Goal: Task Accomplishment & Management: Complete application form

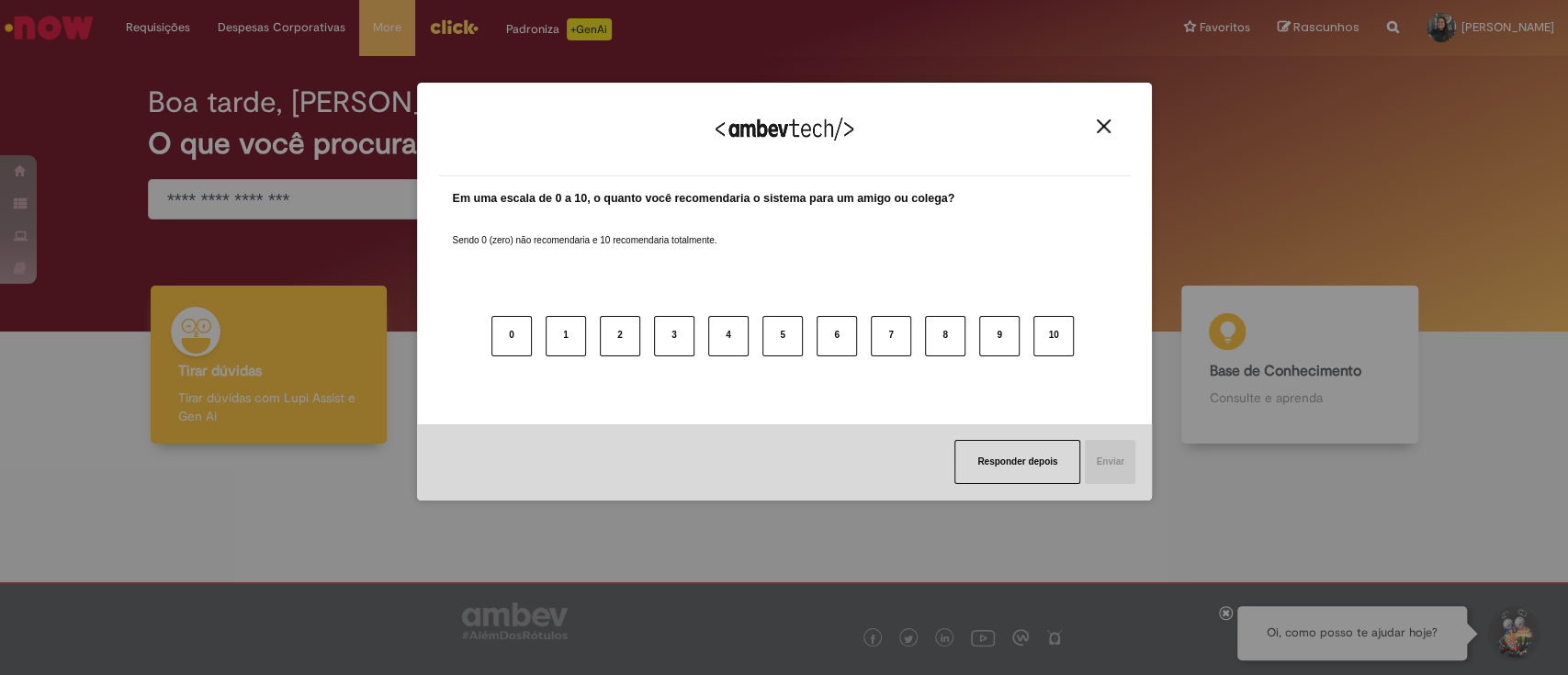
click at [1104, 144] on div "Agradecemos seu feedback!" at bounding box center [784, 140] width 691 height 72
click at [1109, 124] on img "Close" at bounding box center [1103, 126] width 14 height 14
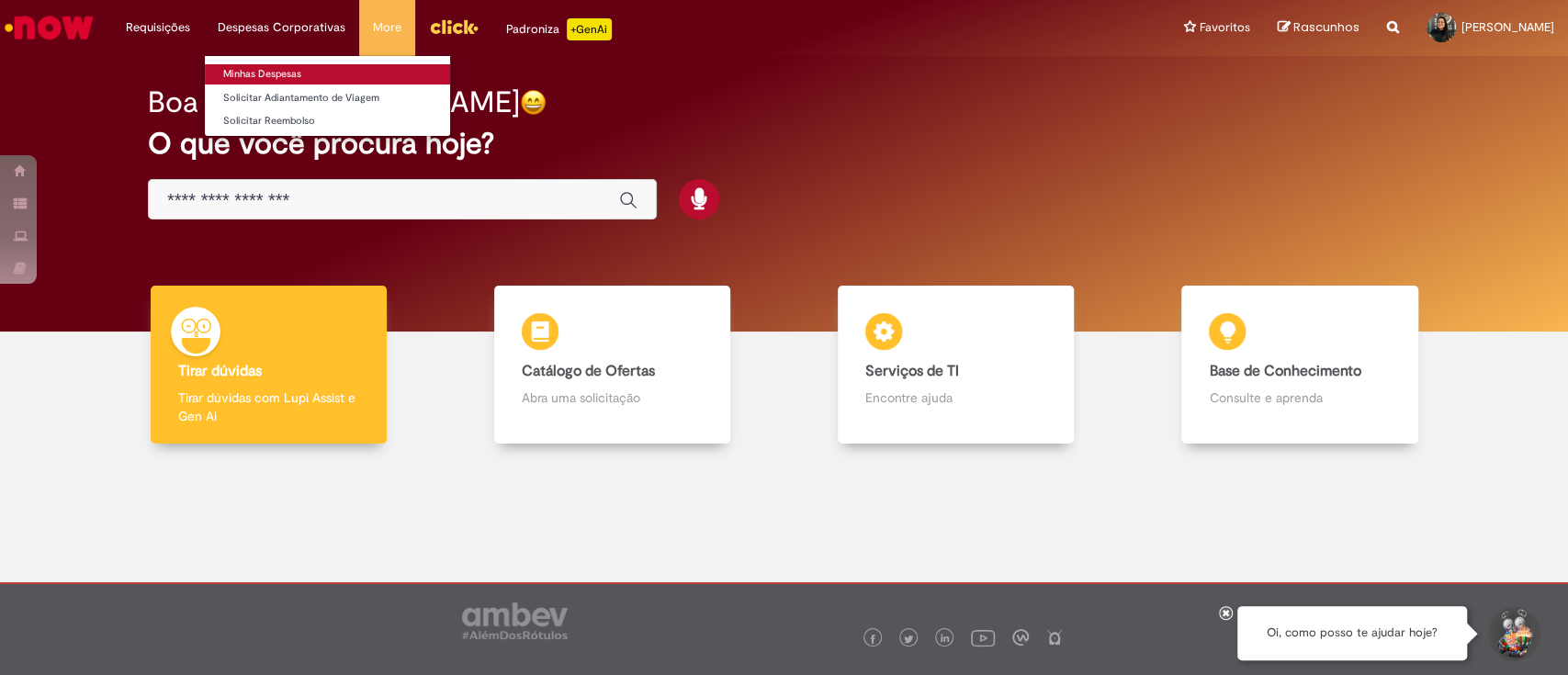
click at [259, 76] on link "Minhas Despesas" at bounding box center [327, 74] width 245 height 21
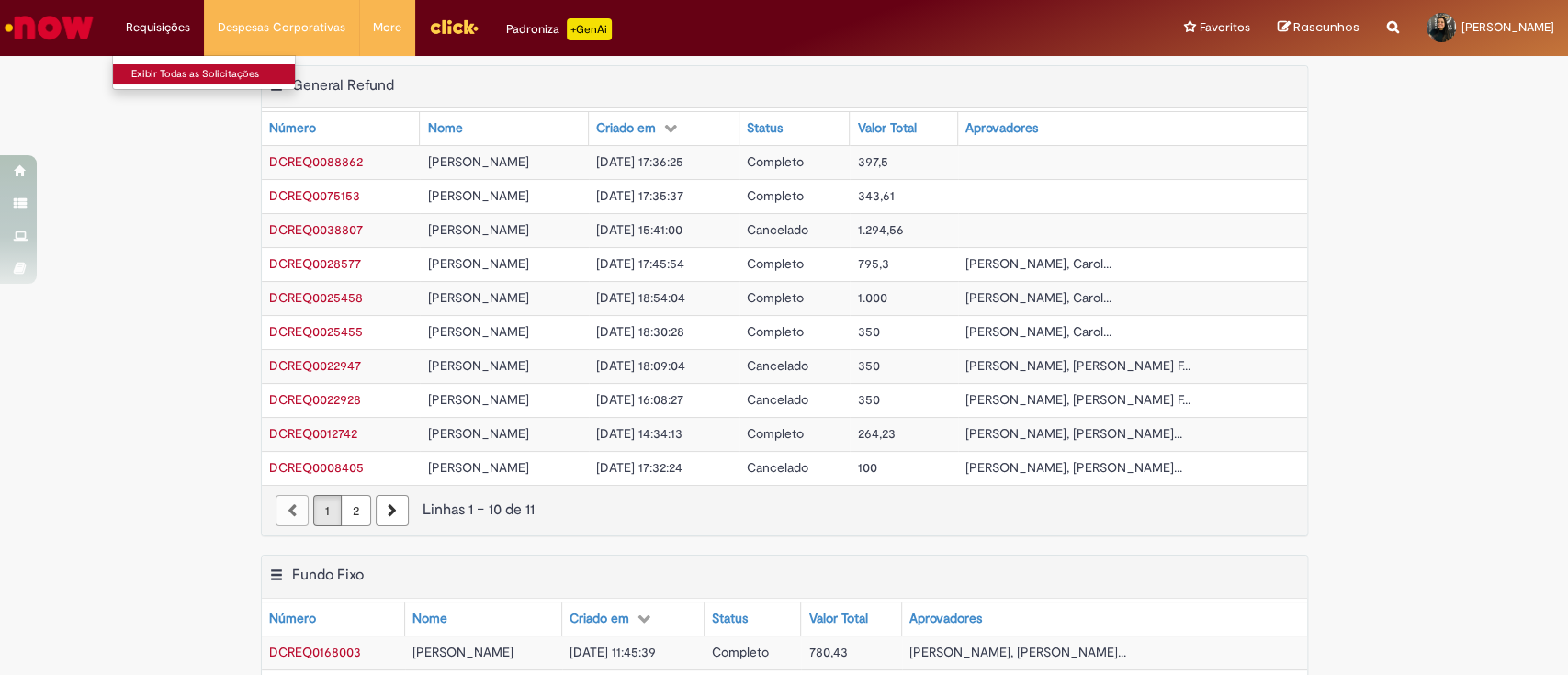
click at [160, 73] on link "Exibir Todas as Solicitações" at bounding box center [214, 74] width 202 height 21
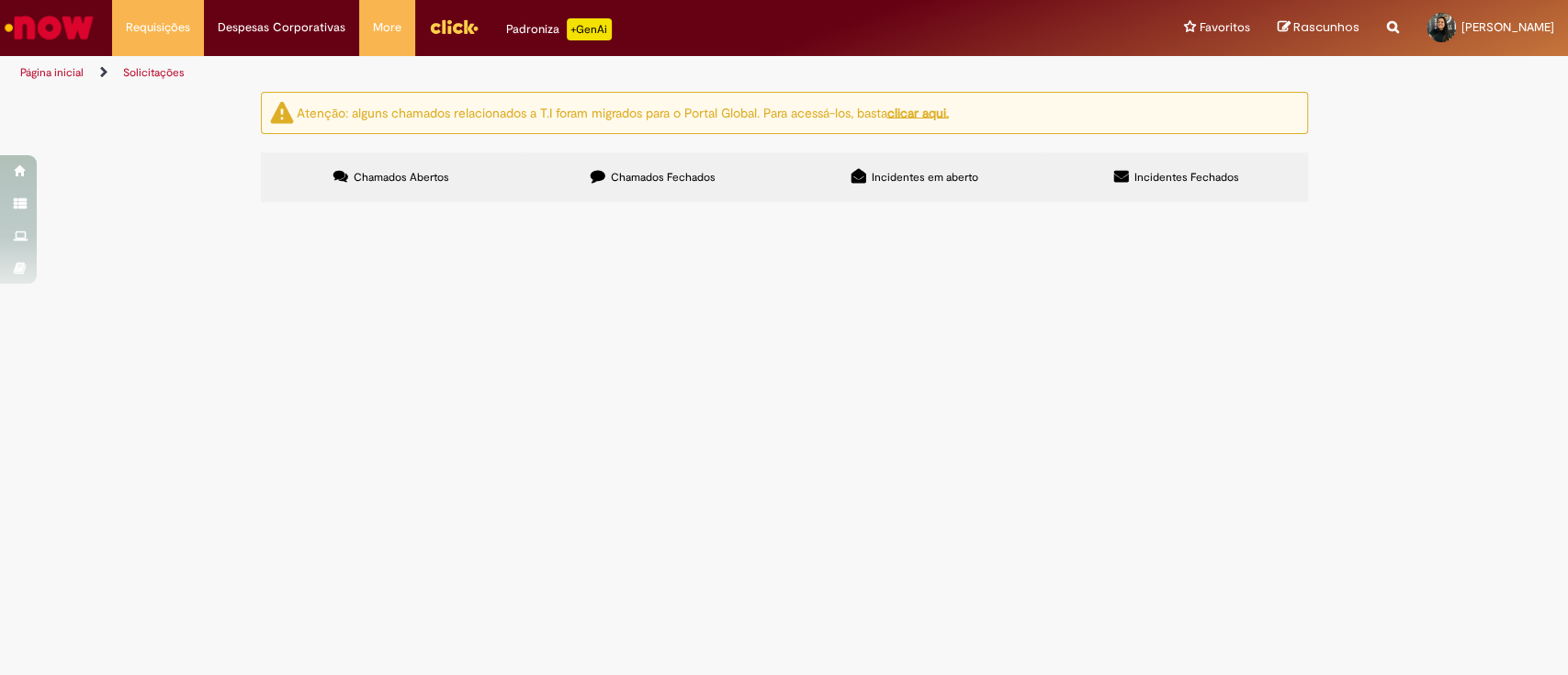
click at [1387, 20] on icon "Search from all sources" at bounding box center [1393, 17] width 12 height 33
click at [1329, 28] on input "text" at bounding box center [1357, 29] width 85 height 31
type input "**********"
click button "Pesquisar" at bounding box center [1297, 29] width 35 height 31
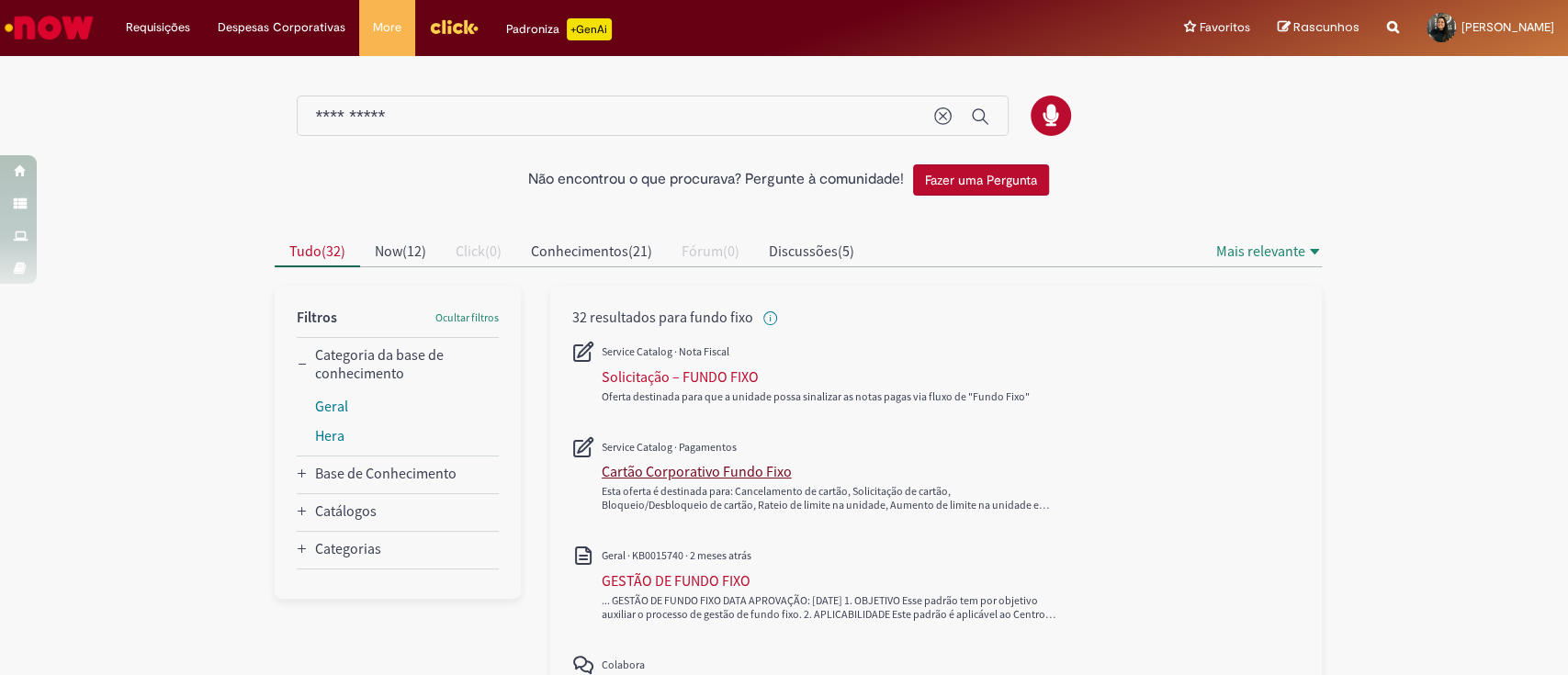
click at [677, 466] on div "Cartão Corporativo Fundo Fixo" at bounding box center [696, 470] width 190 height 19
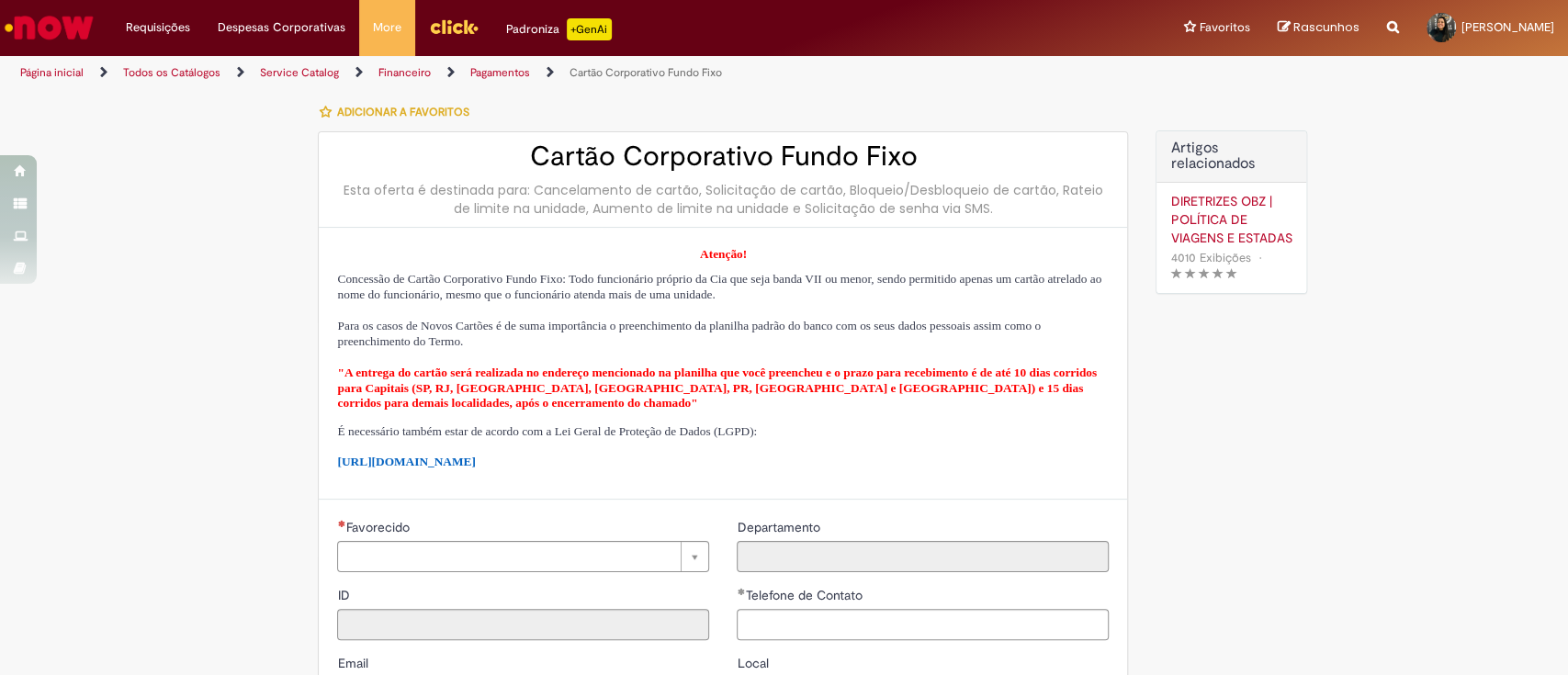
type input "********"
type input "**********"
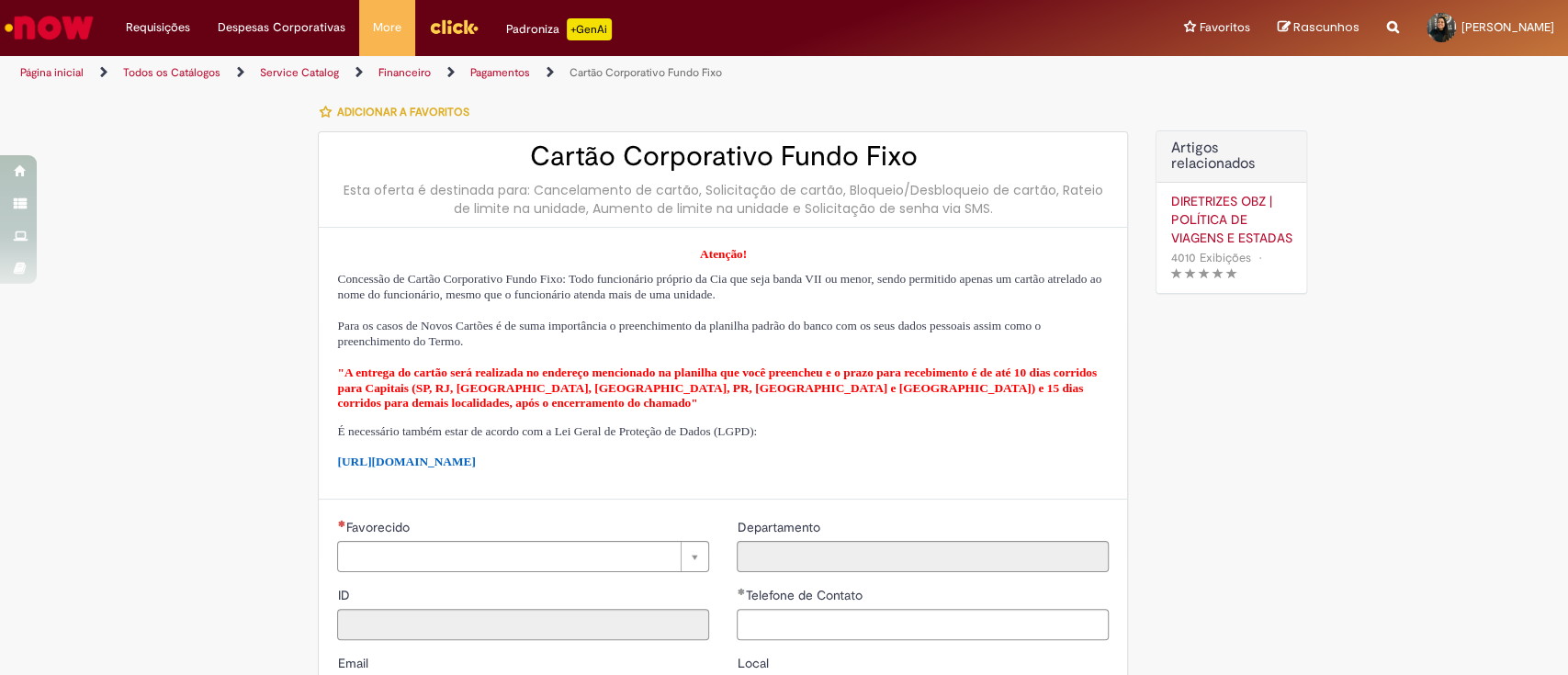
type input "****"
type input "**********"
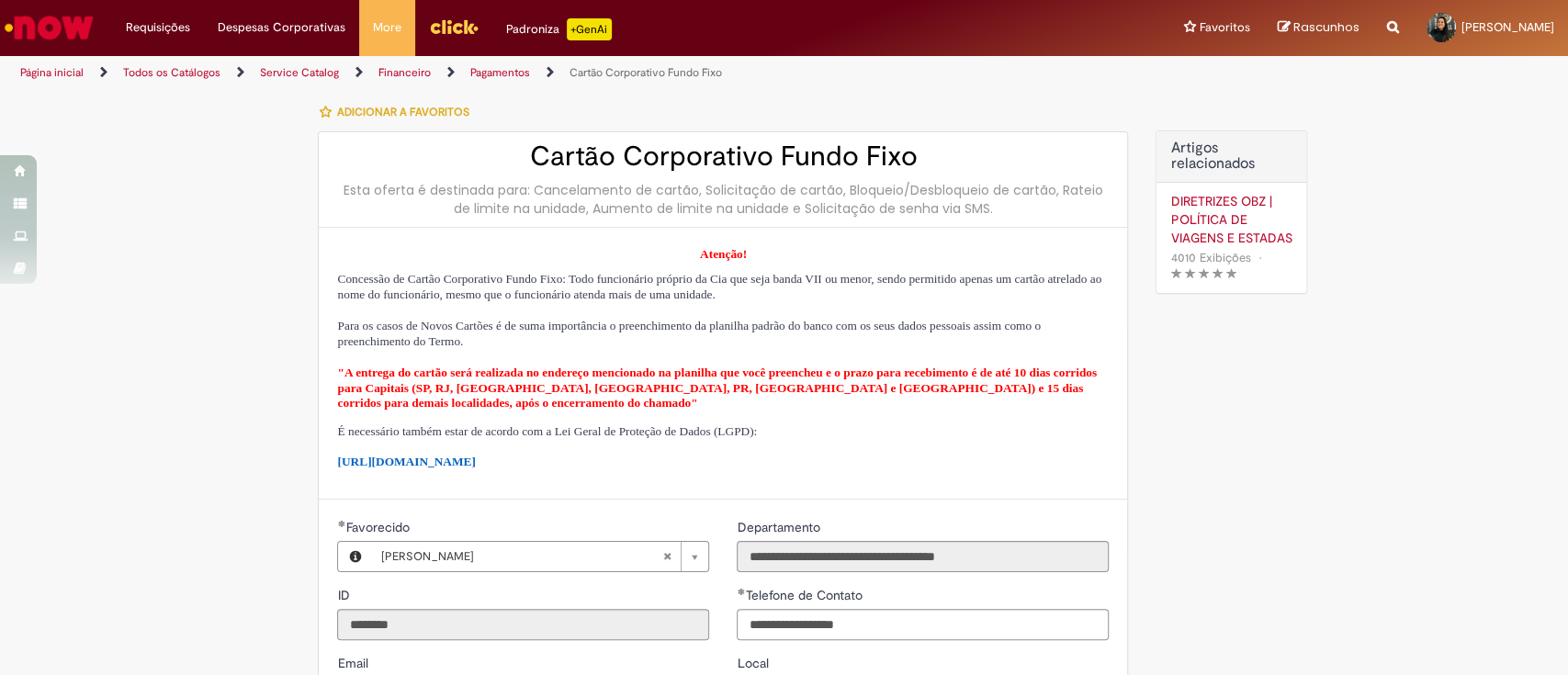
type input "**********"
type input "**"
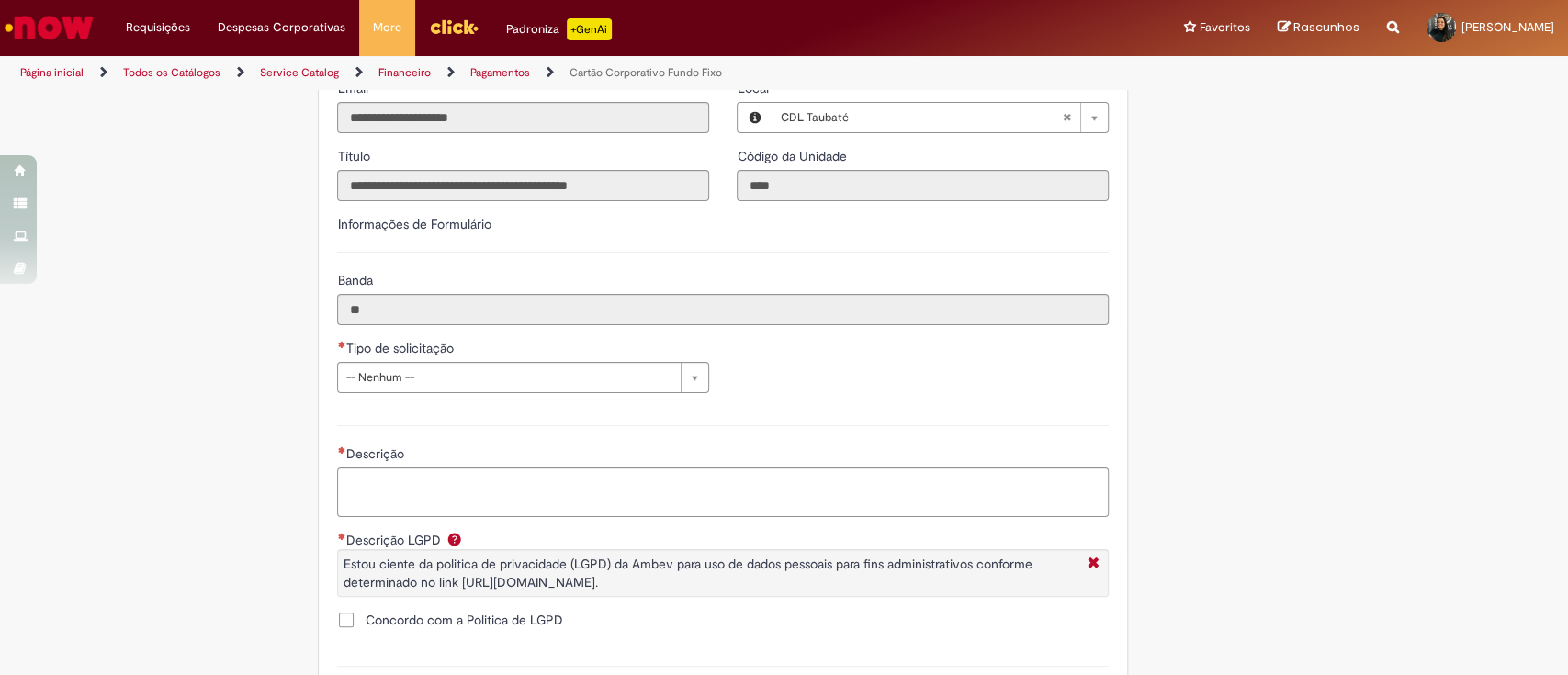
scroll to position [612, 0]
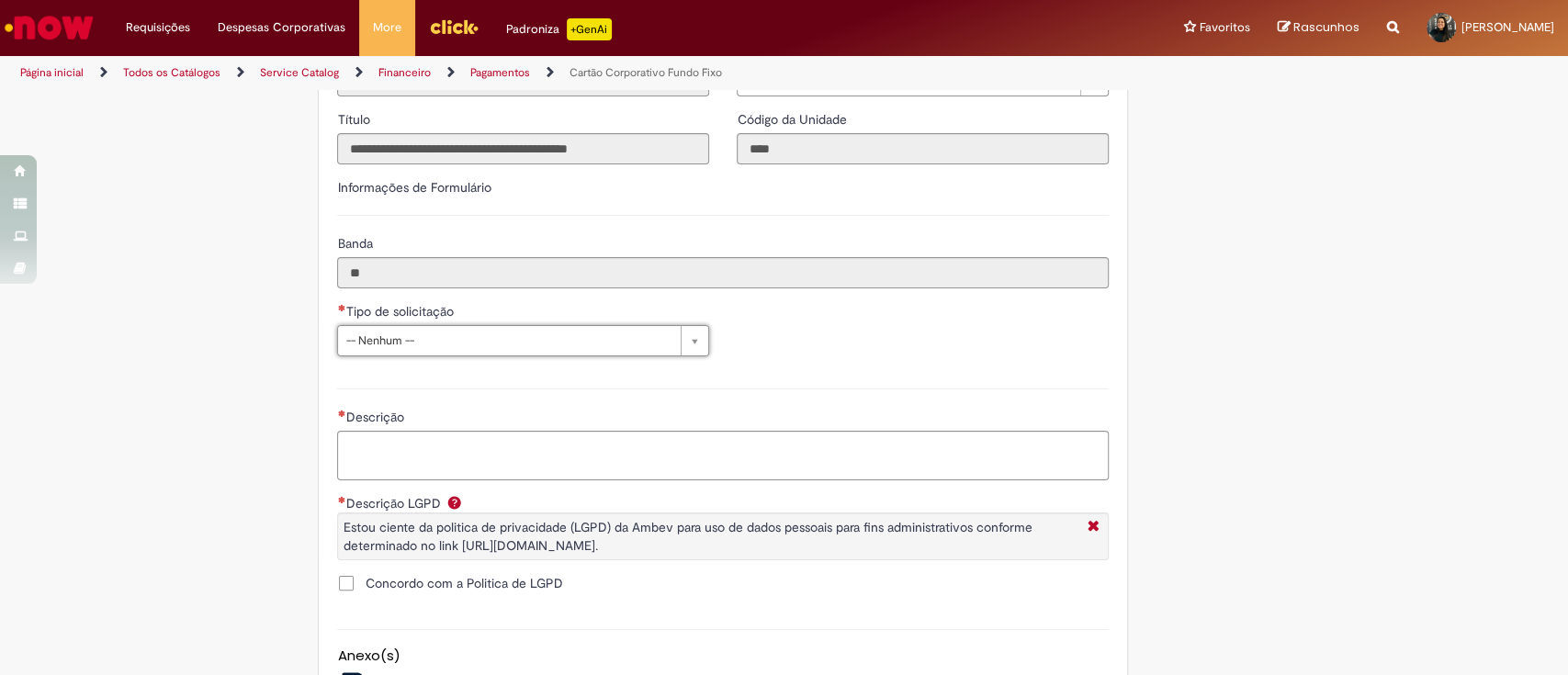
drag, startPoint x: 405, startPoint y: 247, endPoint x: 414, endPoint y: 254, distance: 11.4
click at [424, 257] on input "**" at bounding box center [723, 273] width 772 height 31
click at [416, 278] on input "**" at bounding box center [723, 273] width 772 height 31
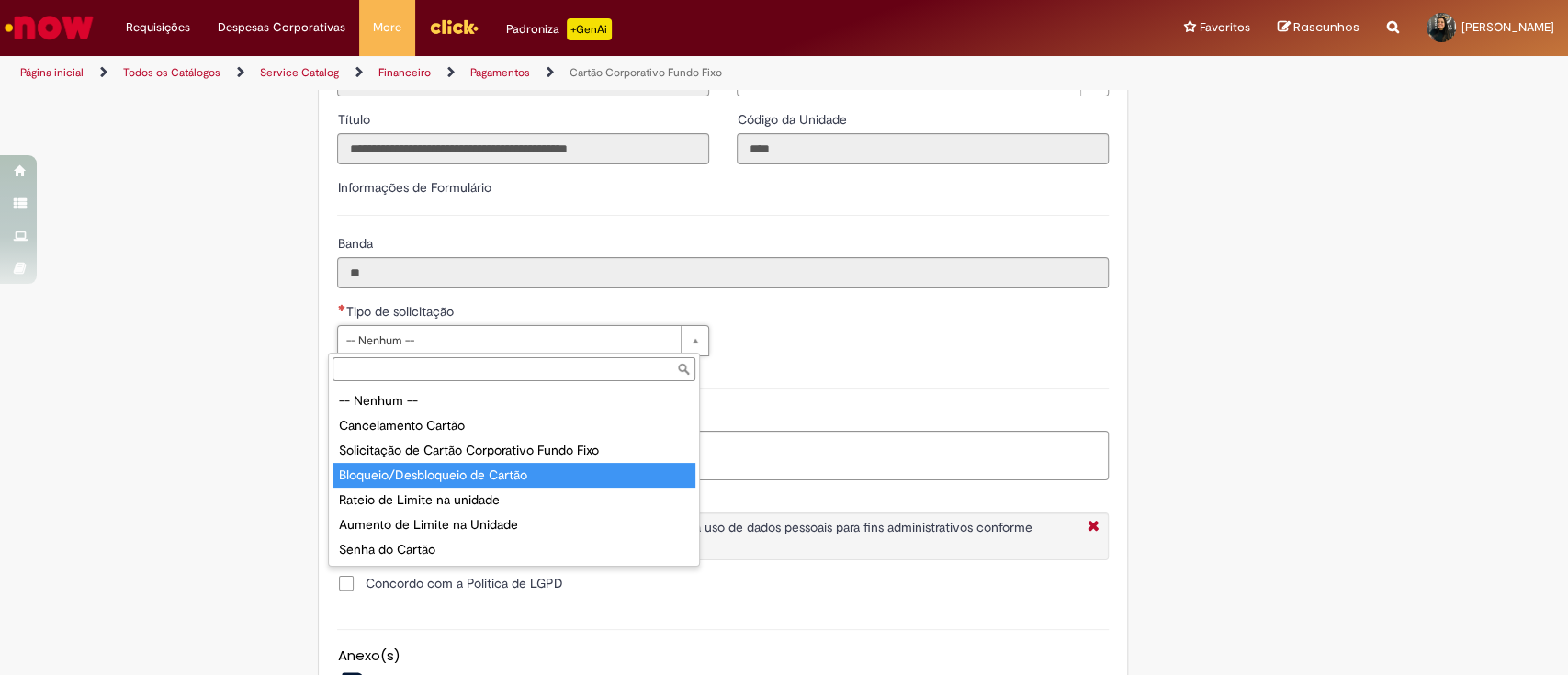
type input "**********"
select select "*"
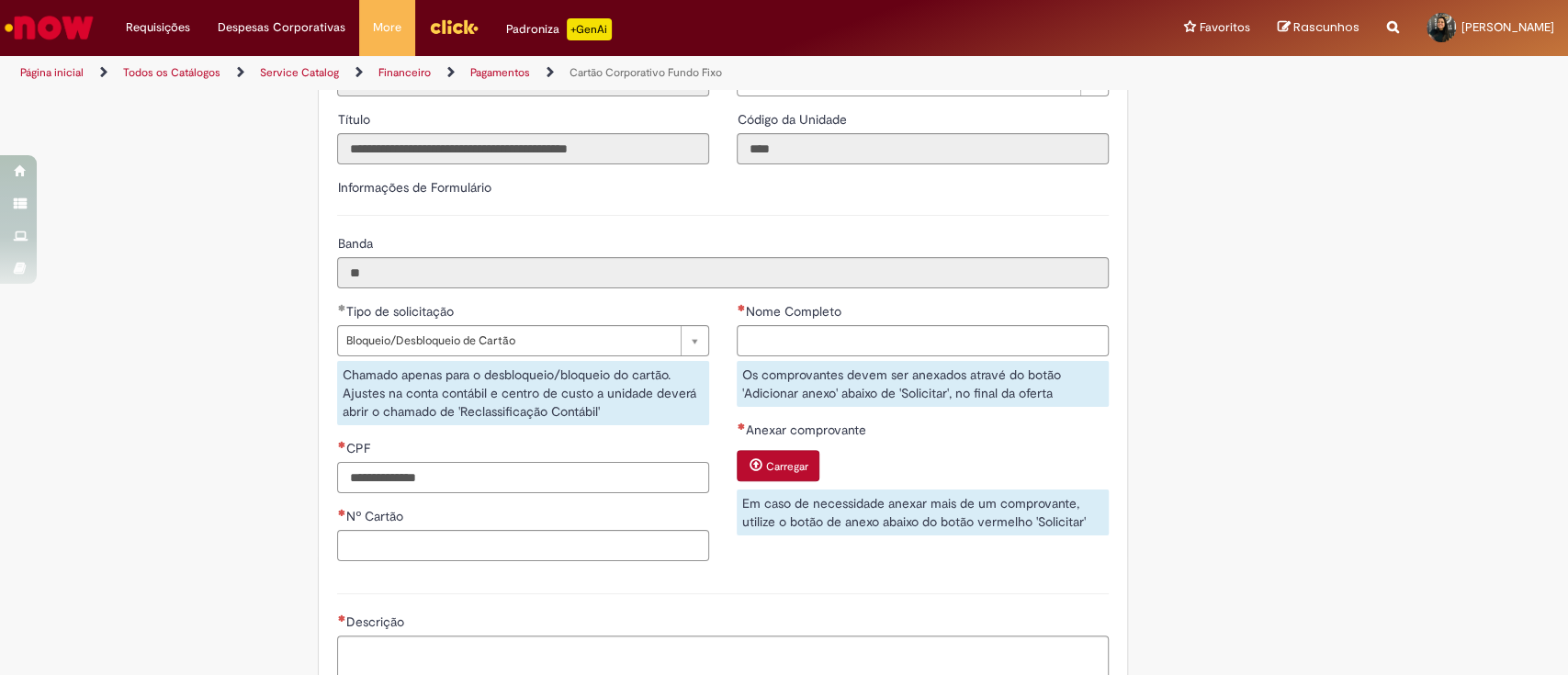
click at [489, 480] on input "CPF" at bounding box center [524, 477] width 372 height 31
type input "**********"
click at [419, 539] on input "Nº Cartão" at bounding box center [524, 546] width 372 height 31
type input "**********"
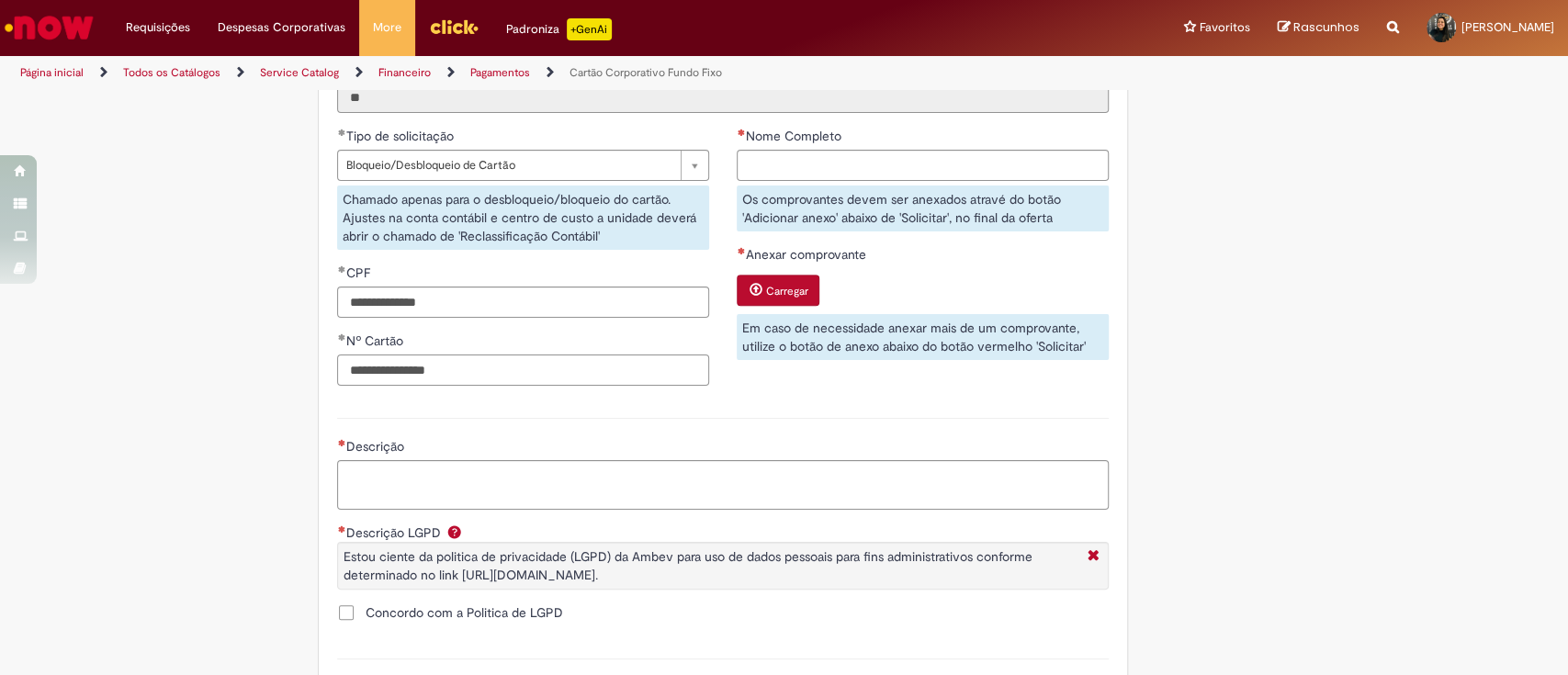
scroll to position [735, 0]
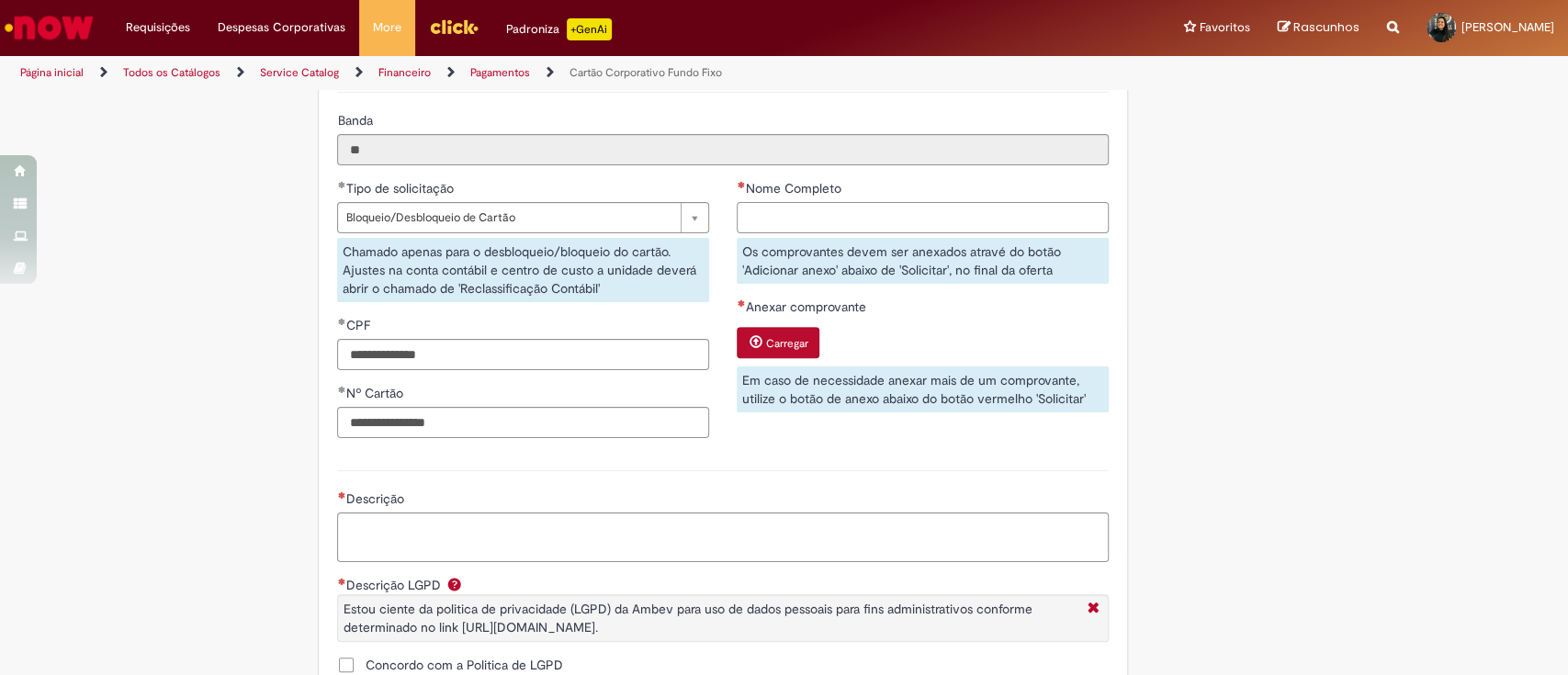
drag, startPoint x: 756, startPoint y: 204, endPoint x: 783, endPoint y: 201, distance: 27.2
click at [756, 204] on input "Nome Completo" at bounding box center [923, 217] width 372 height 31
type input "**********"
click at [510, 420] on input "**********" at bounding box center [524, 422] width 372 height 31
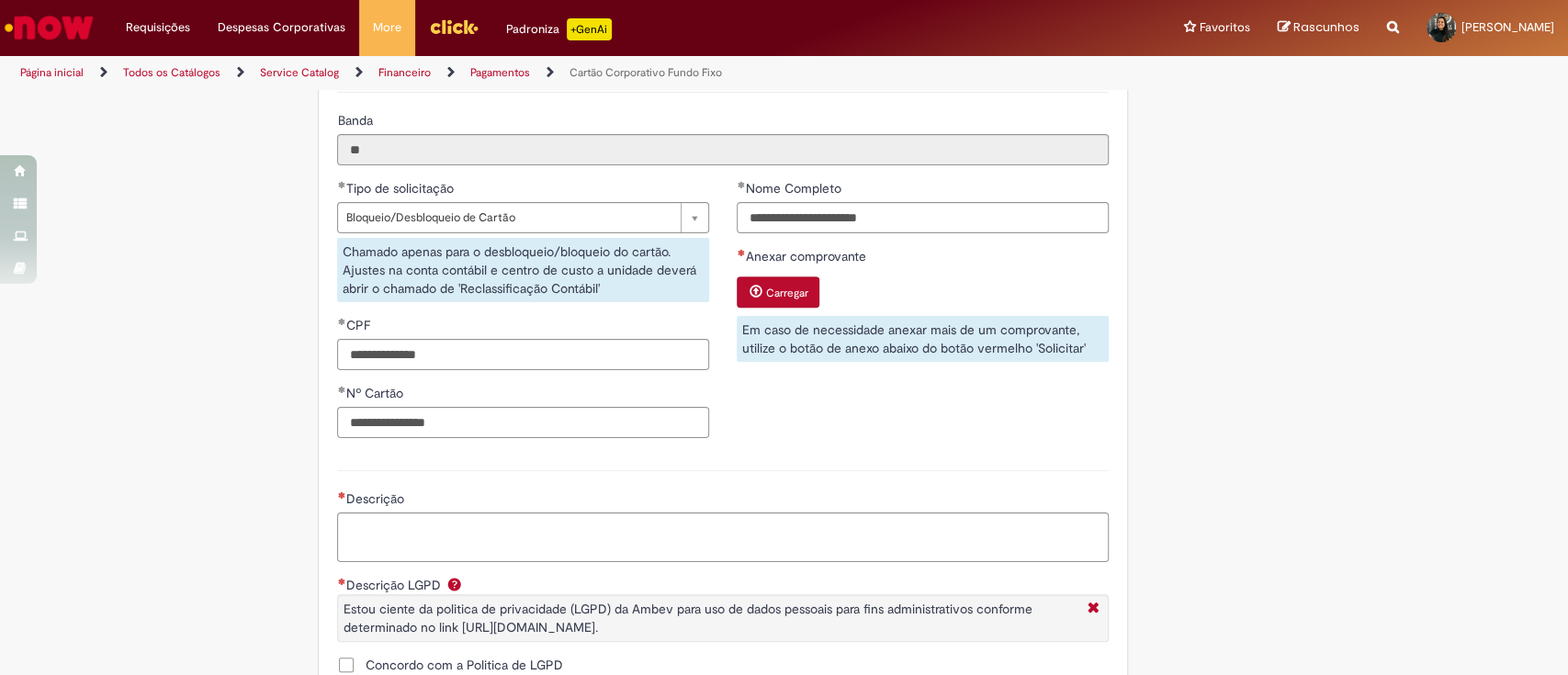
click at [880, 423] on div "**********" at bounding box center [723, 315] width 799 height 273
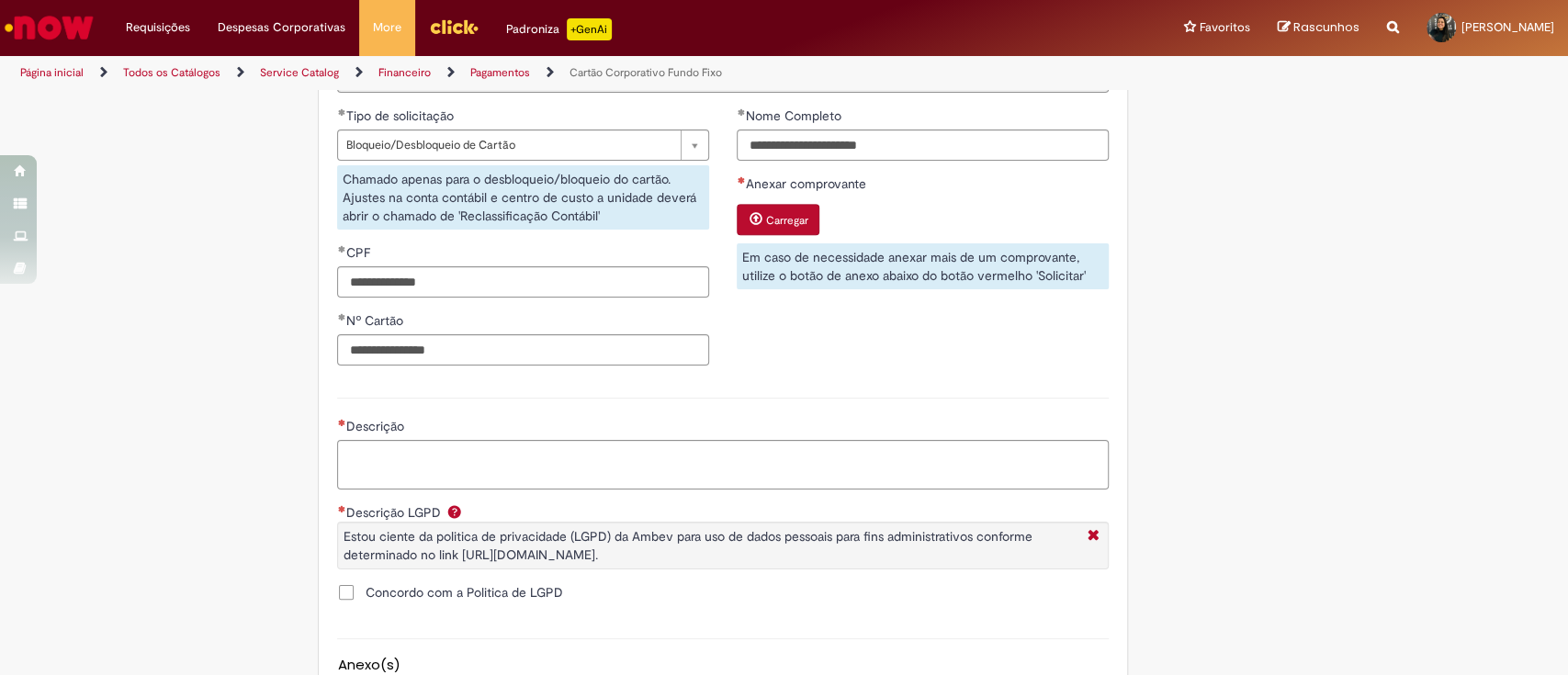
scroll to position [857, 0]
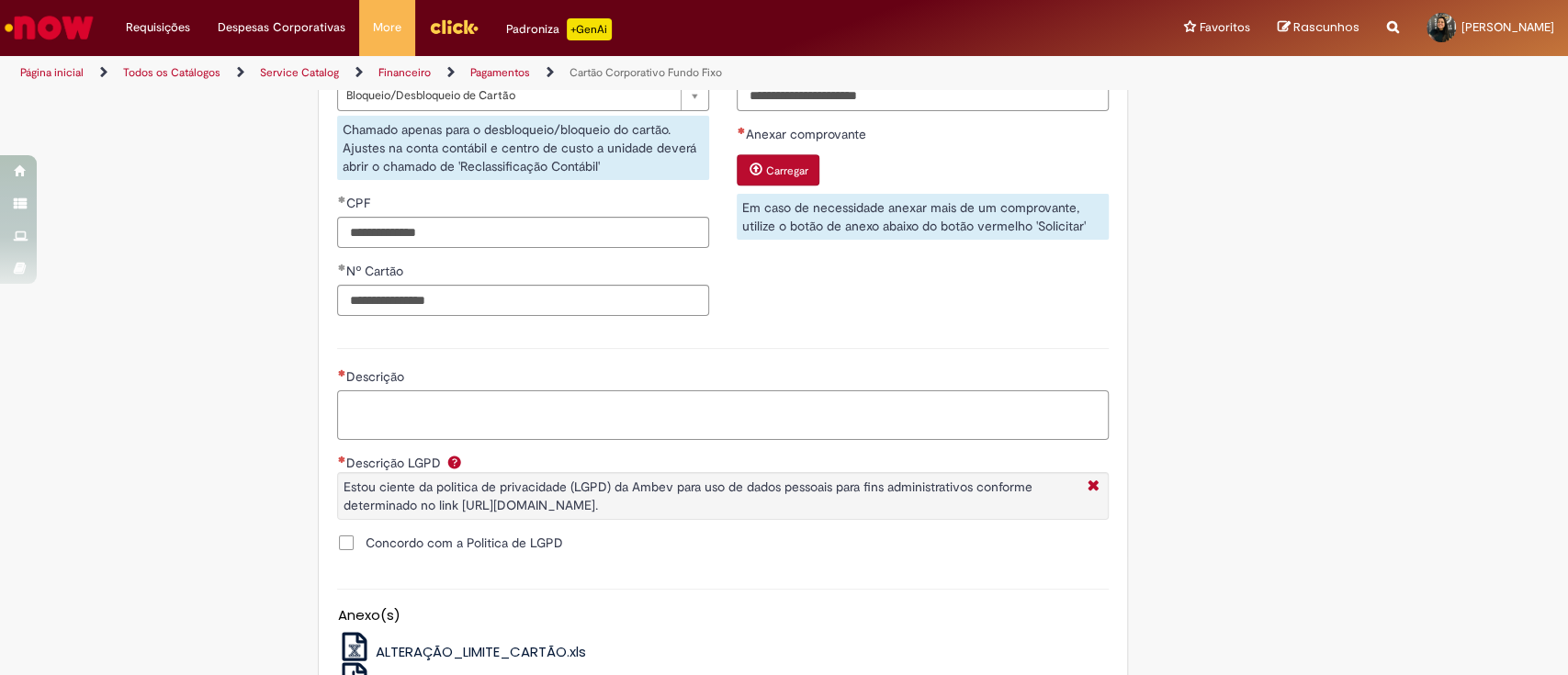
click at [416, 425] on textarea "Descrição" at bounding box center [723, 415] width 772 height 49
click at [365, 547] on span "Concordo com a Politica de LGPD" at bounding box center [464, 542] width 198 height 19
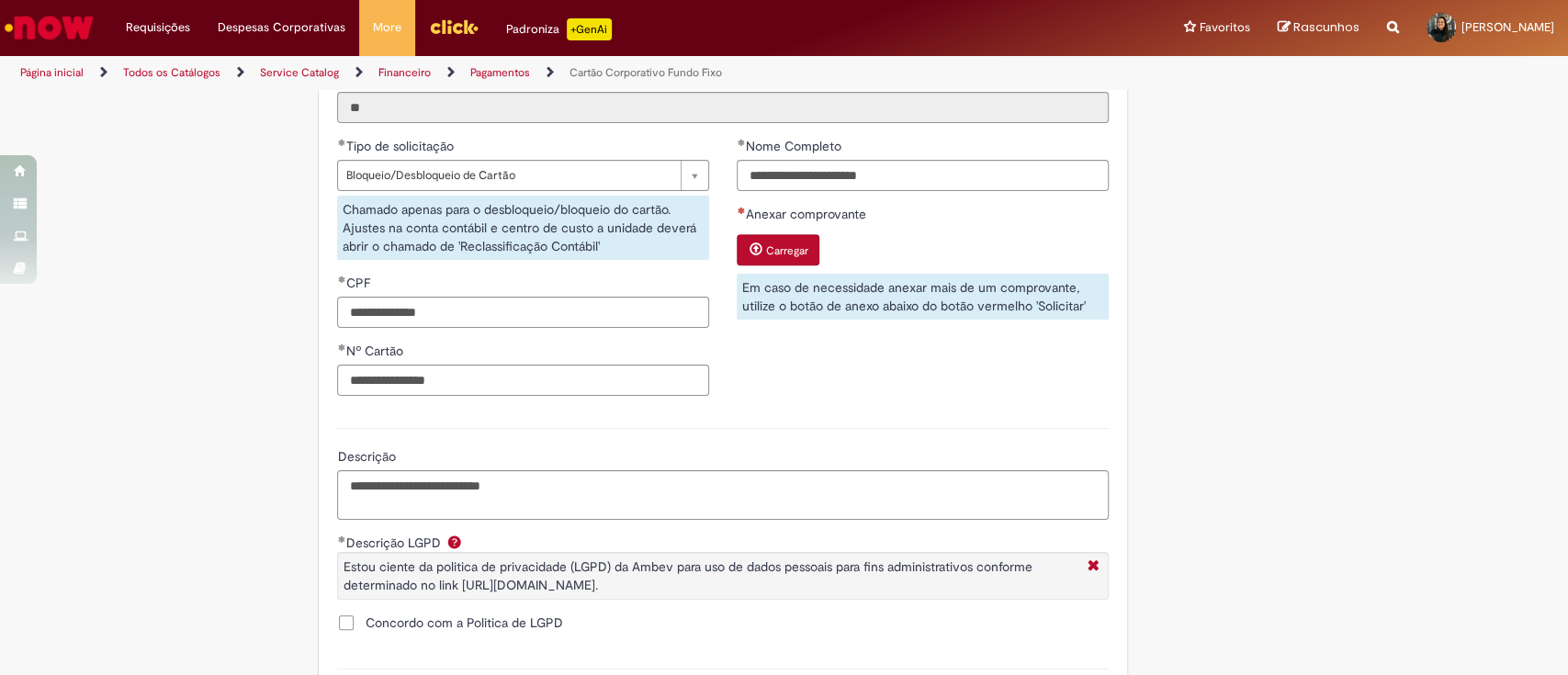
scroll to position [735, 0]
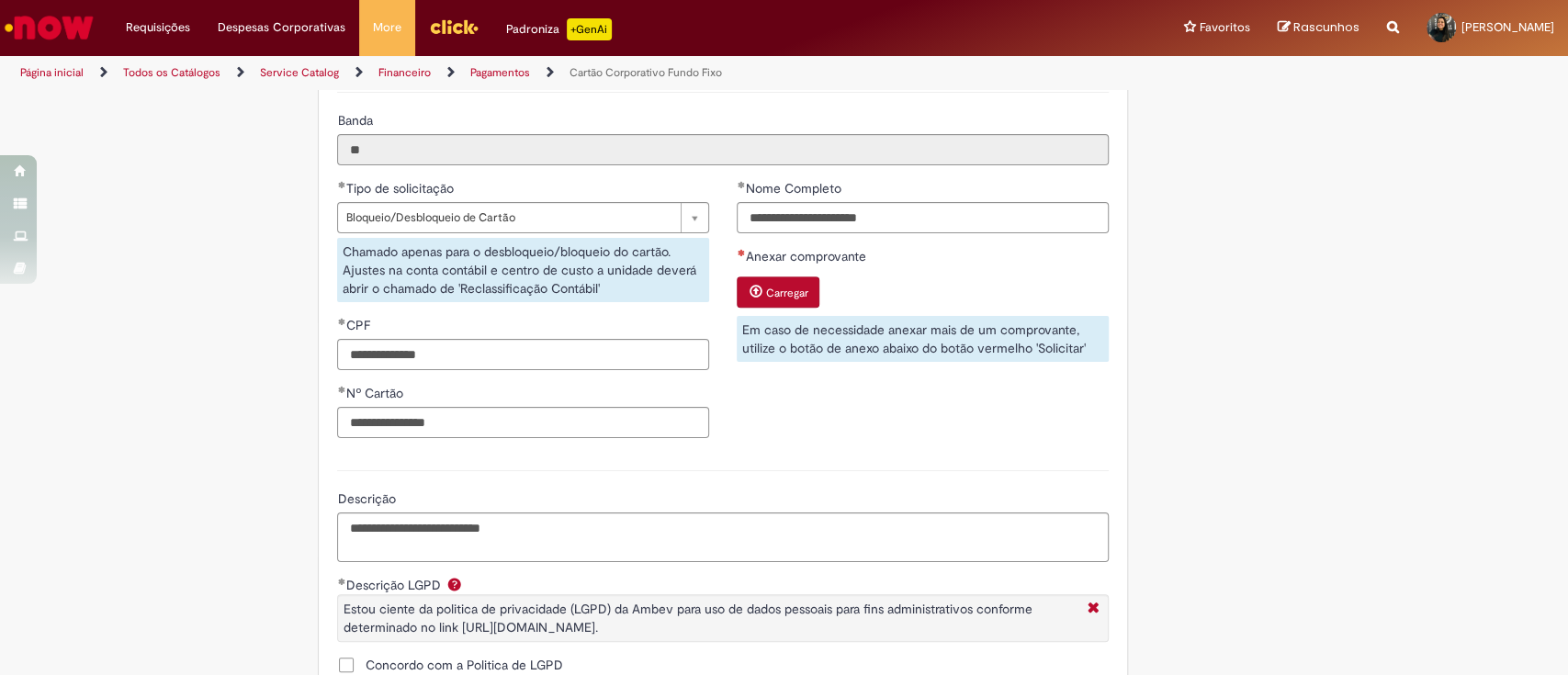
click at [765, 292] on small "Carregar" at bounding box center [785, 292] width 42 height 15
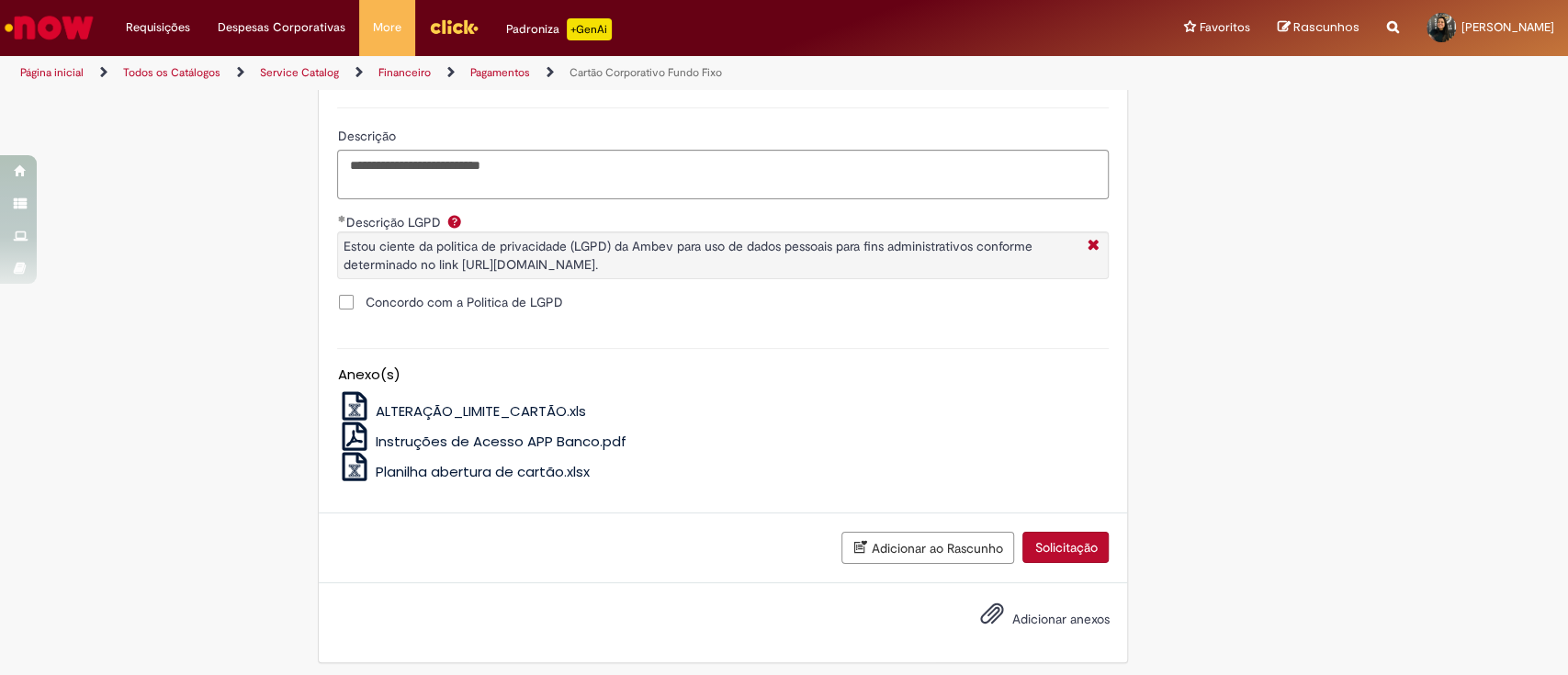
scroll to position [1107, 0]
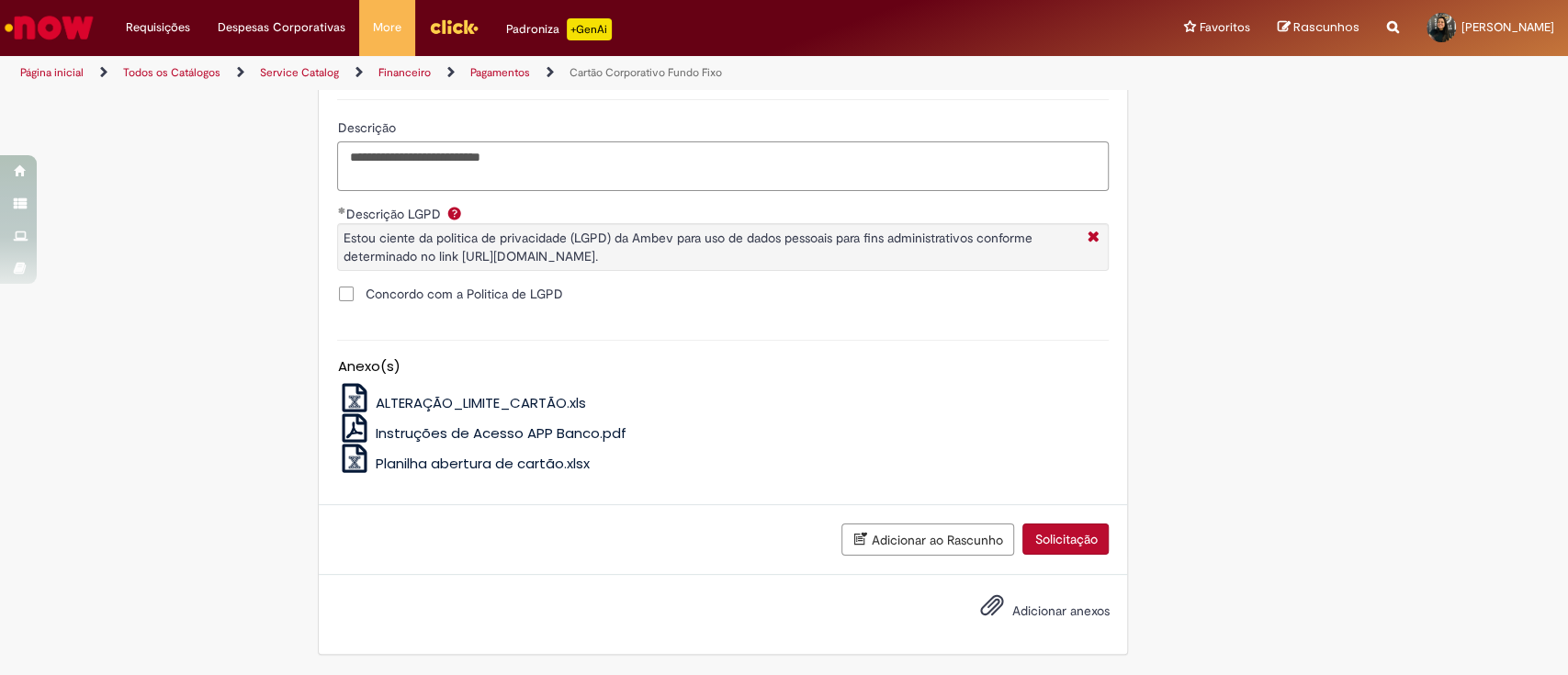
click at [543, 148] on textarea "**********" at bounding box center [723, 166] width 772 height 49
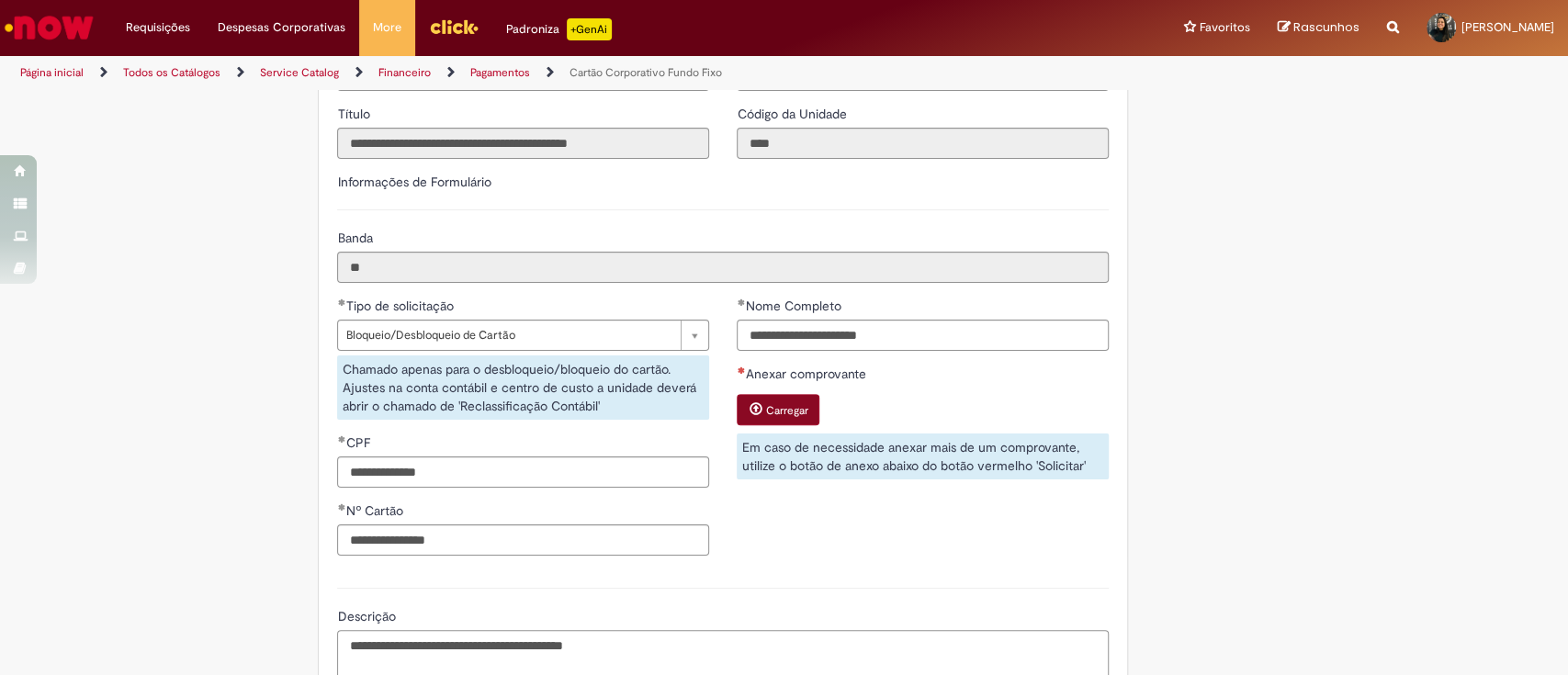
type textarea "**********"
click at [766, 414] on small "Carregar" at bounding box center [785, 410] width 42 height 15
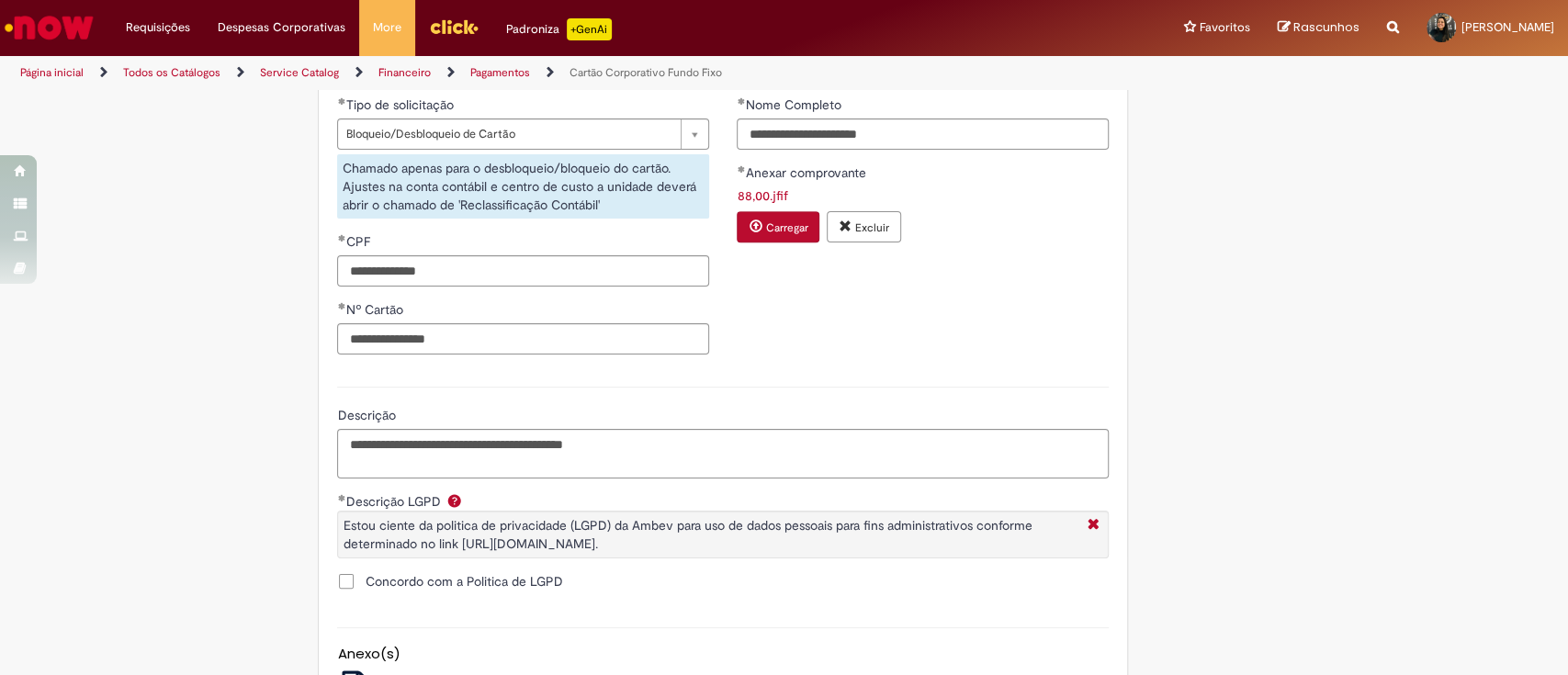
scroll to position [857, 0]
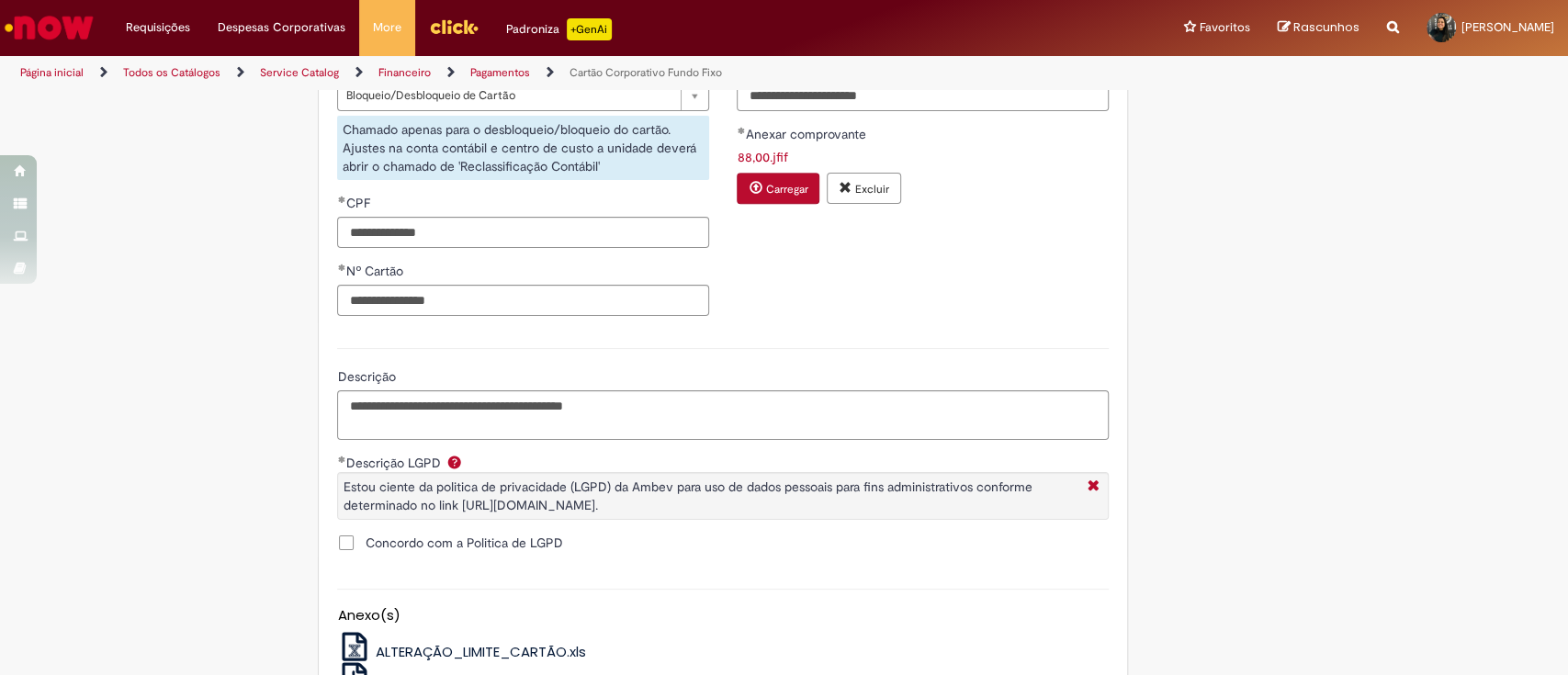
click at [839, 181] on span "Excluir anexo 88,00.jfif" at bounding box center [845, 187] width 13 height 13
click at [773, 172] on small "Carregar" at bounding box center [785, 170] width 42 height 15
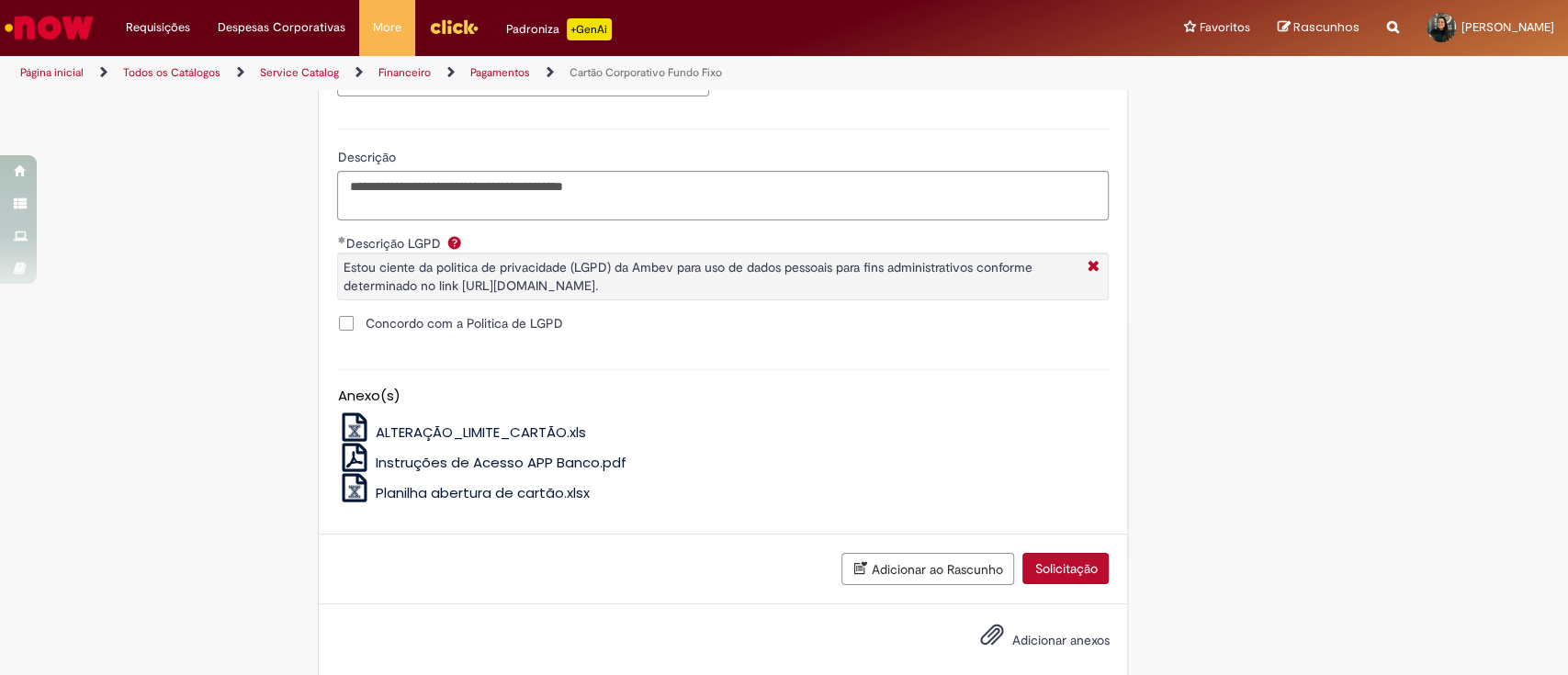
scroll to position [1107, 0]
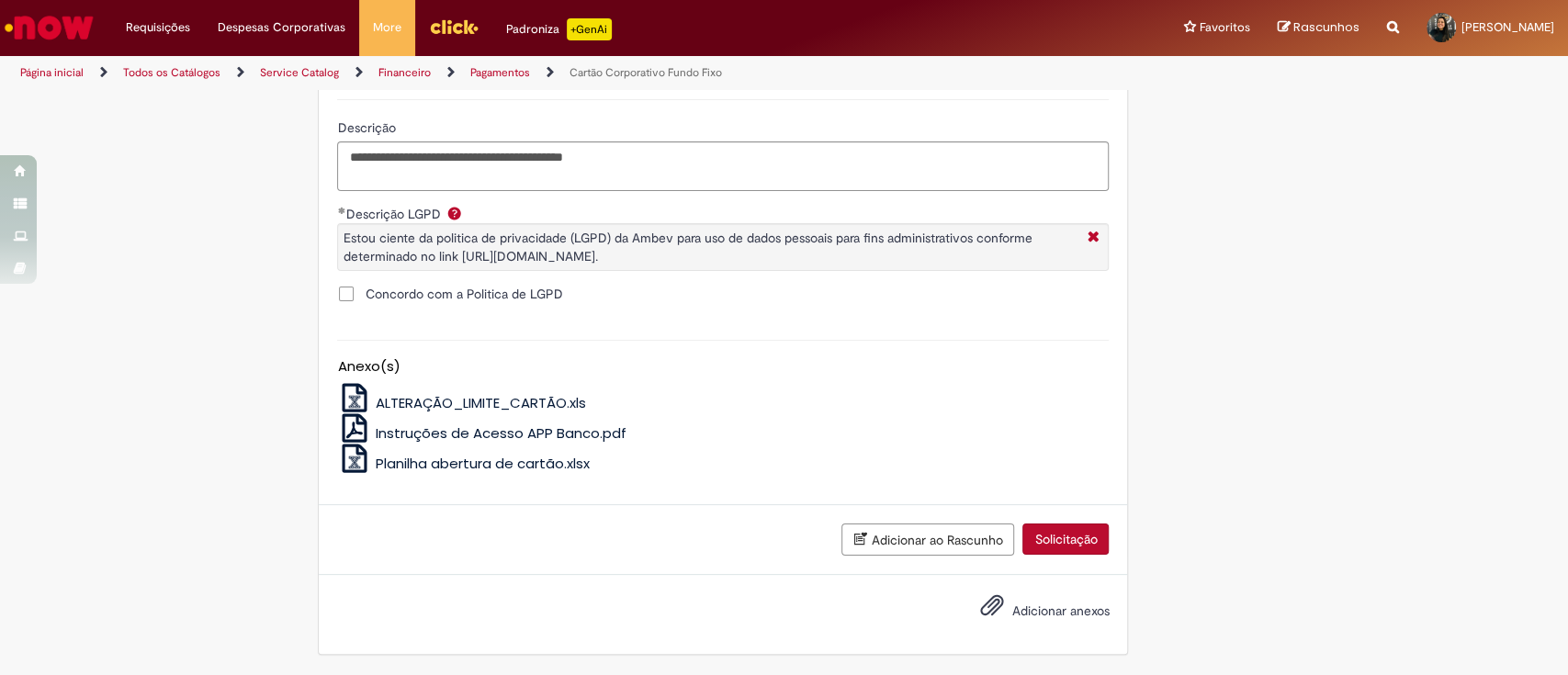
click at [949, 537] on button "Adicionar ao Rascunho" at bounding box center [927, 539] width 172 height 32
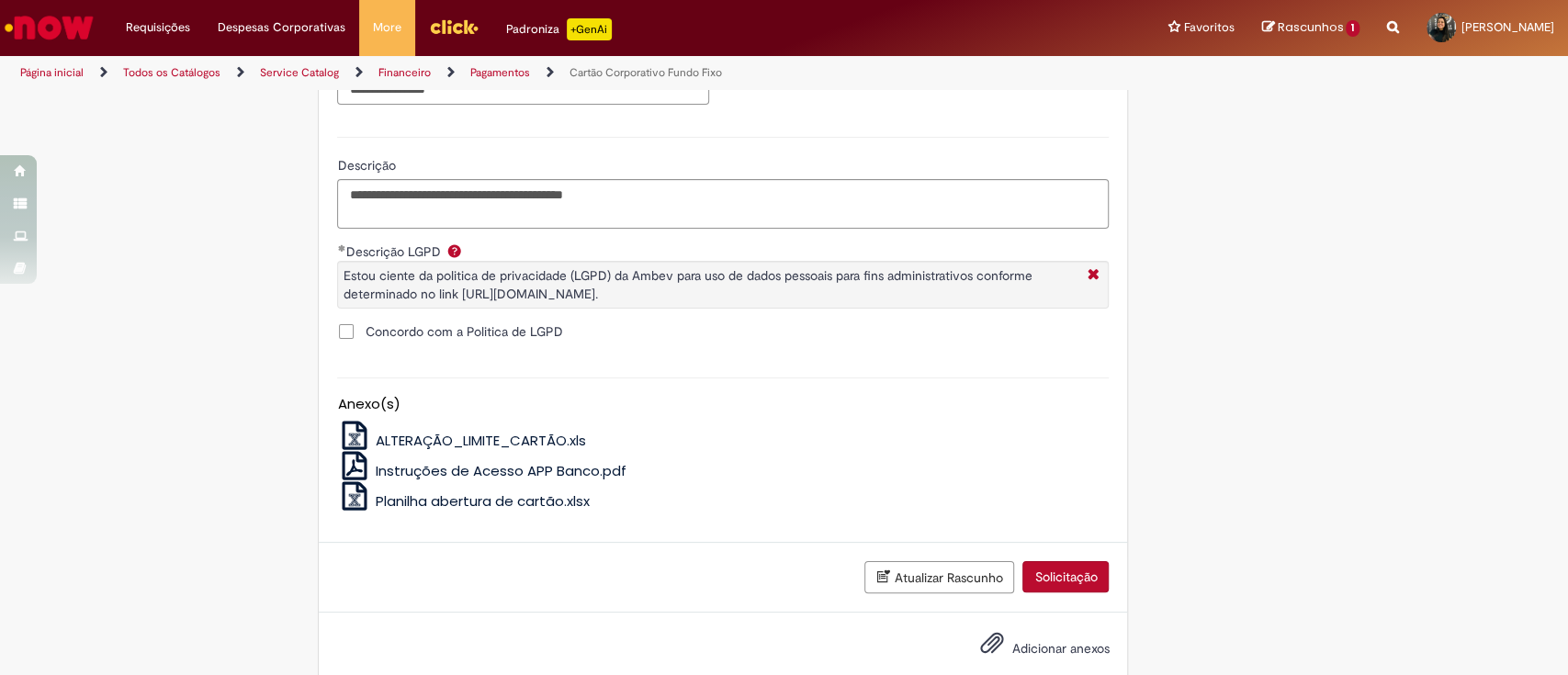
scroll to position [1173, 0]
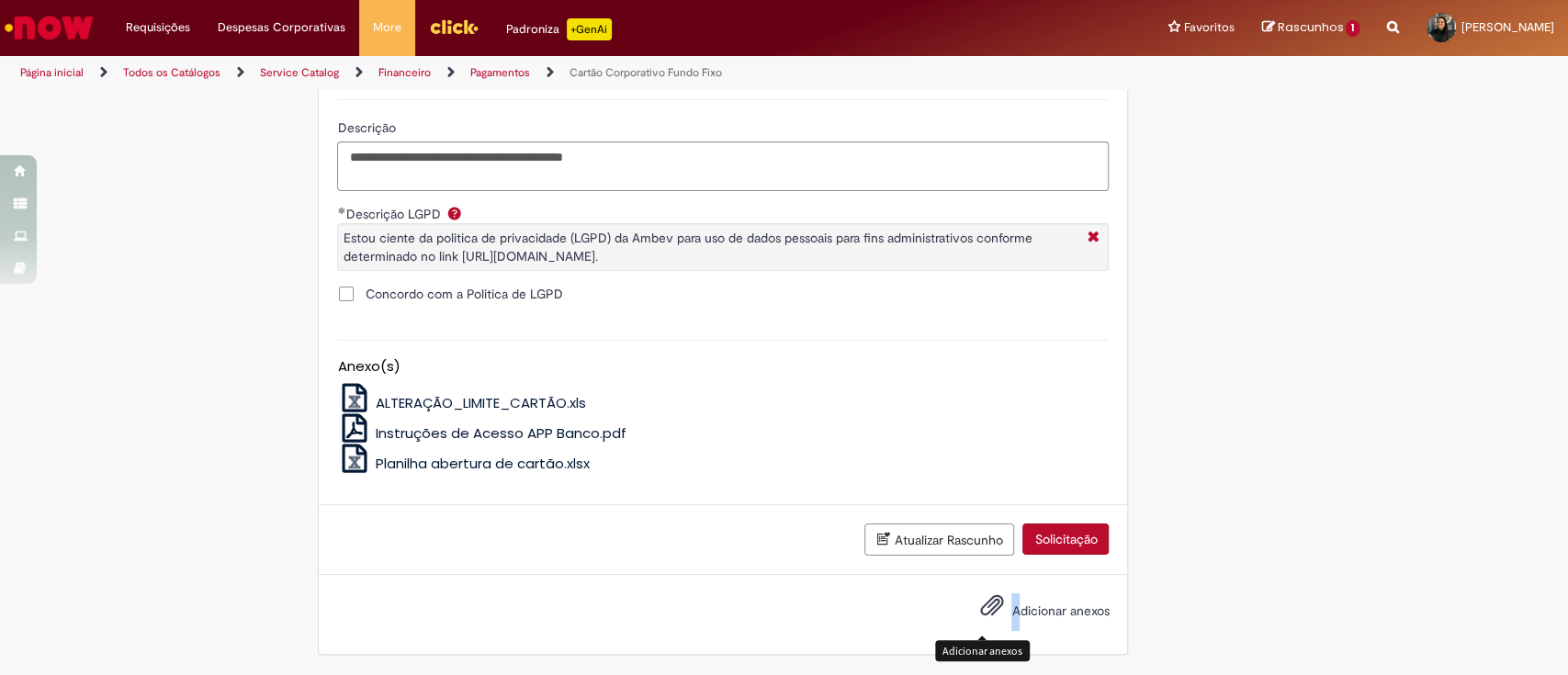
click at [1012, 609] on span "Adicionar anexos" at bounding box center [1060, 610] width 97 height 17
click at [982, 606] on span "Adicionar anexos" at bounding box center [991, 606] width 22 height 22
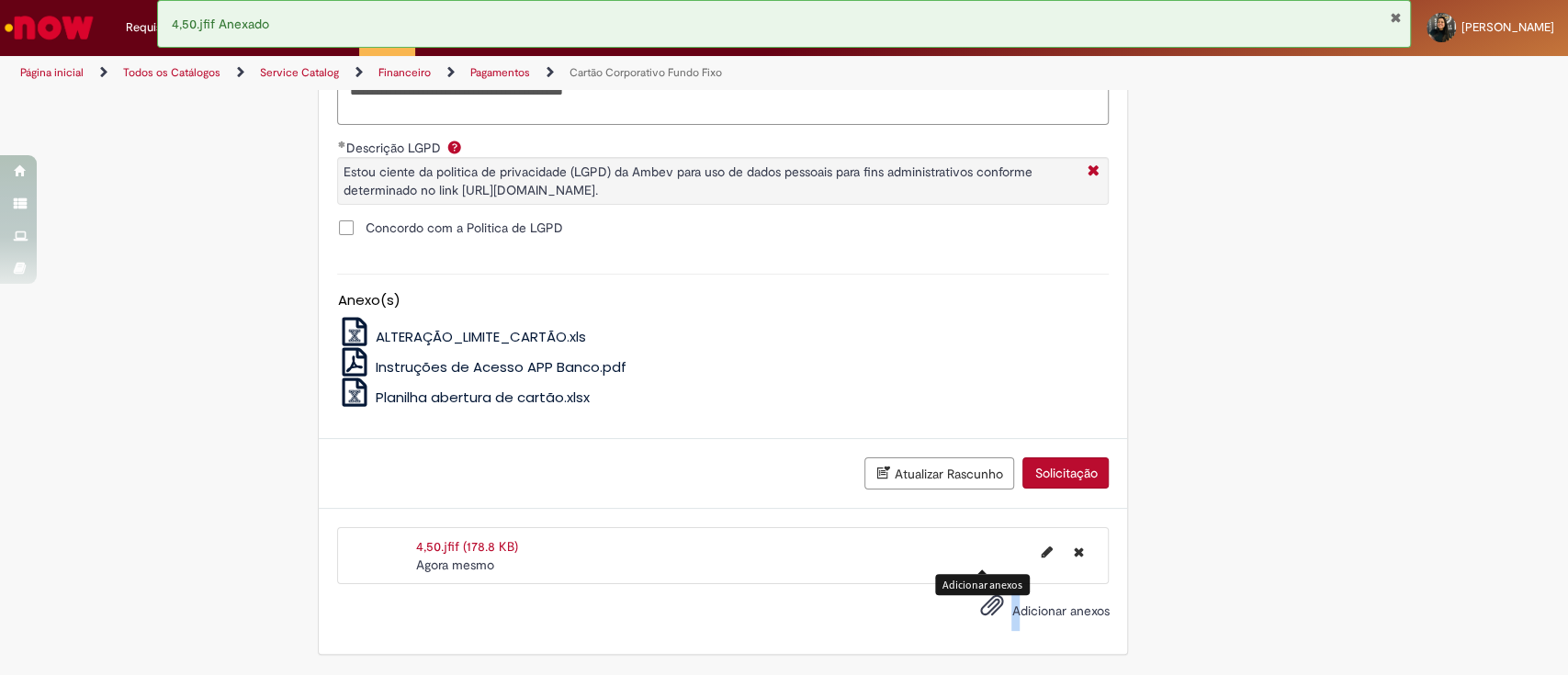
scroll to position [1263, 0]
click at [1052, 612] on span "Adicionar anexos" at bounding box center [1060, 610] width 97 height 17
click at [0, 0] on input "Adicionar anexos" at bounding box center [0, 0] width 0 height 0
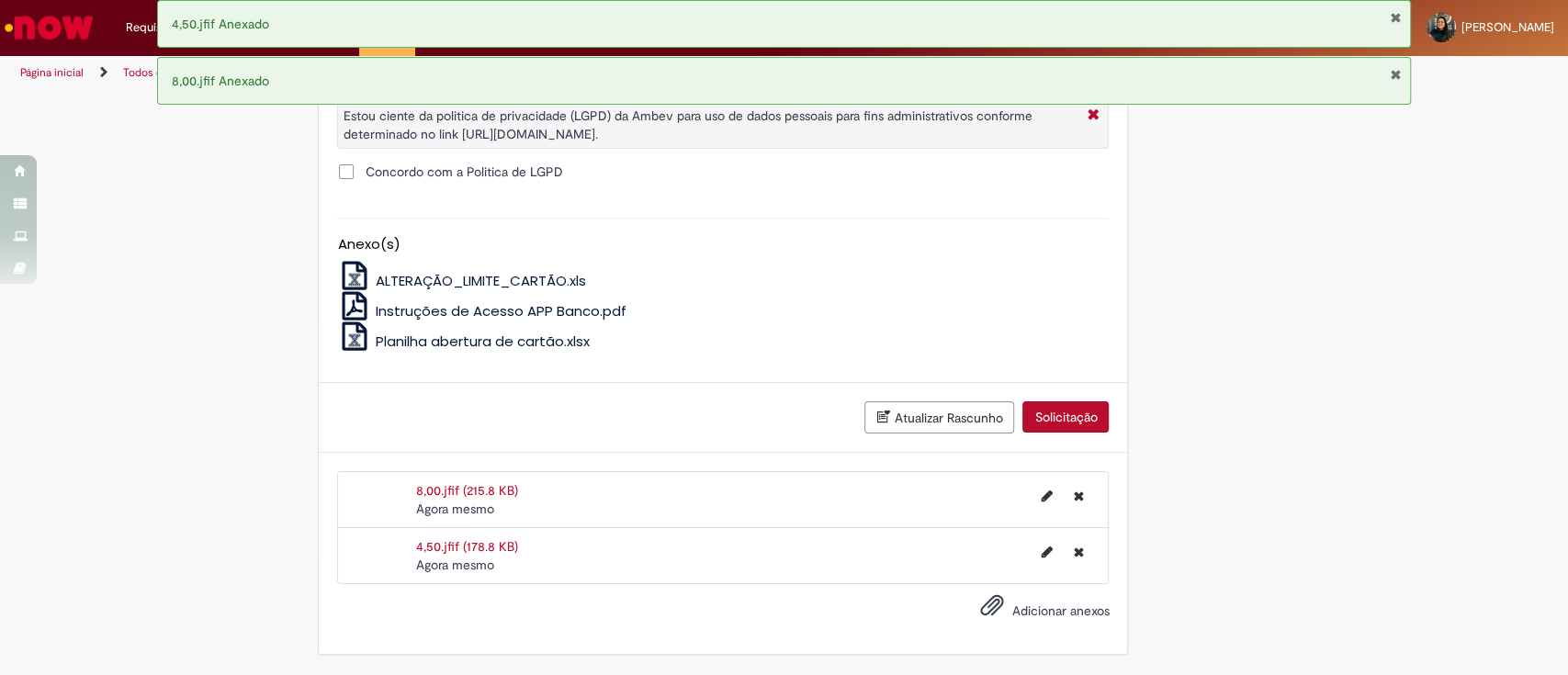
scroll to position [1367, 0]
click at [1047, 606] on span "Adicionar anexos" at bounding box center [1060, 610] width 97 height 17
click at [0, 0] on input "Adicionar anexos" at bounding box center [0, 0] width 0 height 0
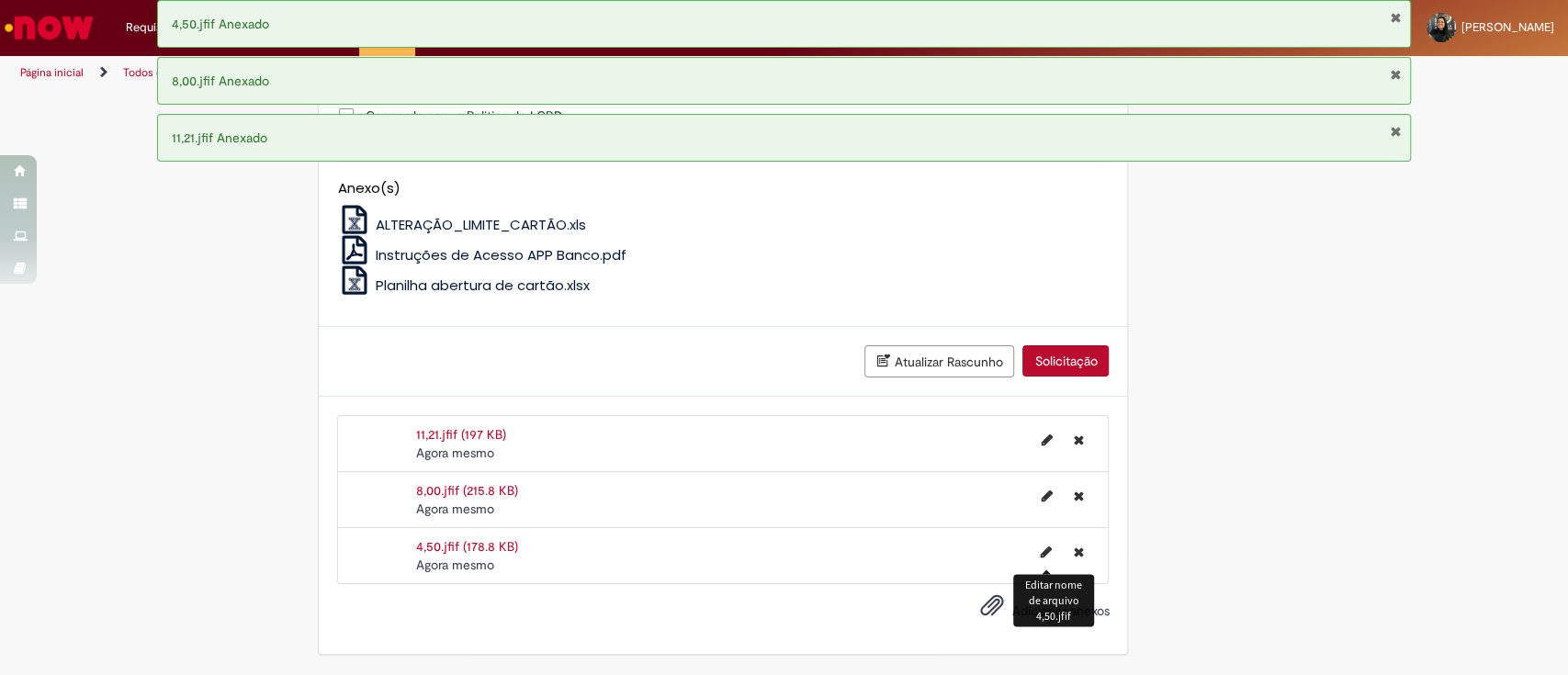
scroll to position [1457, 0]
click at [1047, 613] on span "Adicionar anexos" at bounding box center [1060, 610] width 97 height 17
click at [0, 0] on input "Adicionar anexos" at bounding box center [0, 0] width 0 height 0
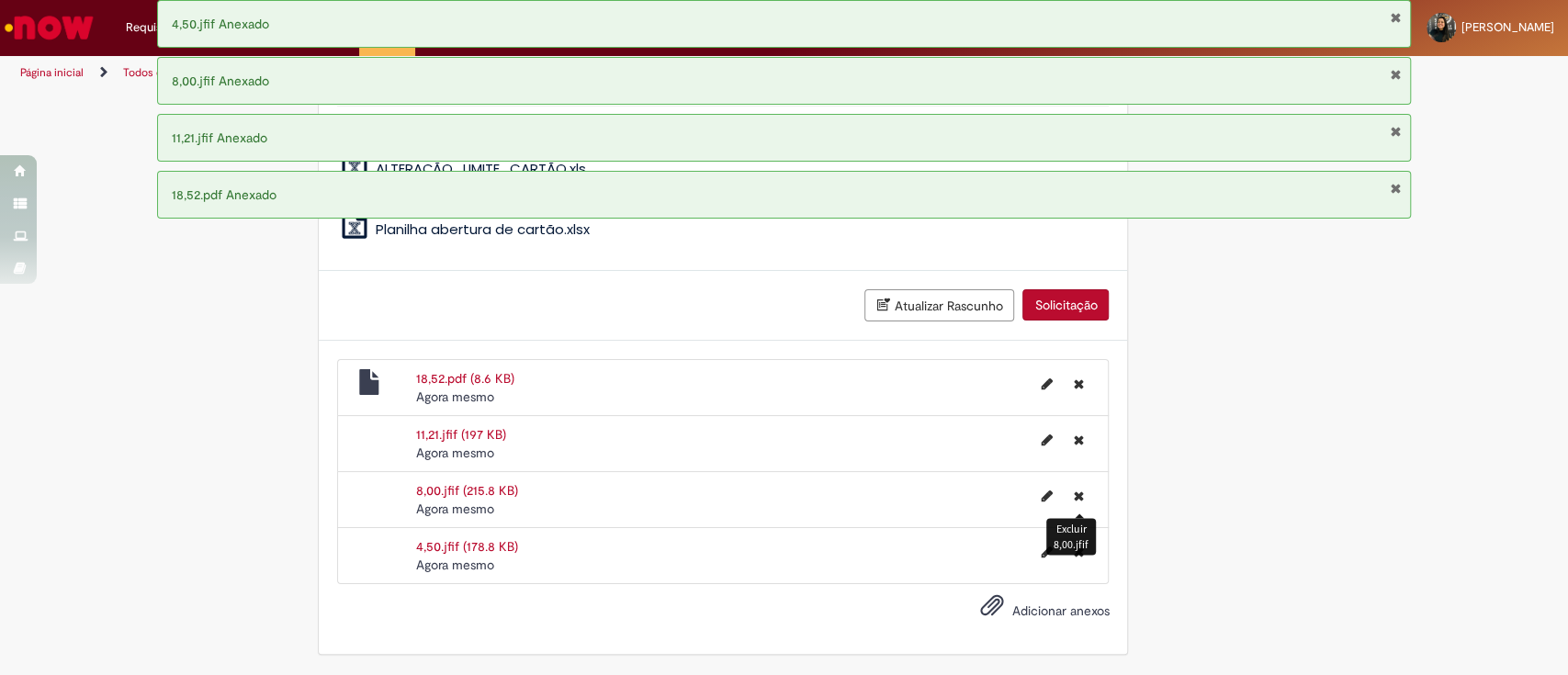
scroll to position [1513, 0]
click at [1035, 609] on span "Adicionar anexos" at bounding box center [1060, 610] width 97 height 17
click at [0, 0] on input "Adicionar anexos" at bounding box center [0, 0] width 0 height 0
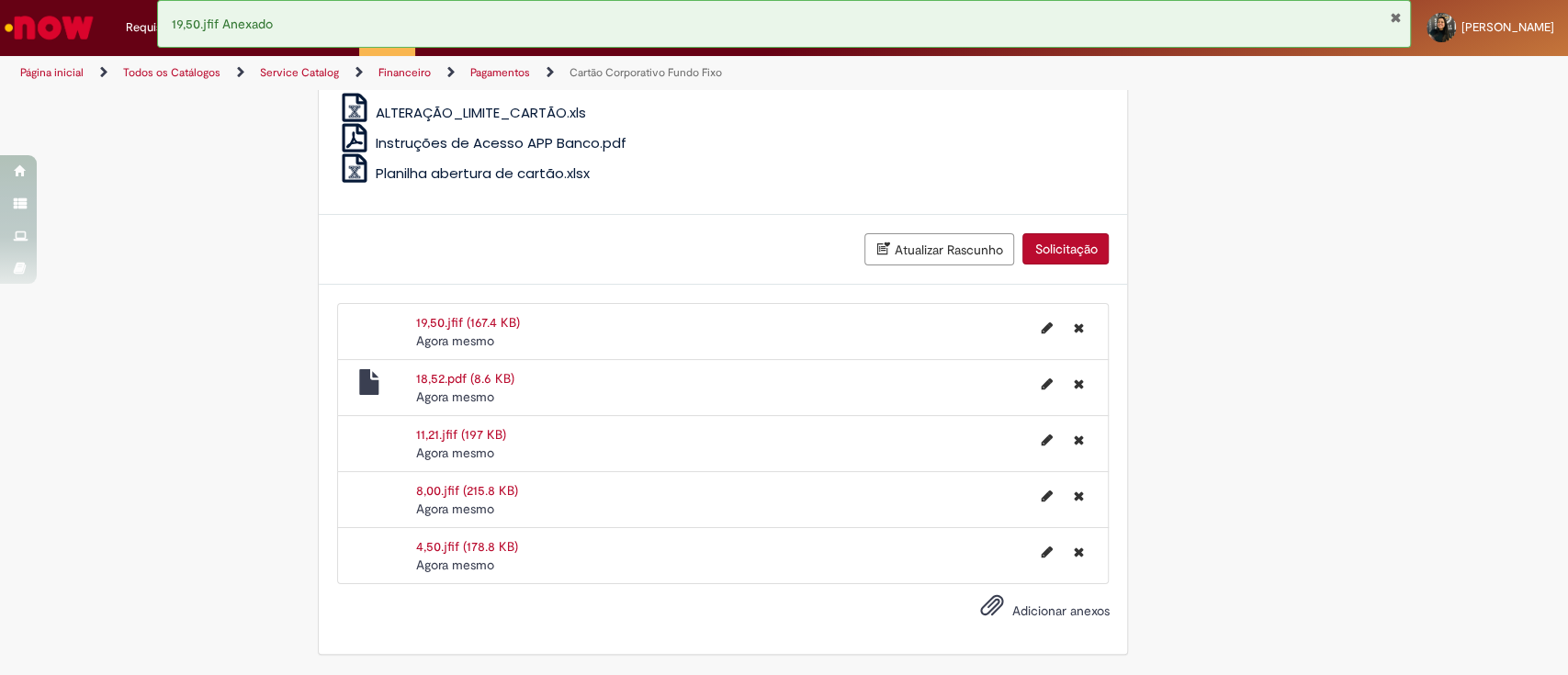
scroll to position [1581, 0]
click at [1040, 606] on span "Adicionar anexos" at bounding box center [1060, 610] width 97 height 17
click at [0, 0] on input "Adicionar anexos" at bounding box center [0, 0] width 0 height 0
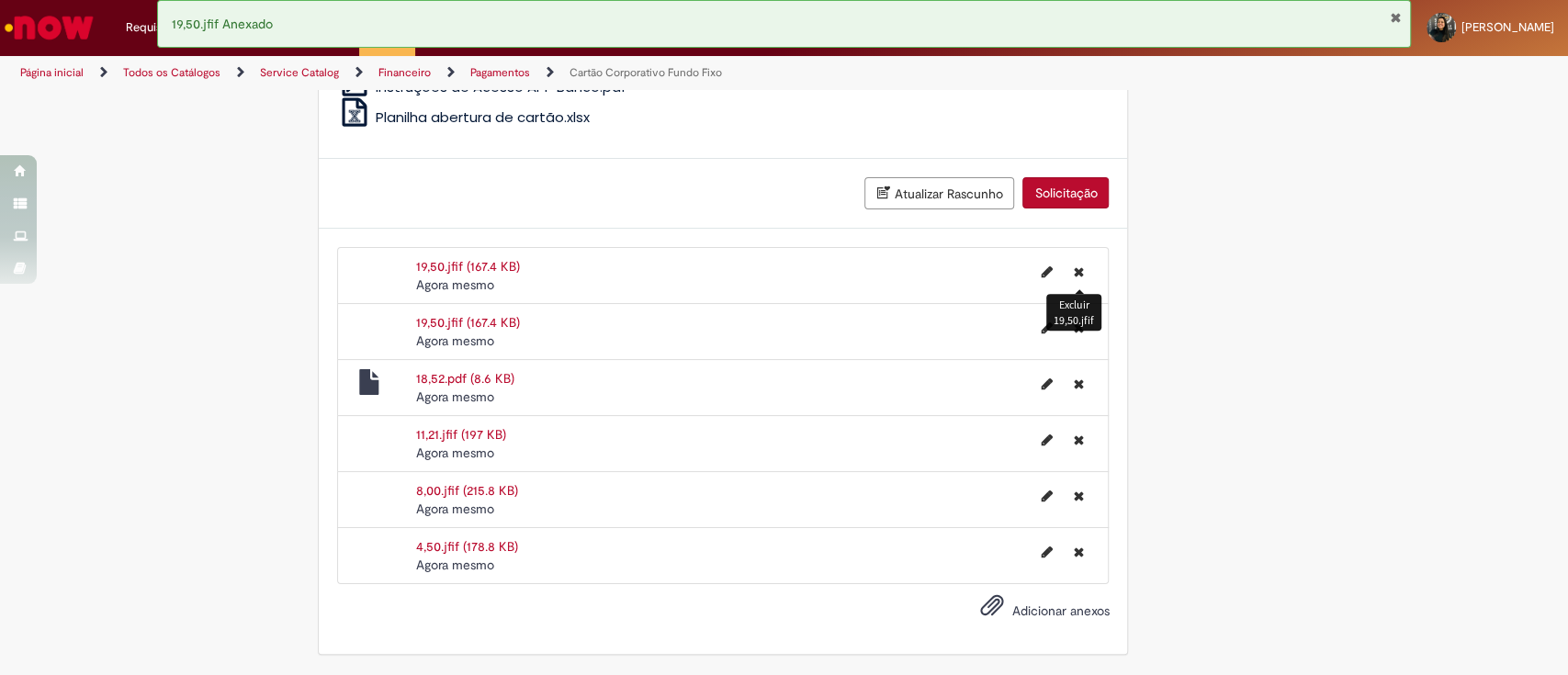
click at [1073, 266] on icon "Excluir 19,50.jfif" at bounding box center [1078, 272] width 10 height 13
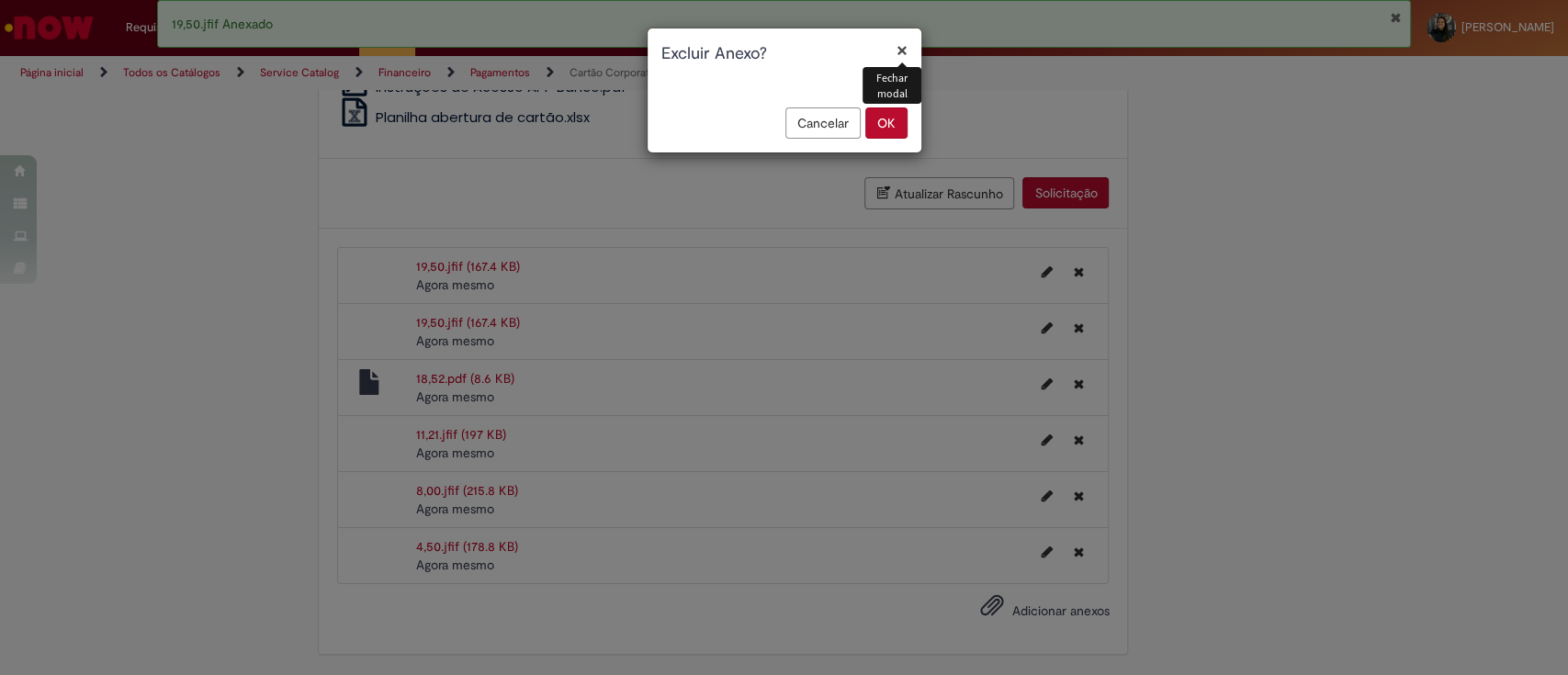
click at [887, 124] on button "OK" at bounding box center [886, 123] width 42 height 31
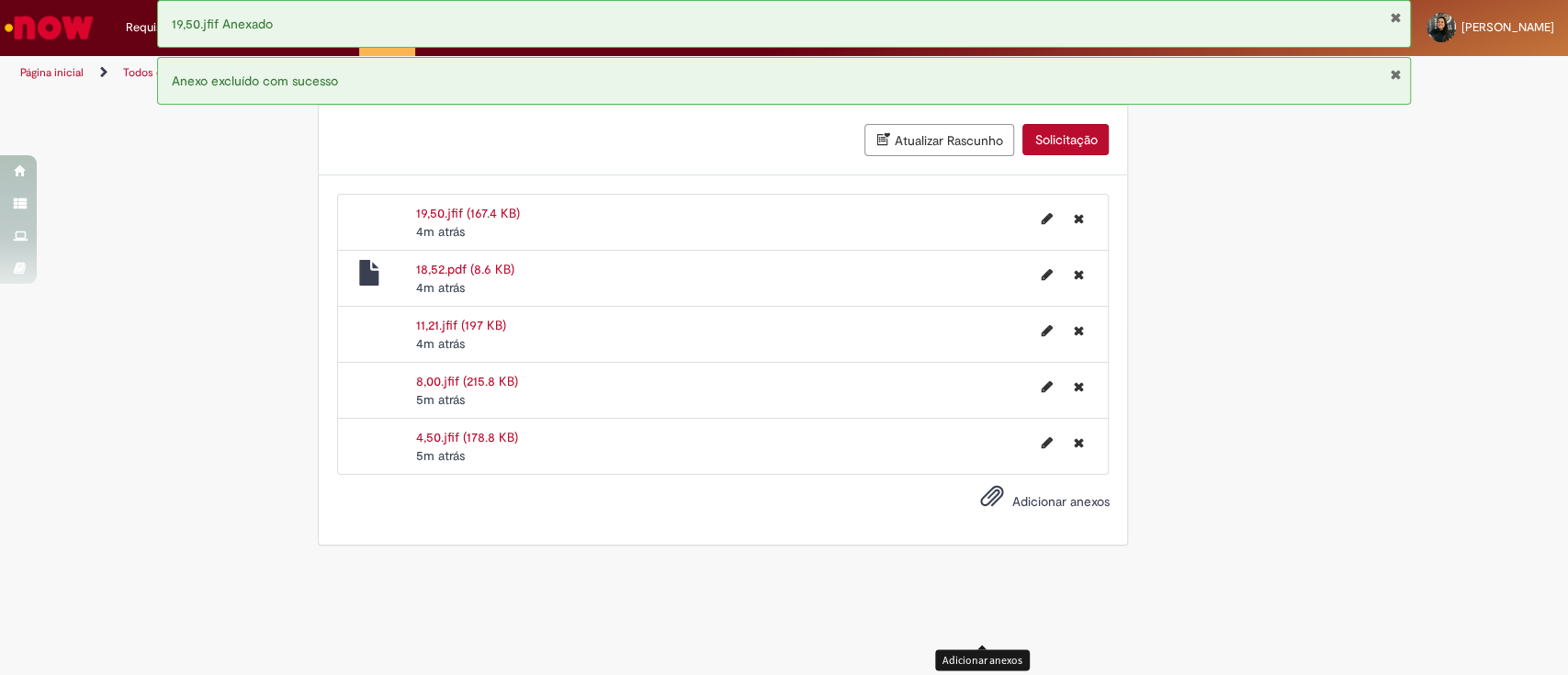
click at [1047, 510] on span "Adicionar anexos" at bounding box center [1060, 501] width 97 height 17
click at [0, 0] on input "Adicionar anexos" at bounding box center [0, 0] width 0 height 0
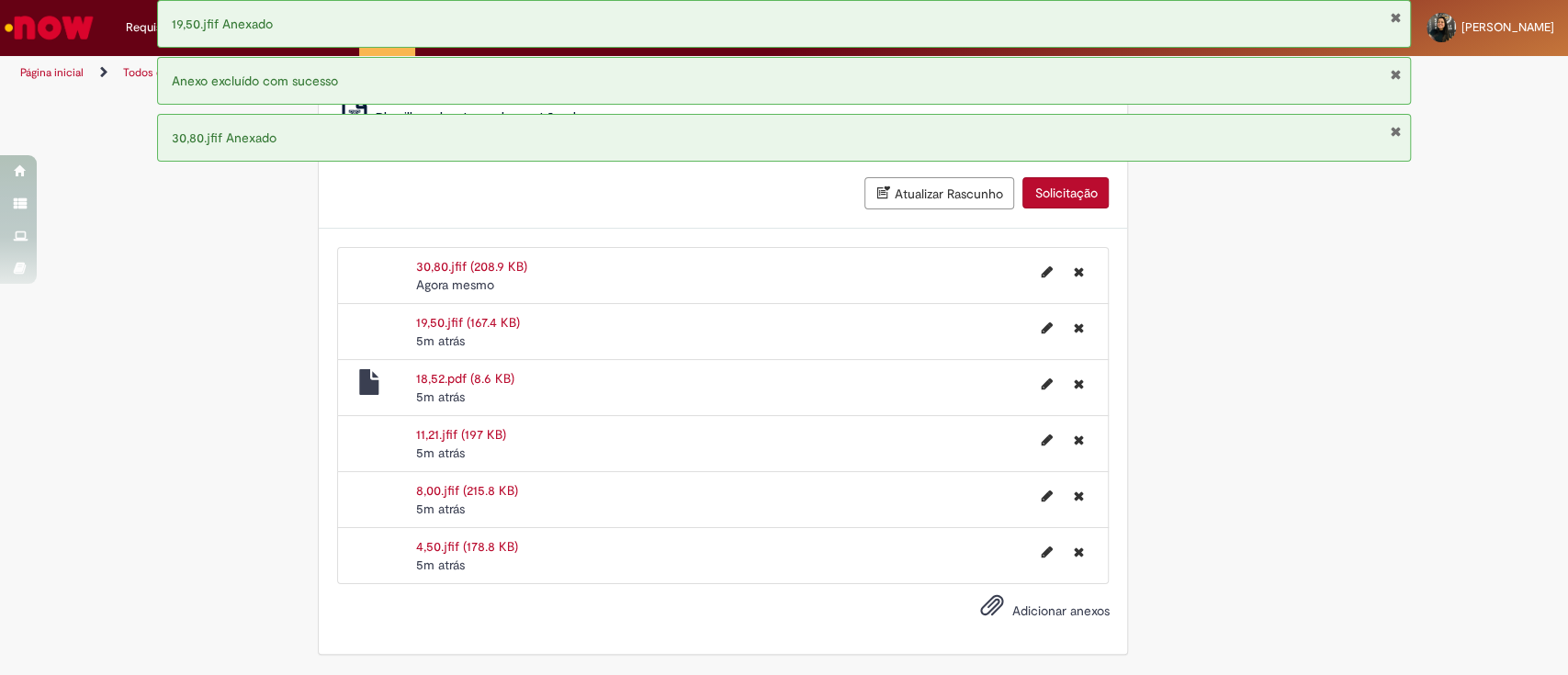
scroll to position [1715, 0]
click at [1023, 608] on span "Adicionar anexos" at bounding box center [1060, 610] width 97 height 17
click at [0, 0] on input "Adicionar anexos" at bounding box center [0, 0] width 0 height 0
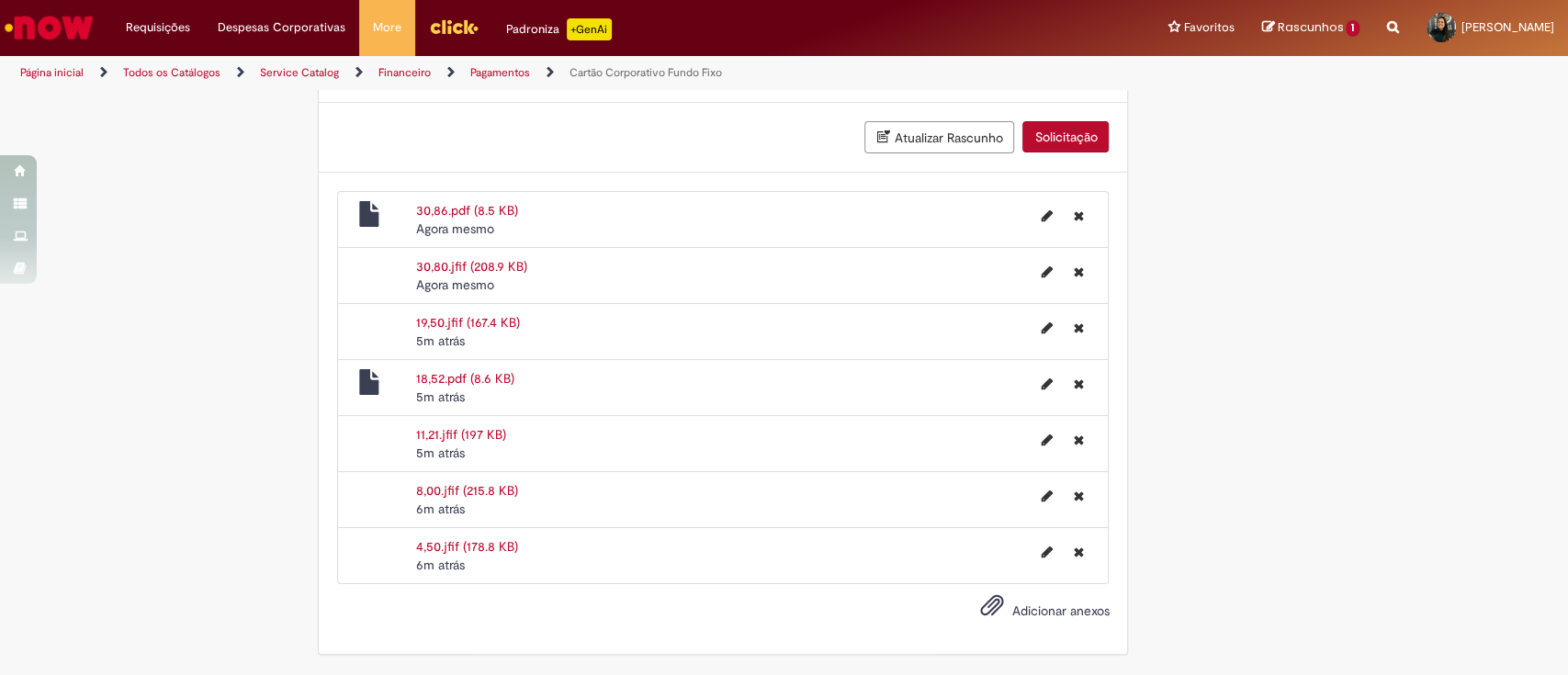
scroll to position [1770, 0]
click at [1069, 610] on span "Adicionar anexos" at bounding box center [1060, 610] width 97 height 17
click at [0, 0] on input "Adicionar anexos" at bounding box center [0, 0] width 0 height 0
click at [1055, 604] on span "Adicionar anexos" at bounding box center [1060, 610] width 97 height 17
click at [0, 0] on input "Adicionar anexos" at bounding box center [0, 0] width 0 height 0
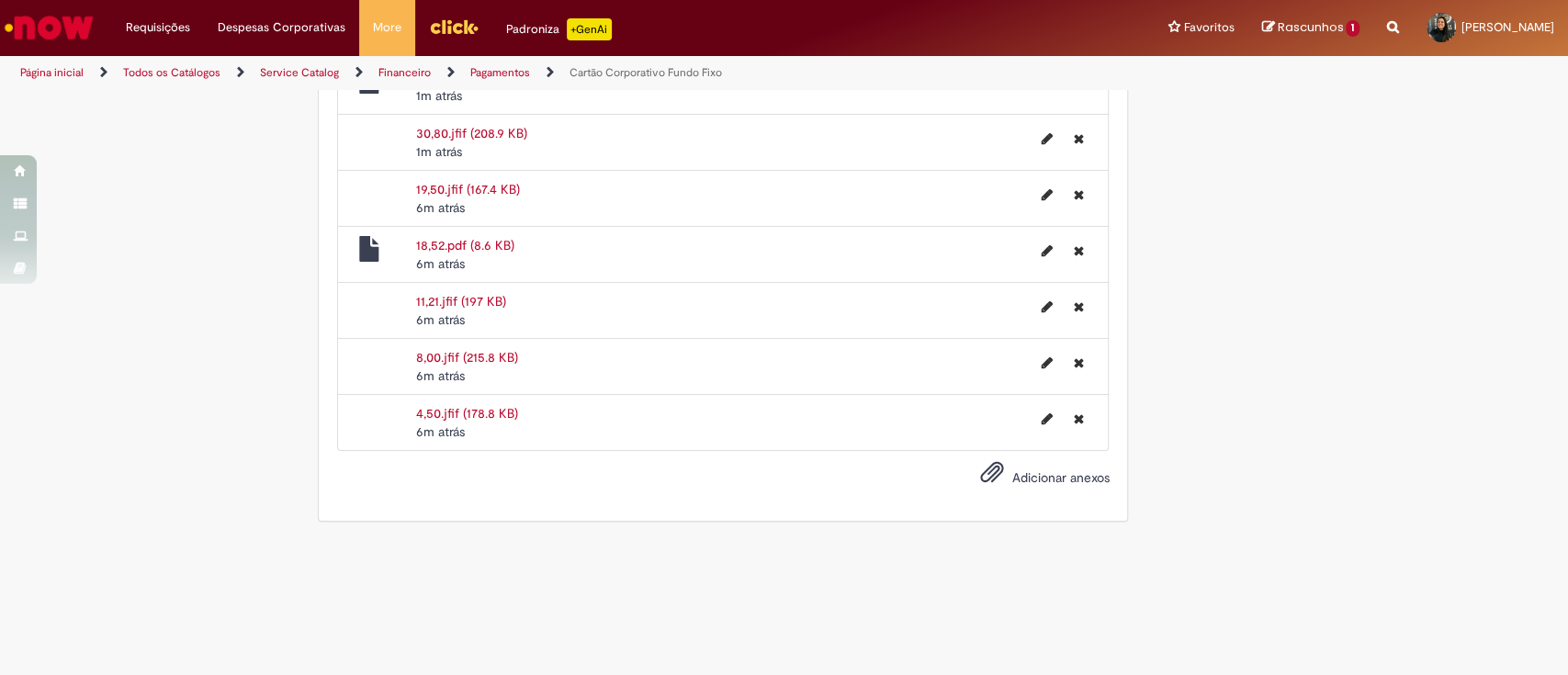
scroll to position [1884, 0]
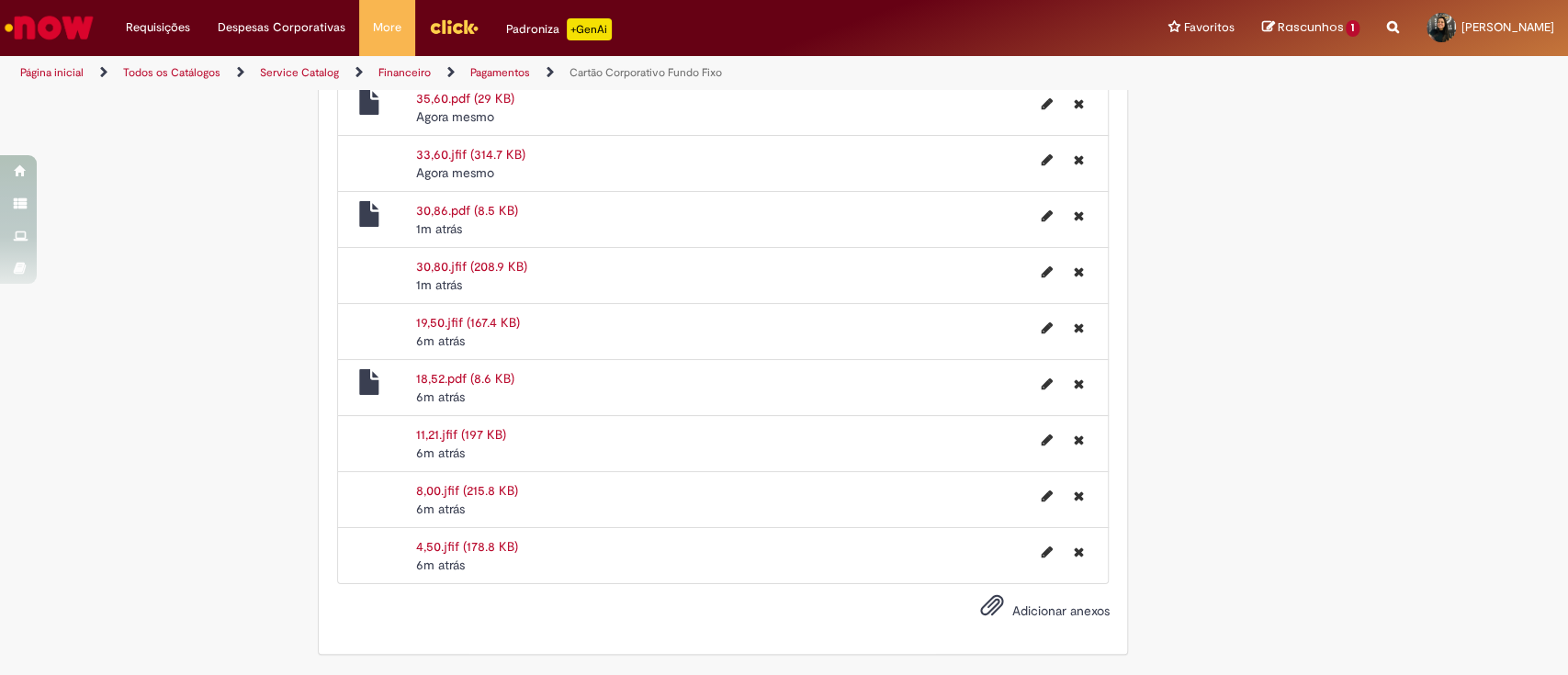
click at [1066, 612] on span "Adicionar anexos" at bounding box center [1060, 610] width 97 height 17
click at [0, 0] on input "Adicionar anexos" at bounding box center [0, 0] width 0 height 0
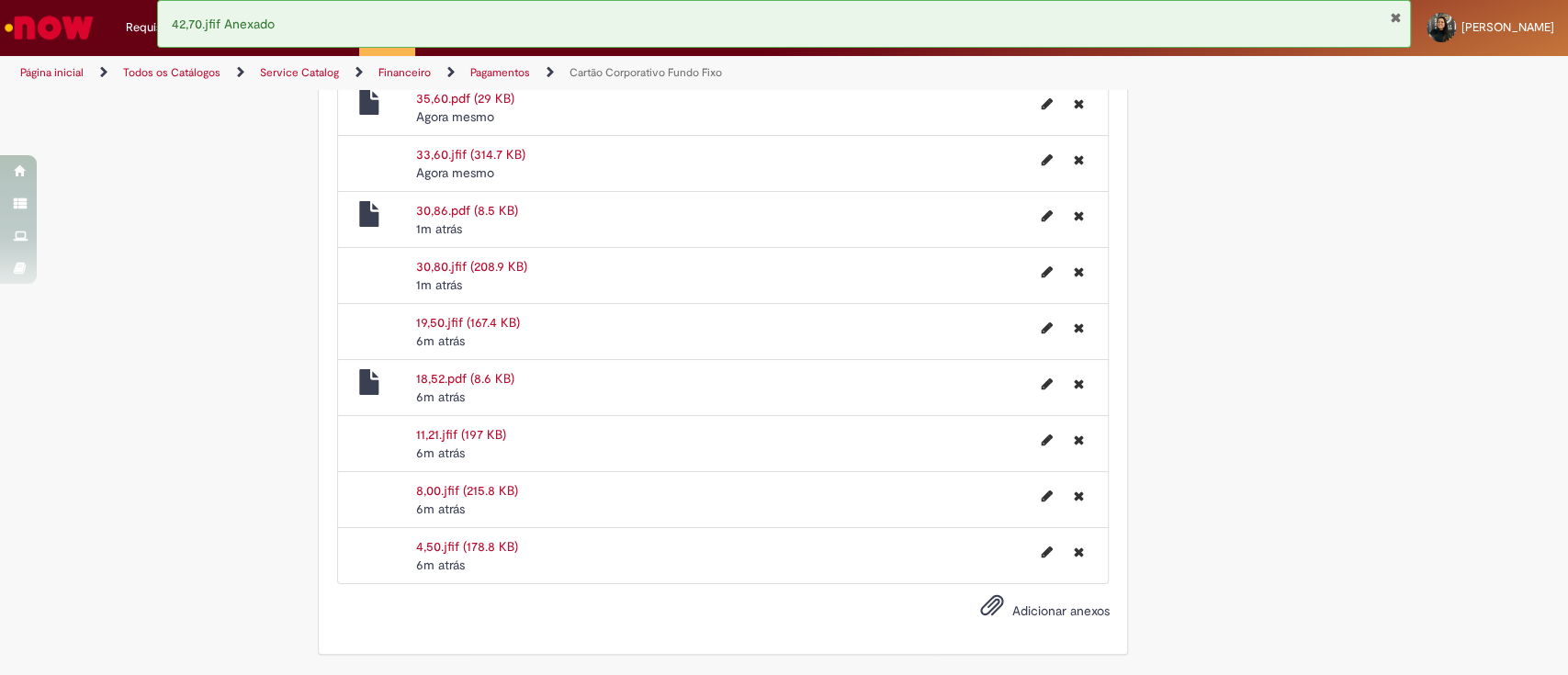
scroll to position [2040, 0]
click at [1042, 607] on span "Adicionar anexos" at bounding box center [1060, 610] width 97 height 17
click at [0, 0] on input "Adicionar anexos" at bounding box center [0, 0] width 0 height 0
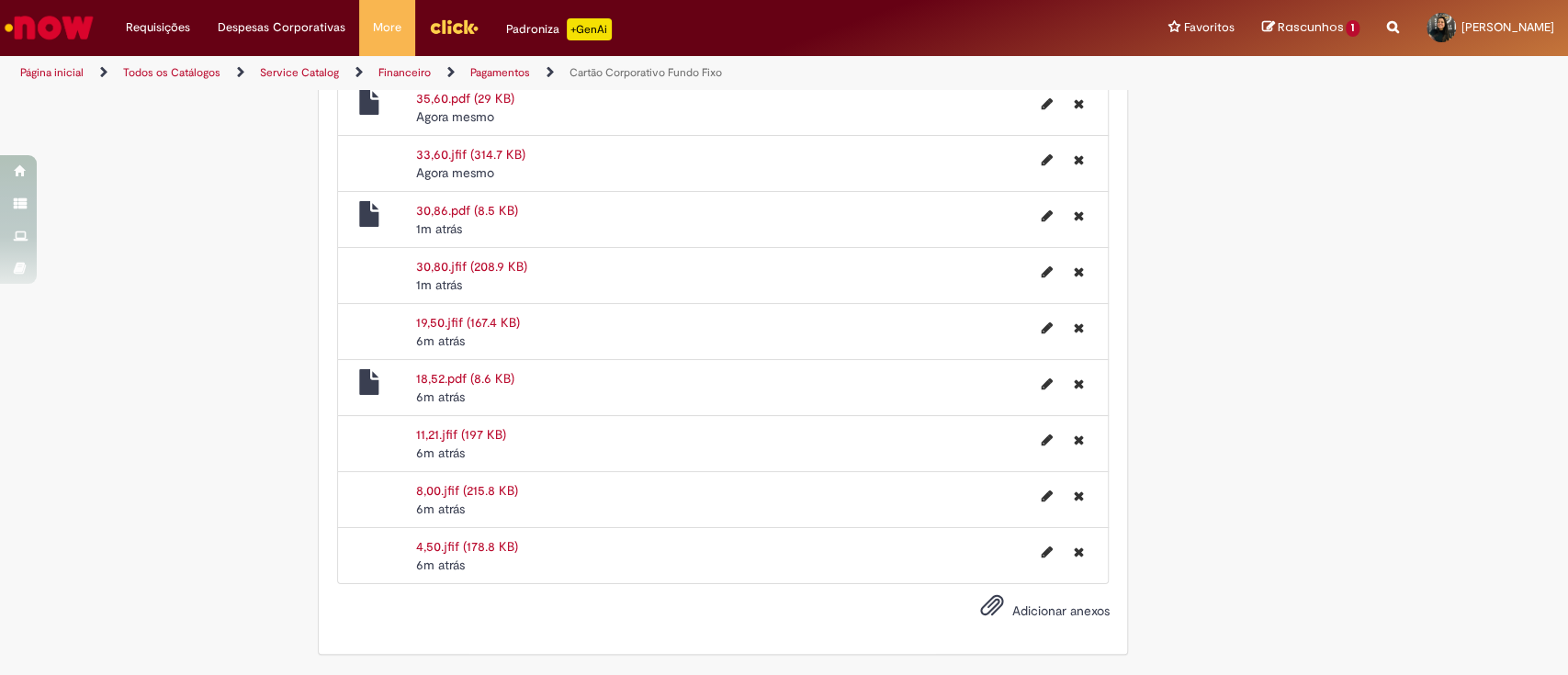
scroll to position [2138, 0]
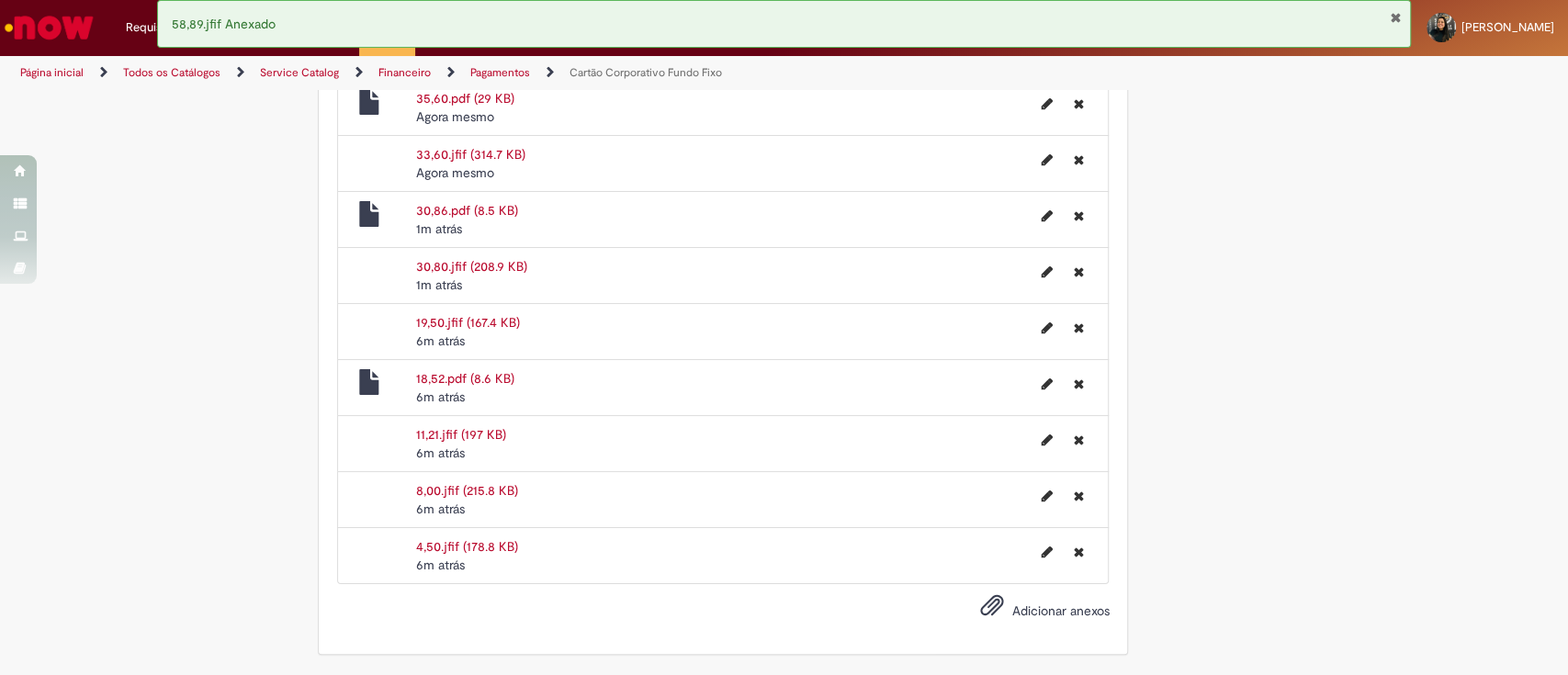
click at [1044, 613] on span "Adicionar anexos" at bounding box center [1060, 610] width 97 height 17
click at [0, 0] on input "Adicionar anexos" at bounding box center [0, 0] width 0 height 0
click at [1014, 603] on span "Adicionar anexos" at bounding box center [1060, 610] width 97 height 17
click at [0, 0] on input "Adicionar anexos" at bounding box center [0, 0] width 0 height 0
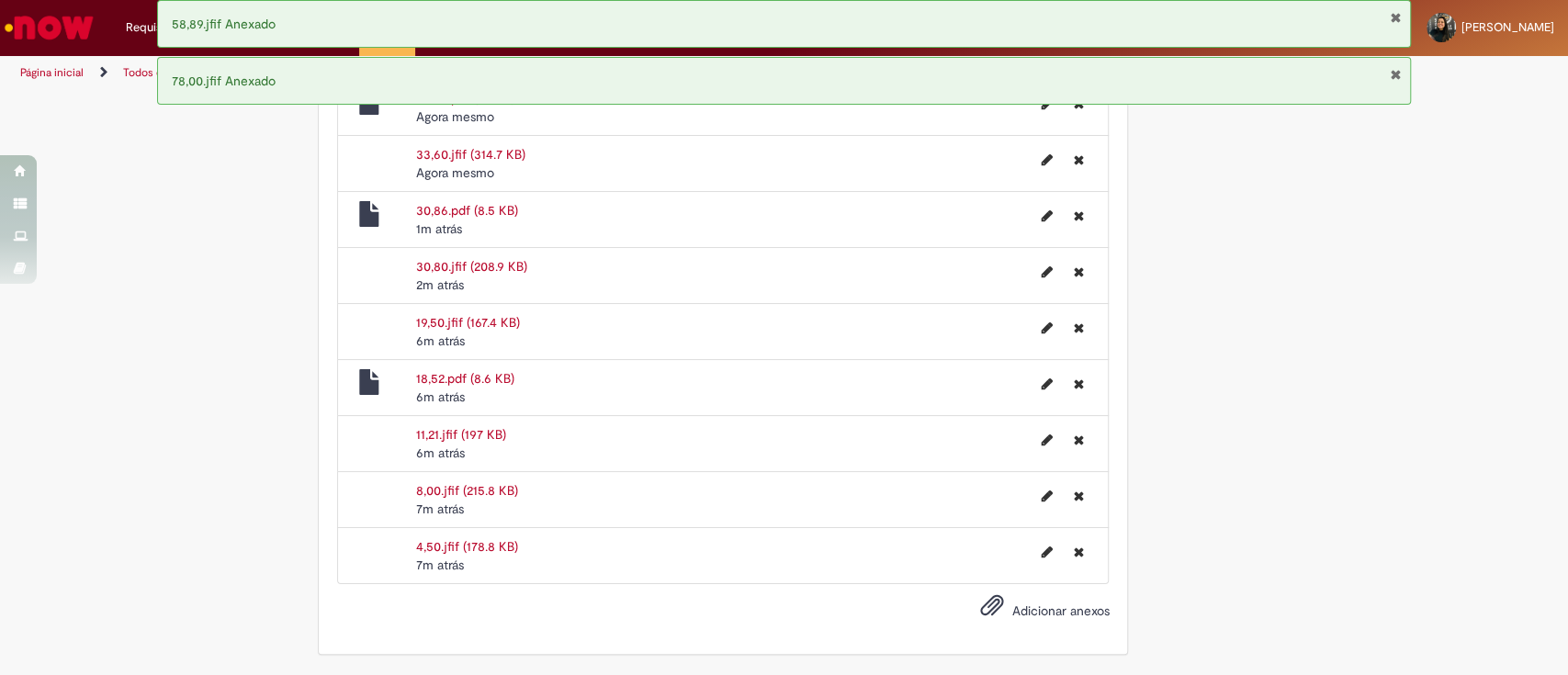
scroll to position [2207, 0]
click at [1043, 613] on span "Adicionar anexos" at bounding box center [1060, 610] width 97 height 17
click at [0, 0] on input "Adicionar anexos" at bounding box center [0, 0] width 0 height 0
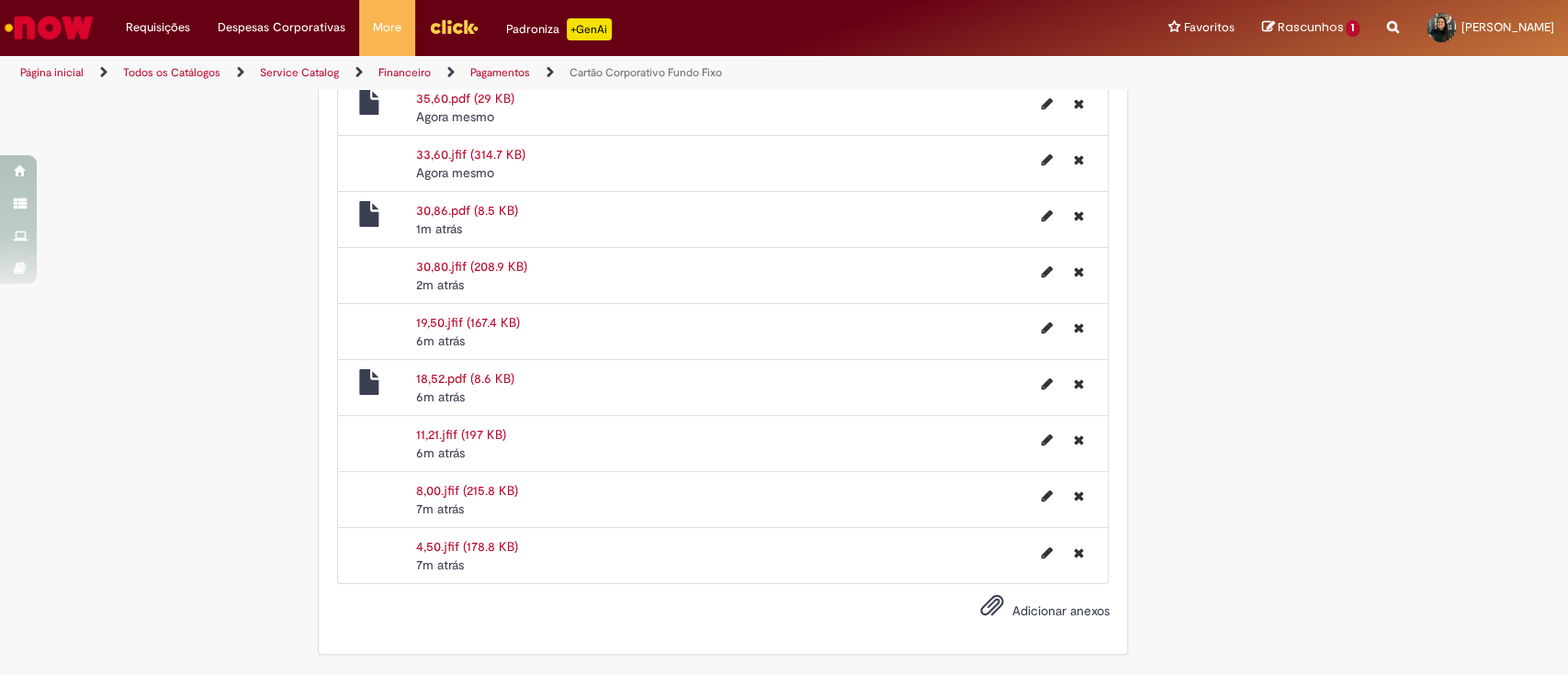
click at [1040, 604] on span "Adicionar anexos" at bounding box center [1060, 610] width 97 height 17
click at [0, 0] on input "Adicionar anexos" at bounding box center [0, 0] width 0 height 0
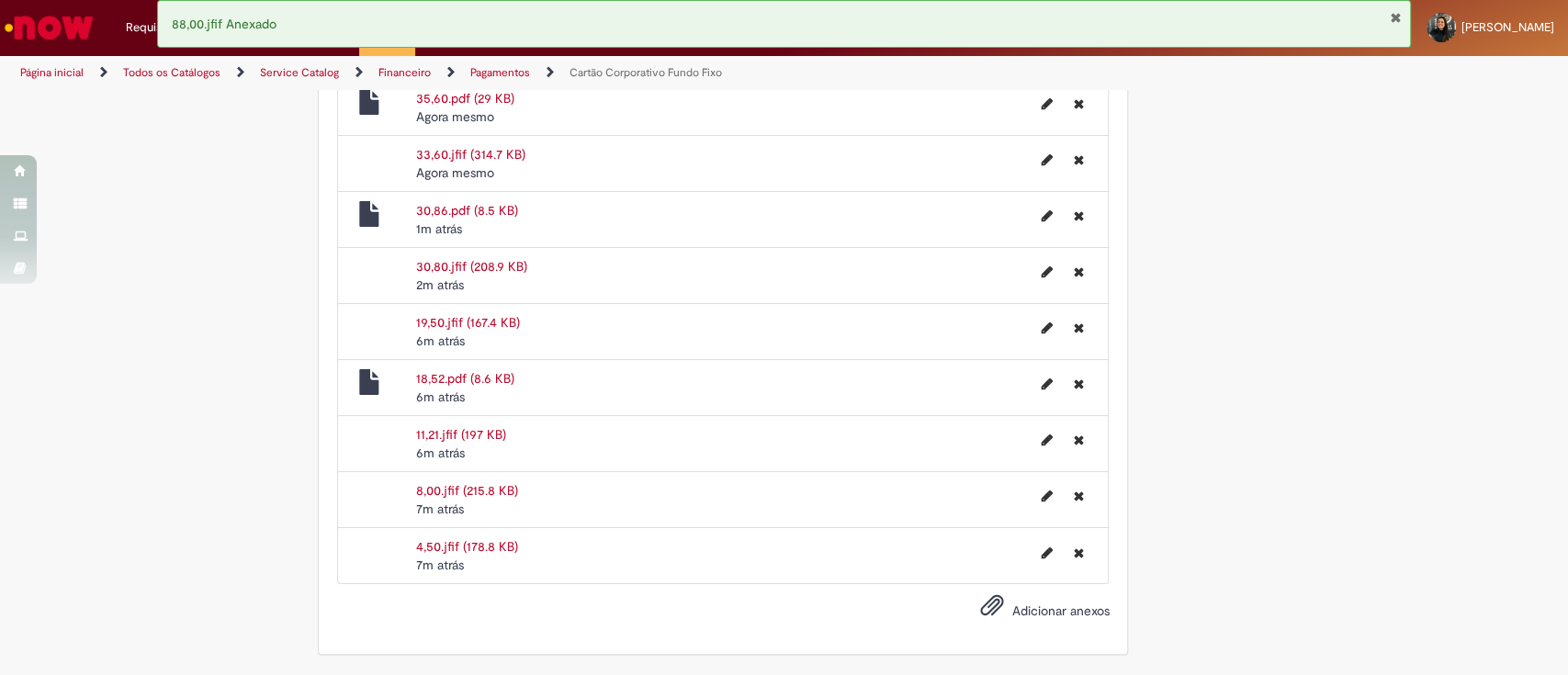
scroll to position [2274, 0]
click at [1028, 622] on label "Adicionar anexos" at bounding box center [1031, 612] width 157 height 37
click at [0, 0] on input "Adicionar anexos" at bounding box center [0, 0] width 0 height 0
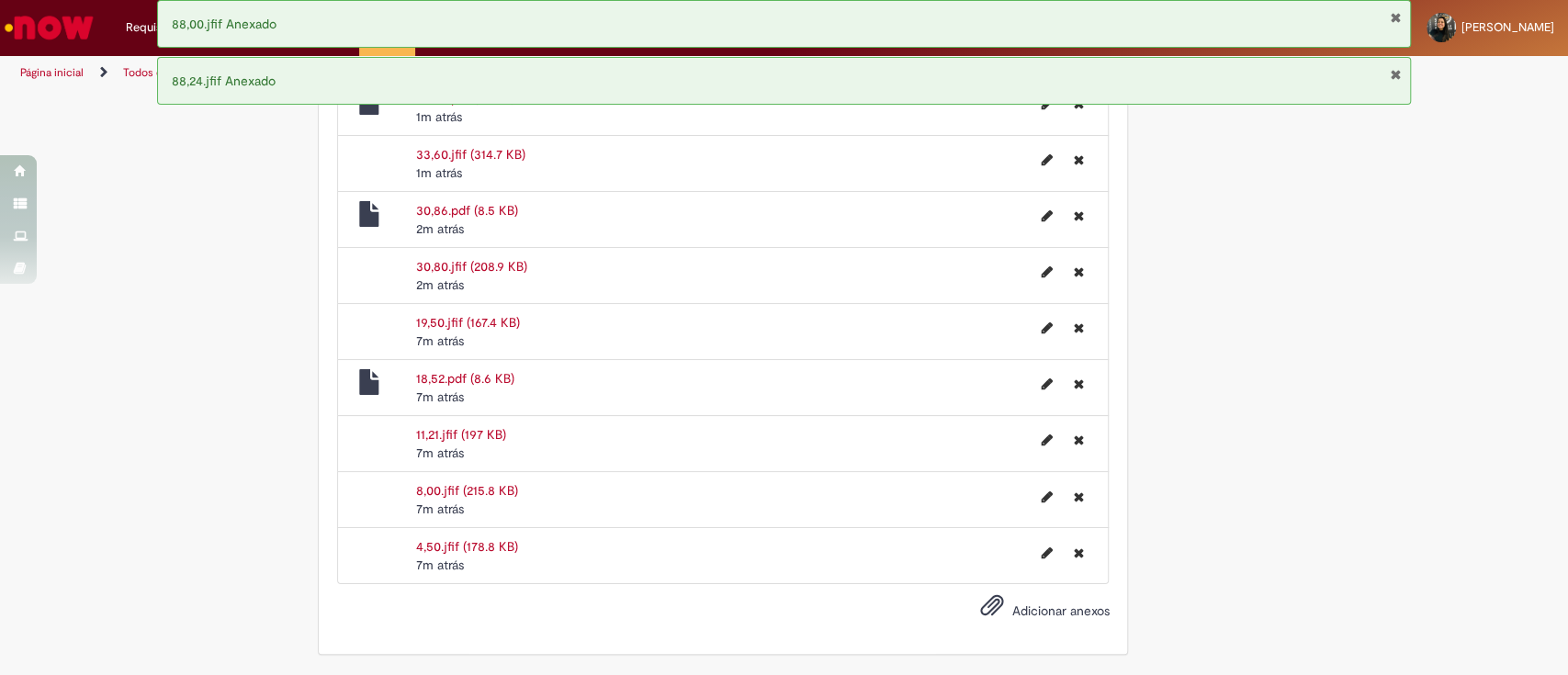
scroll to position [2445, 0]
click at [1067, 605] on span "Adicionar anexos" at bounding box center [1060, 610] width 97 height 17
click at [0, 0] on input "Adicionar anexos" at bounding box center [0, 0] width 0 height 0
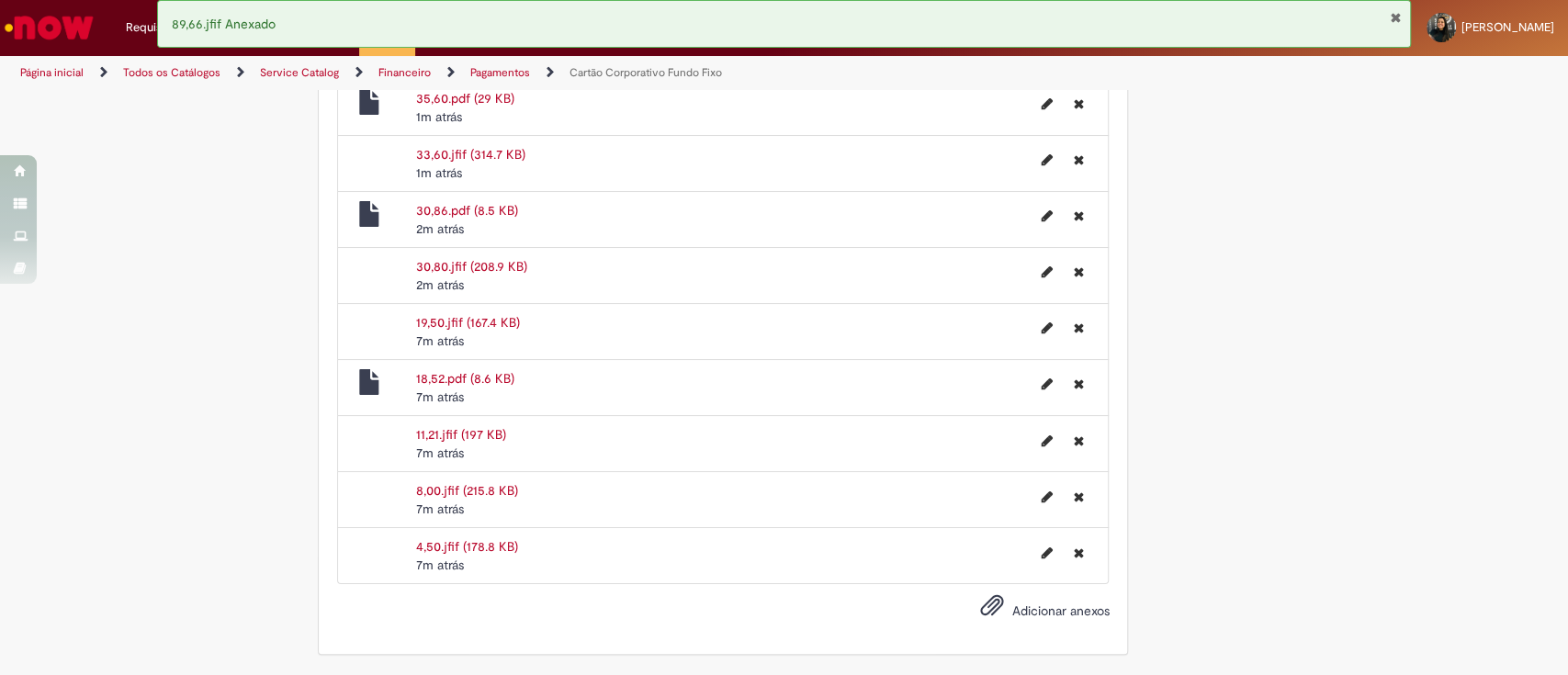
scroll to position [2583, 0]
click at [1054, 609] on span "Adicionar anexos" at bounding box center [1060, 610] width 97 height 17
click at [0, 0] on input "Adicionar anexos" at bounding box center [0, 0] width 0 height 0
click at [1036, 610] on span "Adicionar anexos" at bounding box center [1060, 610] width 97 height 17
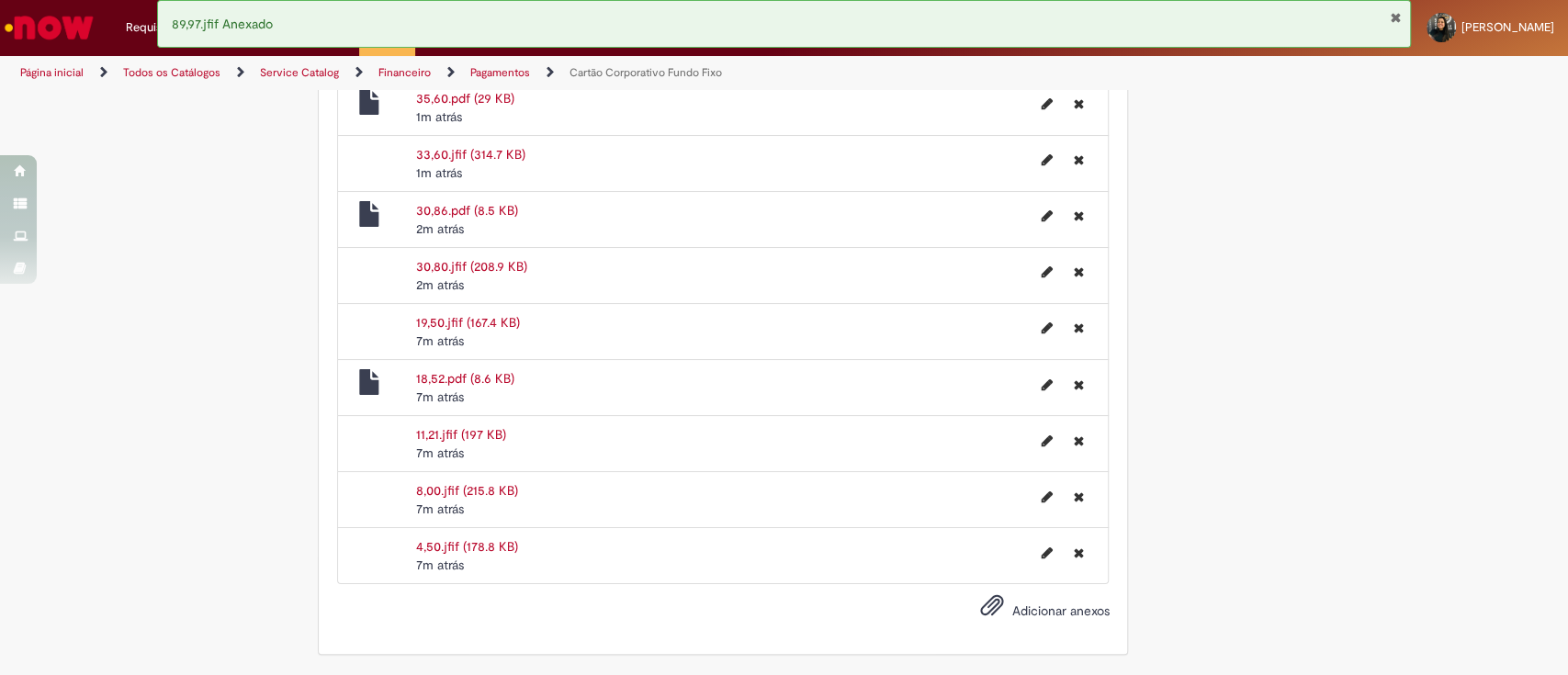
click at [0, 0] on input "Adicionar anexos" at bounding box center [0, 0] width 0 height 0
click at [1035, 611] on span "Adicionar anexos" at bounding box center [1060, 610] width 97 height 17
click at [0, 0] on input "Adicionar anexos" at bounding box center [0, 0] width 0 height 0
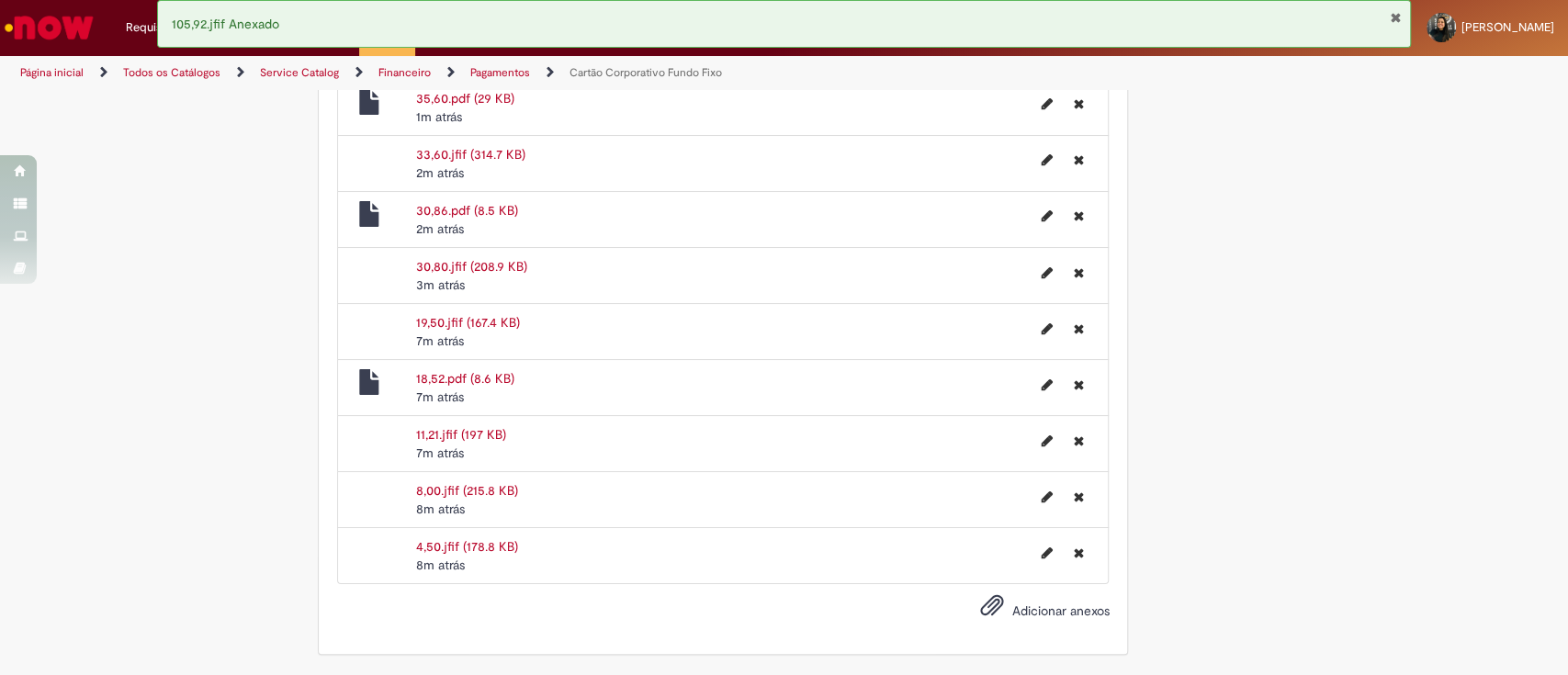
click at [1028, 608] on span "Adicionar anexos" at bounding box center [1060, 610] width 97 height 17
click at [0, 0] on input "Adicionar anexos" at bounding box center [0, 0] width 0 height 0
click at [1041, 621] on label "Adicionar anexos" at bounding box center [1031, 612] width 157 height 37
click at [0, 0] on input "Adicionar anexos" at bounding box center [0, 0] width 0 height 0
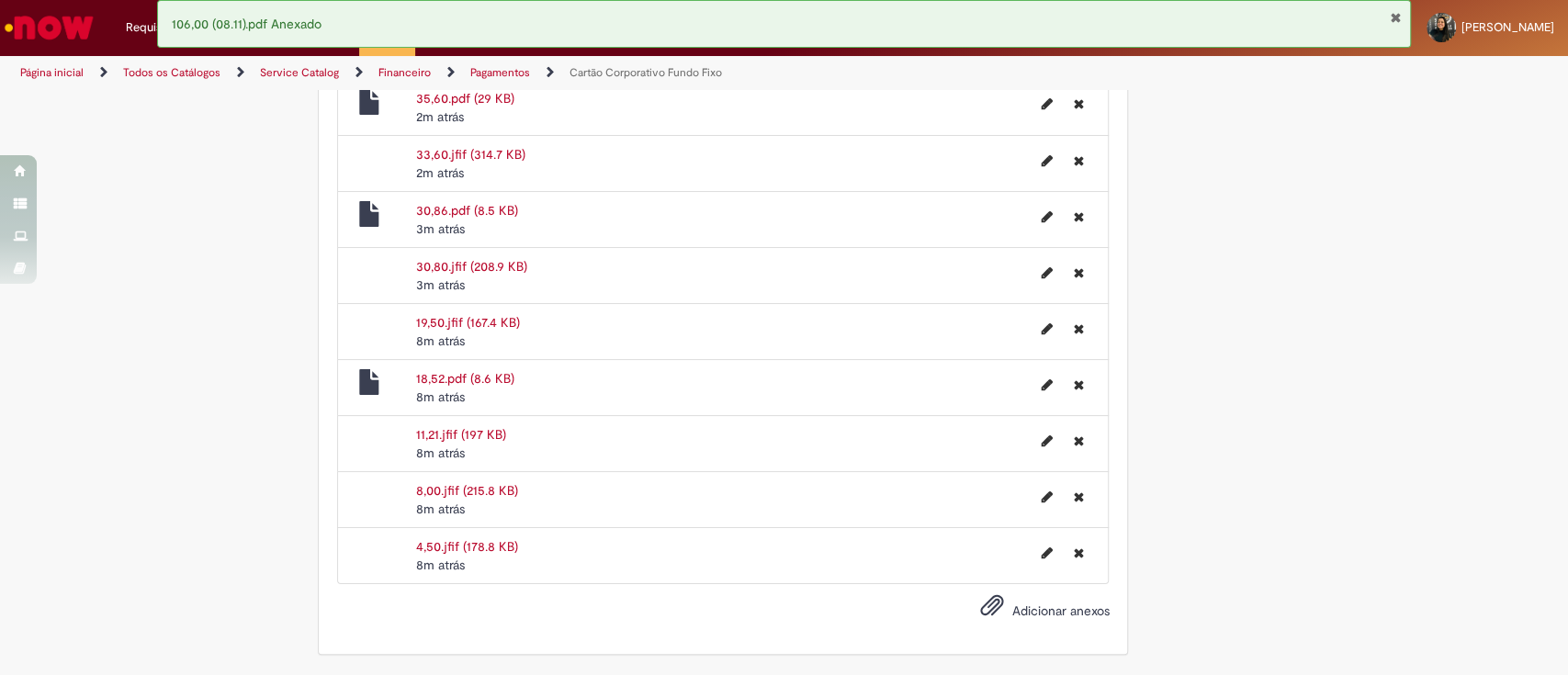
scroll to position [3026, 0]
click at [1063, 613] on span "Adicionar anexos" at bounding box center [1060, 610] width 97 height 17
click at [0, 0] on input "Adicionar anexos" at bounding box center [0, 0] width 0 height 0
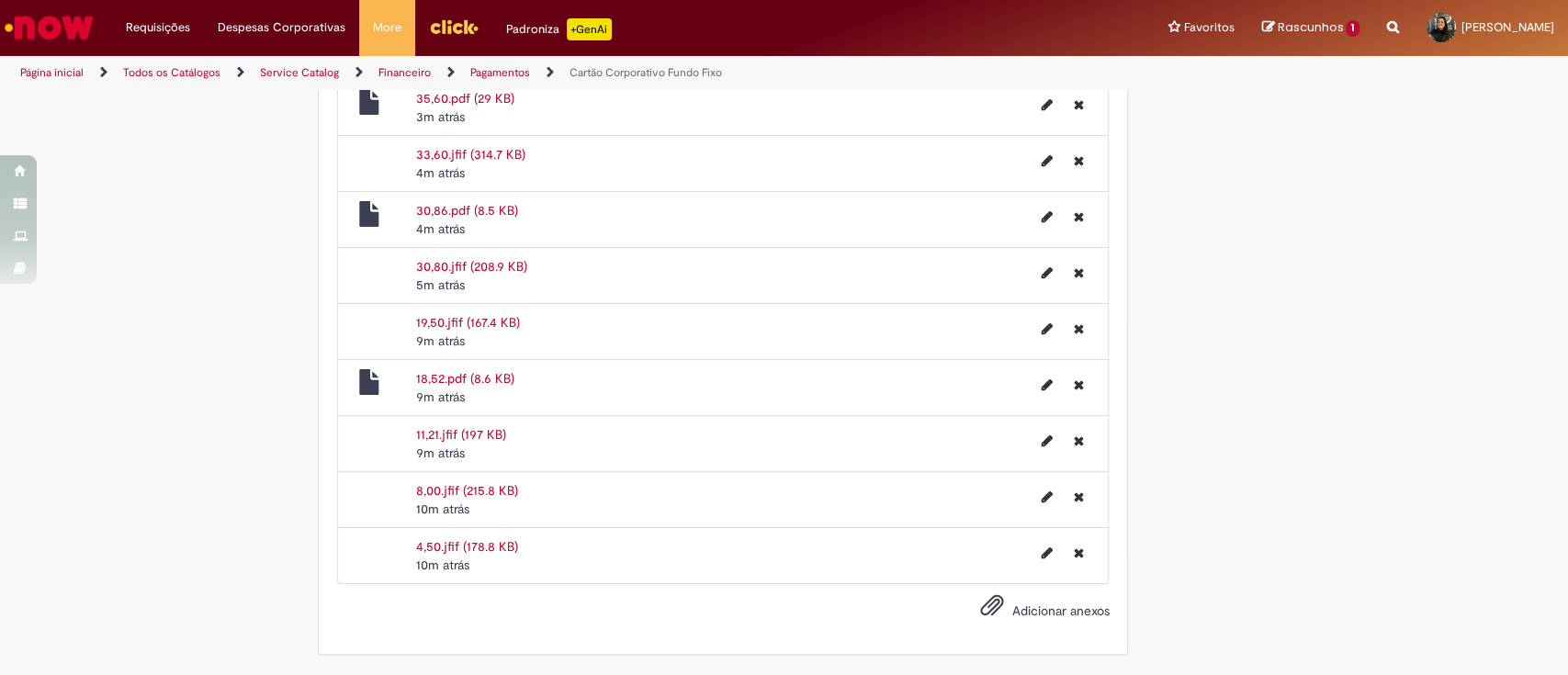
scroll to position [3123, 0]
click at [1047, 610] on span "Adicionar anexos" at bounding box center [1060, 610] width 97 height 17
click at [0, 0] on input "Adicionar anexos" at bounding box center [0, 0] width 0 height 0
click at [1039, 606] on span "Adicionar anexos" at bounding box center [1060, 610] width 97 height 17
click at [0, 0] on input "Adicionar anexos" at bounding box center [0, 0] width 0 height 0
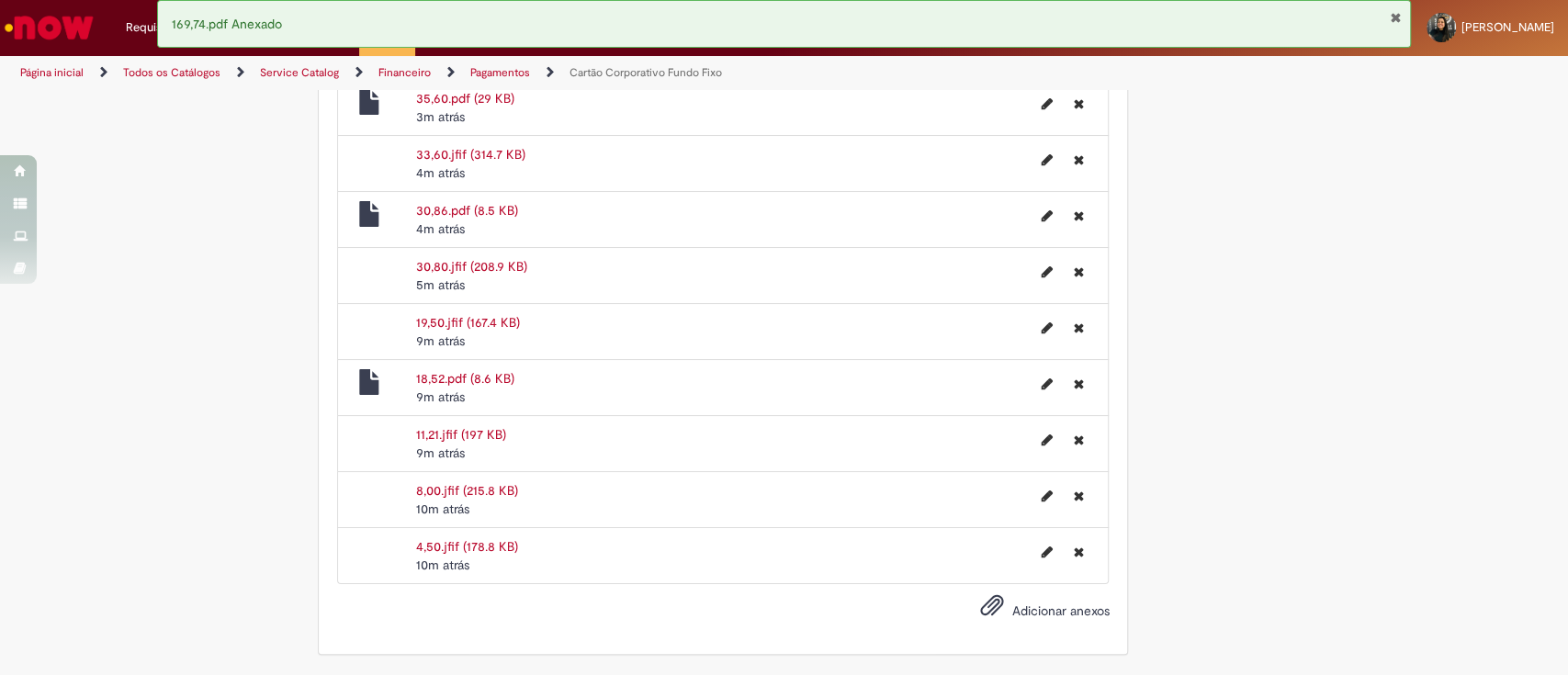
scroll to position [3257, 0]
click at [1064, 608] on span "Adicionar anexos" at bounding box center [1060, 610] width 97 height 17
click at [0, 0] on input "Adicionar anexos" at bounding box center [0, 0] width 0 height 0
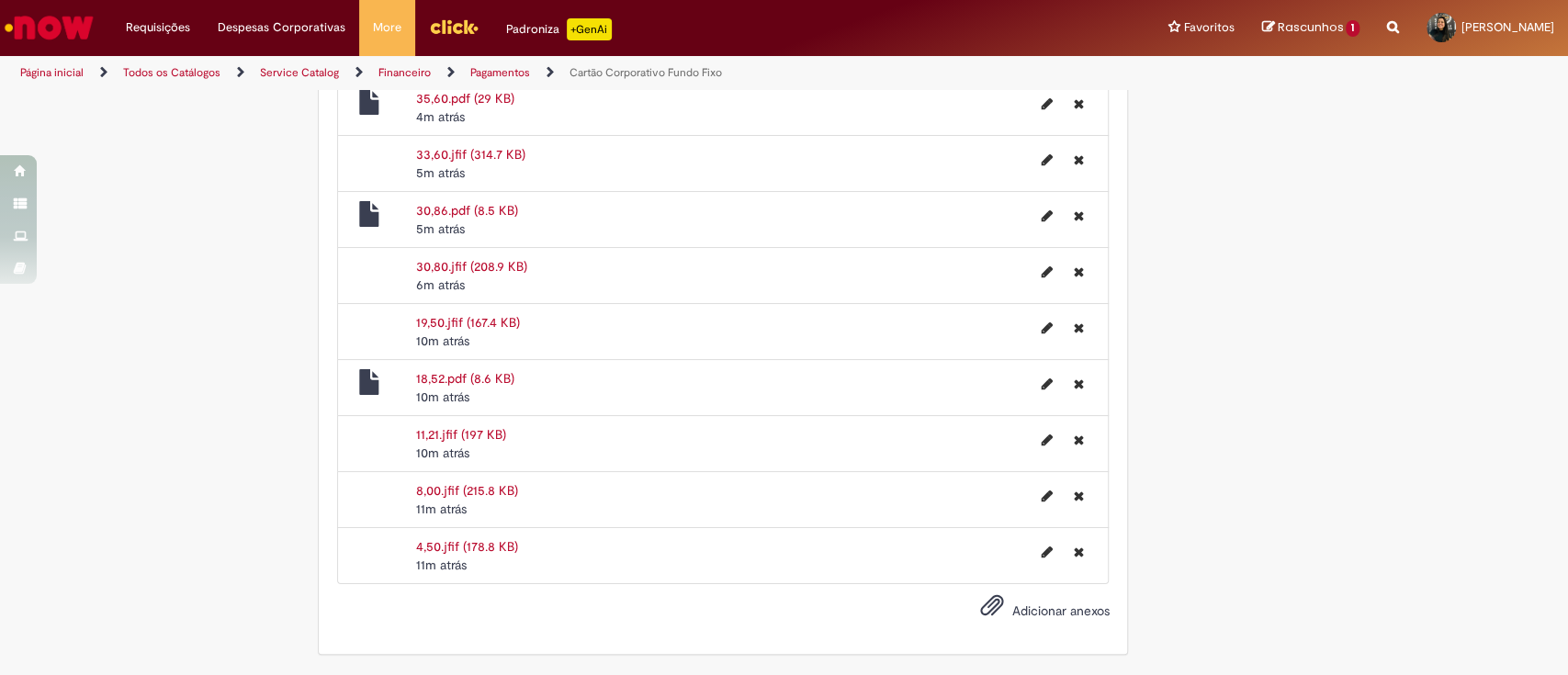
scroll to position [3313, 0]
click at [1060, 601] on label "Adicionar anexos" at bounding box center [1031, 612] width 157 height 37
click at [0, 0] on input "Adicionar anexos" at bounding box center [0, 0] width 0 height 0
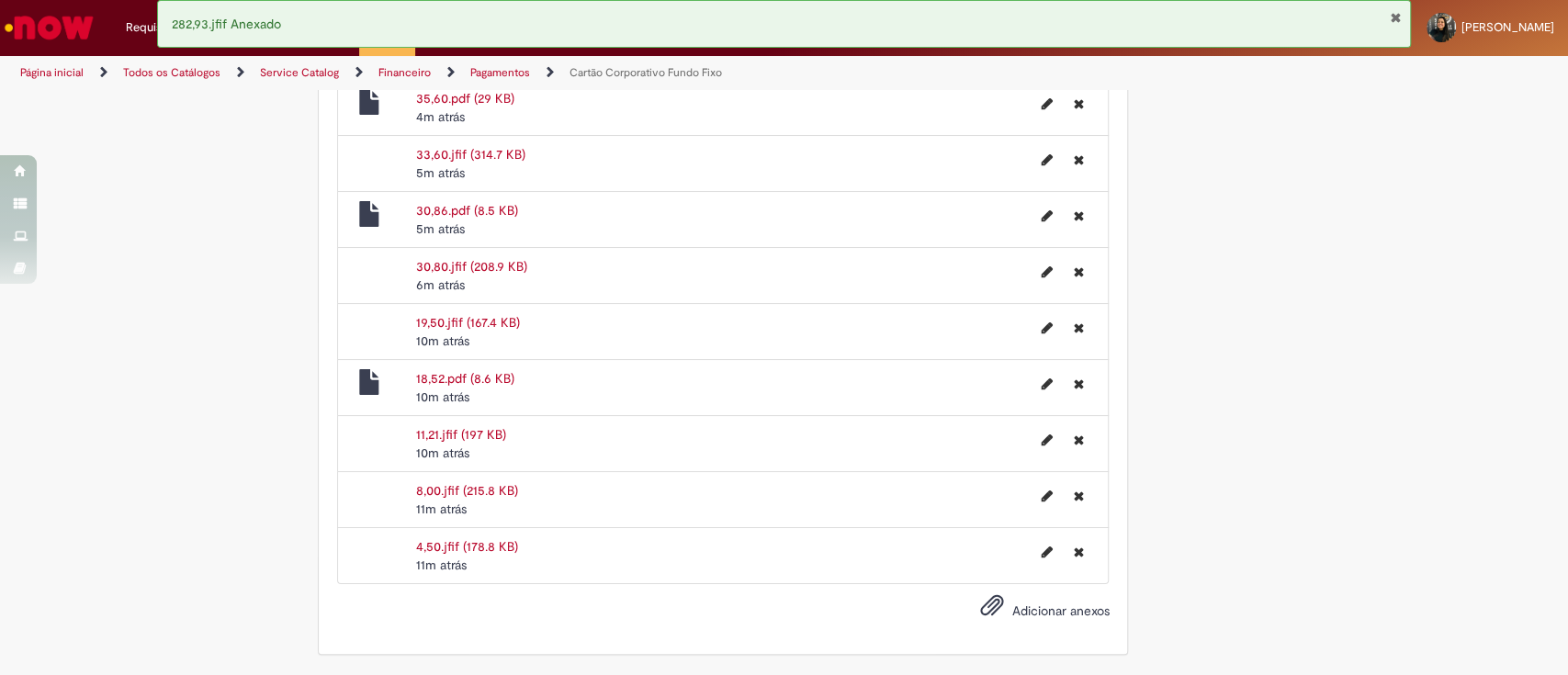
scroll to position [3460, 0]
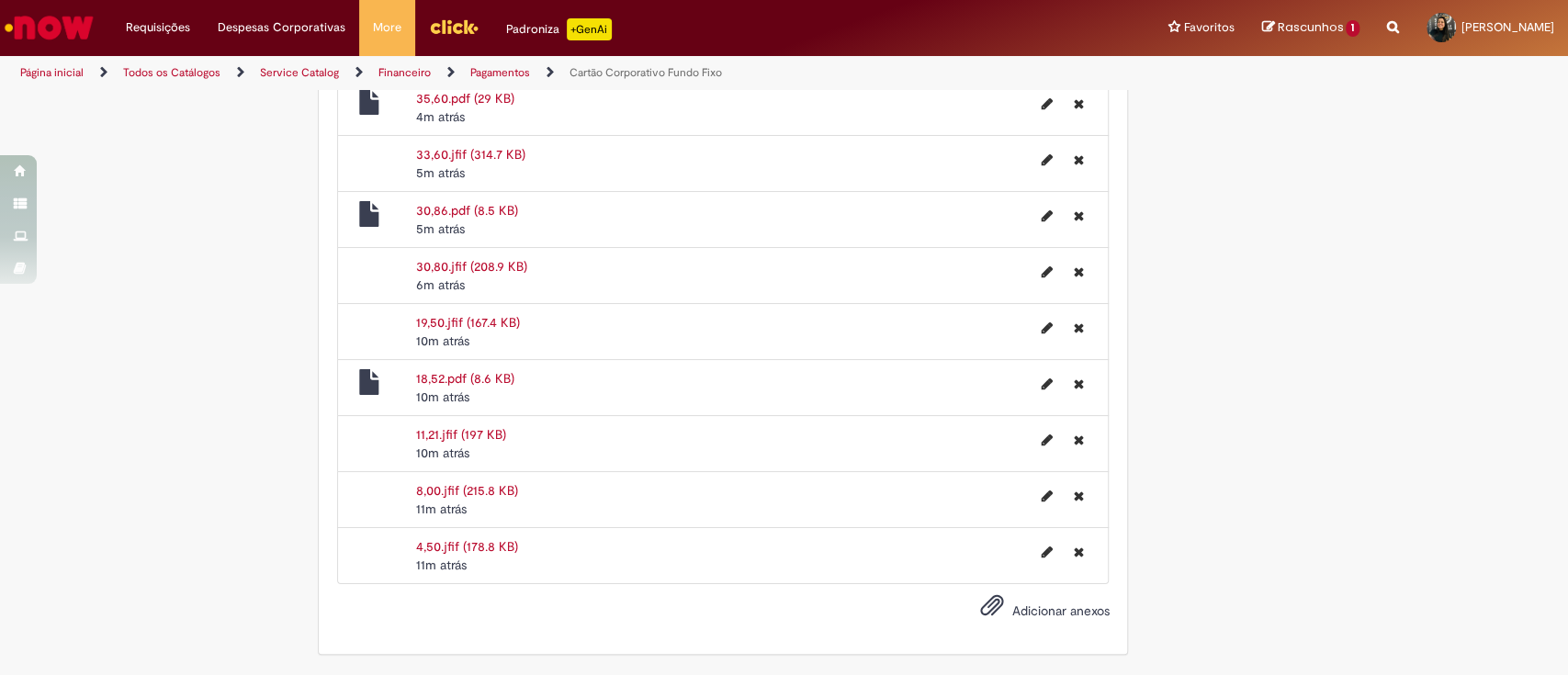
click at [1068, 614] on span "Adicionar anexos" at bounding box center [1060, 610] width 97 height 17
click at [0, 0] on input "Adicionar anexos" at bounding box center [0, 0] width 0 height 0
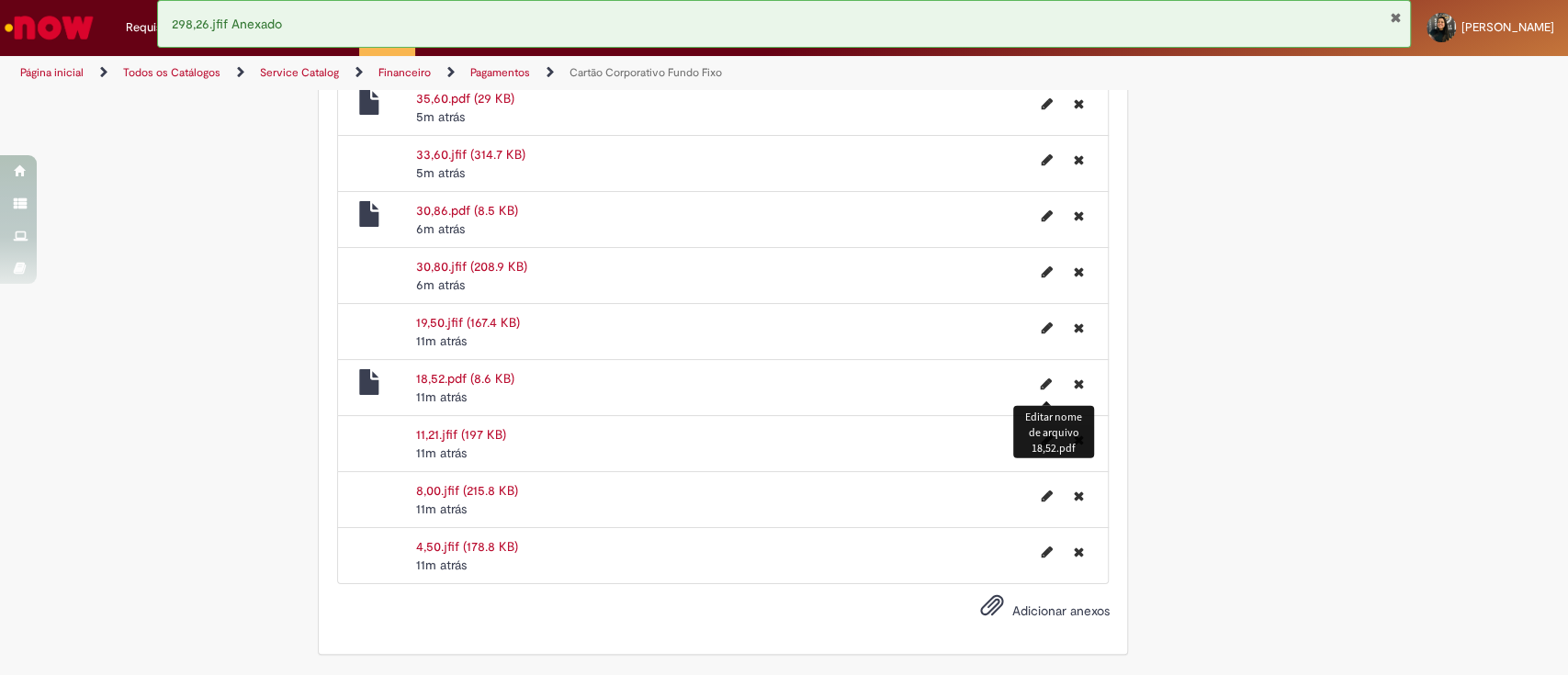
scroll to position [3532, 0]
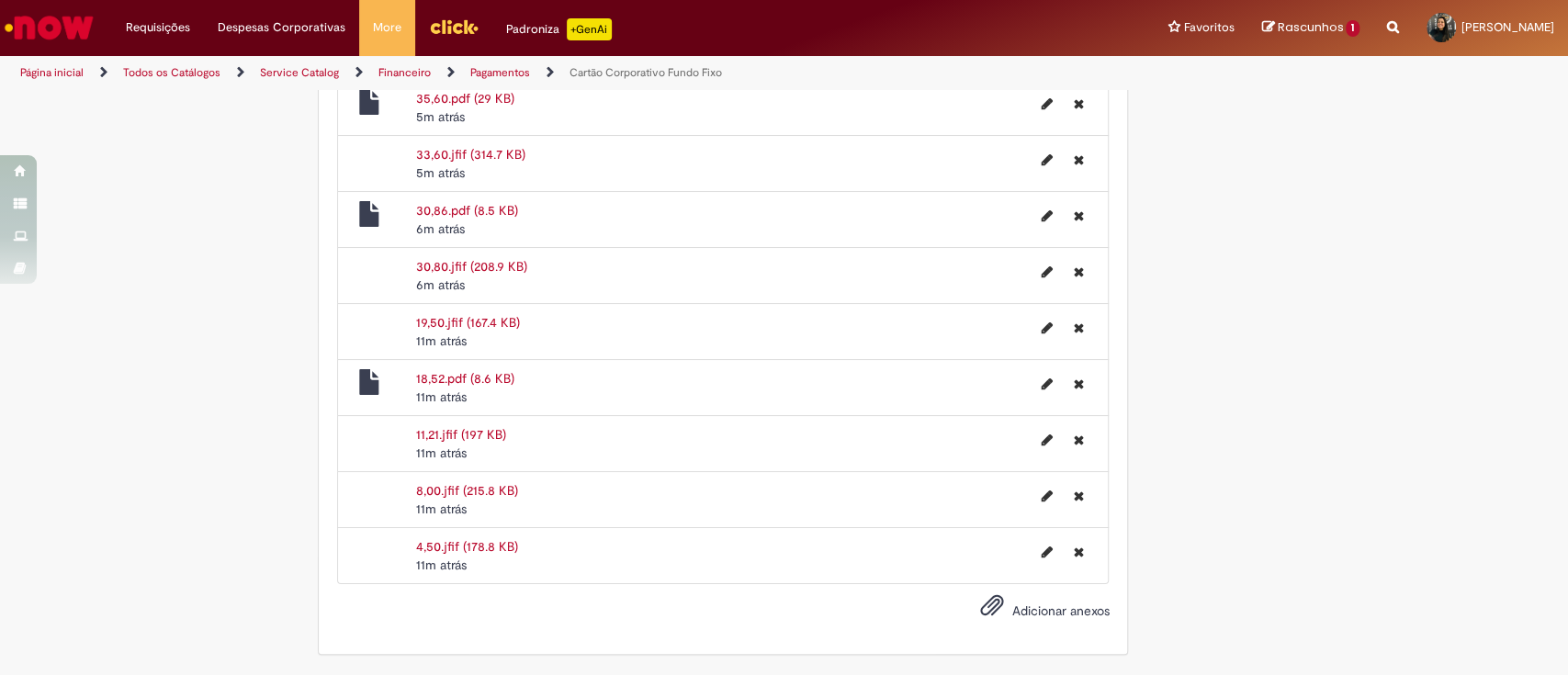
click at [1058, 606] on span "Adicionar anexos" at bounding box center [1060, 610] width 97 height 17
click at [0, 0] on input "Adicionar anexos" at bounding box center [0, 0] width 0 height 0
click at [1040, 616] on span "Adicionar anexos" at bounding box center [1060, 610] width 97 height 17
click at [0, 0] on input "Adicionar anexos" at bounding box center [0, 0] width 0 height 0
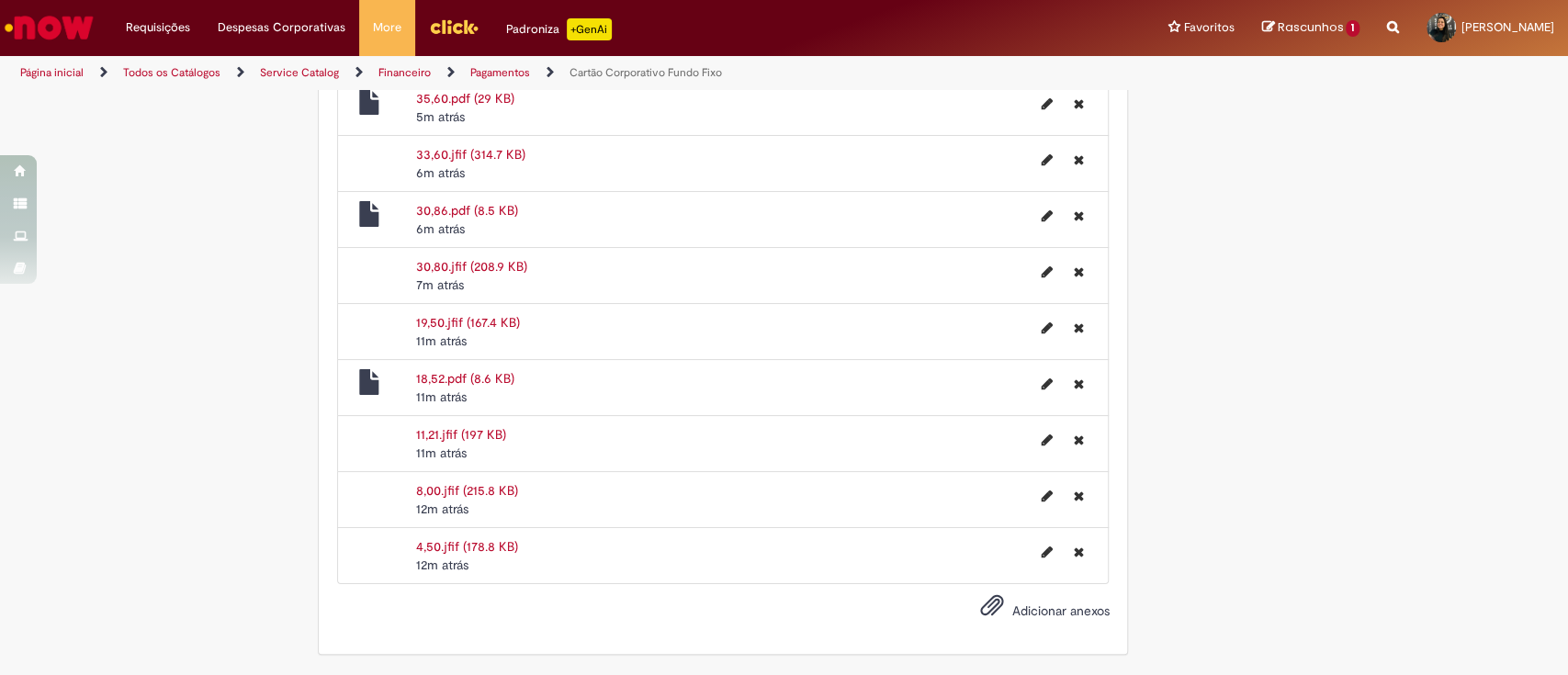
scroll to position [3747, 0]
click at [1051, 604] on span "Adicionar anexos" at bounding box center [1060, 610] width 97 height 17
click at [0, 0] on input "Adicionar anexos" at bounding box center [0, 0] width 0 height 0
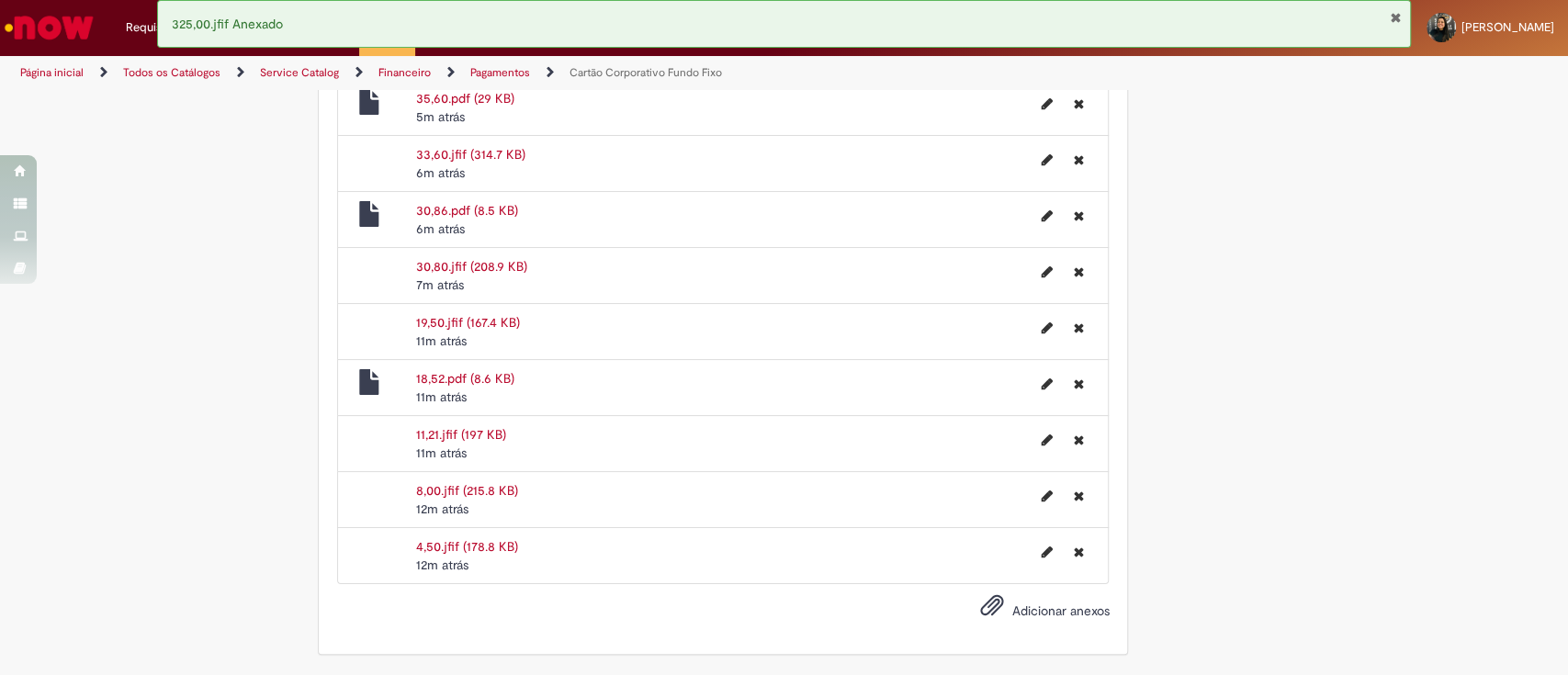
scroll to position [3854, 0]
click at [1040, 613] on span "Adicionar anexos" at bounding box center [1060, 610] width 97 height 17
click at [0, 0] on input "Adicionar anexos" at bounding box center [0, 0] width 0 height 0
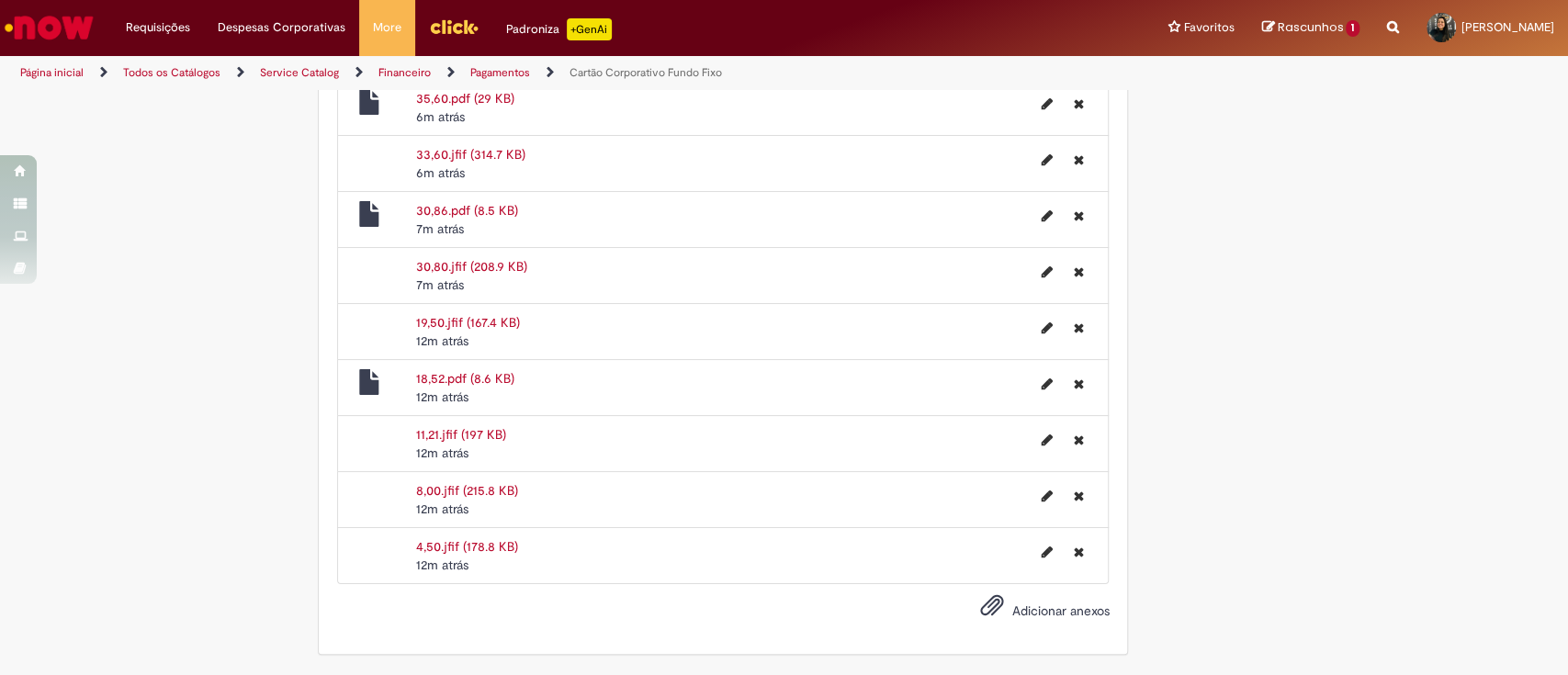
scroll to position [3955, 0]
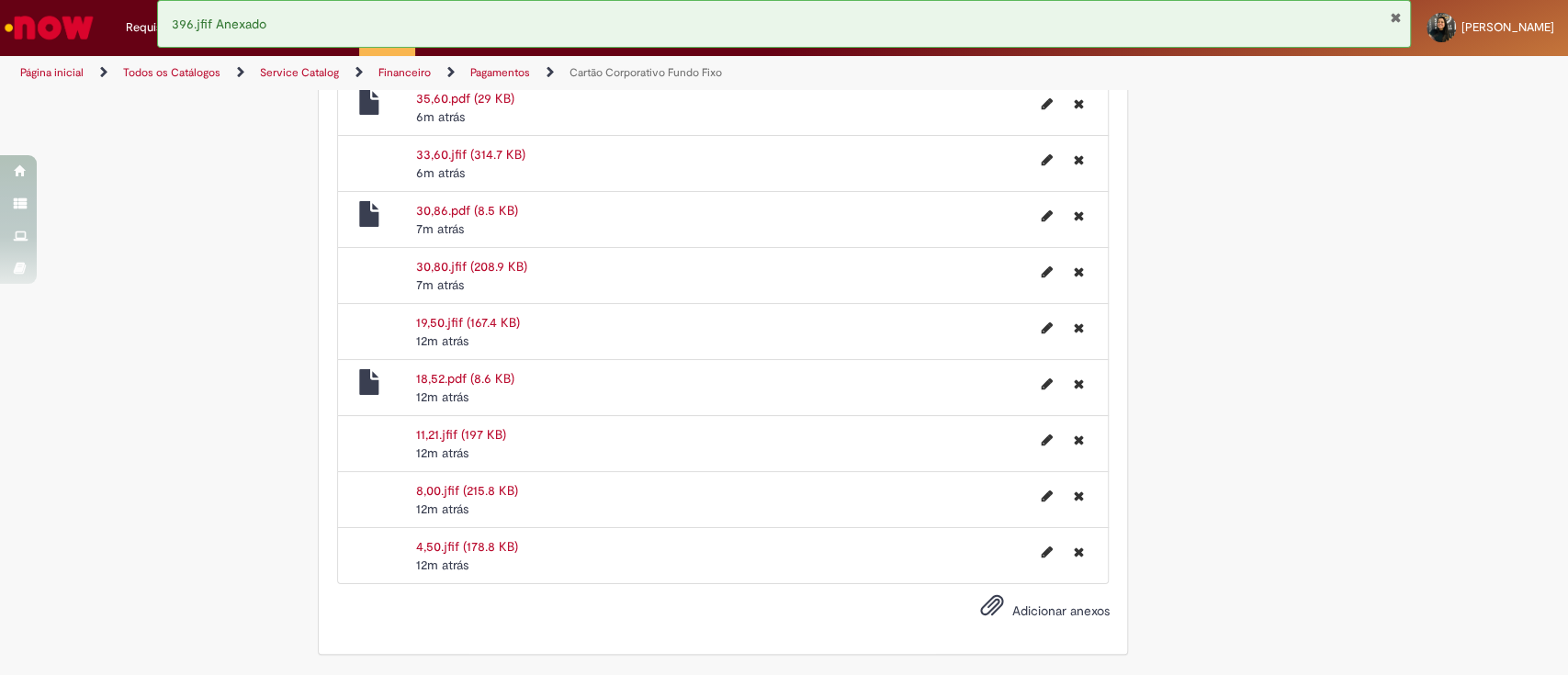
click at [1038, 605] on span "Adicionar anexos" at bounding box center [1060, 610] width 97 height 17
click at [0, 0] on input "Adicionar anexos" at bounding box center [0, 0] width 0 height 0
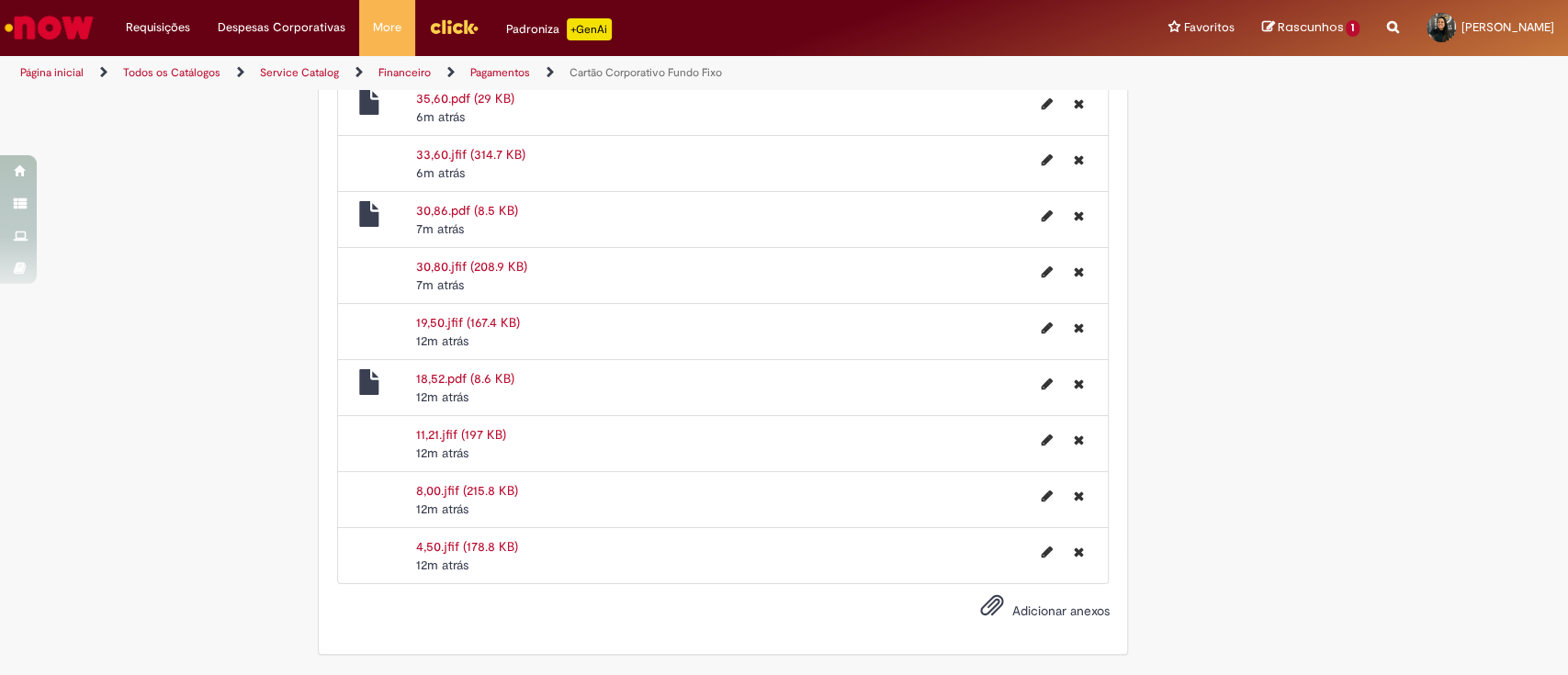
click at [1054, 615] on span "Adicionar anexos" at bounding box center [1060, 610] width 97 height 17
click at [0, 0] on input "Adicionar anexos" at bounding box center [0, 0] width 0 height 0
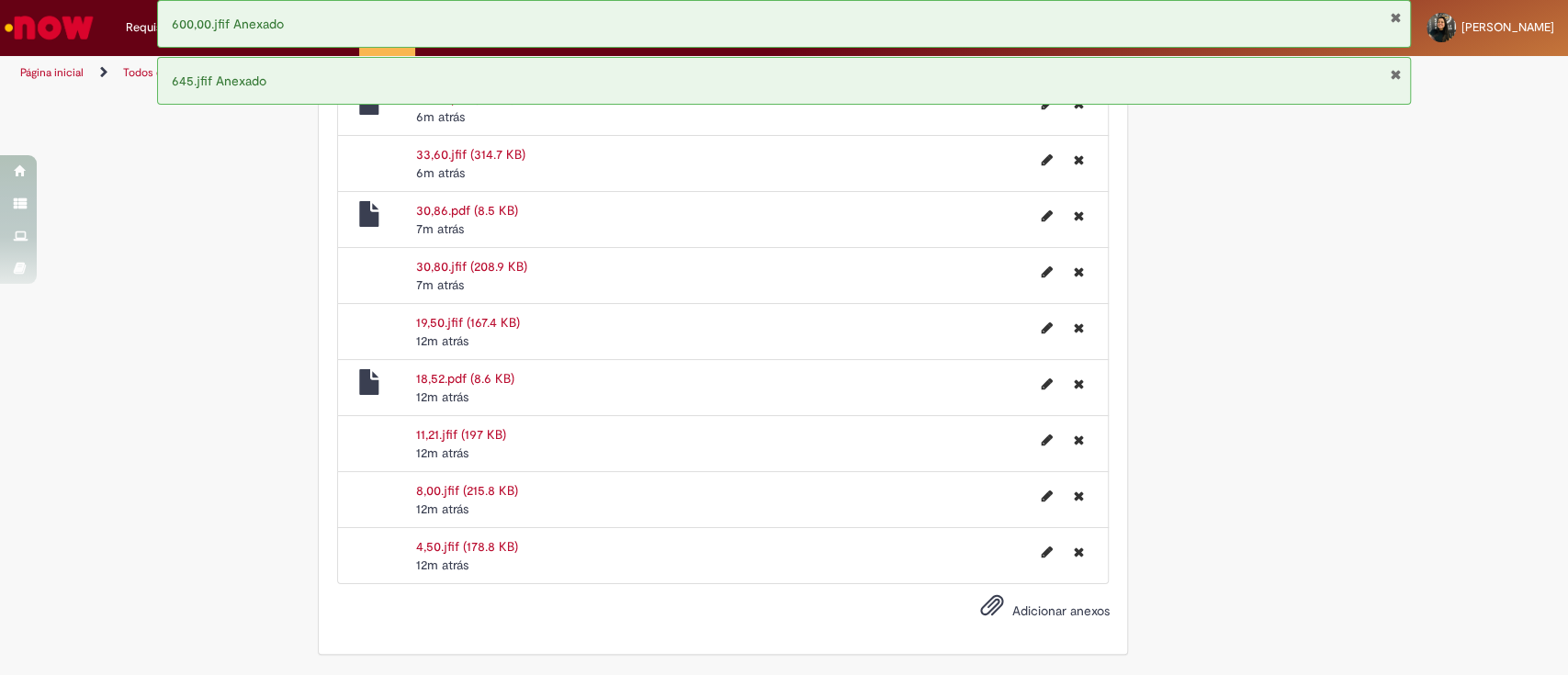
scroll to position [4067, 0]
click at [1040, 610] on span "Adicionar anexos" at bounding box center [1060, 610] width 97 height 17
click at [0, 0] on input "Adicionar anexos" at bounding box center [0, 0] width 0 height 0
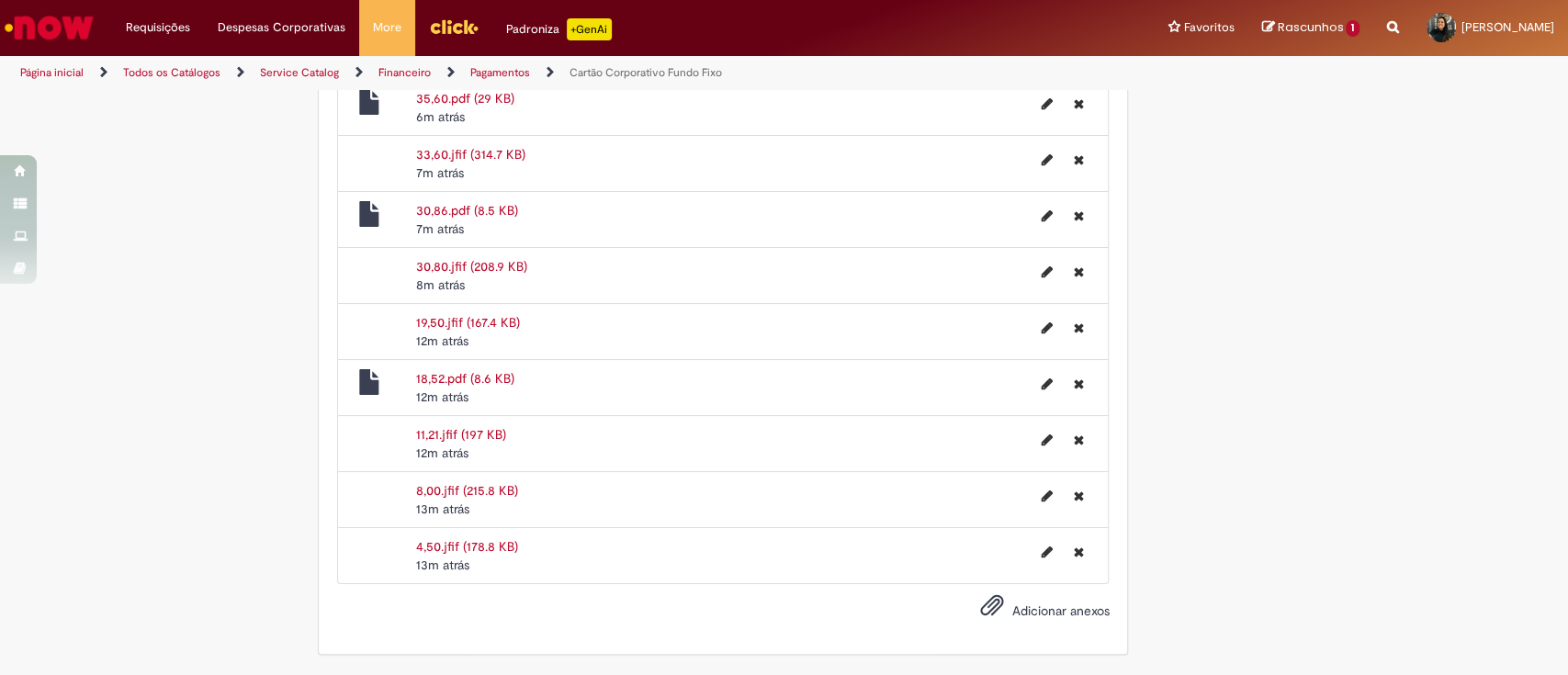
scroll to position [3945, 0]
click at [1073, 558] on icon "Excluir 4,50.jfif" at bounding box center [1078, 551] width 10 height 13
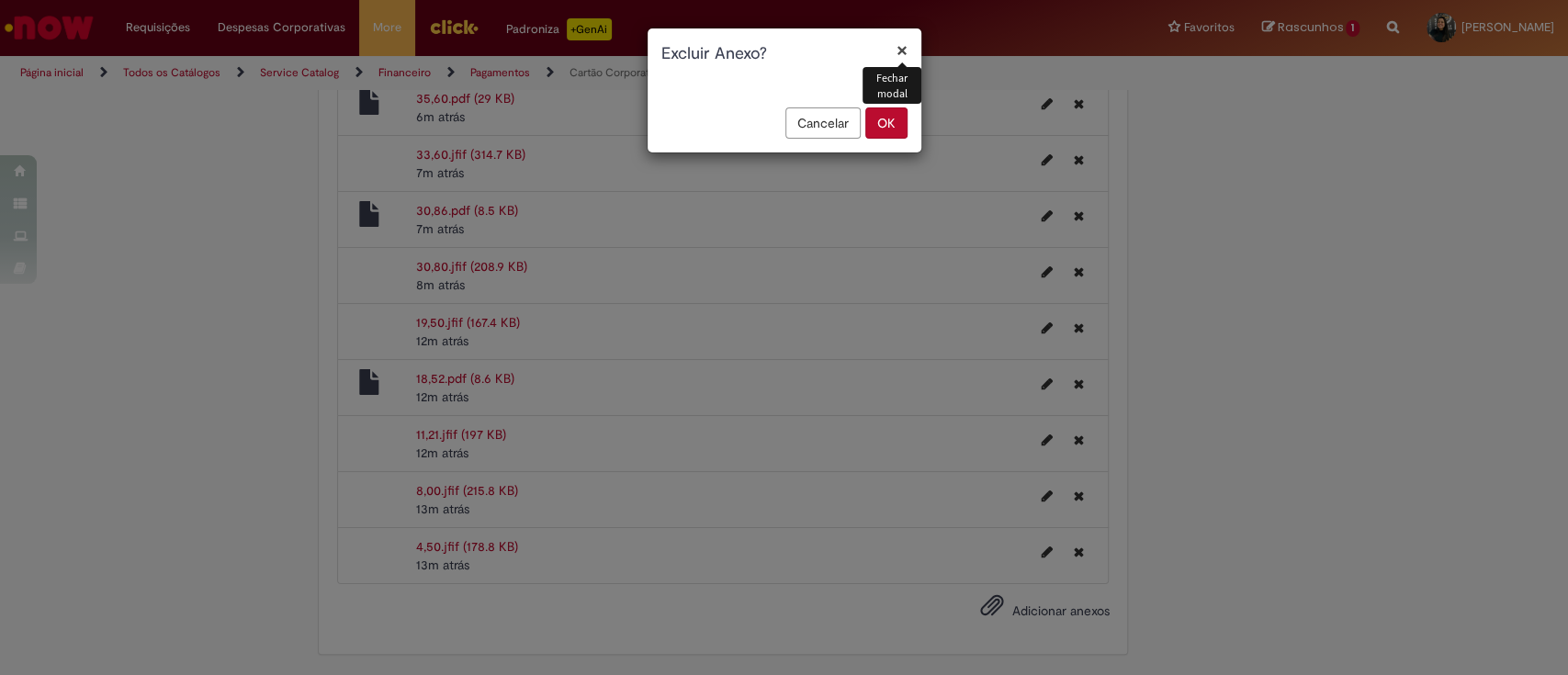
click at [916, 140] on div "Cancelar OK" at bounding box center [784, 130] width 274 height 45
click at [899, 130] on button "OK" at bounding box center [886, 123] width 42 height 31
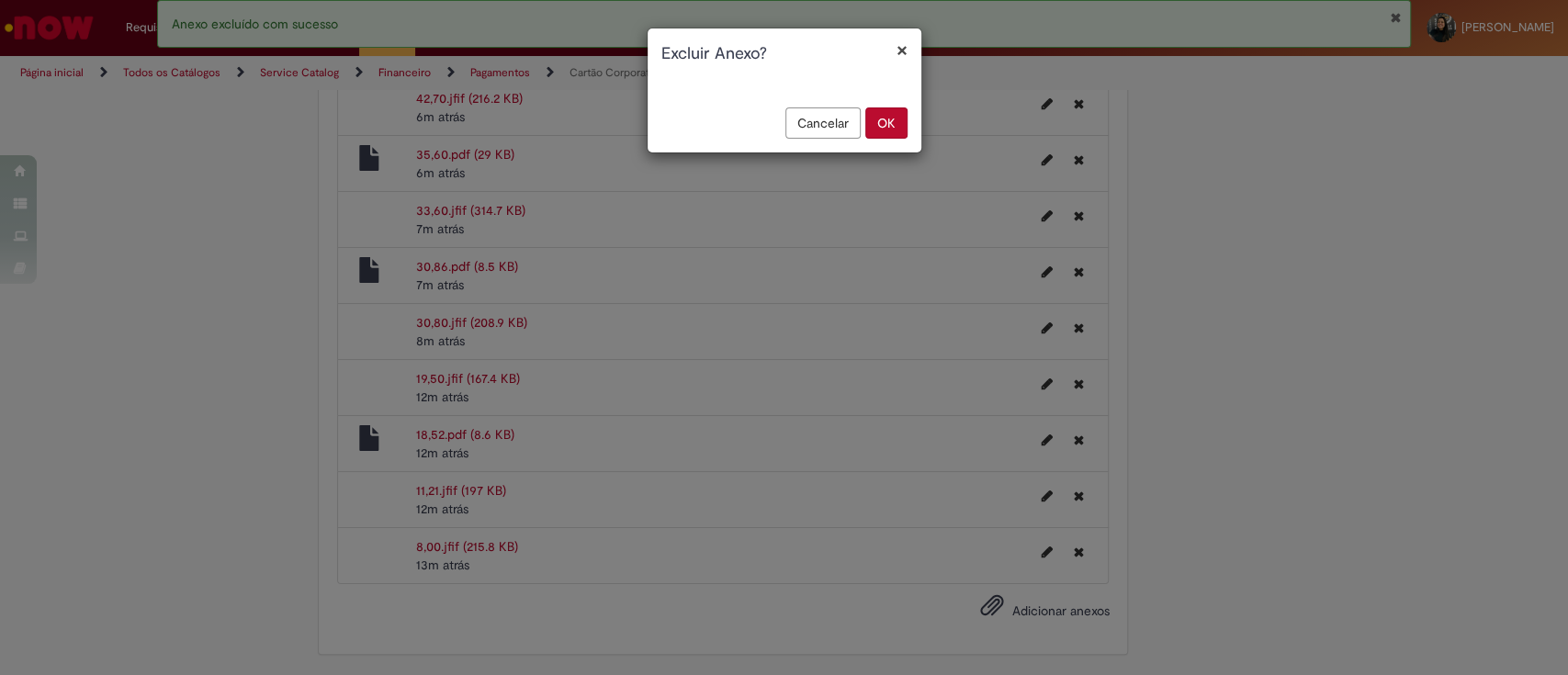
click at [894, 121] on button "OK" at bounding box center [886, 123] width 42 height 31
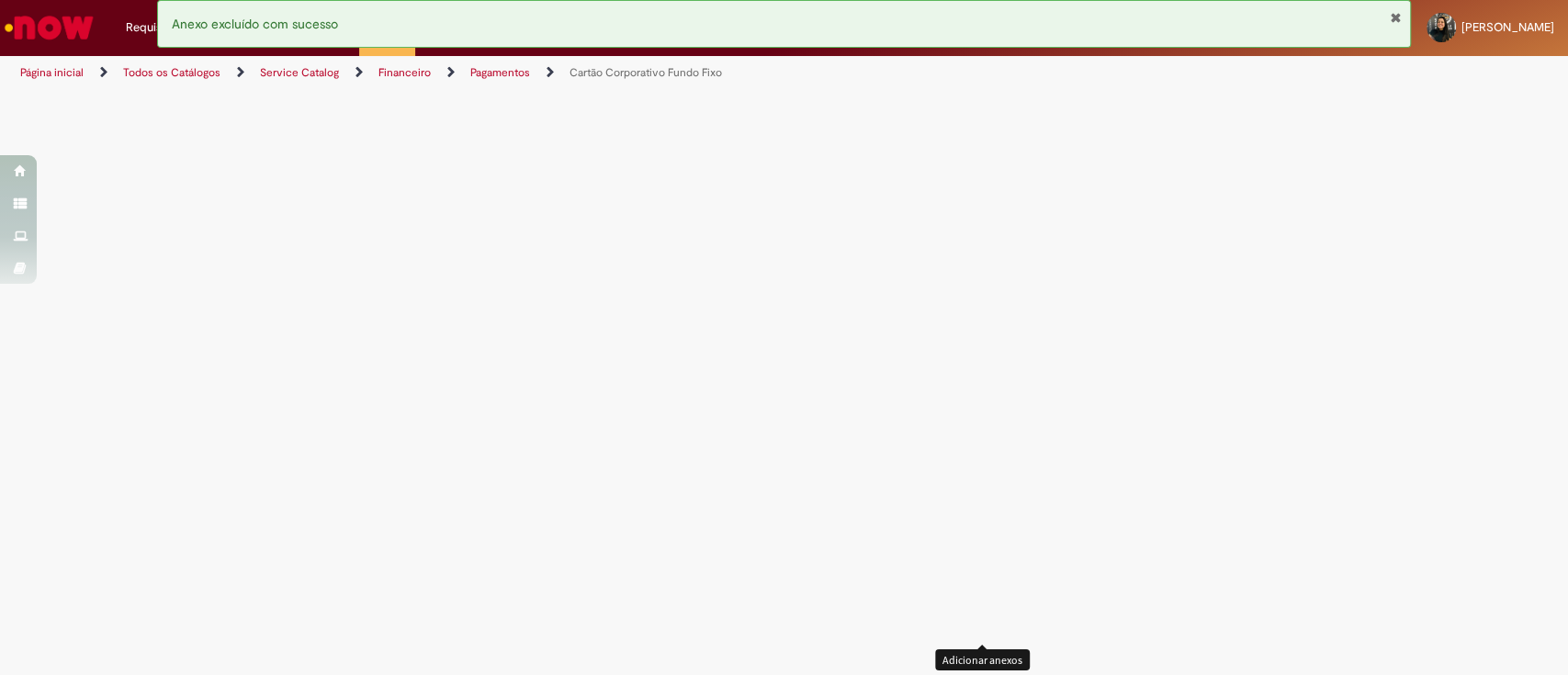
scroll to position [3881, 0]
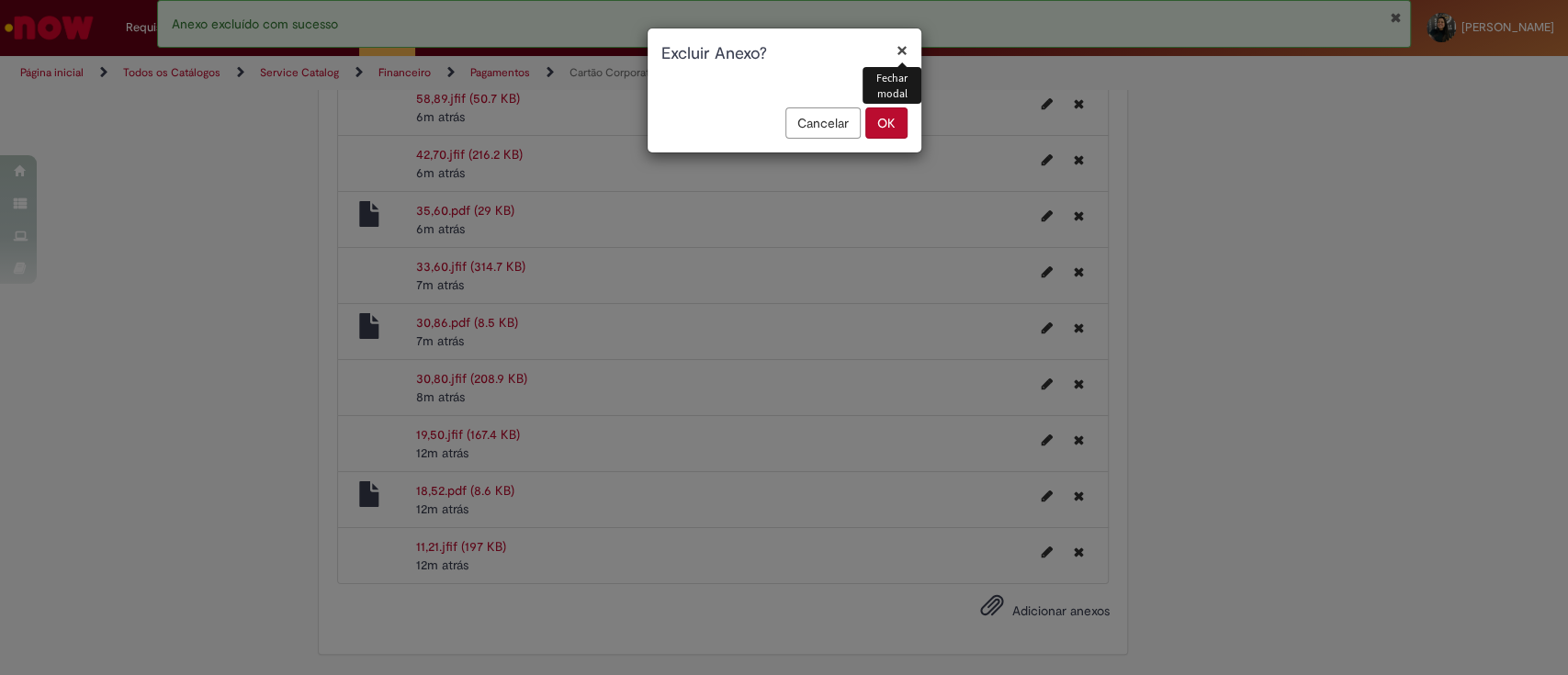
click at [887, 115] on button "OK" at bounding box center [886, 123] width 42 height 31
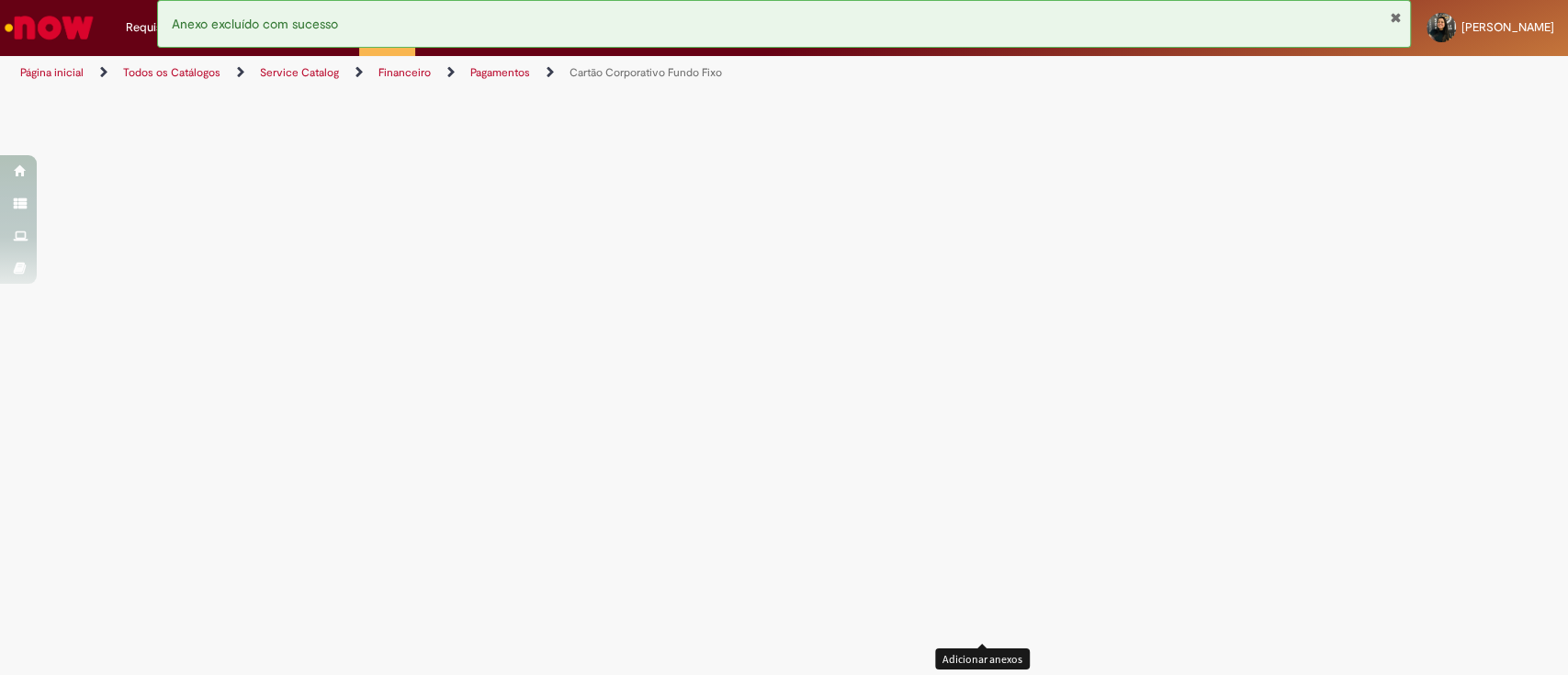
scroll to position [3791, 0]
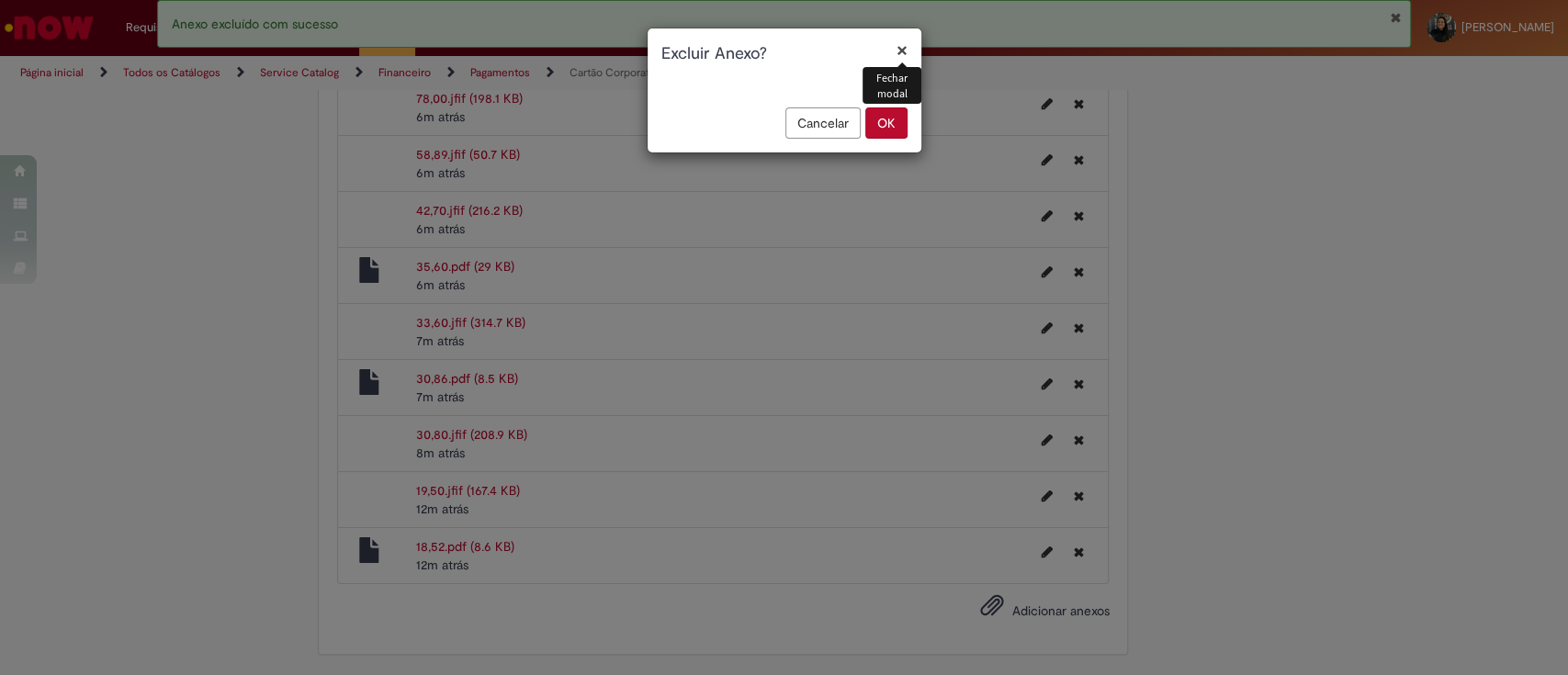
click at [876, 125] on button "OK" at bounding box center [886, 123] width 42 height 31
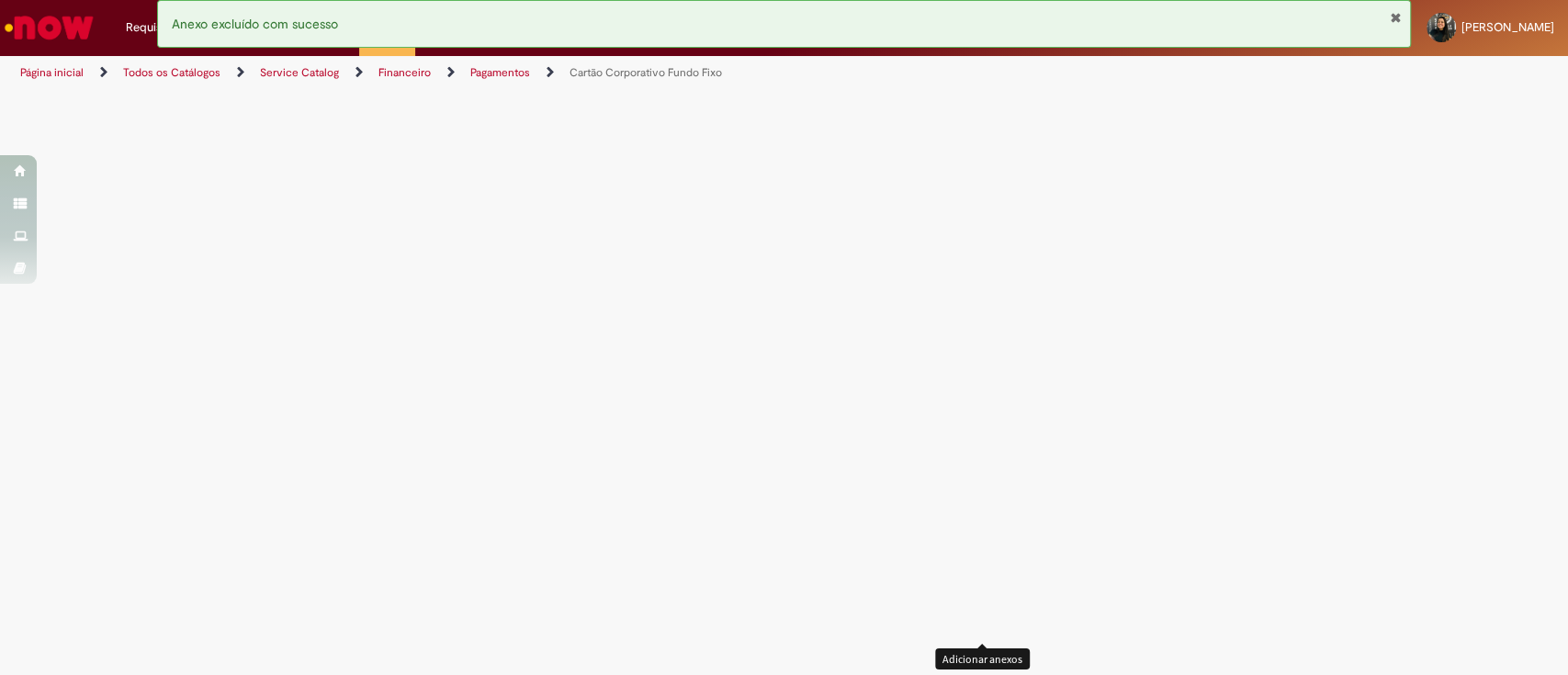
scroll to position [3724, 0]
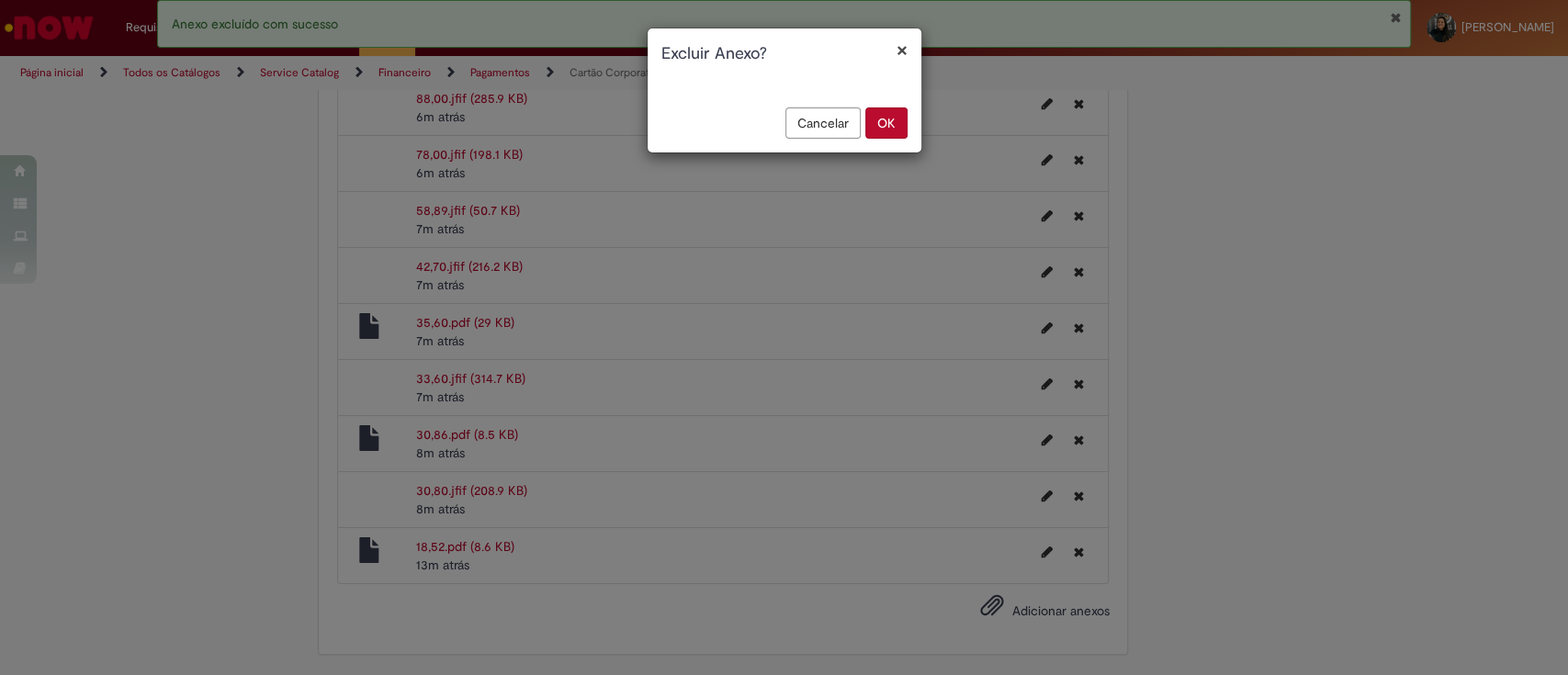
drag, startPoint x: 889, startPoint y: 114, endPoint x: 1117, endPoint y: 265, distance: 273.5
click at [890, 115] on button "OK" at bounding box center [886, 123] width 42 height 31
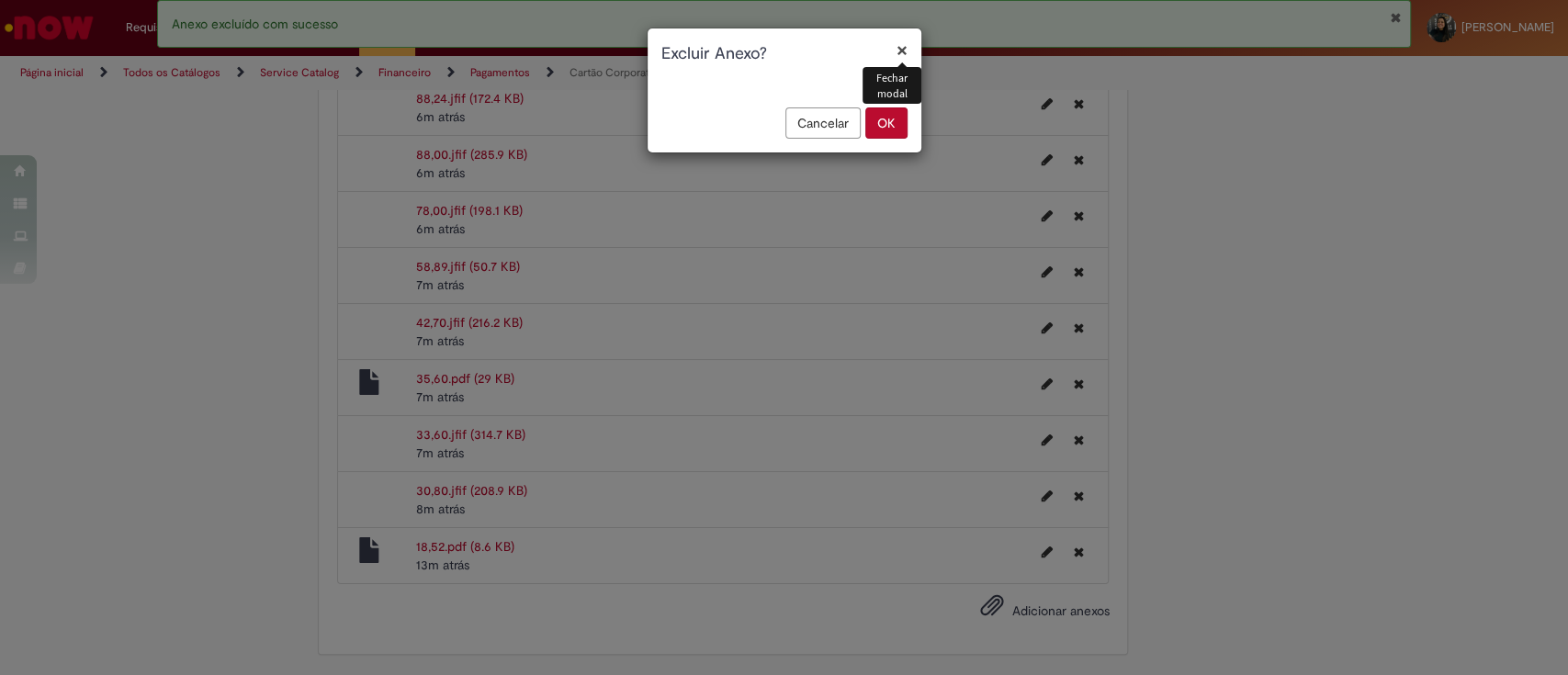
drag, startPoint x: 889, startPoint y: 117, endPoint x: 985, endPoint y: 269, distance: 179.8
click at [891, 119] on button "OK" at bounding box center [886, 123] width 42 height 31
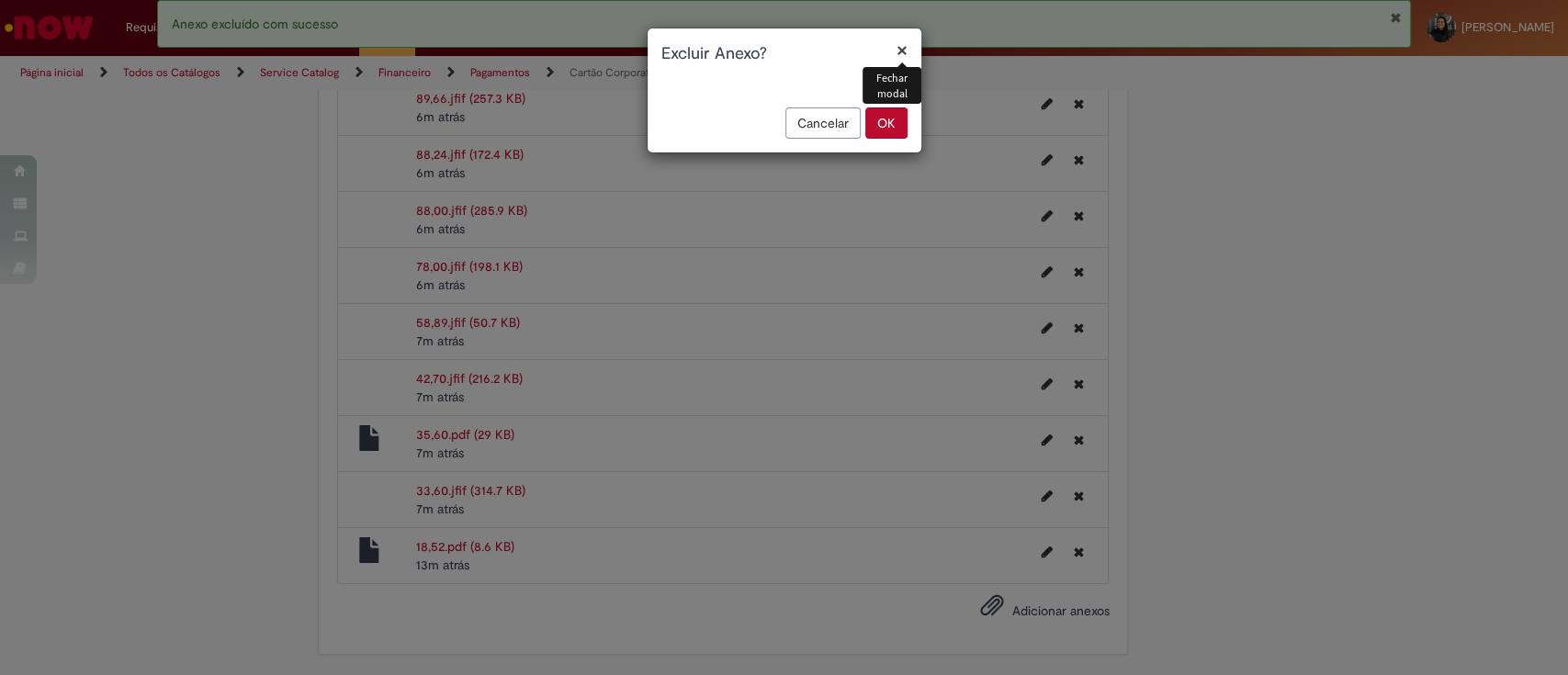
drag, startPoint x: 904, startPoint y: 127, endPoint x: 929, endPoint y: 145, distance: 30.8
click at [904, 128] on button "OK" at bounding box center [886, 123] width 42 height 31
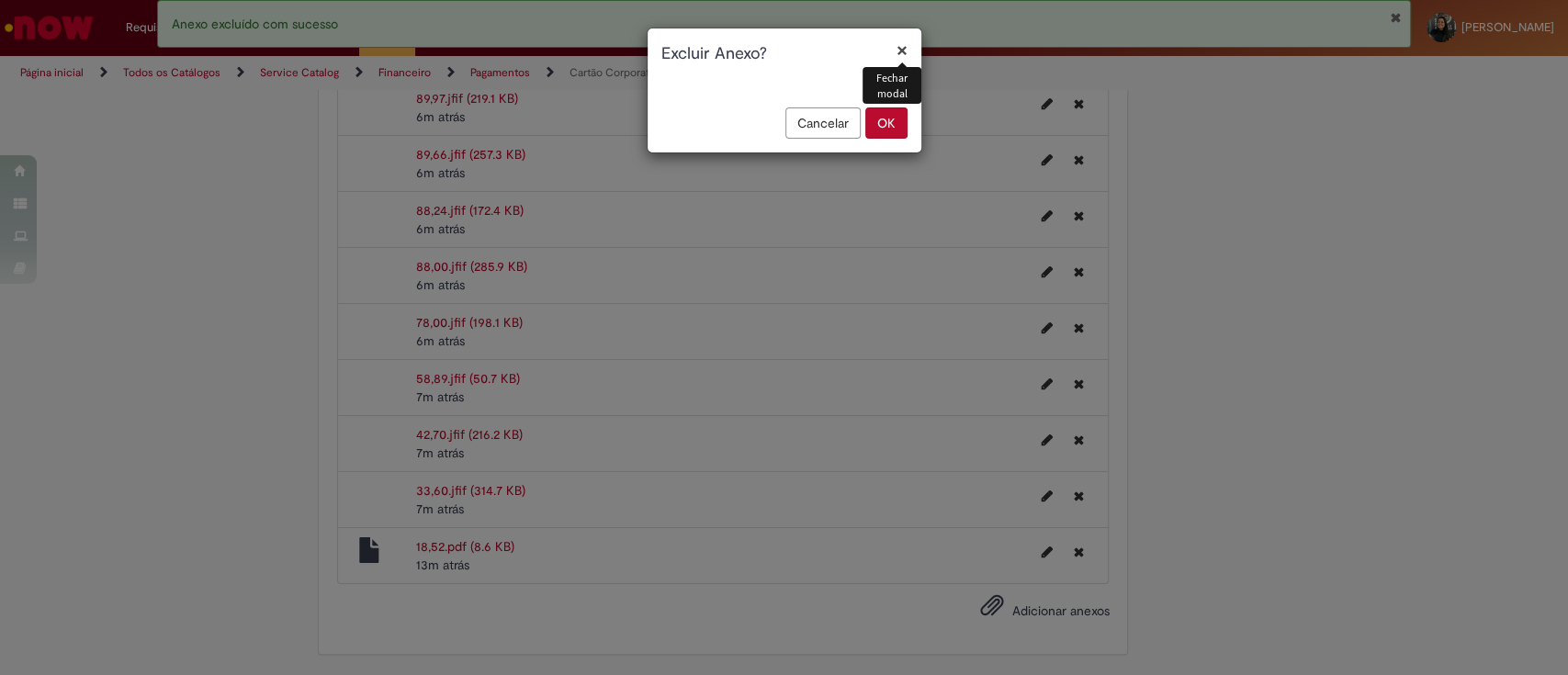
click at [877, 128] on button "OK" at bounding box center [886, 123] width 42 height 31
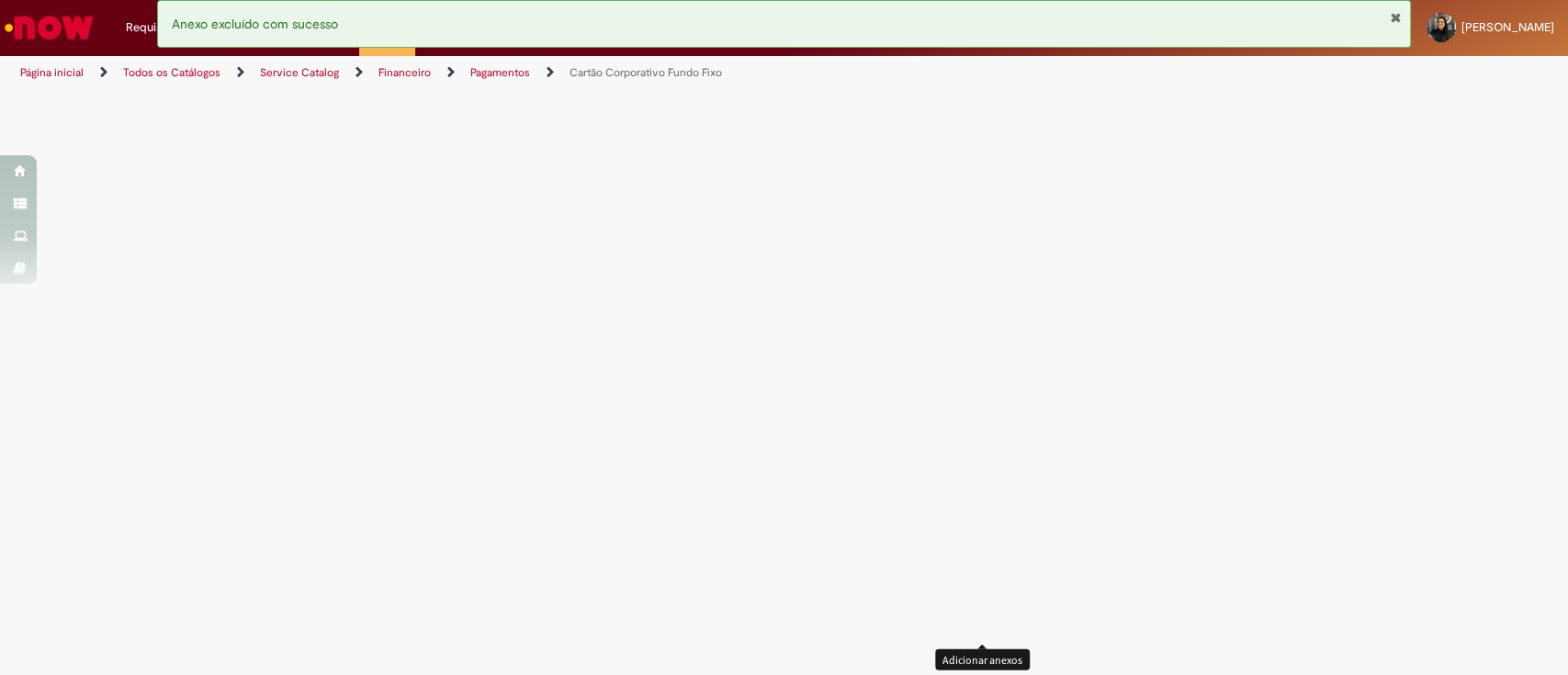
scroll to position [3325, 0]
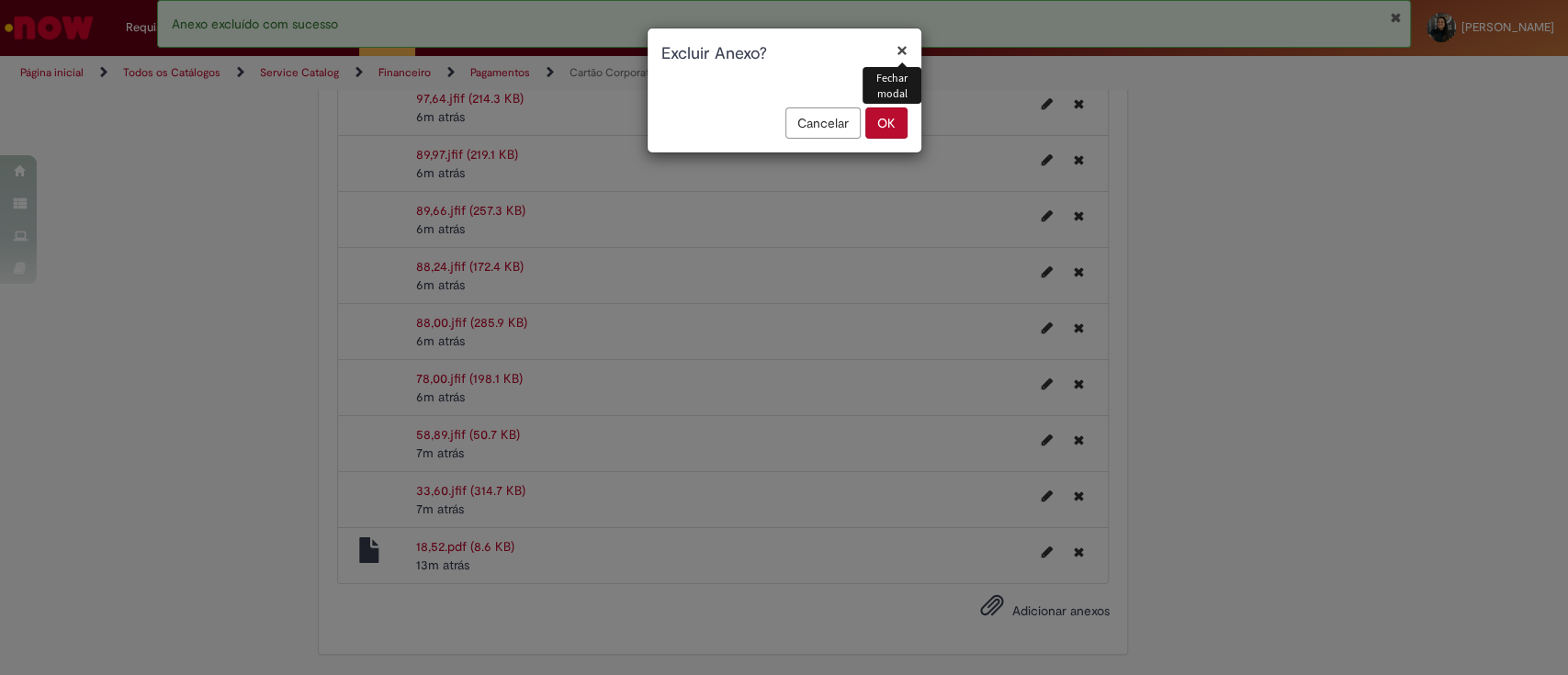
click at [882, 124] on button "OK" at bounding box center [886, 123] width 42 height 31
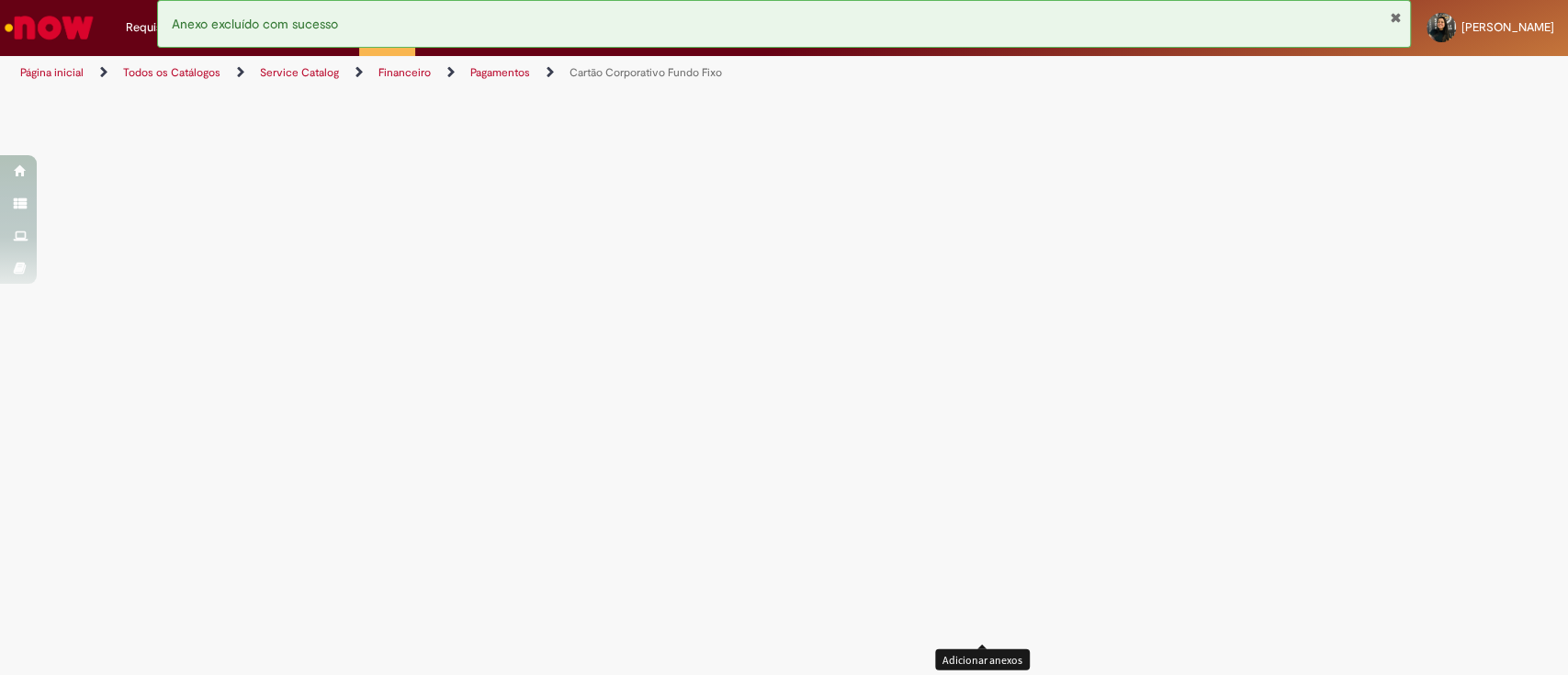
scroll to position [3226, 0]
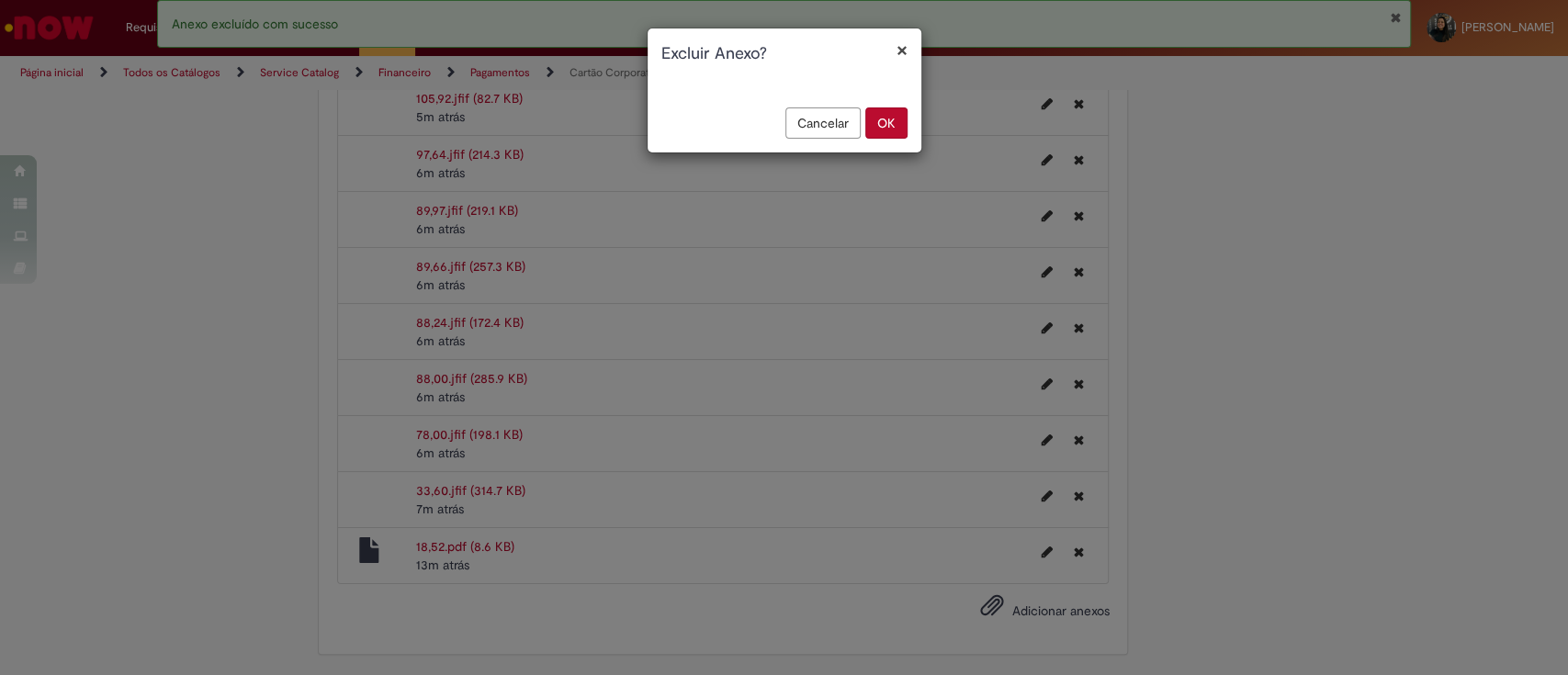
drag, startPoint x: 903, startPoint y: 117, endPoint x: 1006, endPoint y: 221, distance: 146.4
click at [903, 117] on button "OK" at bounding box center [886, 123] width 42 height 31
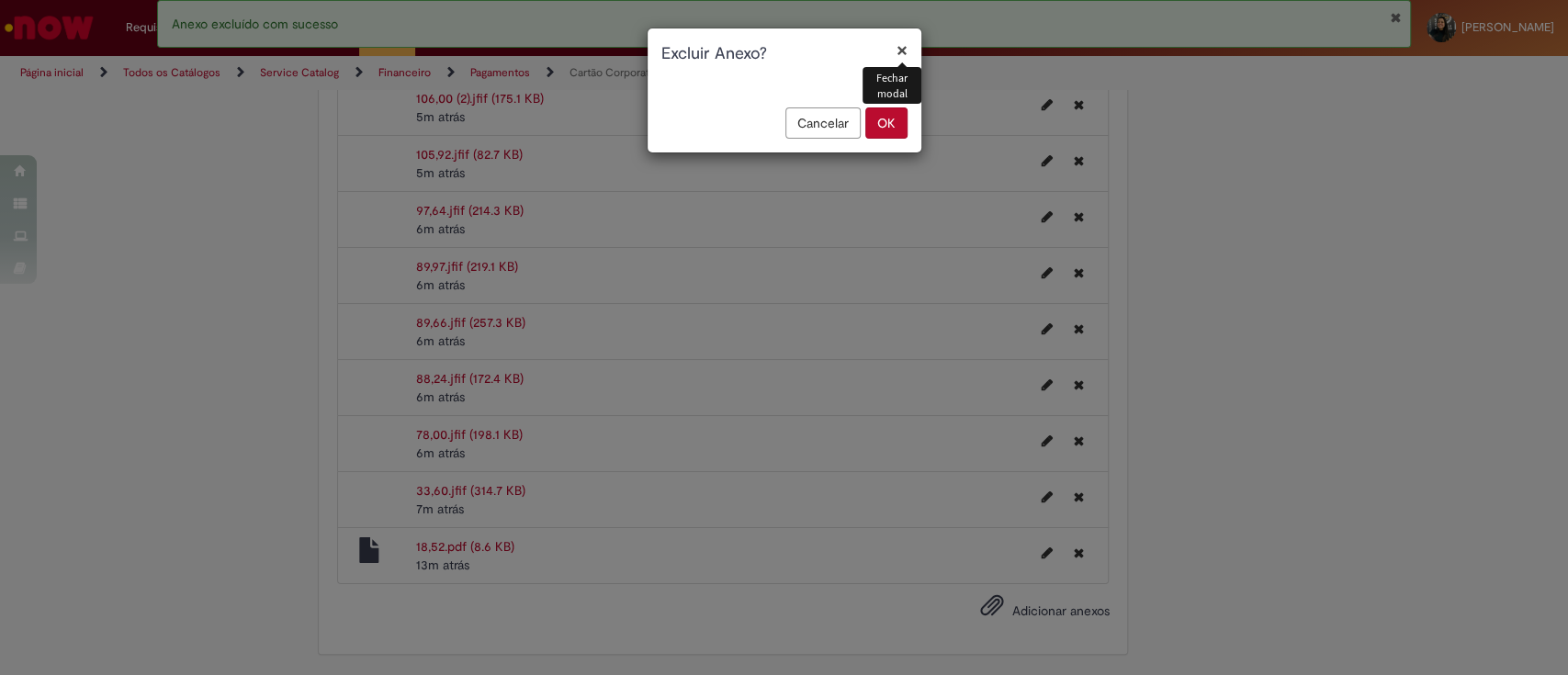
click at [881, 110] on button "OK" at bounding box center [886, 123] width 42 height 31
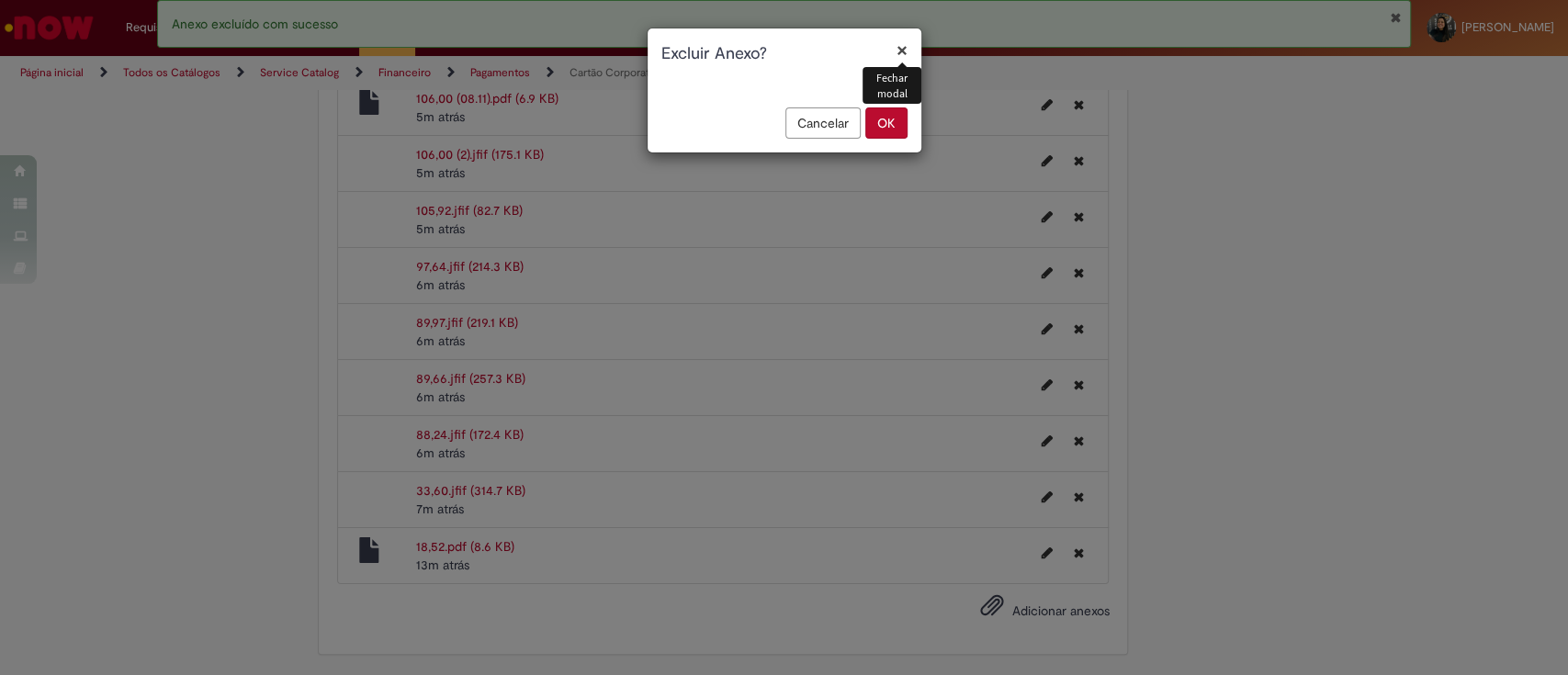
click at [886, 124] on button "OK" at bounding box center [886, 123] width 42 height 31
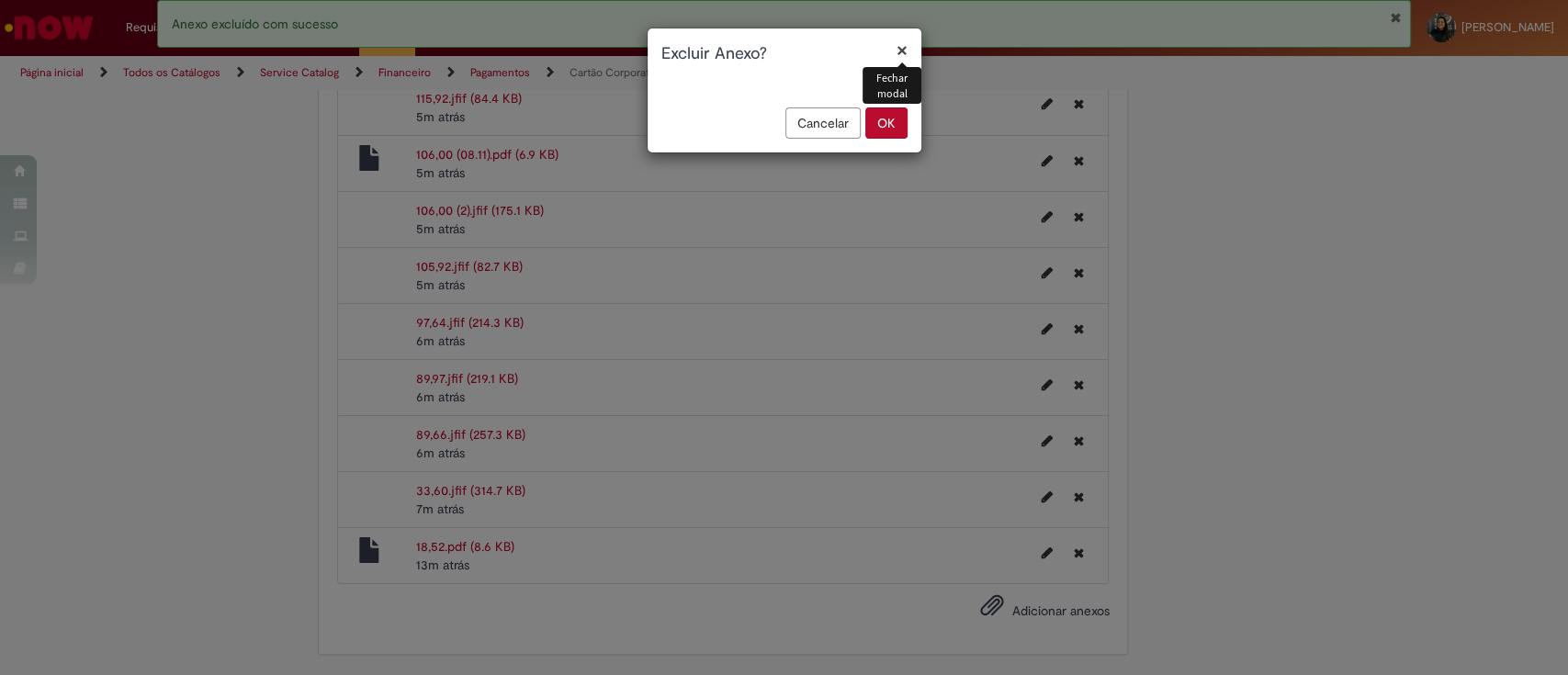
click at [897, 128] on button "OK" at bounding box center [886, 123] width 42 height 31
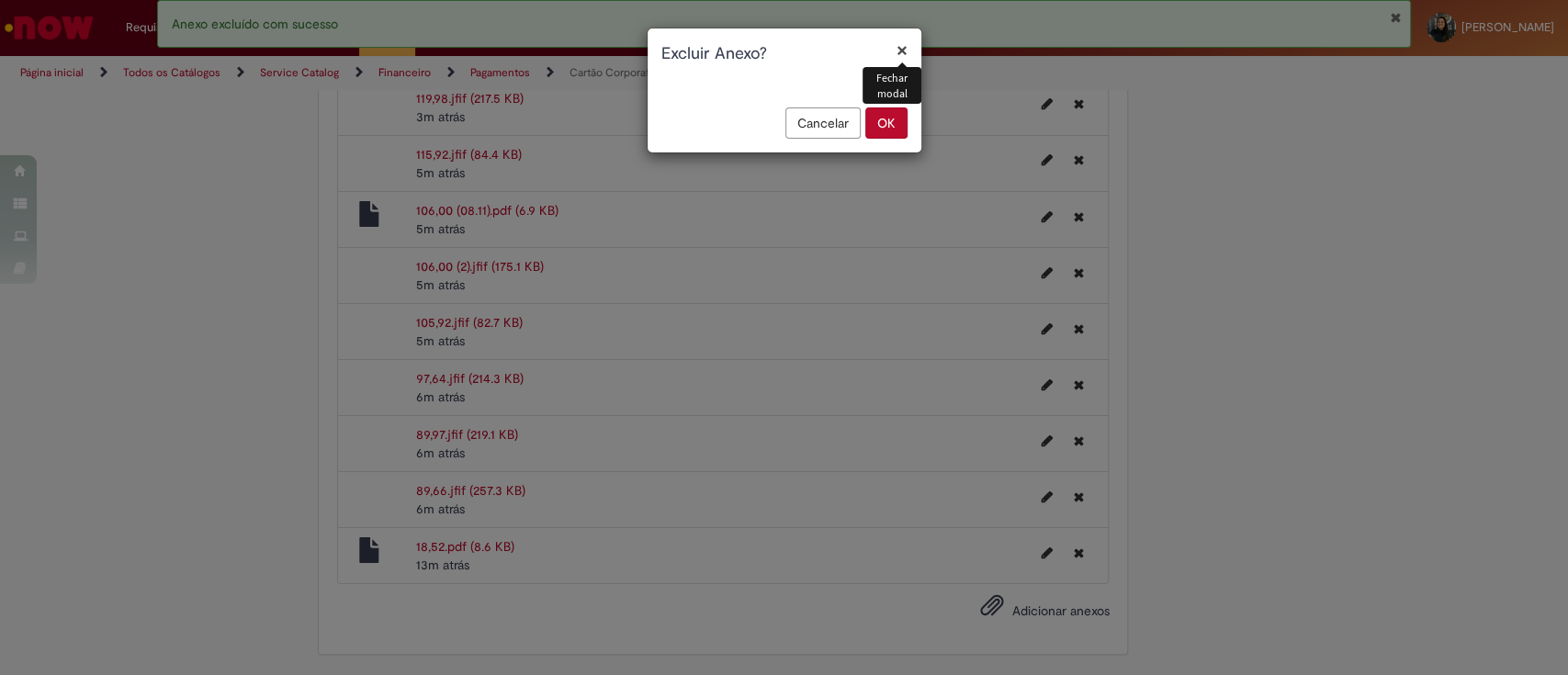
drag, startPoint x: 901, startPoint y: 118, endPoint x: 993, endPoint y: 201, distance: 123.9
click at [900, 118] on button "OK" at bounding box center [886, 123] width 42 height 31
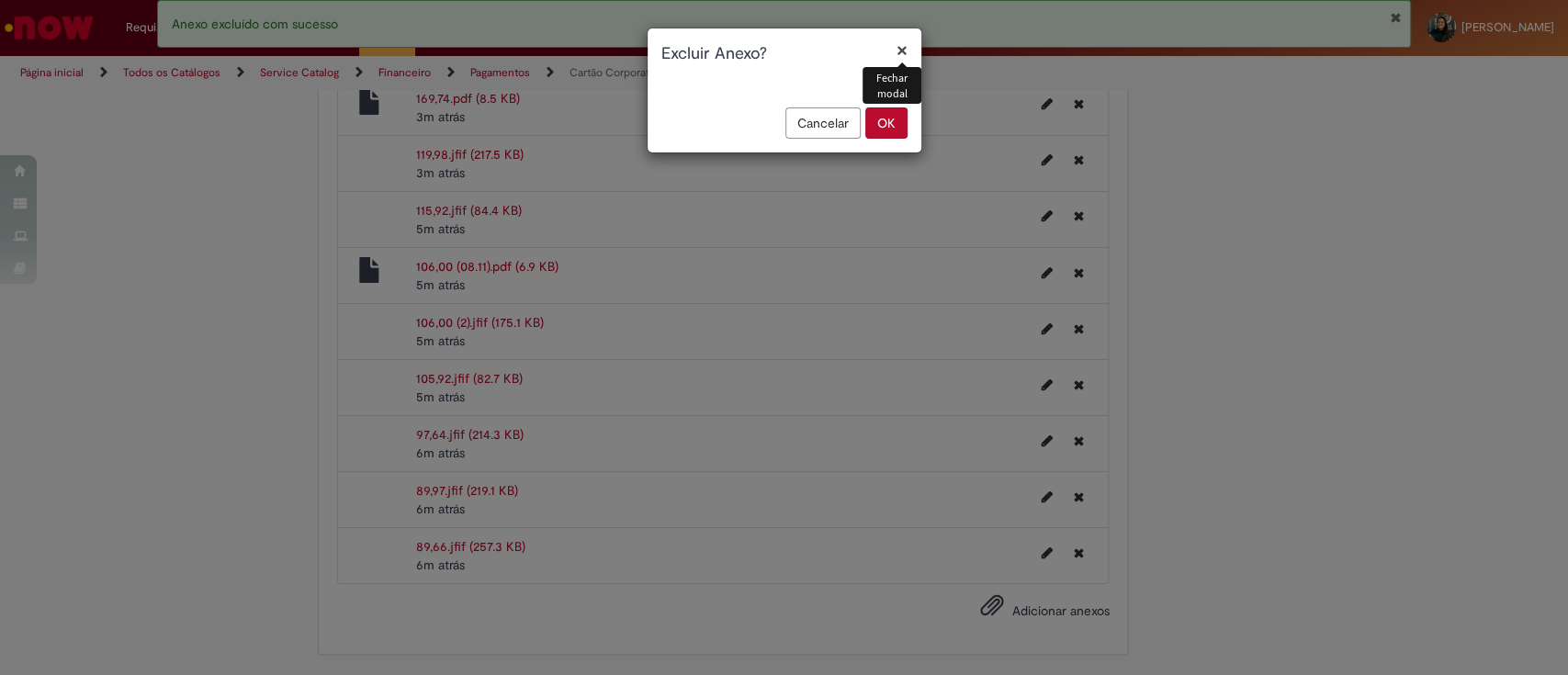
click at [884, 123] on button "OK" at bounding box center [886, 123] width 42 height 31
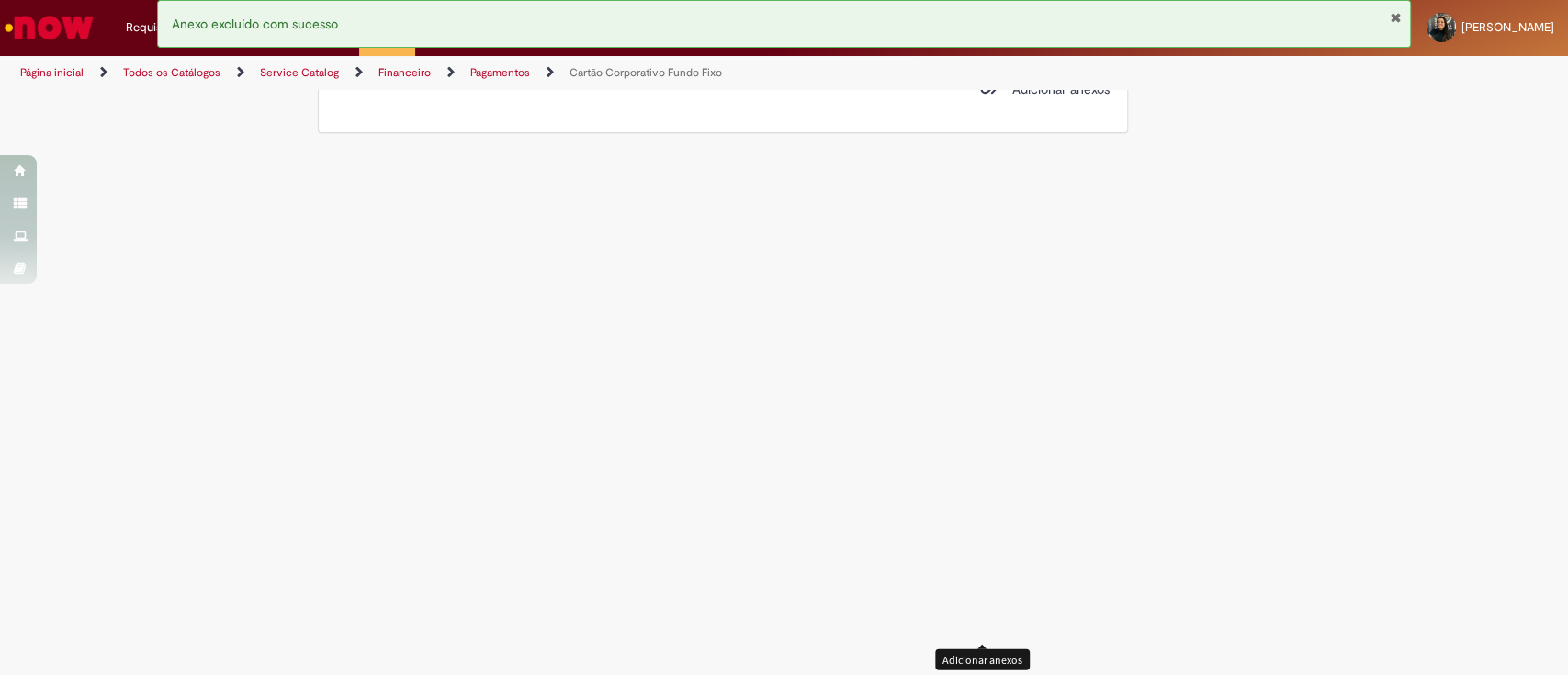
click at [1073, 36] on icon "Excluir 89,97.jfif" at bounding box center [1078, 30] width 10 height 13
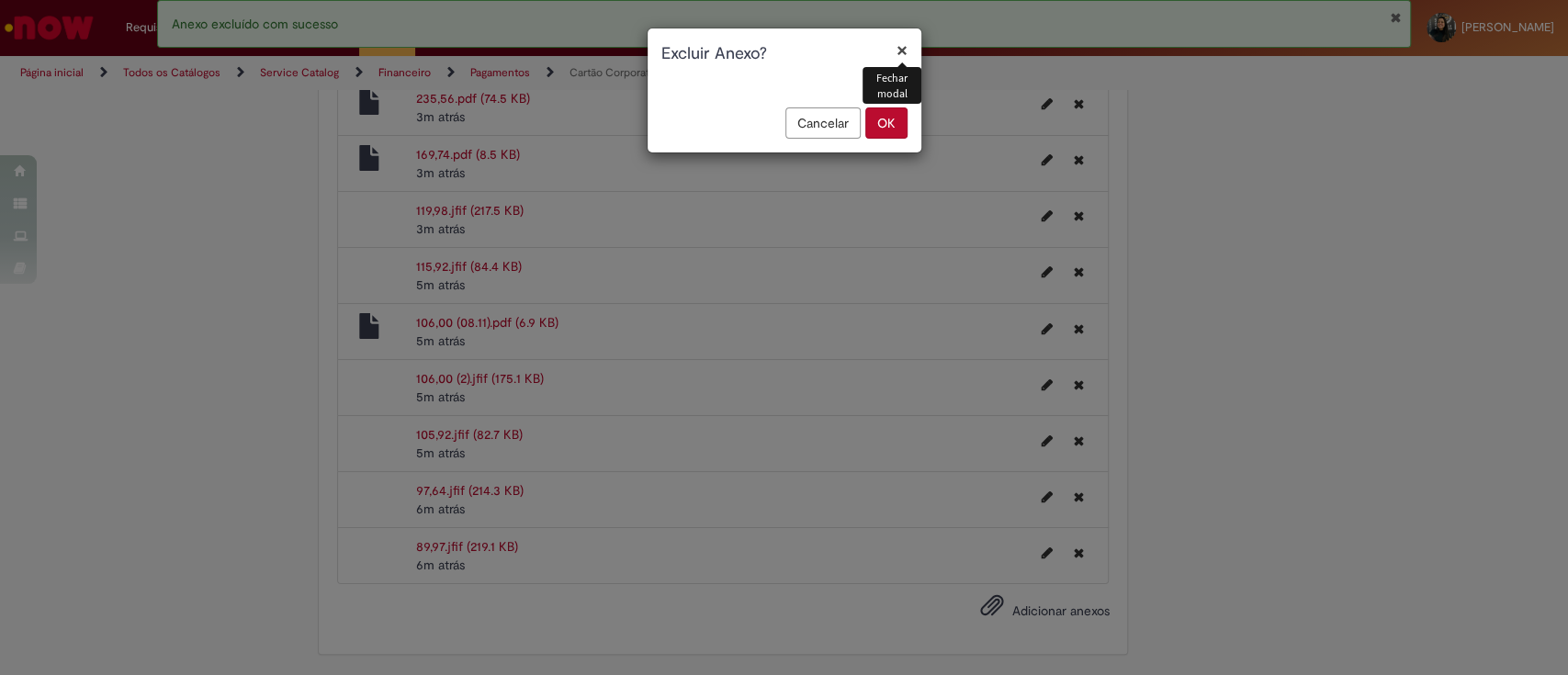
click at [861, 114] on div "Cancelar OK" at bounding box center [784, 130] width 274 height 45
click at [892, 132] on button "OK" at bounding box center [886, 123] width 42 height 31
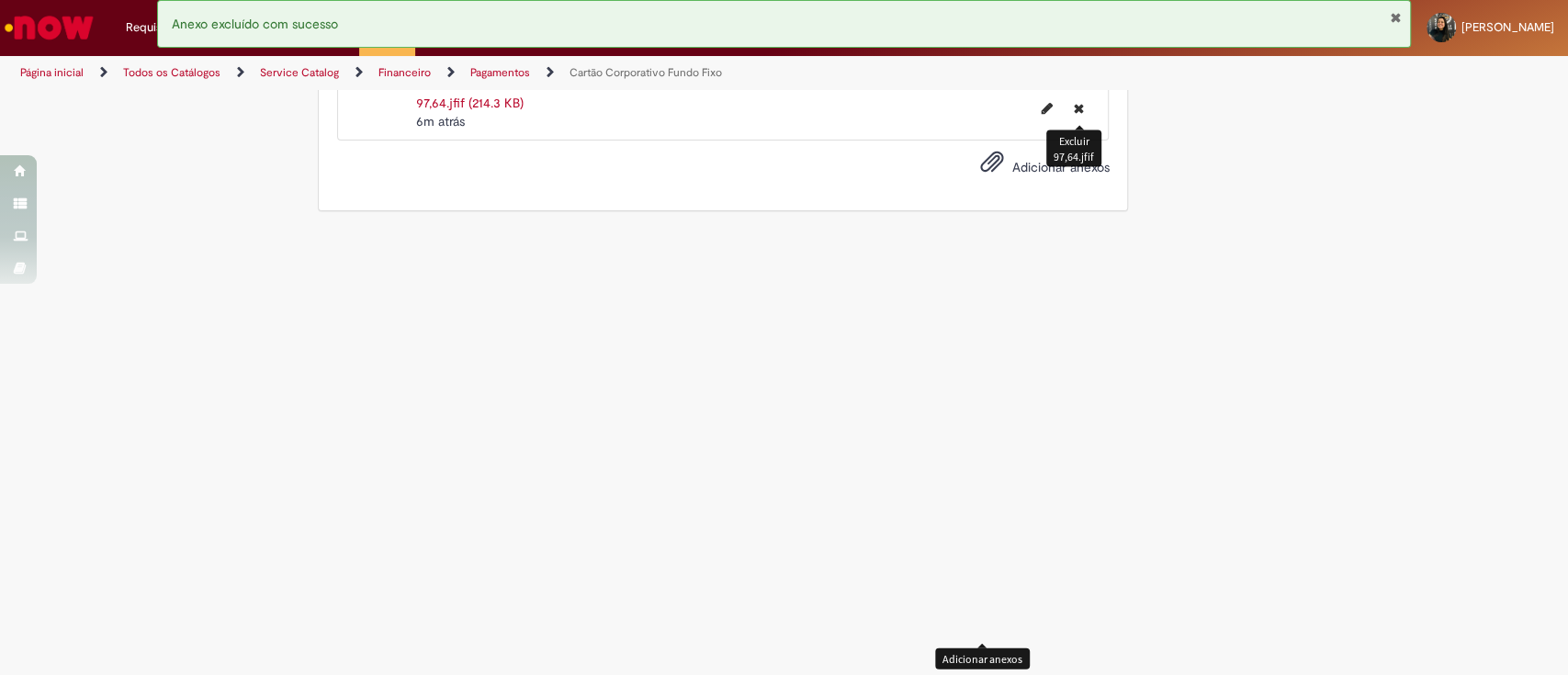
click at [1073, 115] on icon "Excluir 97,64.jfif" at bounding box center [1078, 108] width 10 height 13
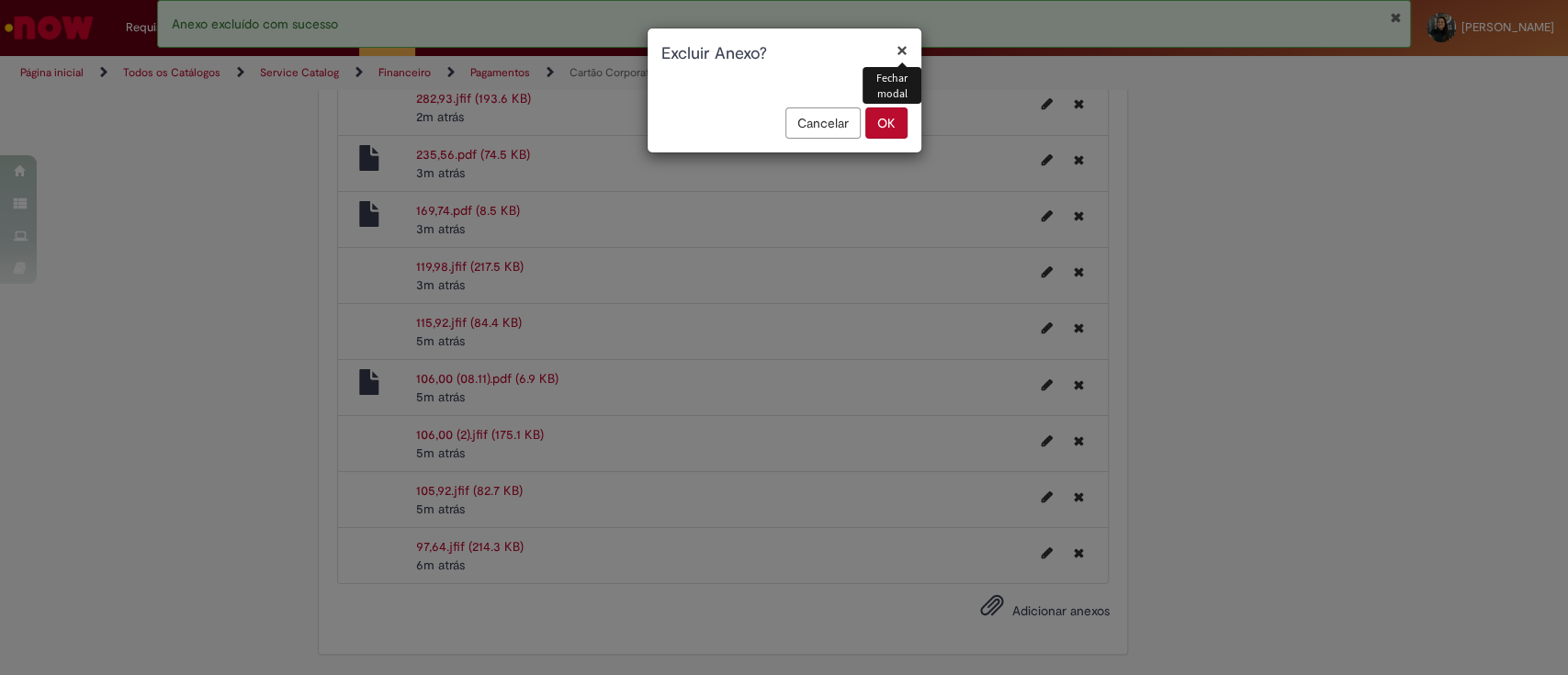
drag, startPoint x: 898, startPoint y: 120, endPoint x: 1087, endPoint y: 341, distance: 290.8
click at [899, 120] on button "OK" at bounding box center [886, 123] width 42 height 31
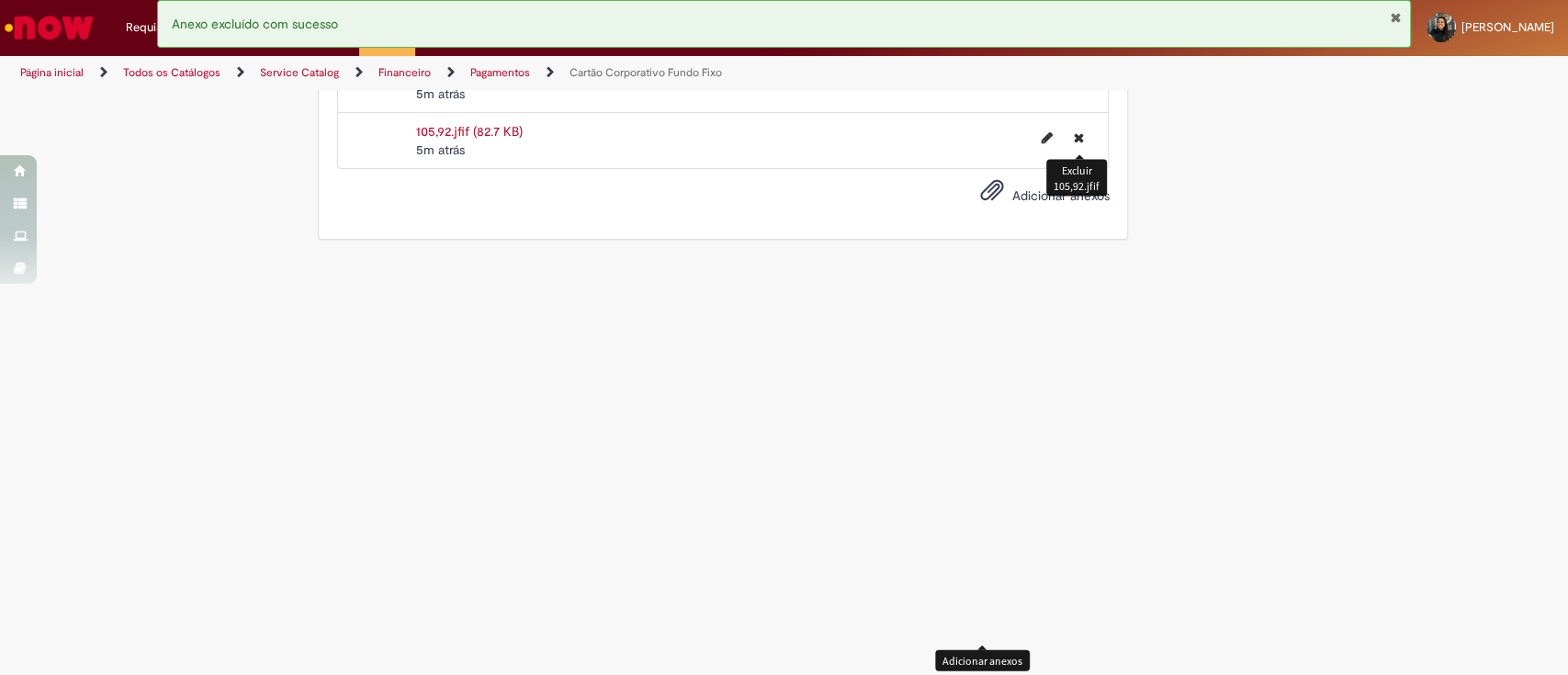
click at [1070, 152] on button "Excluir 105,92.jfif" at bounding box center [1078, 137] width 32 height 30
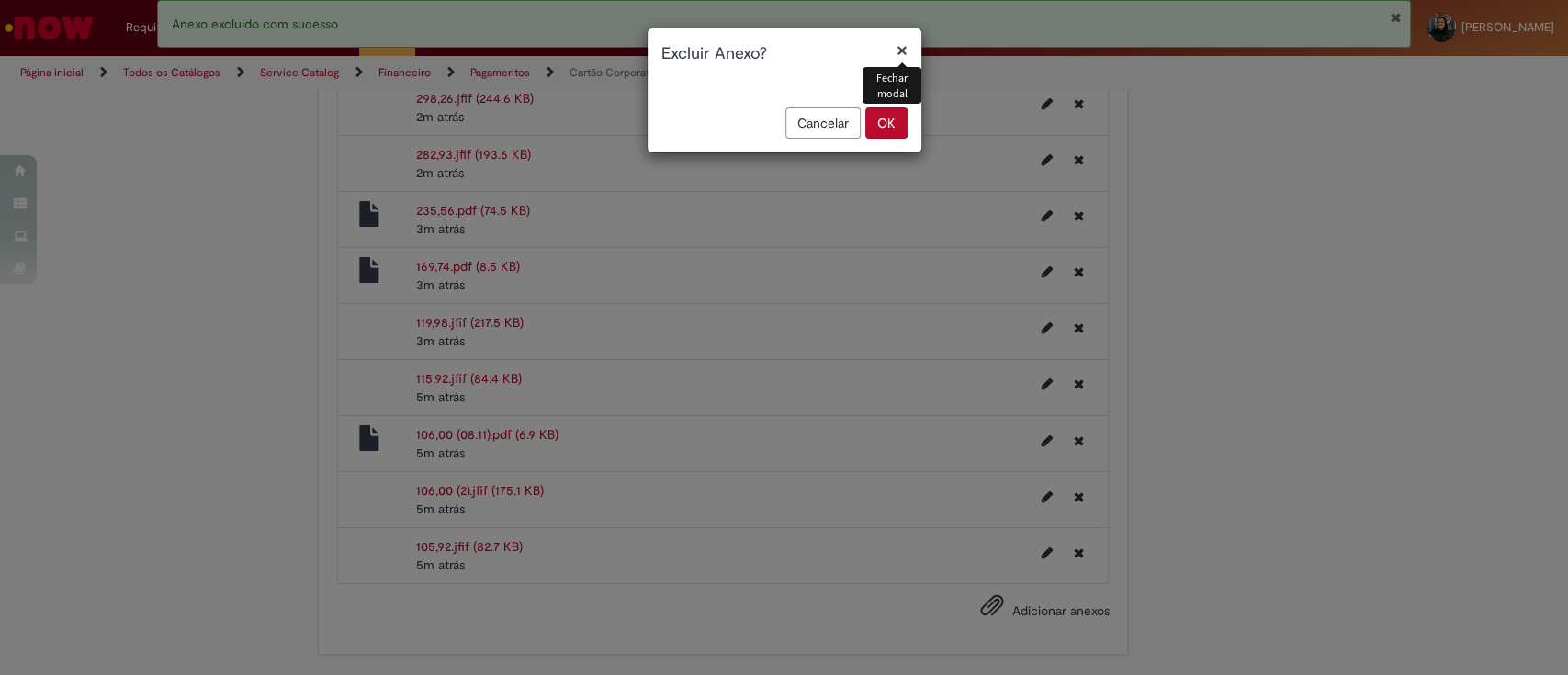
click at [899, 107] on div "Fechar modal" at bounding box center [891, 85] width 58 height 46
click at [893, 133] on button "OK" at bounding box center [886, 123] width 42 height 31
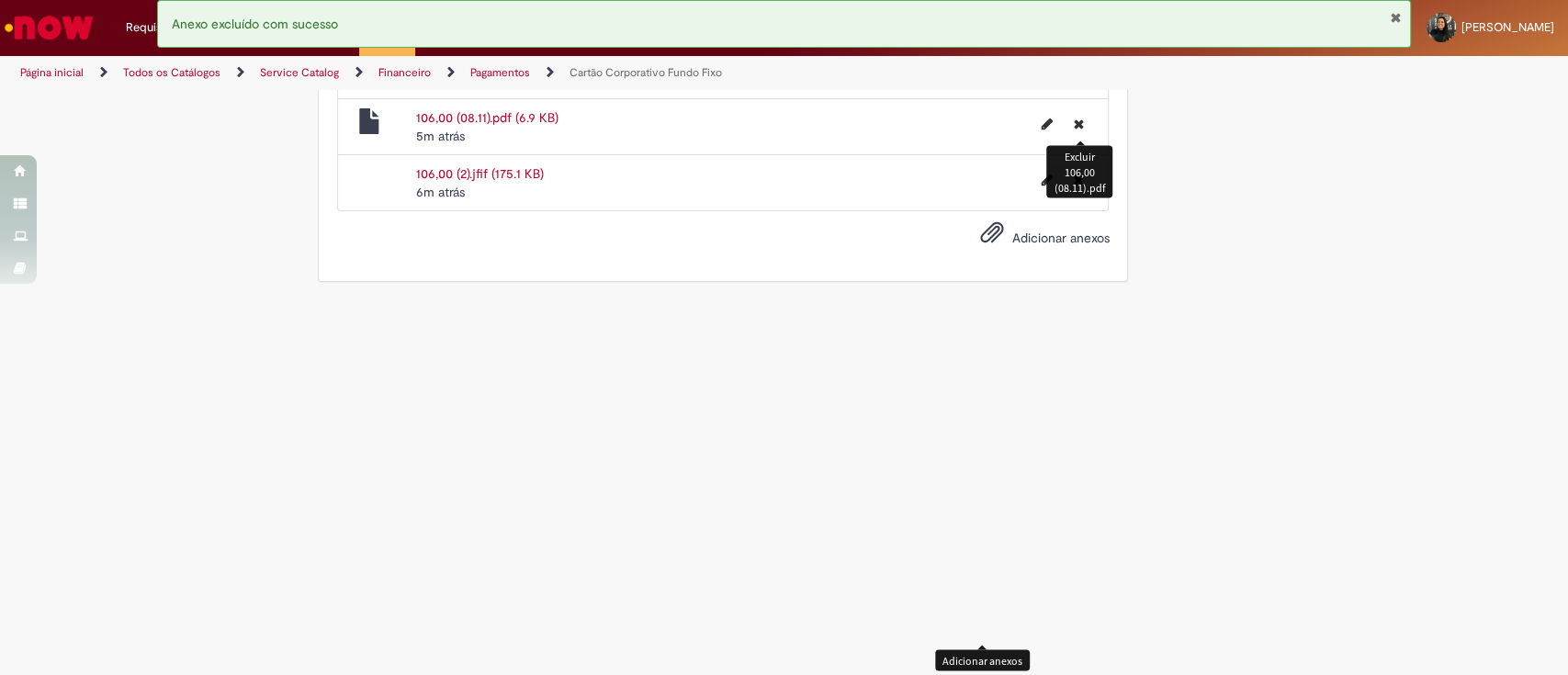
click at [1073, 130] on icon "Excluir 106,00 (08.11).pdf" at bounding box center [1078, 123] width 10 height 13
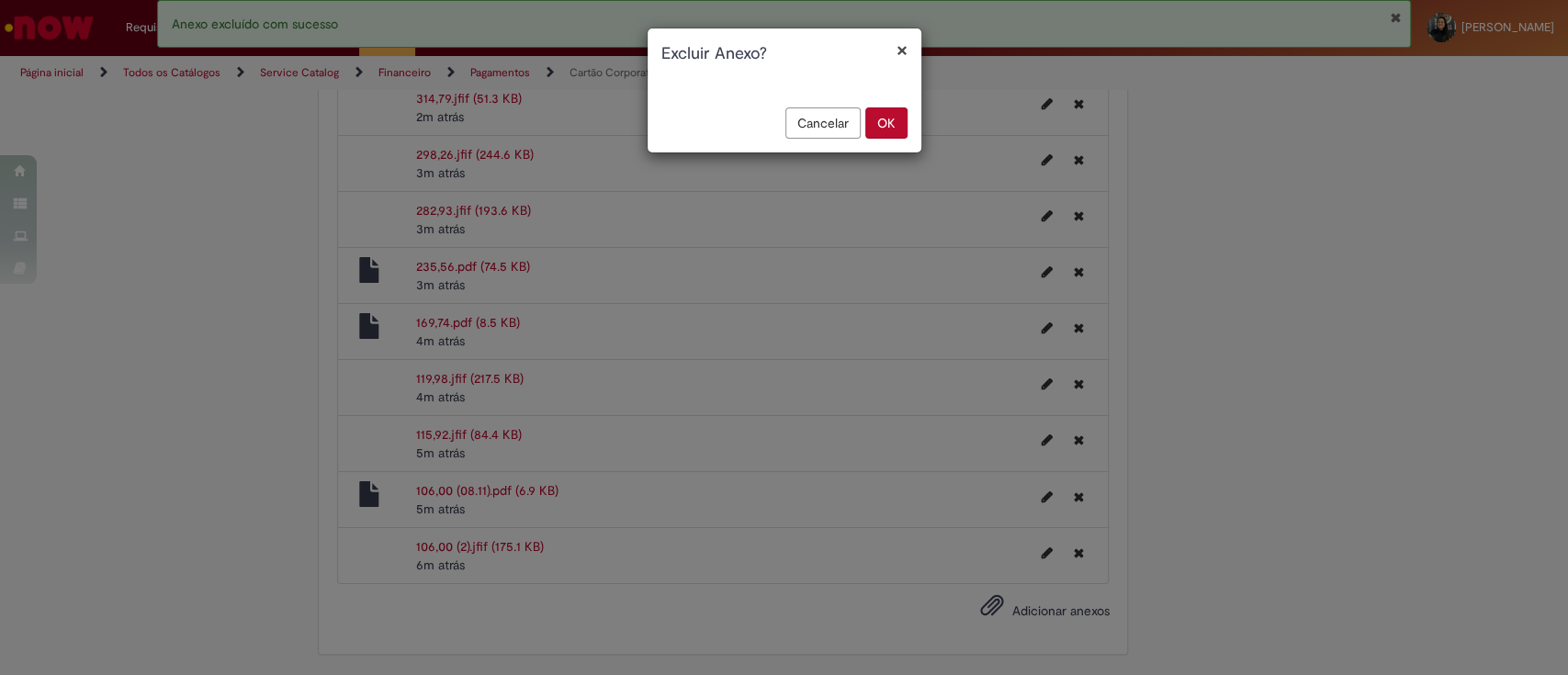
click at [889, 120] on button "OK" at bounding box center [886, 123] width 42 height 31
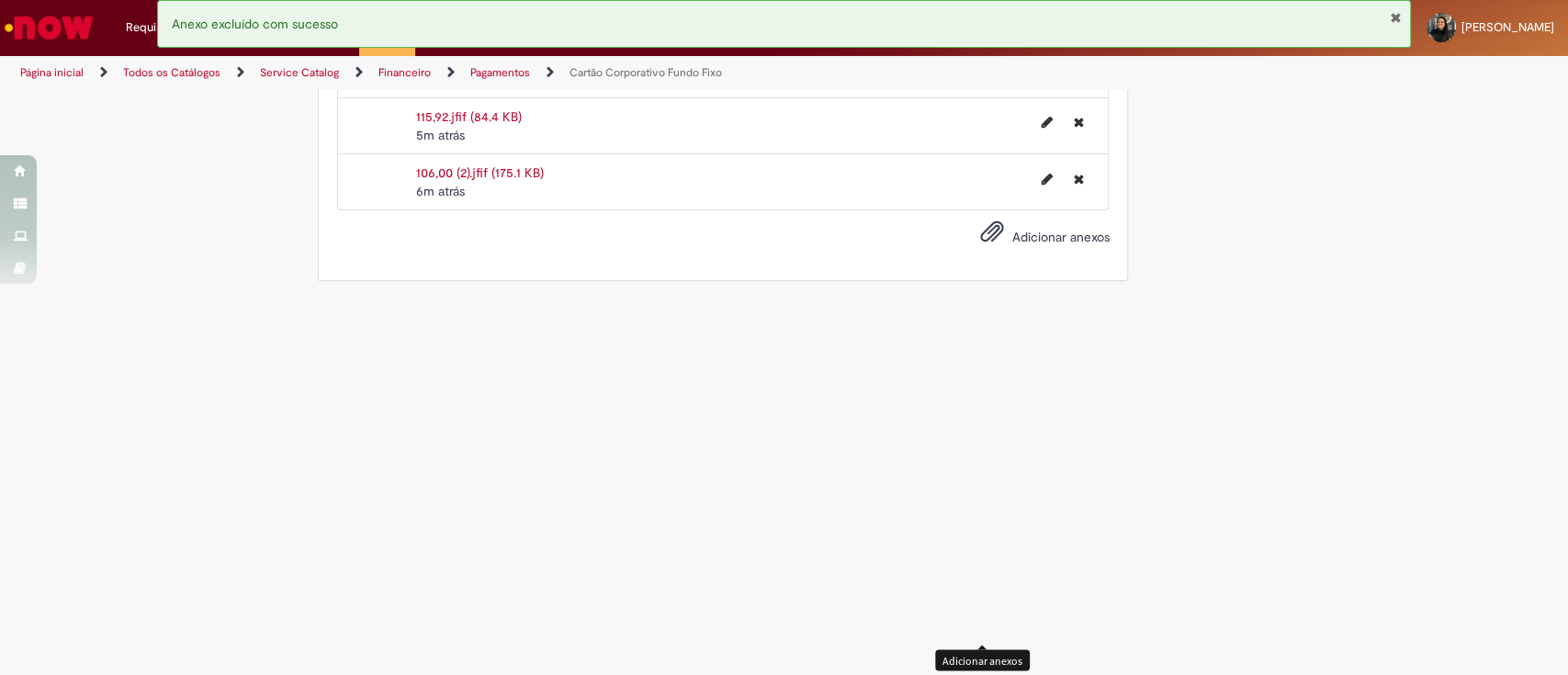
click at [1066, 211] on li "106,00 (2).jfif (175.1 KB) 6m atrás 6 minutos atrás Excluir 106,00 (2).jfif" at bounding box center [723, 182] width 772 height 57
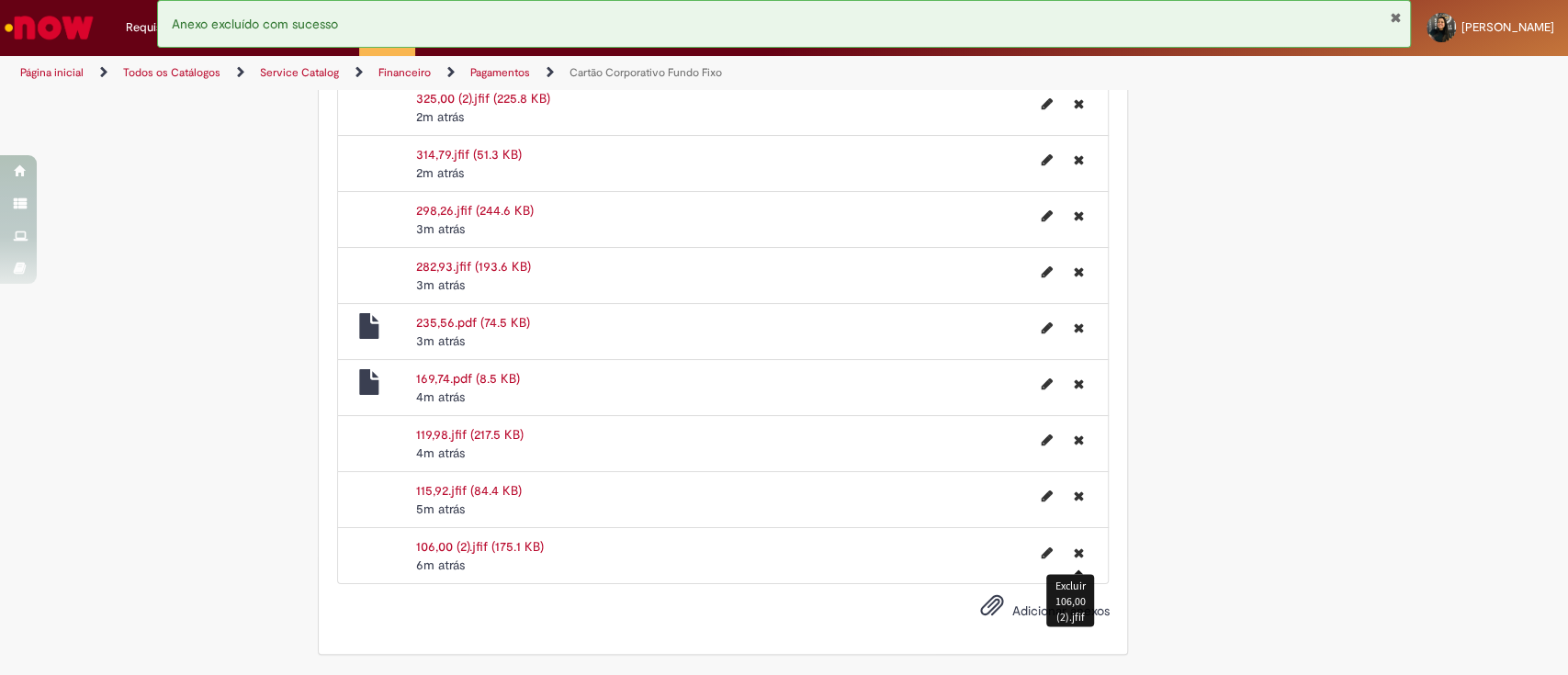
click at [1073, 545] on icon "Excluir 106,00 (2).jfif" at bounding box center [1078, 551] width 10 height 13
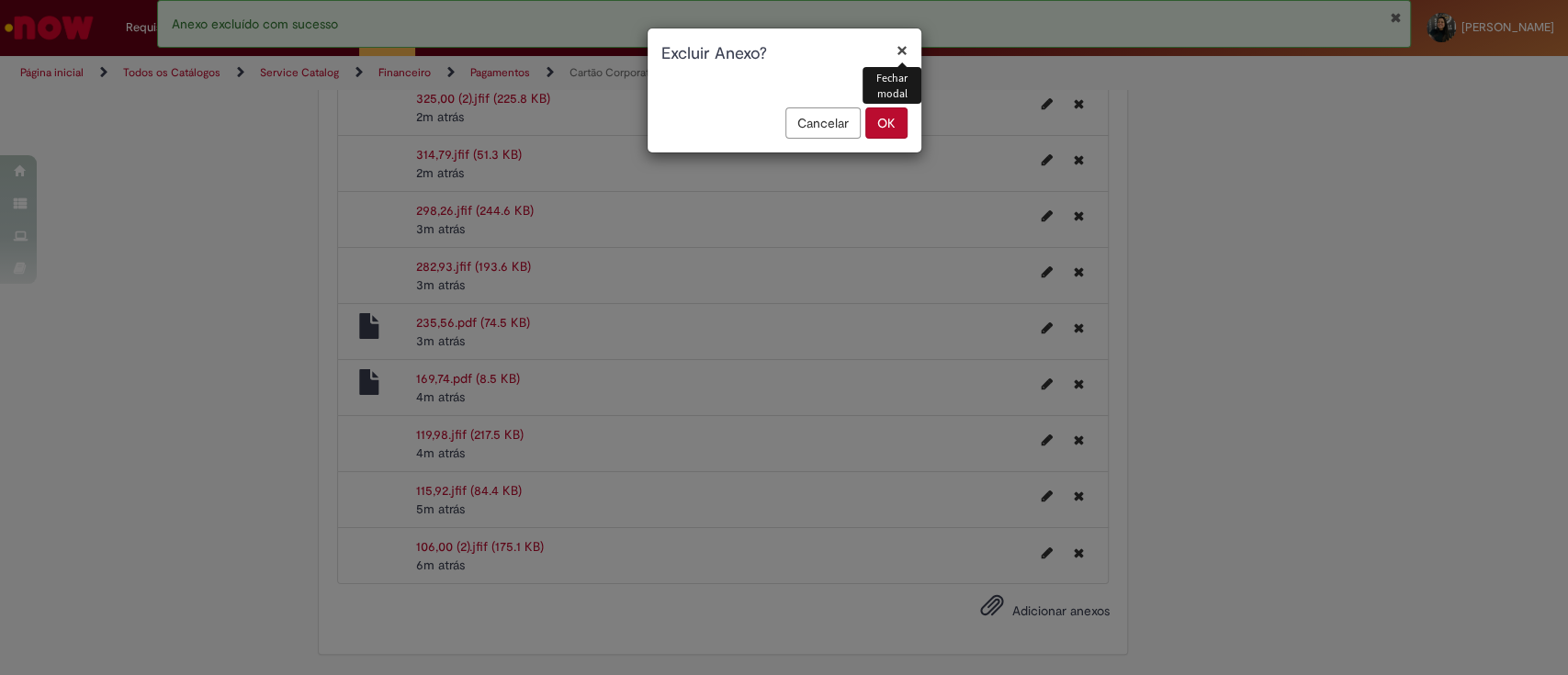
click at [886, 125] on button "OK" at bounding box center [886, 123] width 42 height 31
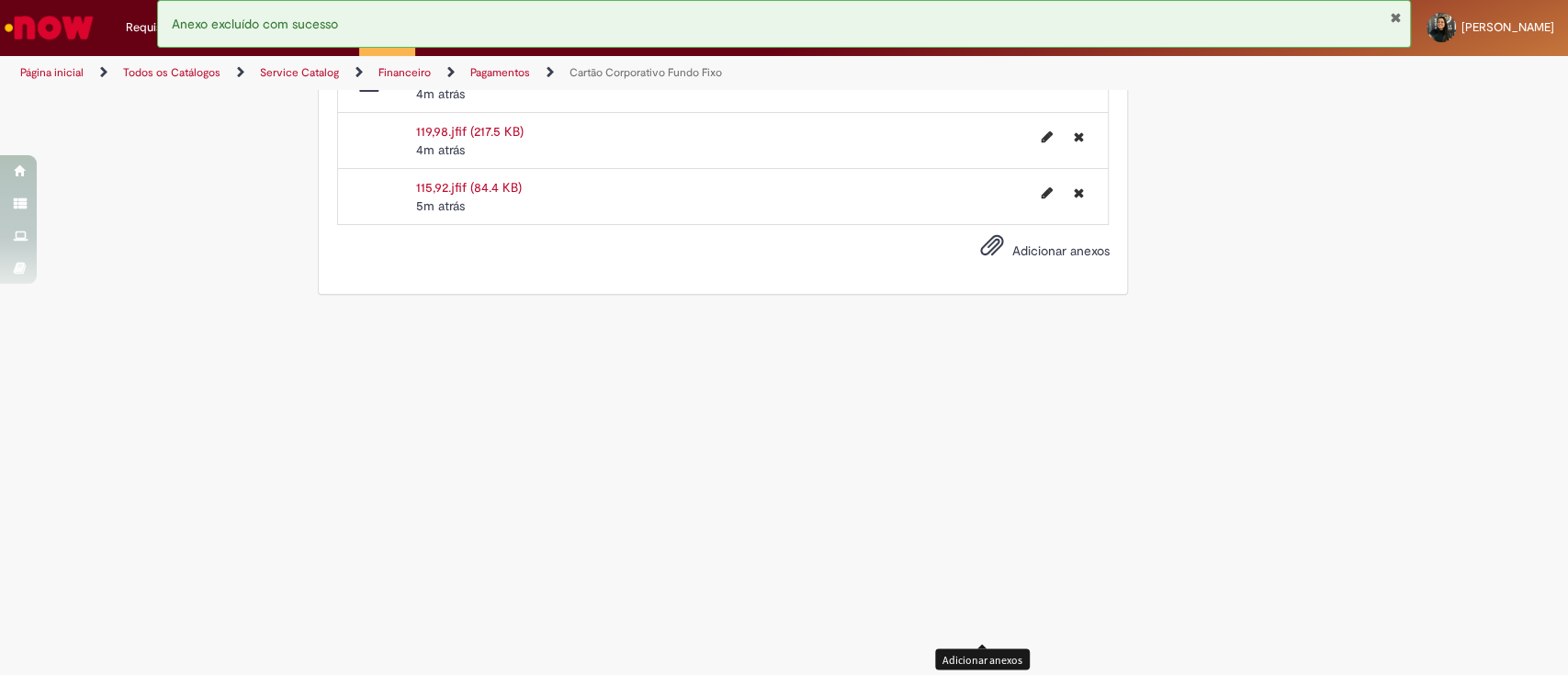
scroll to position [2224, 0]
click at [1062, 208] on button "Excluir 115,92.jfif" at bounding box center [1078, 193] width 32 height 30
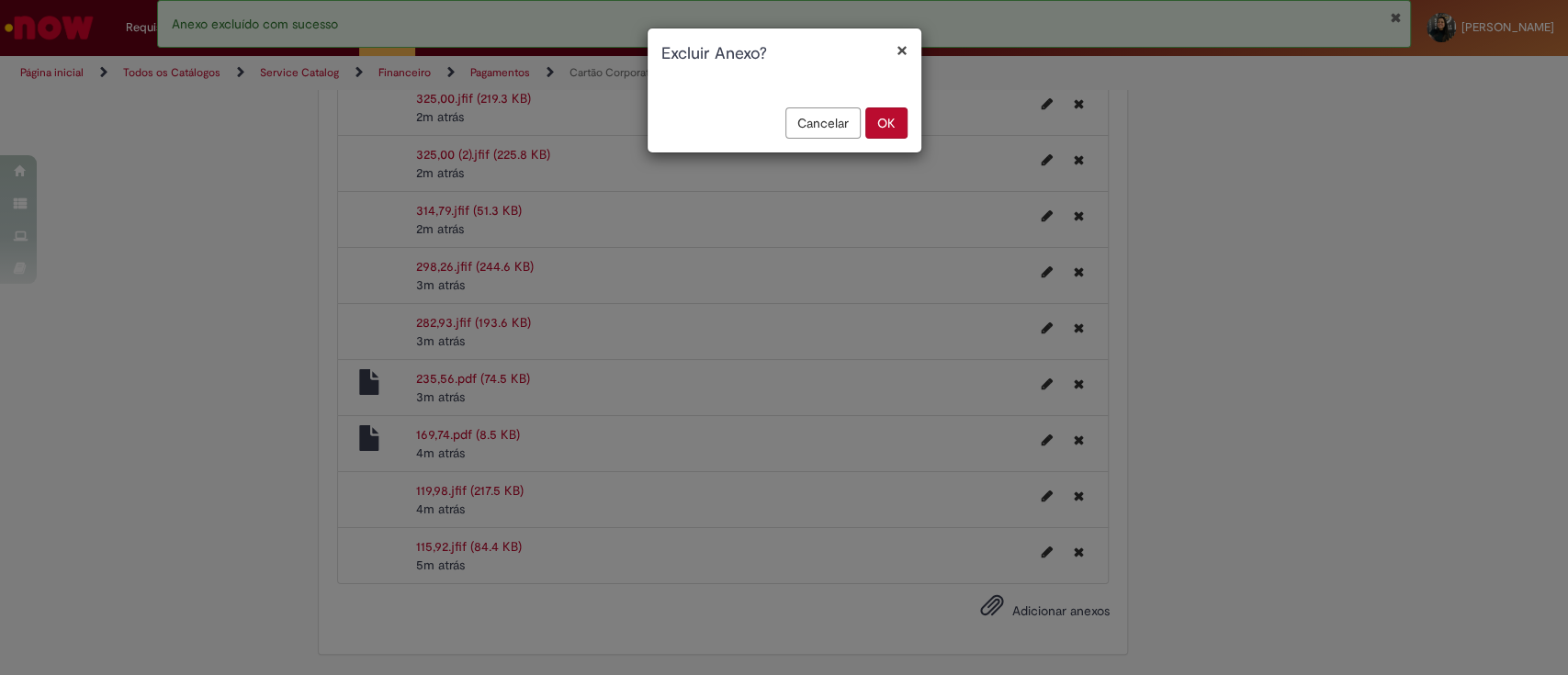
click at [889, 121] on button "OK" at bounding box center [886, 123] width 42 height 31
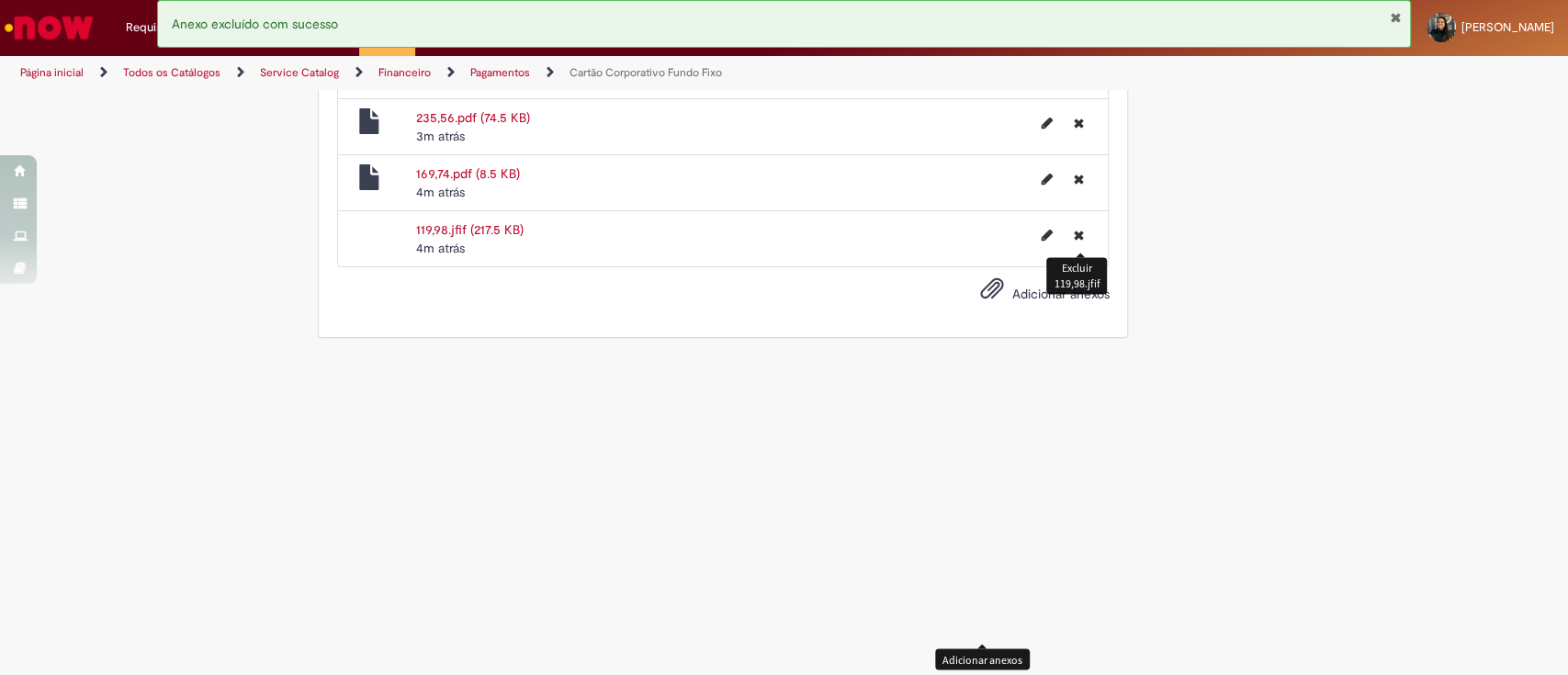
click at [1081, 250] on button "Excluir 119,98.jfif" at bounding box center [1078, 235] width 32 height 30
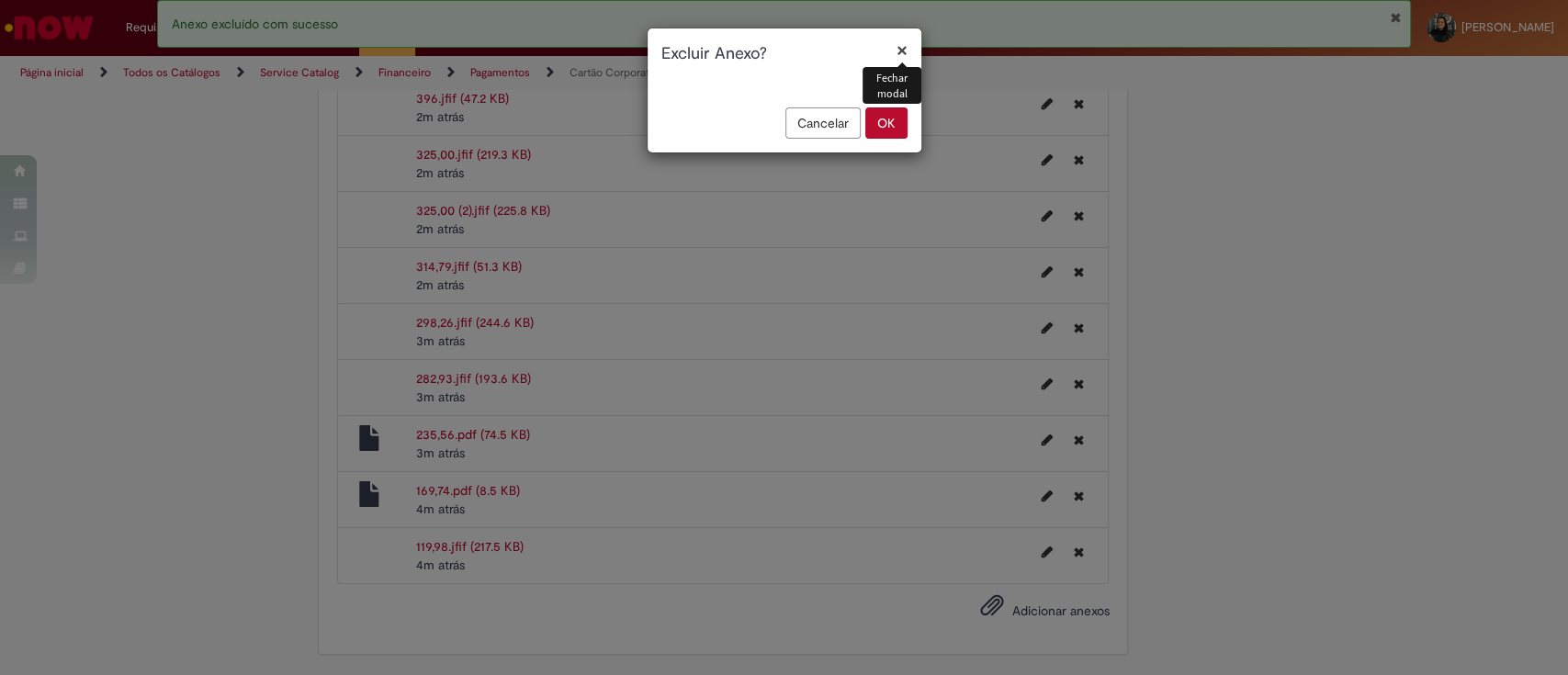
click at [892, 120] on button "OK" at bounding box center [886, 123] width 42 height 31
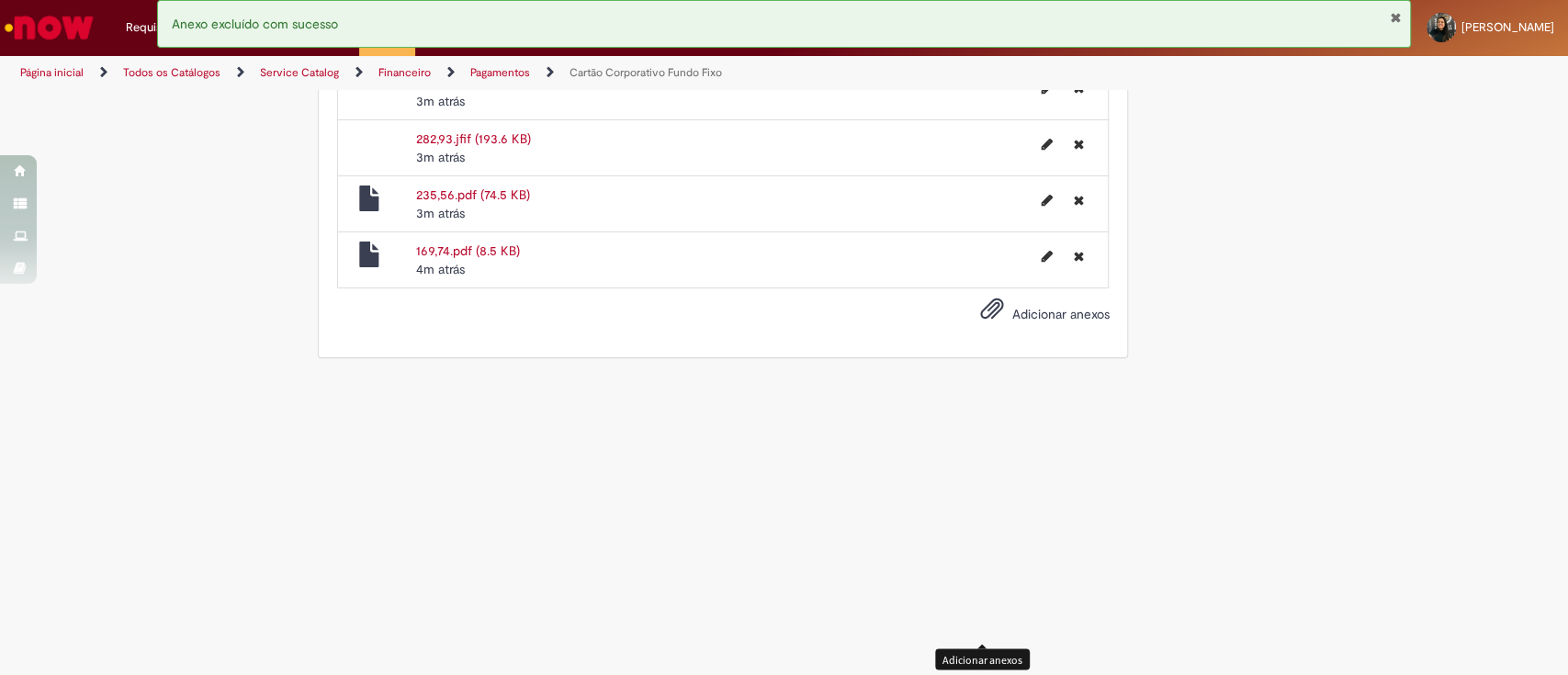
scroll to position [2048, 0]
click at [1076, 271] on button "Excluir 169,74.pdf" at bounding box center [1078, 256] width 32 height 30
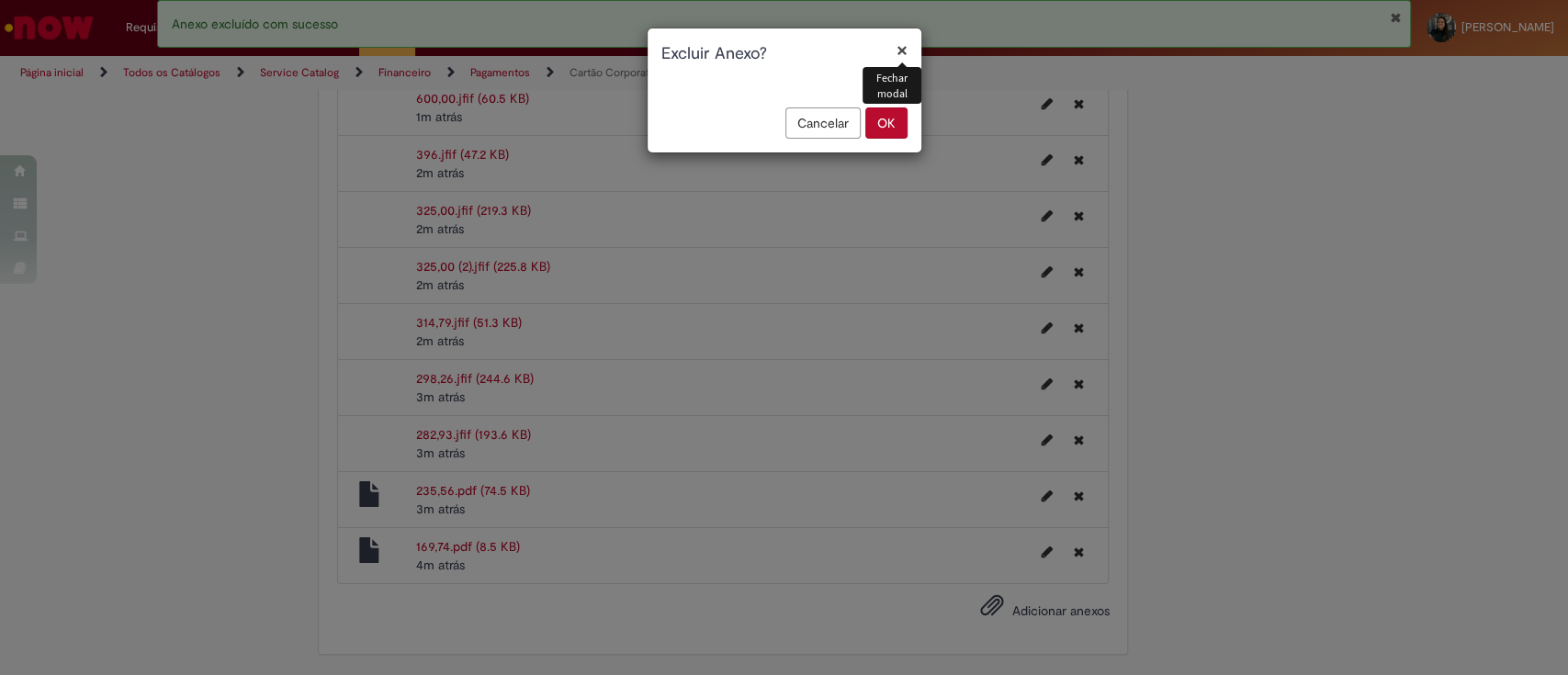
click at [877, 115] on button "OK" at bounding box center [886, 123] width 42 height 31
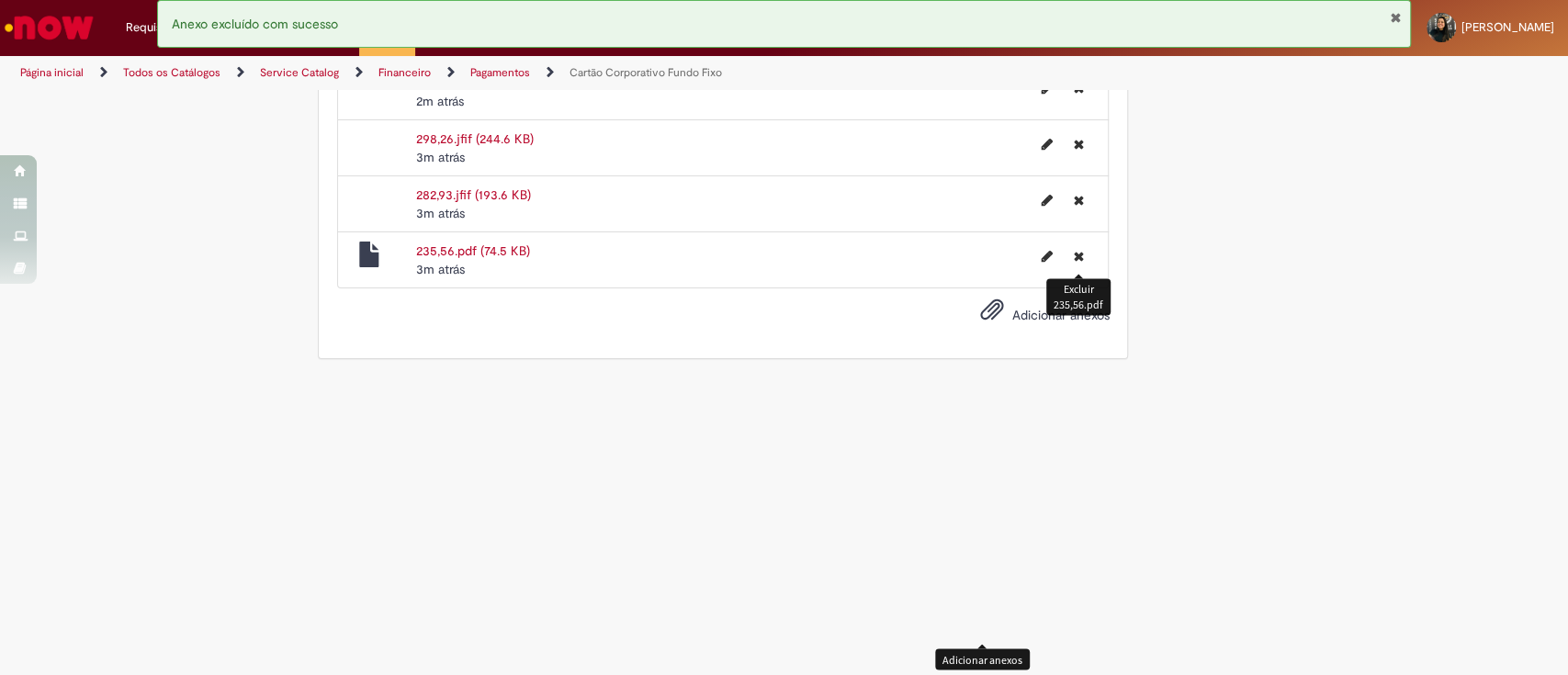
click at [1066, 271] on button "Excluir 235,56.pdf" at bounding box center [1078, 256] width 32 height 30
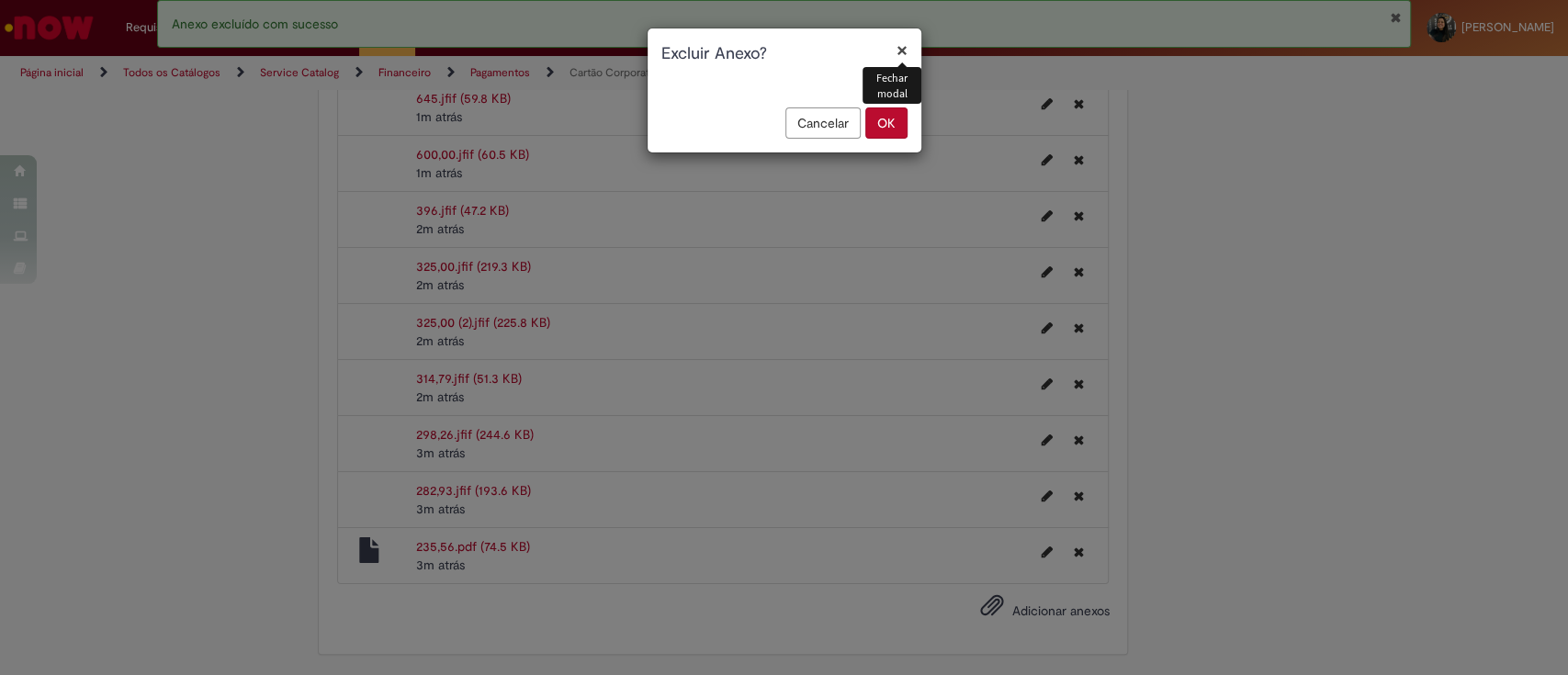
click at [900, 121] on button "OK" at bounding box center [886, 123] width 42 height 31
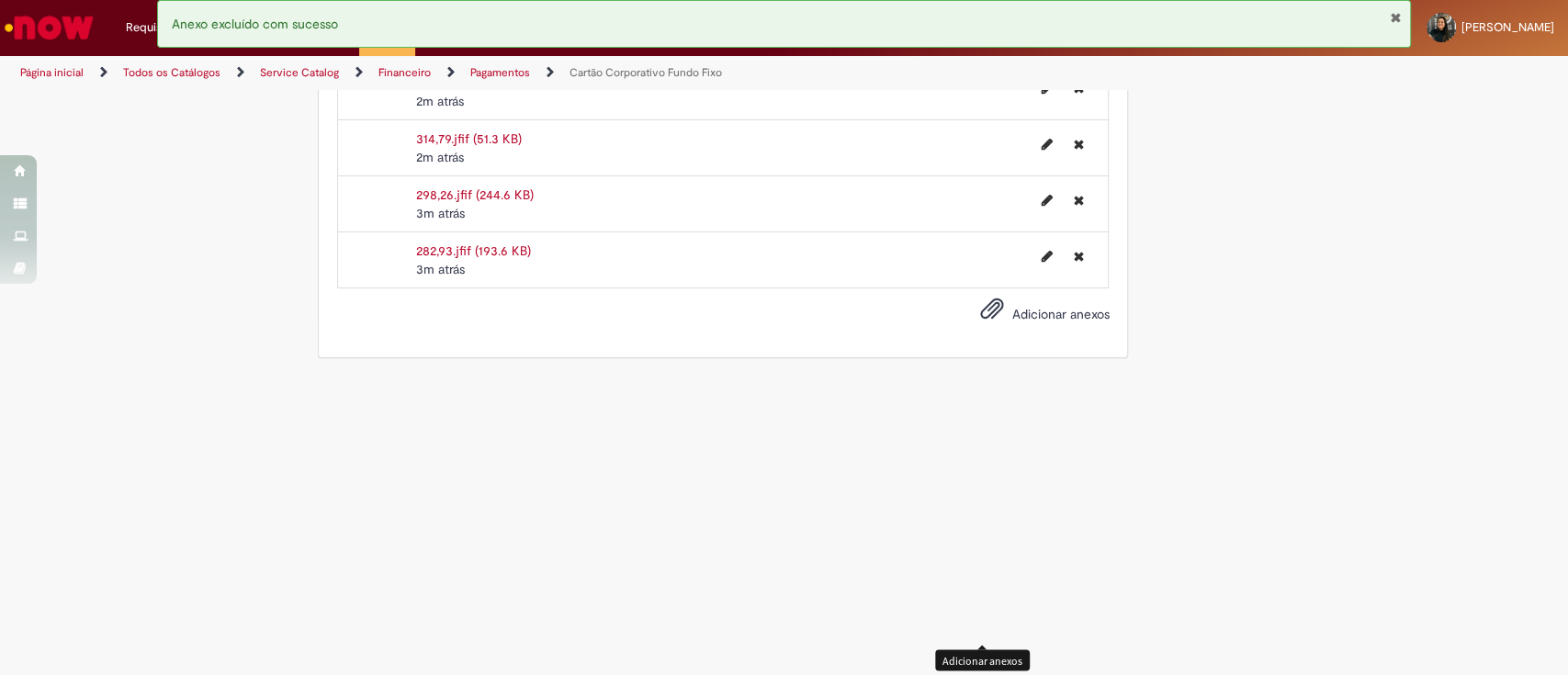
scroll to position [1935, 0]
click at [1073, 263] on icon "Excluir 282,93.jfif" at bounding box center [1078, 256] width 10 height 13
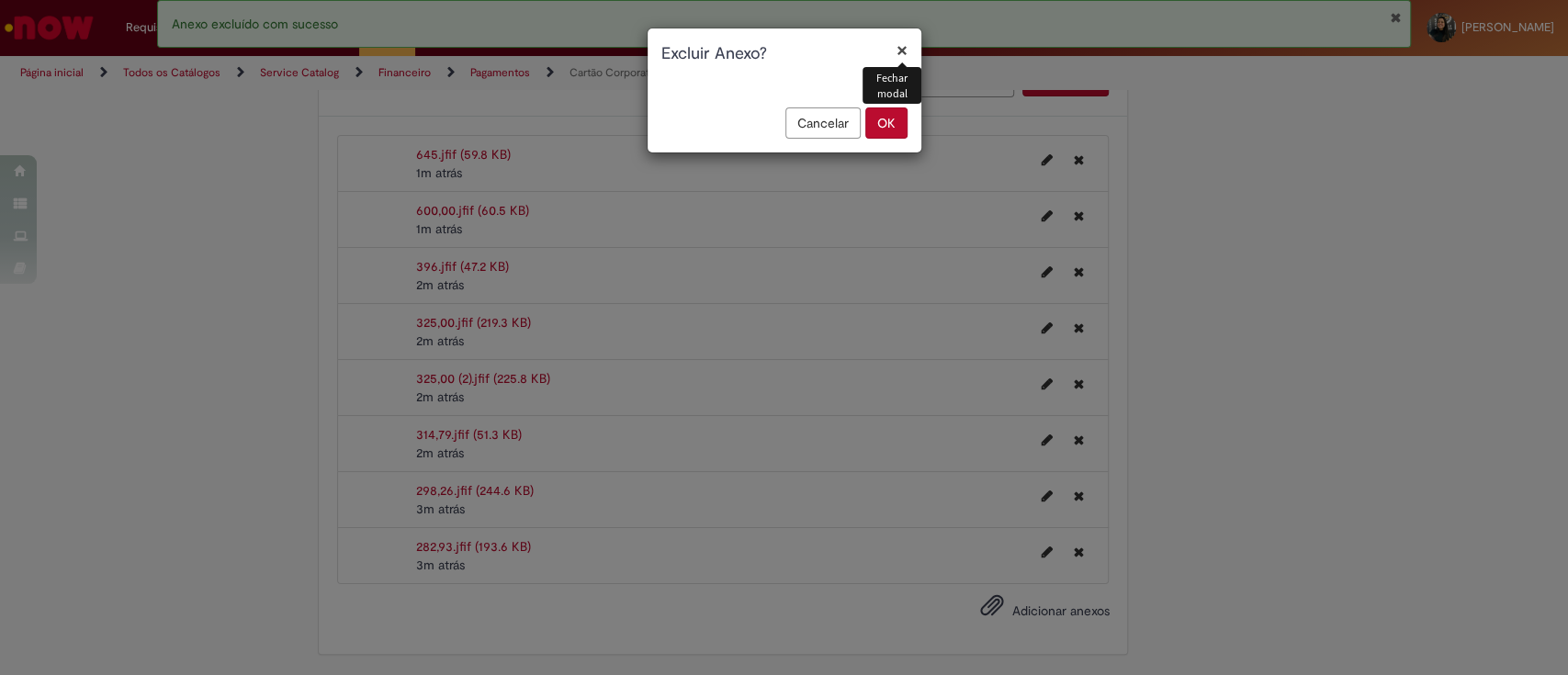
click at [891, 114] on button "OK" at bounding box center [886, 123] width 42 height 31
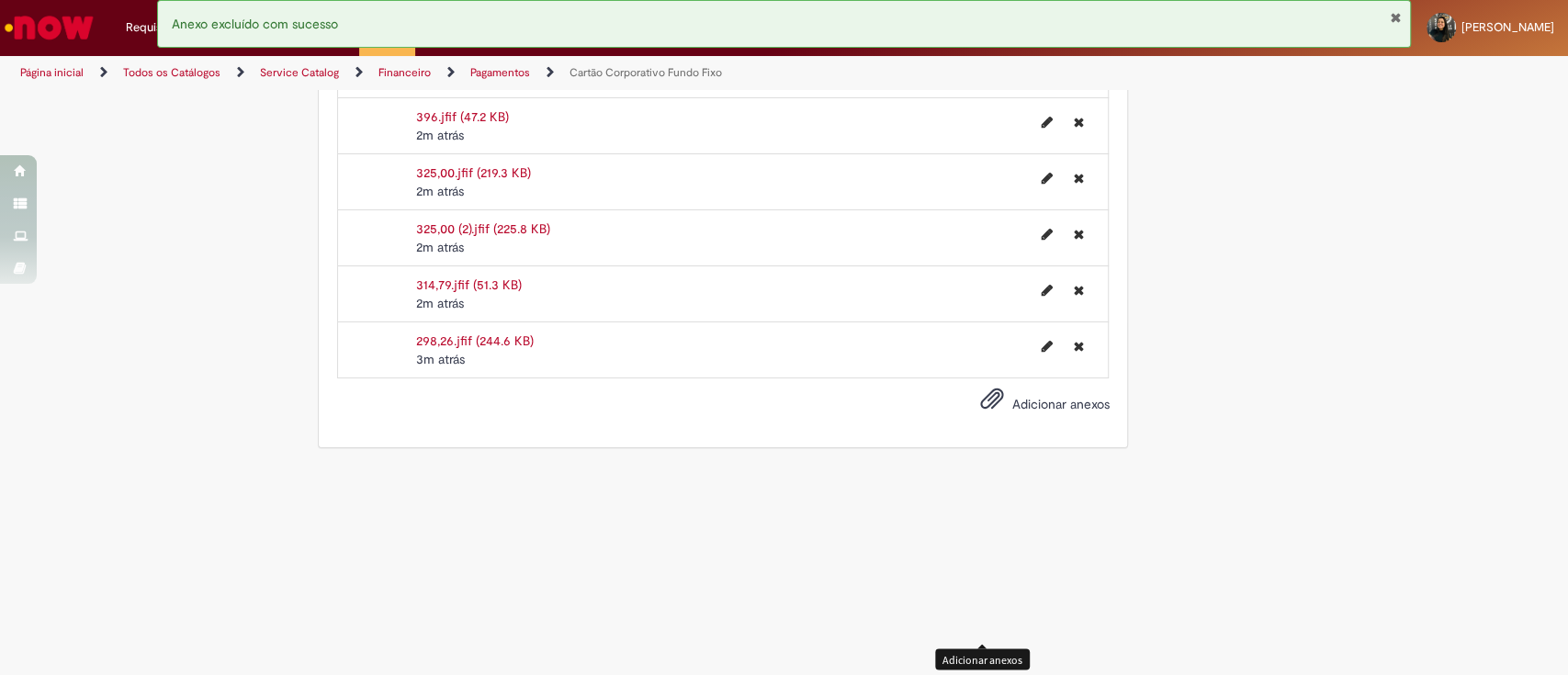
scroll to position [1790, 0]
click at [1076, 305] on button "Excluir 314,79.jfif" at bounding box center [1078, 290] width 32 height 30
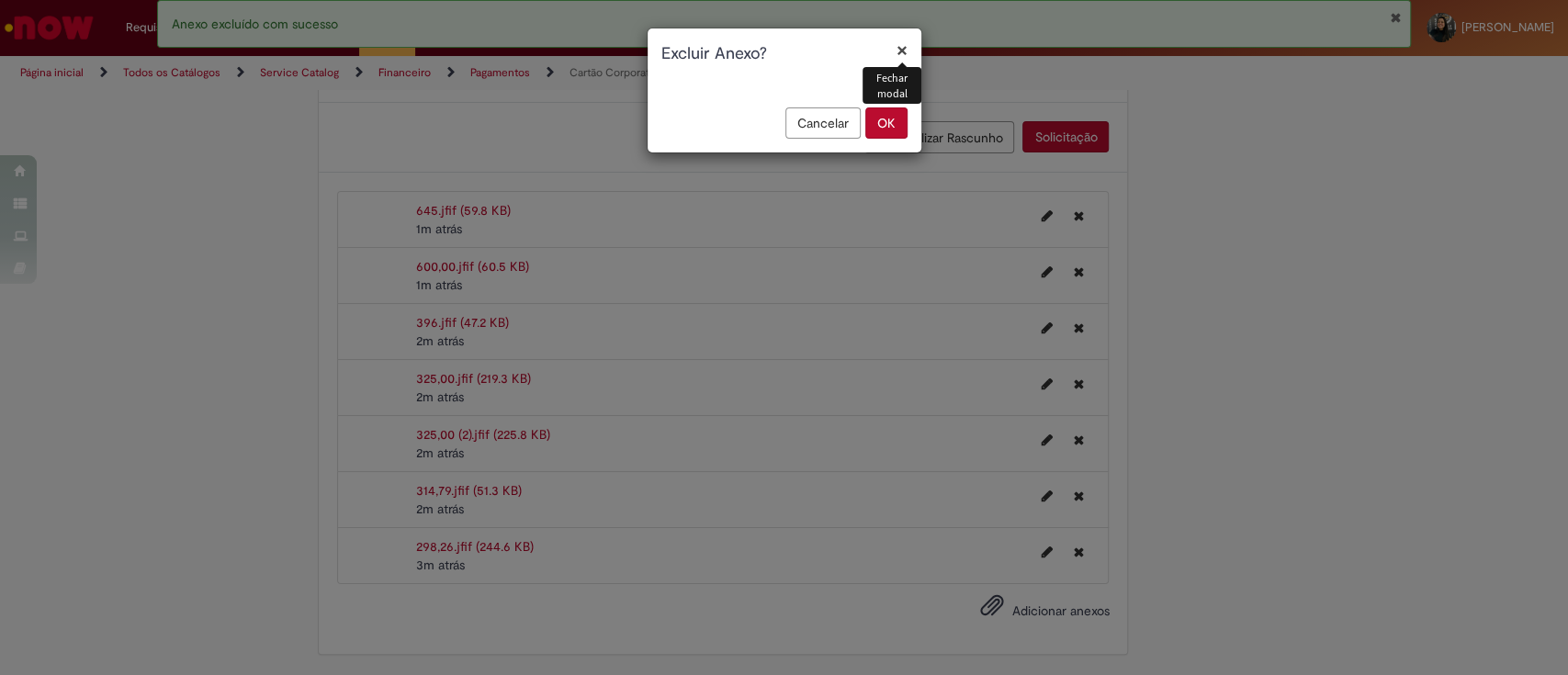
click at [891, 121] on button "OK" at bounding box center [886, 123] width 42 height 31
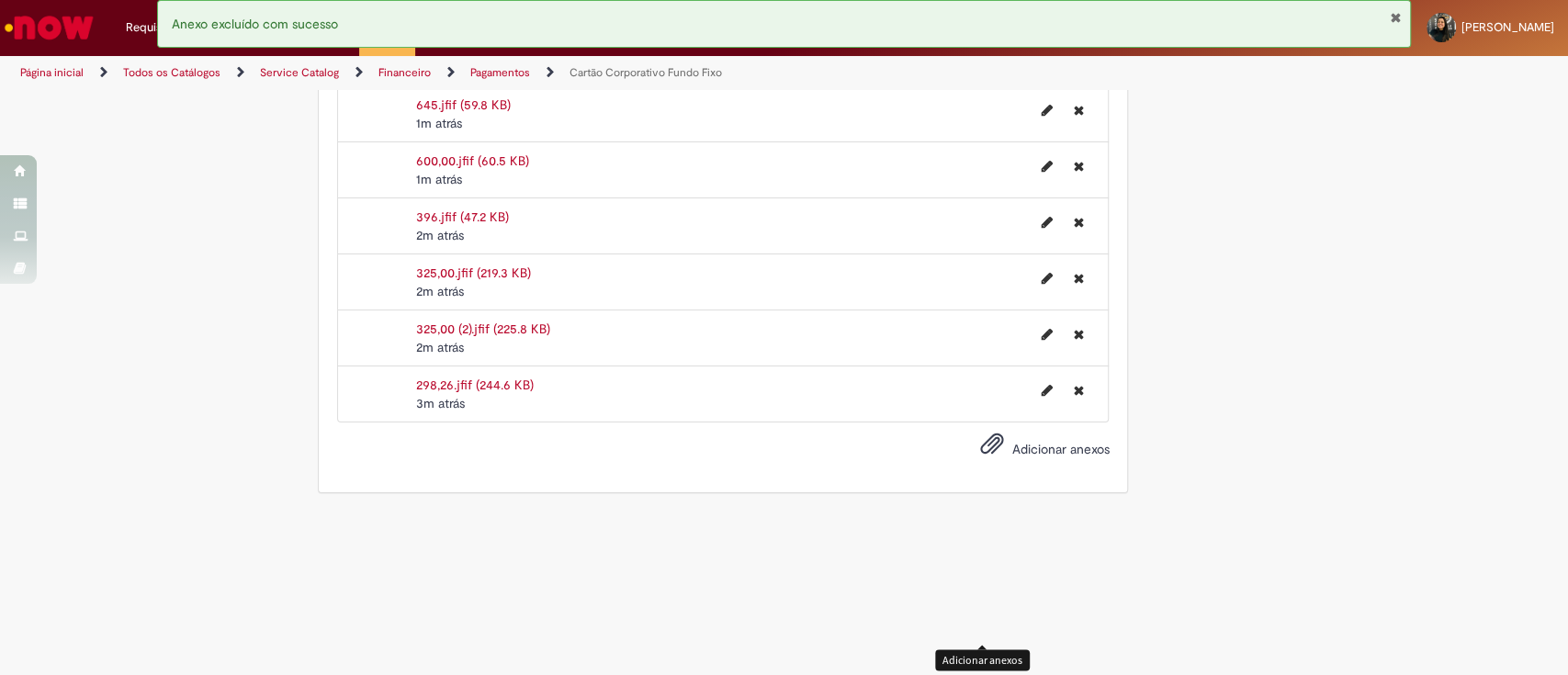
scroll to position [1689, 0]
click at [1073, 397] on icon "Excluir 298,26.jfif" at bounding box center [1078, 390] width 10 height 13
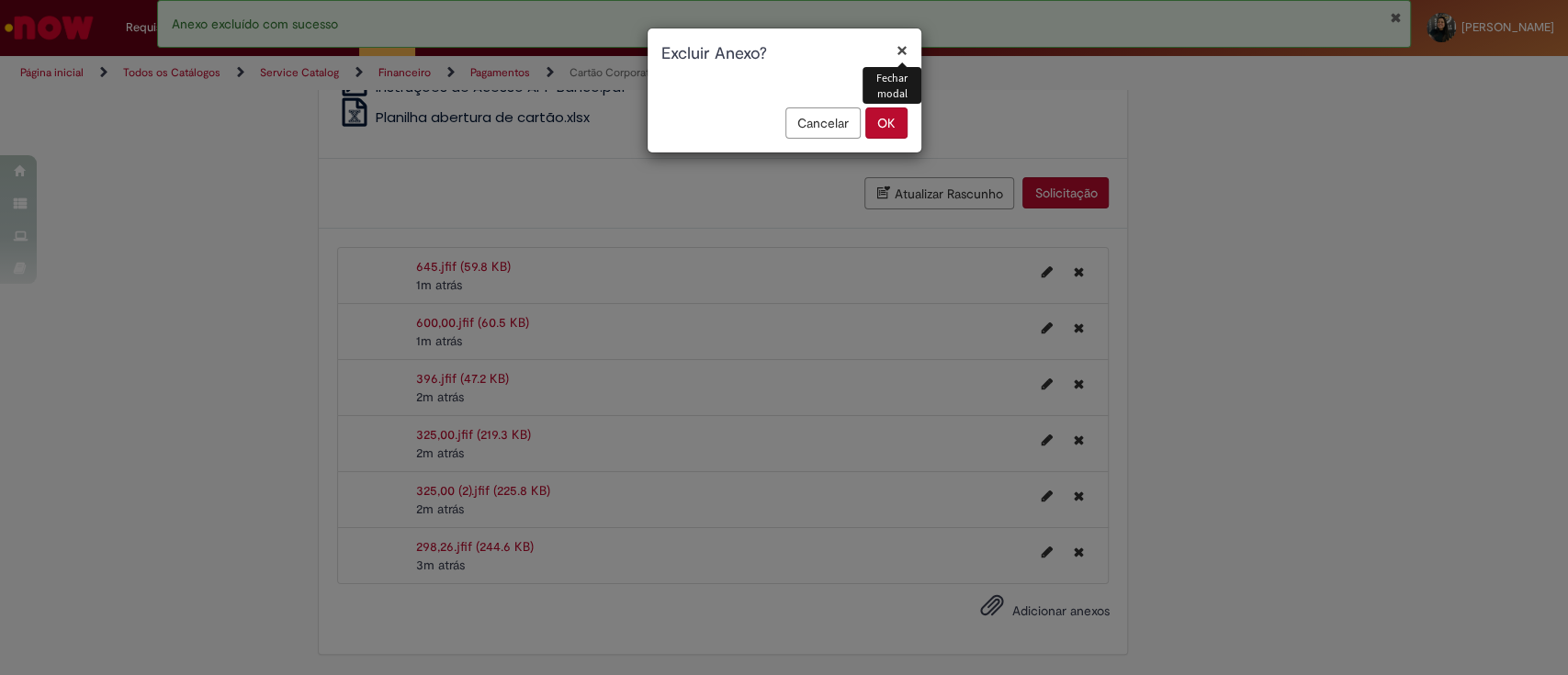
click at [889, 113] on button "OK" at bounding box center [886, 123] width 42 height 31
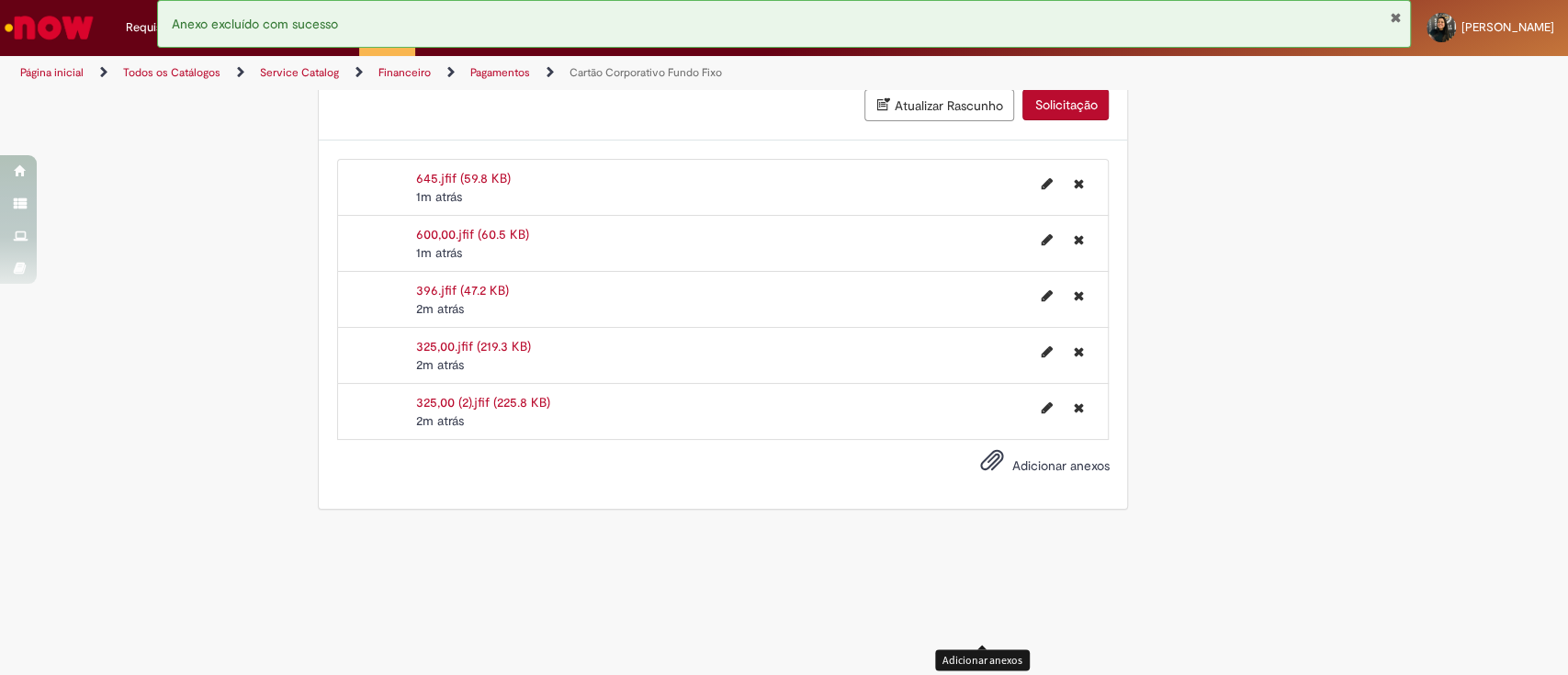
scroll to position [1617, 0]
click at [1079, 422] on button "Excluir 325,00 (2).jfif" at bounding box center [1078, 407] width 32 height 30
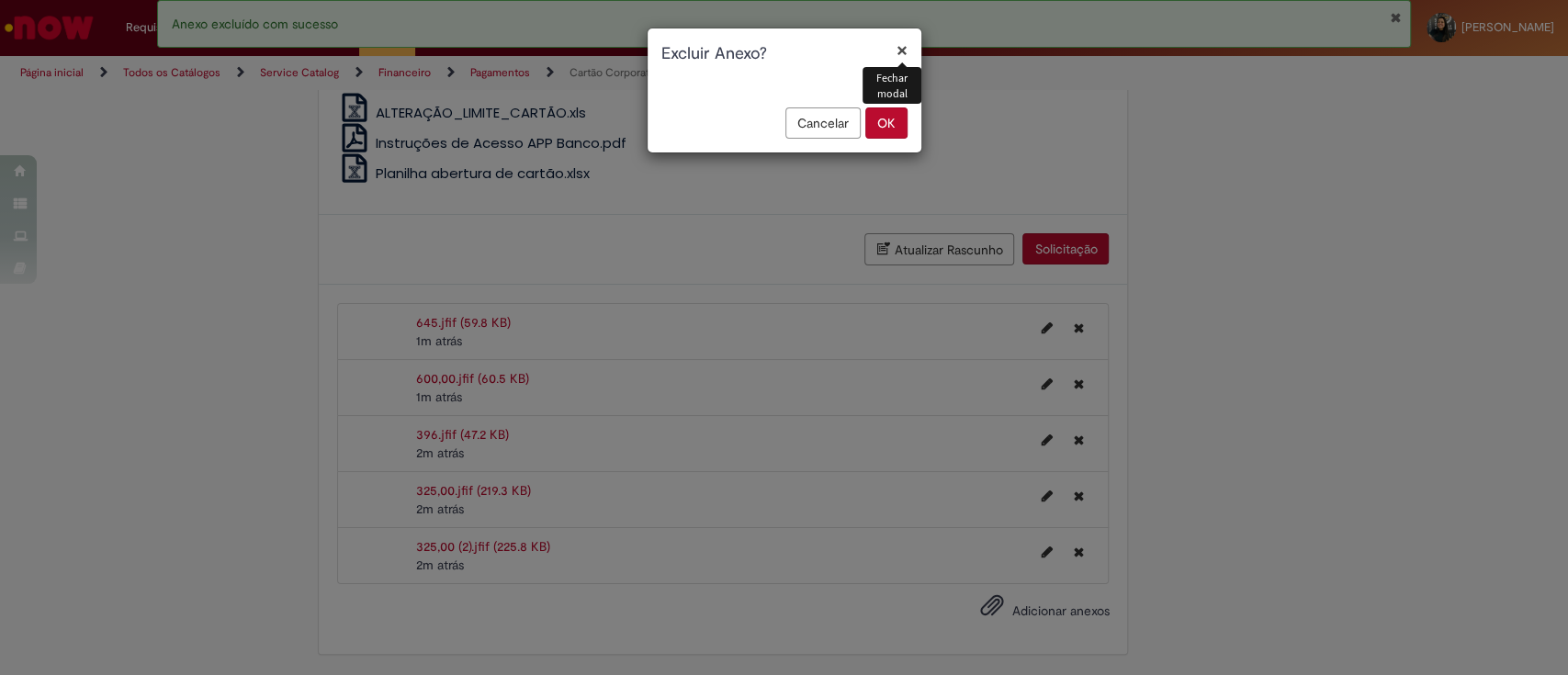
click at [894, 131] on button "OK" at bounding box center [886, 123] width 42 height 31
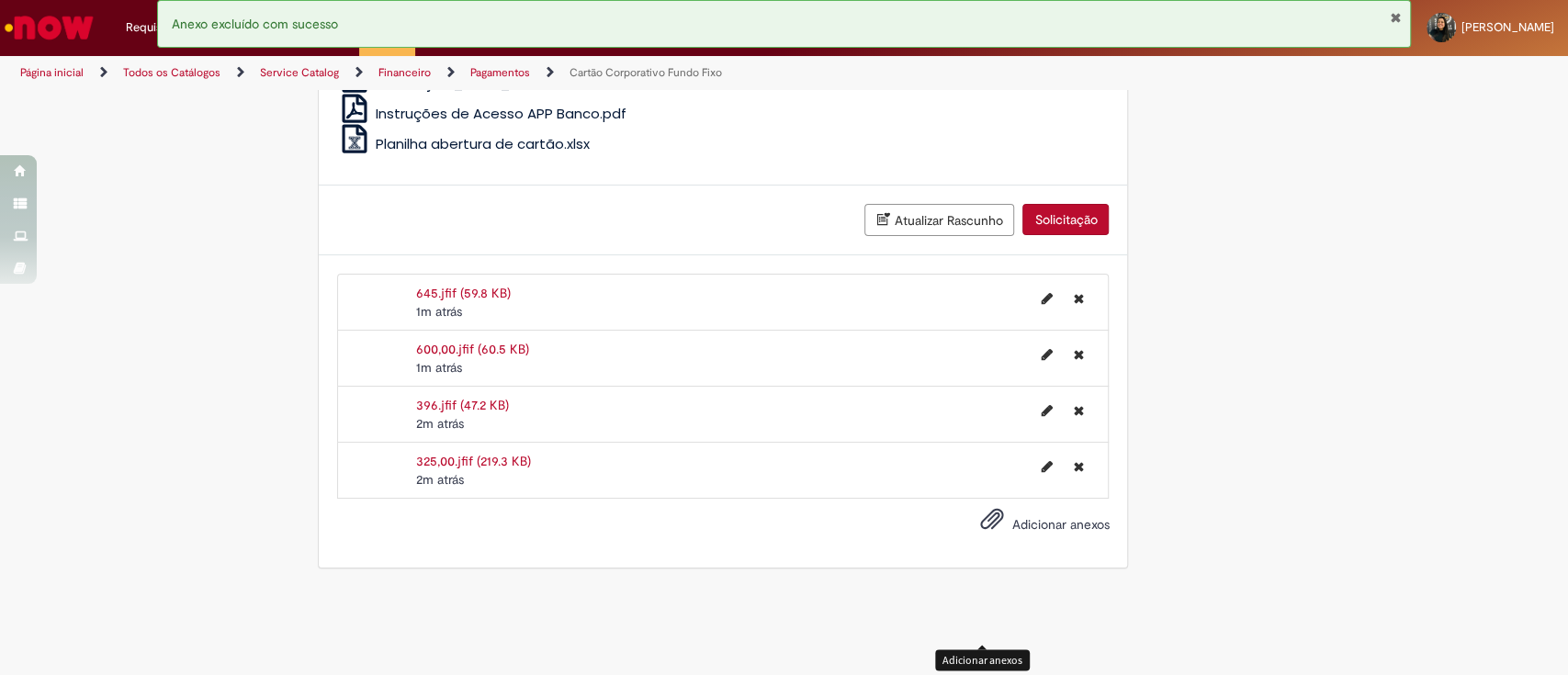
scroll to position [1502, 0]
click at [1073, 473] on icon "Excluir 325,00.jfif" at bounding box center [1078, 466] width 10 height 13
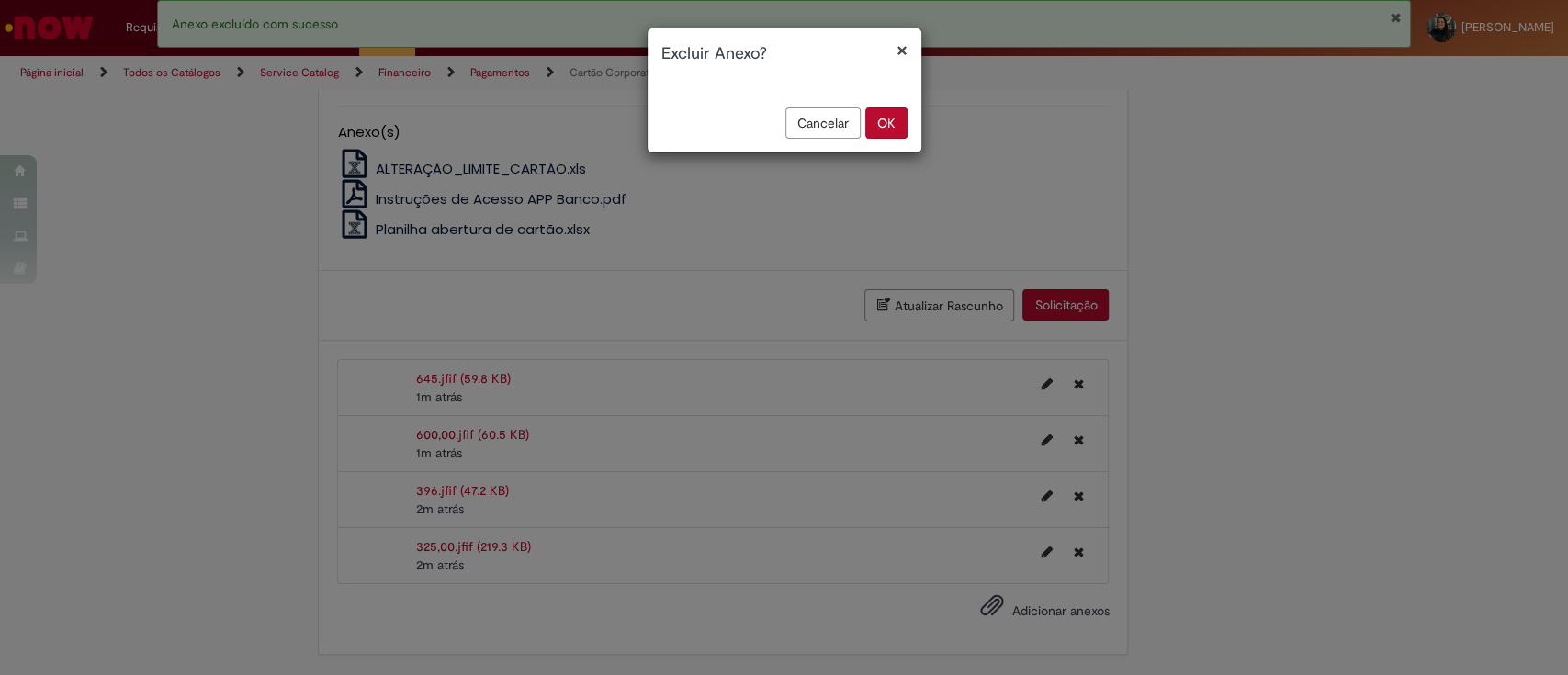
click at [896, 121] on button "OK" at bounding box center [886, 123] width 42 height 31
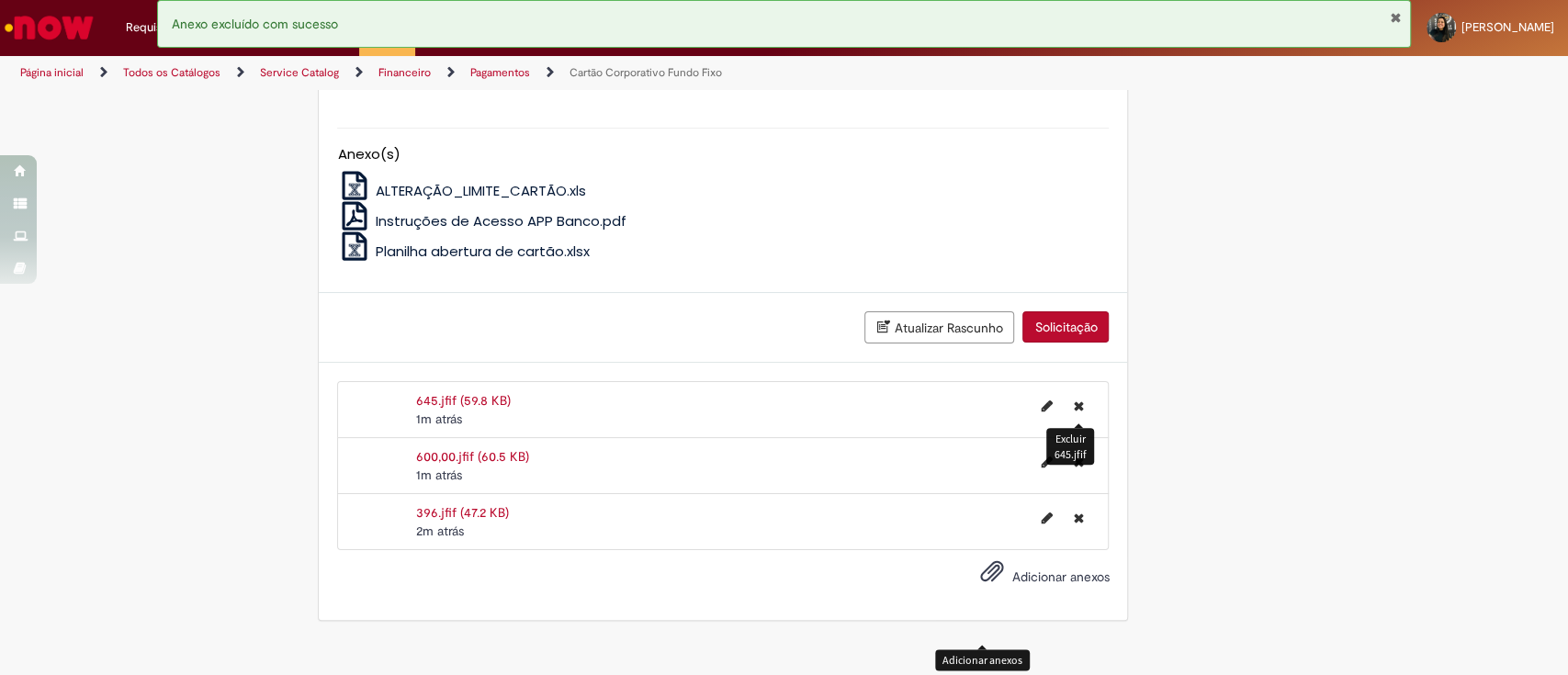
click at [1077, 394] on button "Excluir 645.jfif" at bounding box center [1078, 406] width 32 height 30
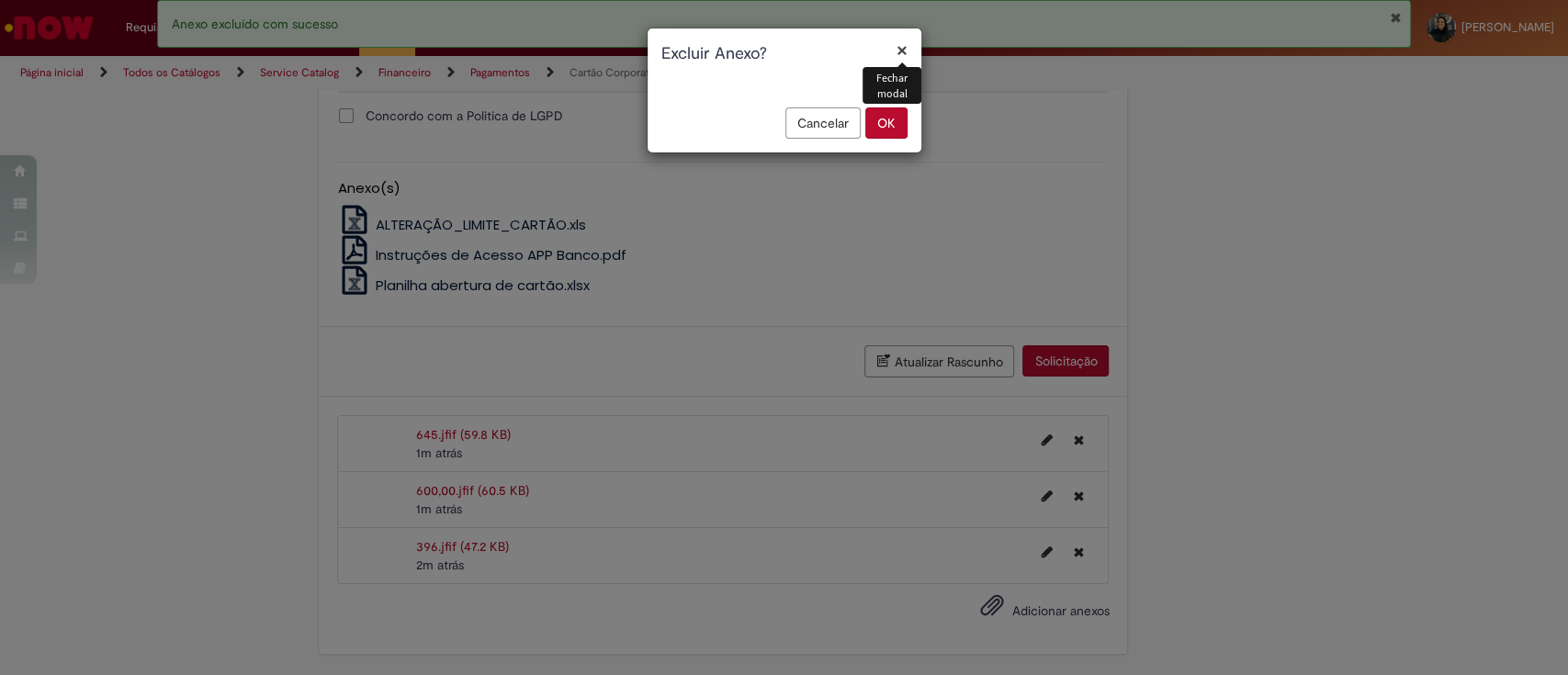
click at [886, 111] on button "OK" at bounding box center [886, 123] width 42 height 31
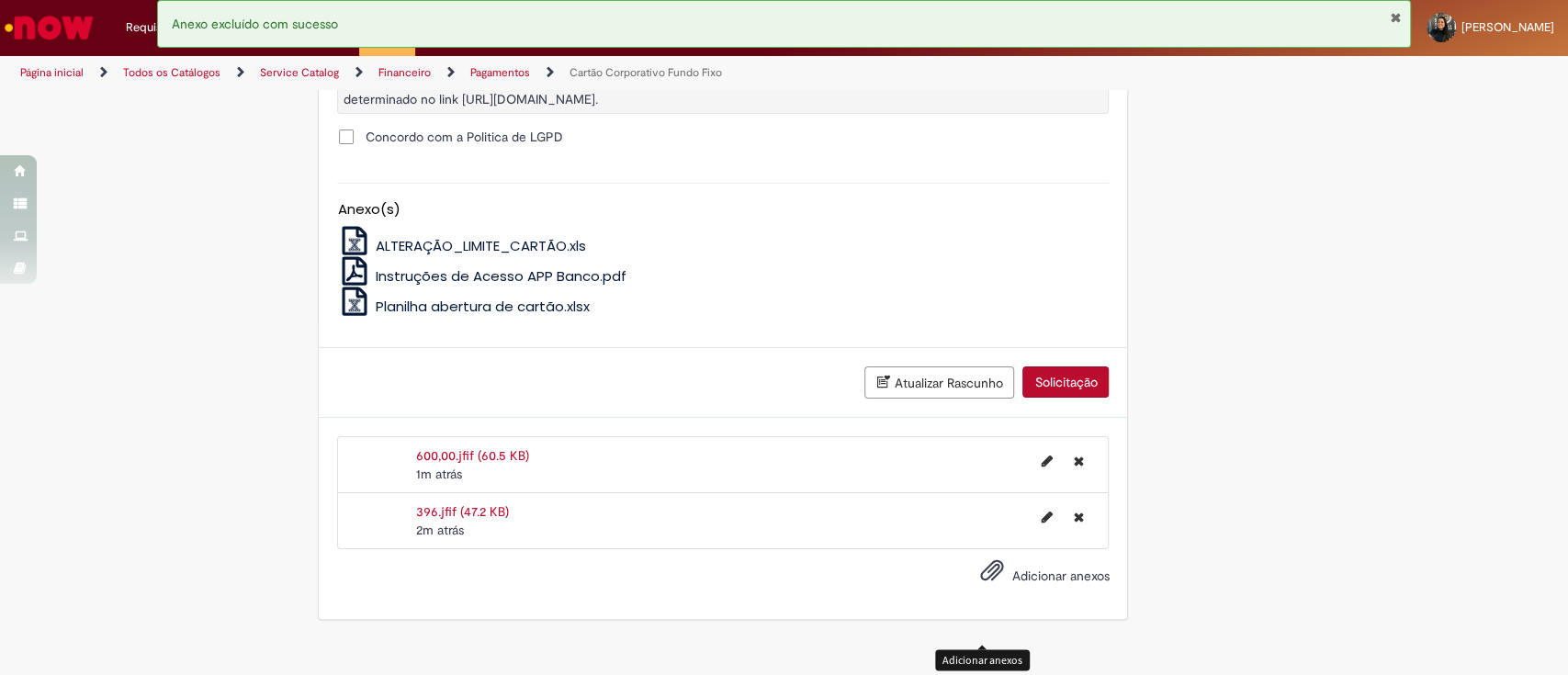
drag, startPoint x: 1088, startPoint y: 454, endPoint x: 1067, endPoint y: 444, distance: 23.3
click at [1087, 454] on div at bounding box center [1044, 461] width 129 height 30
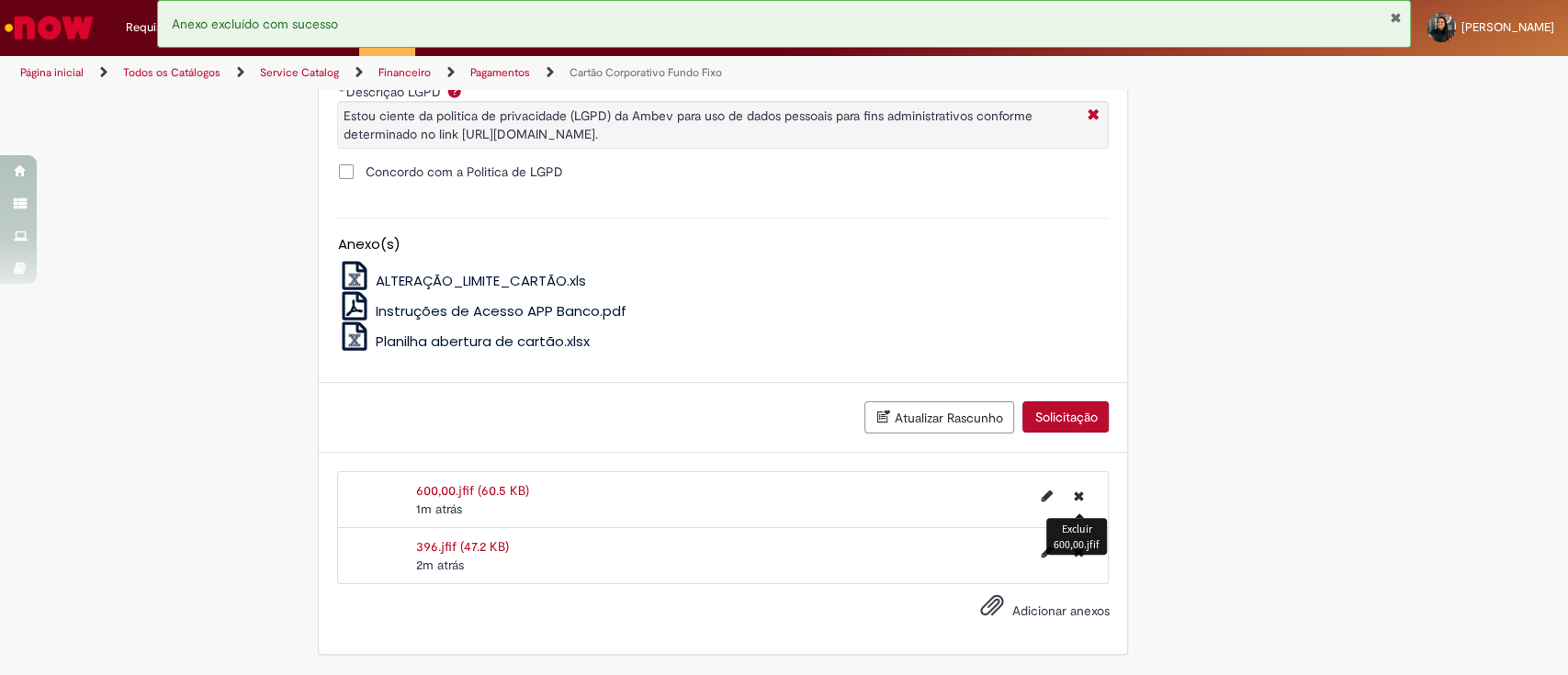
click at [1073, 489] on icon "Excluir 600,00.jfif" at bounding box center [1078, 495] width 10 height 13
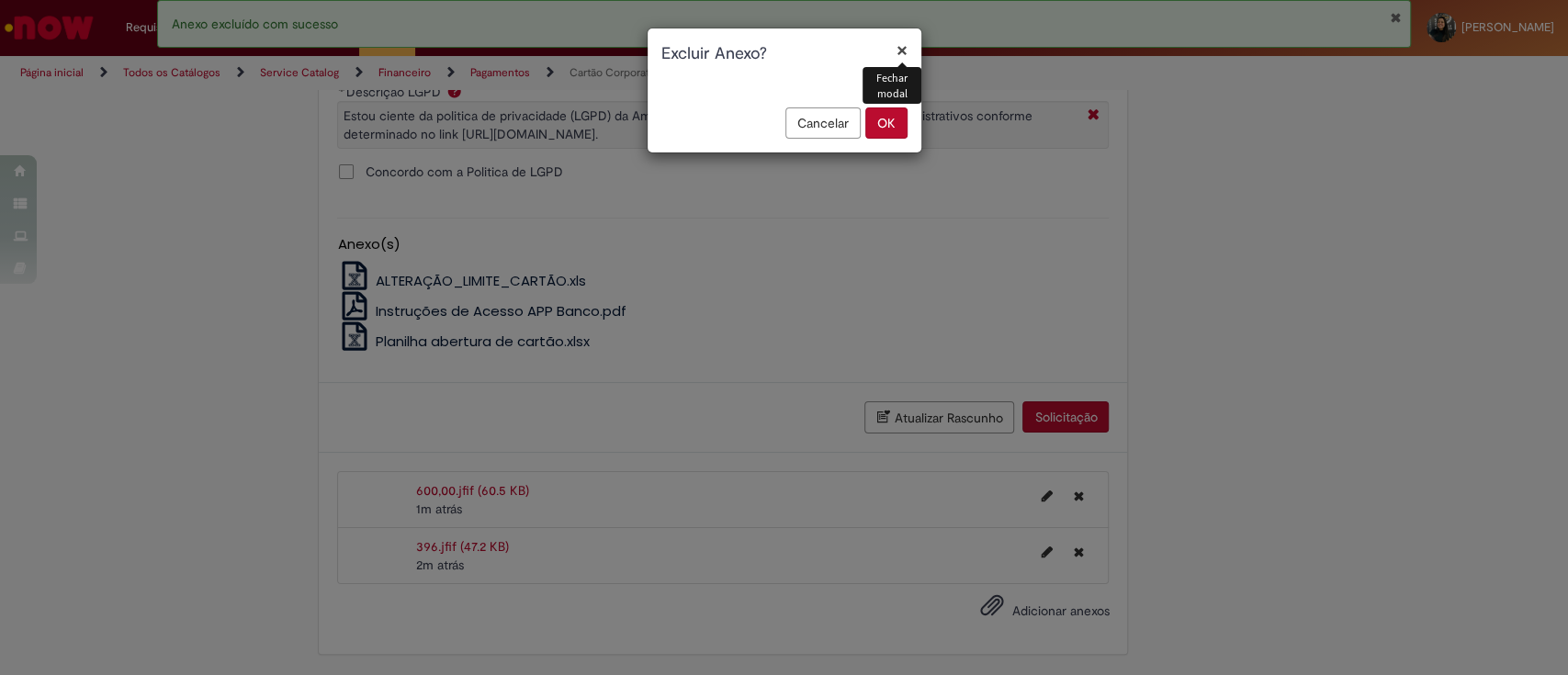
click at [891, 117] on button "OK" at bounding box center [886, 123] width 42 height 31
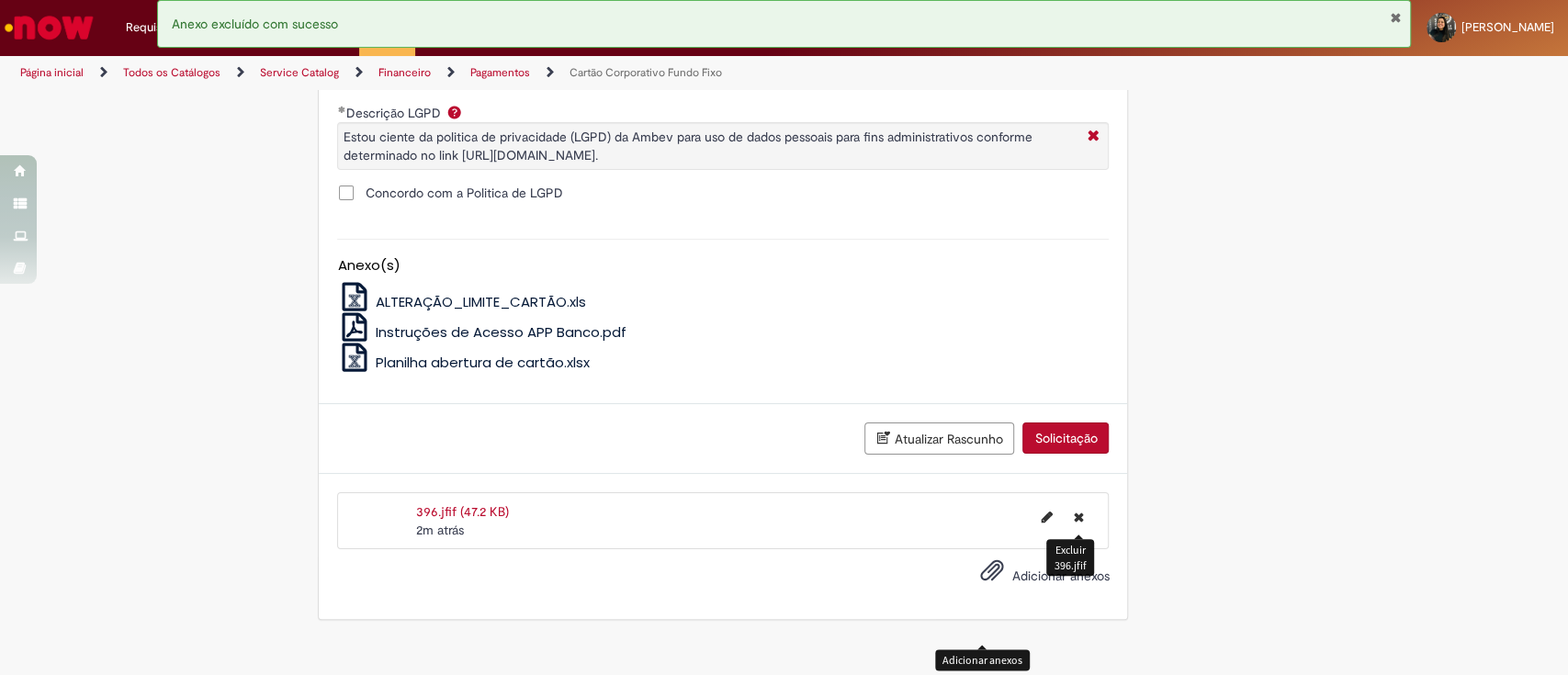
click at [1073, 511] on icon "Excluir 396.jfif" at bounding box center [1078, 517] width 10 height 13
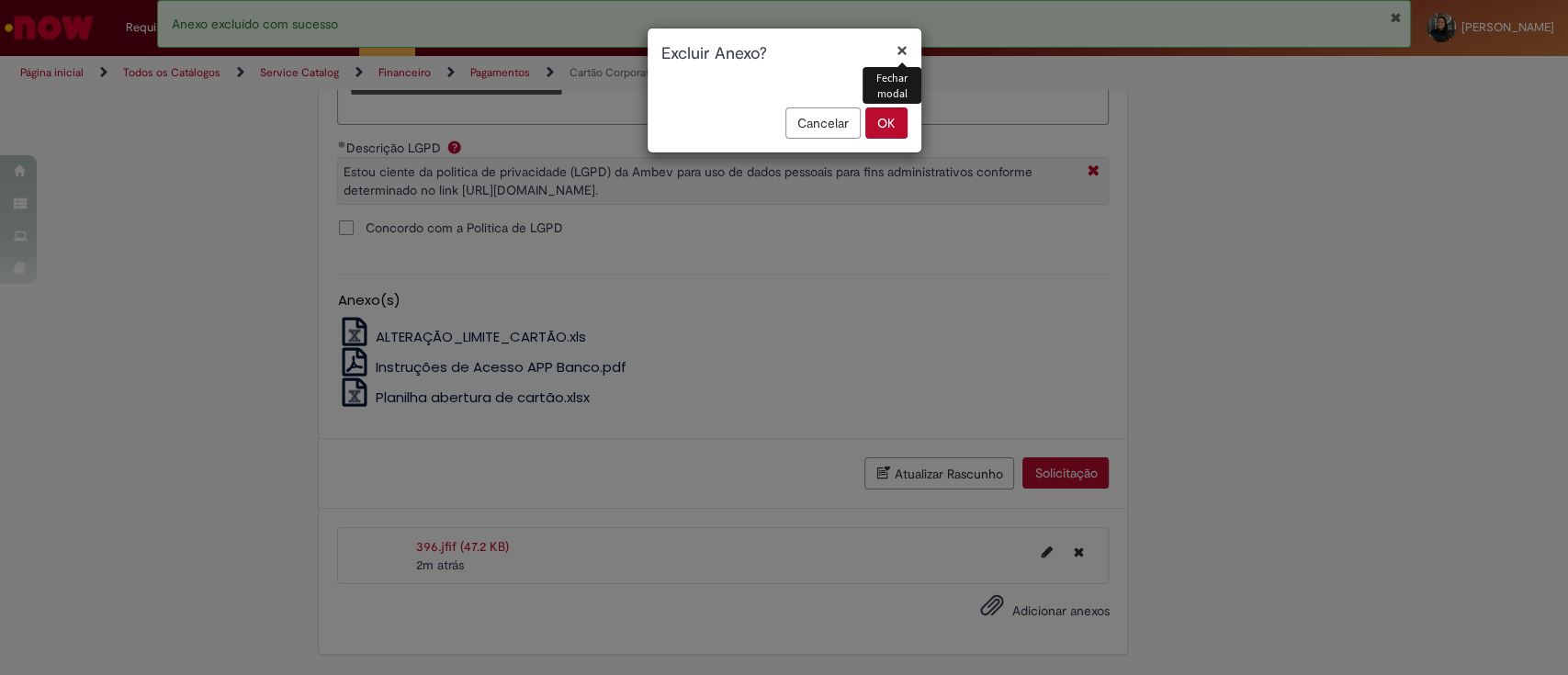
click at [894, 120] on button "OK" at bounding box center [886, 123] width 42 height 31
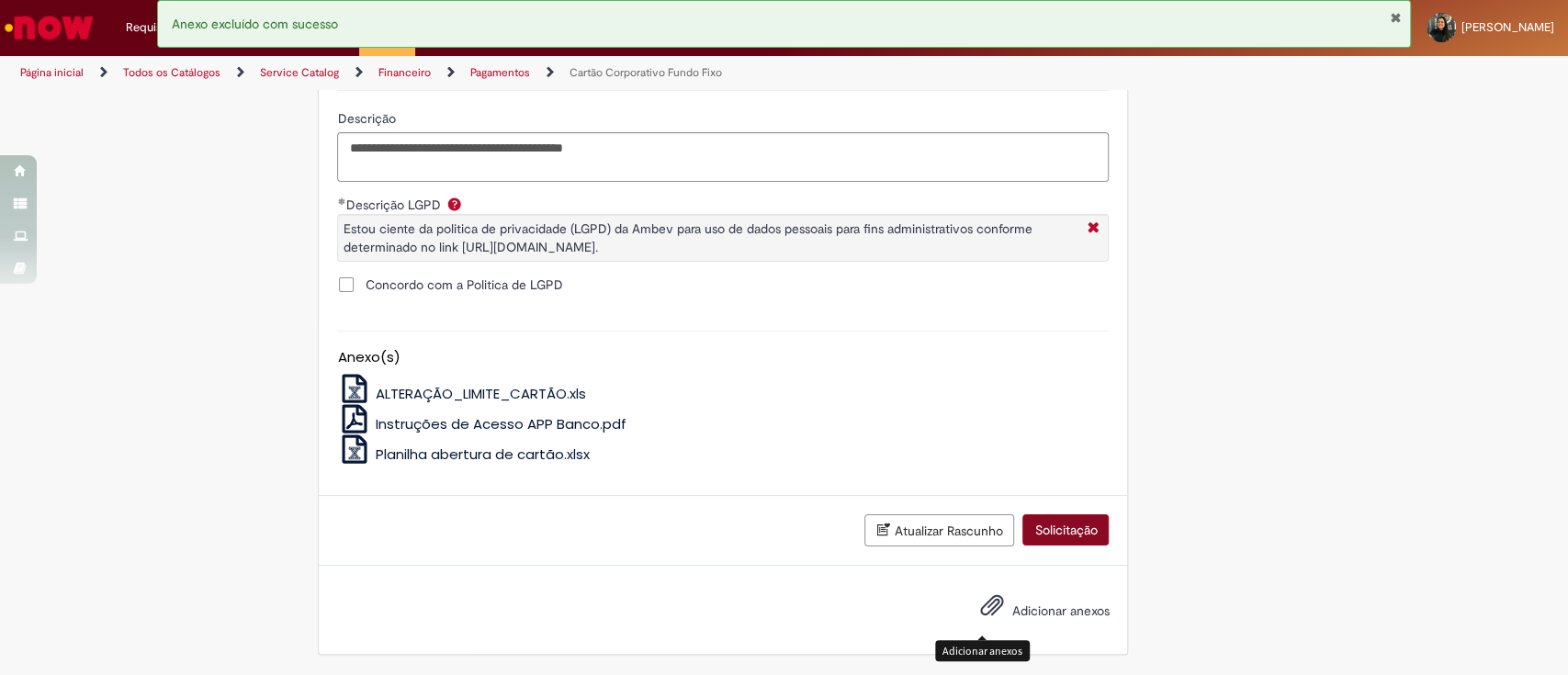
scroll to position [1173, 0]
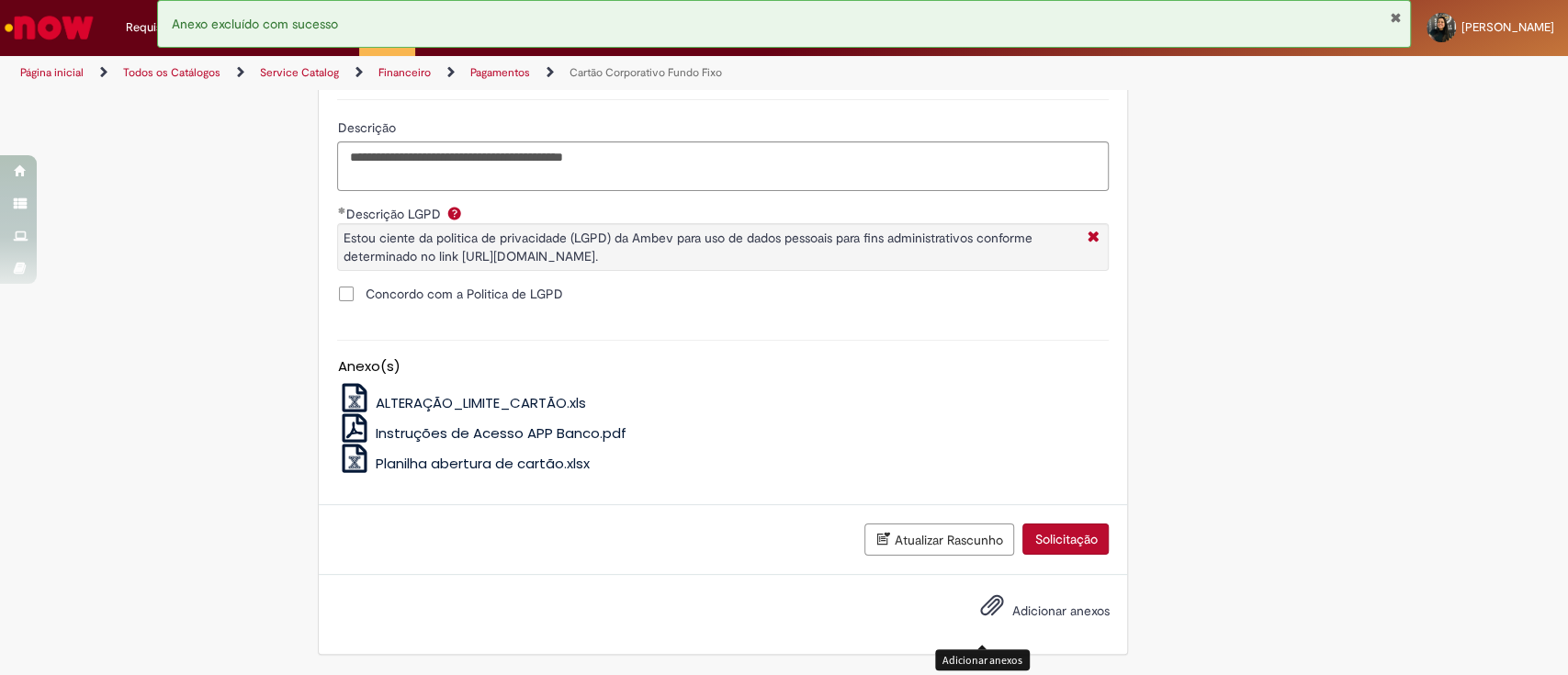
click at [1027, 613] on span "Adicionar anexos" at bounding box center [1060, 610] width 97 height 17
click at [0, 0] on input "Adicionar anexos" at bounding box center [0, 0] width 0 height 0
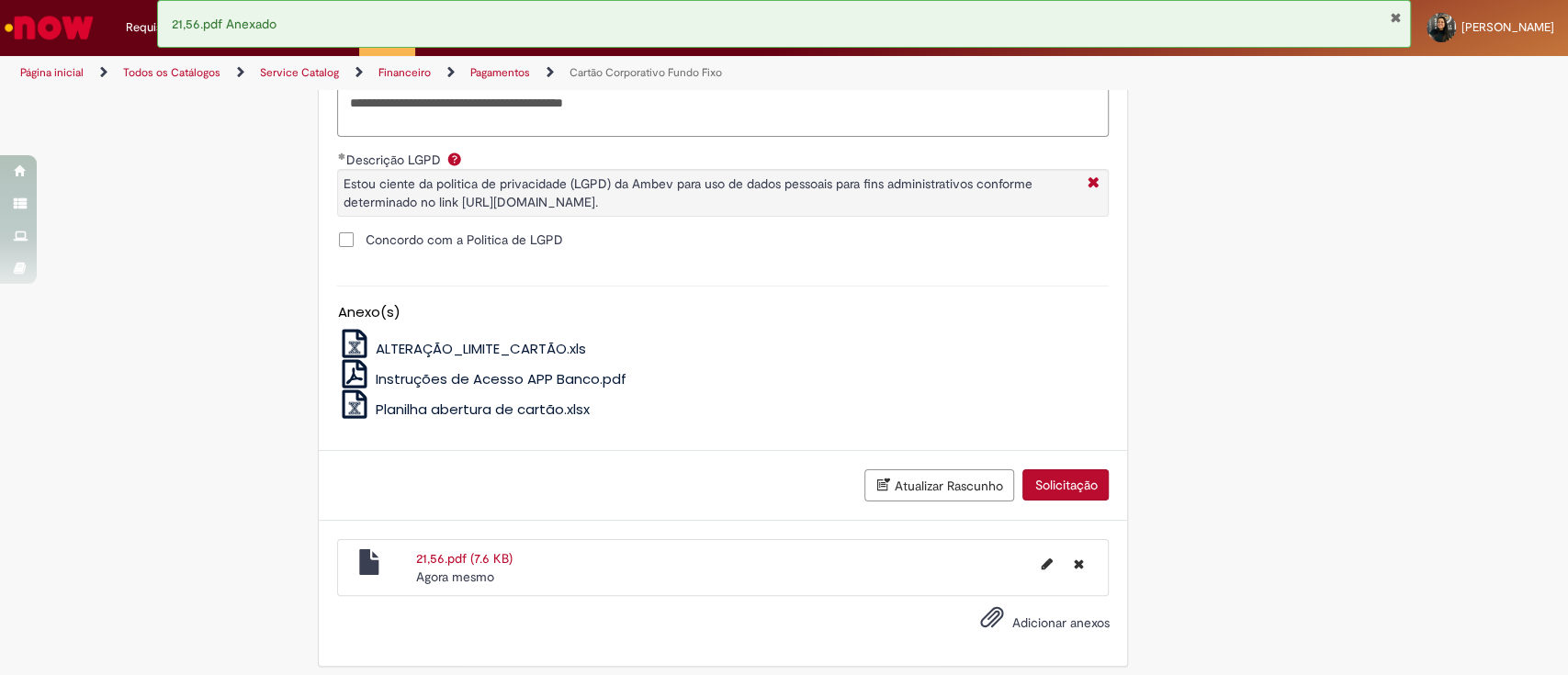
scroll to position [1239, 0]
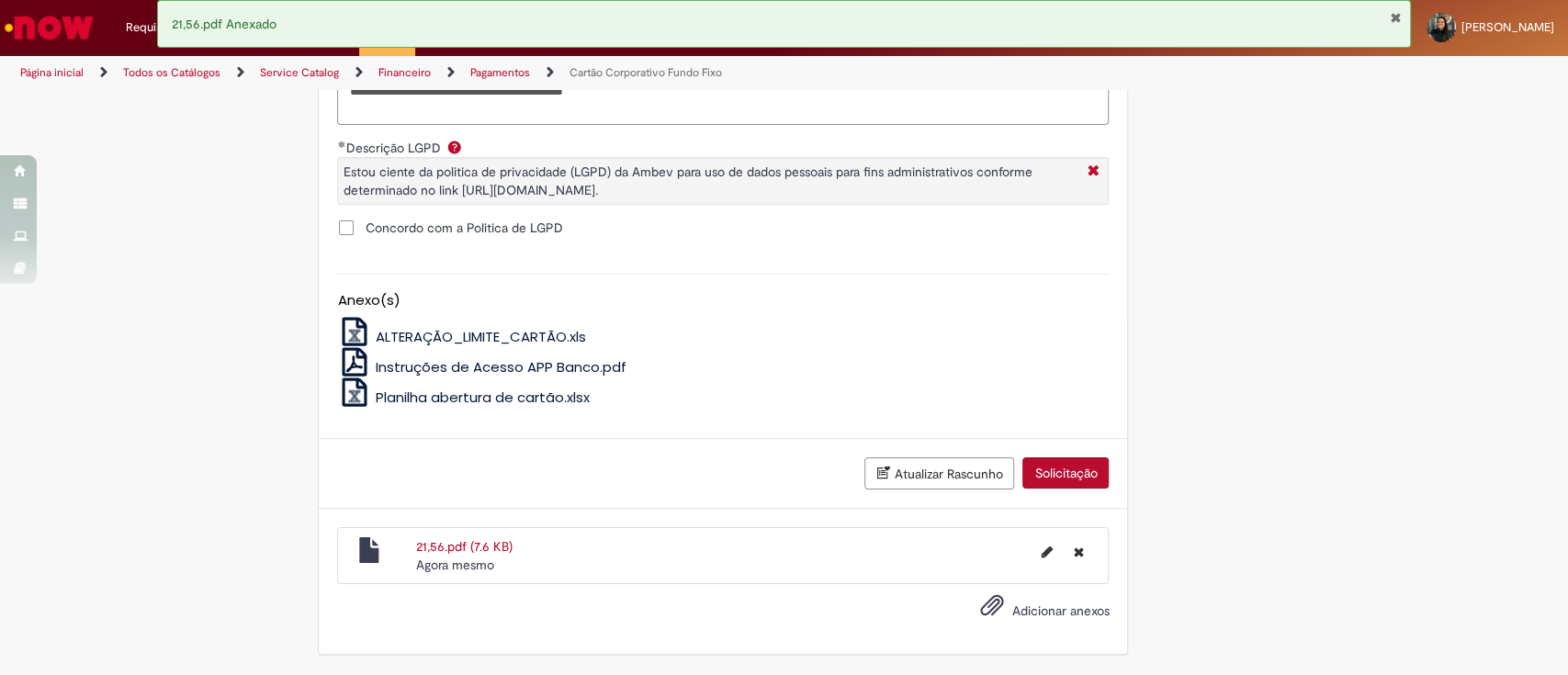
click at [1094, 610] on span "Adicionar anexos" at bounding box center [1060, 610] width 97 height 17
click at [0, 0] on input "Adicionar anexos" at bounding box center [0, 0] width 0 height 0
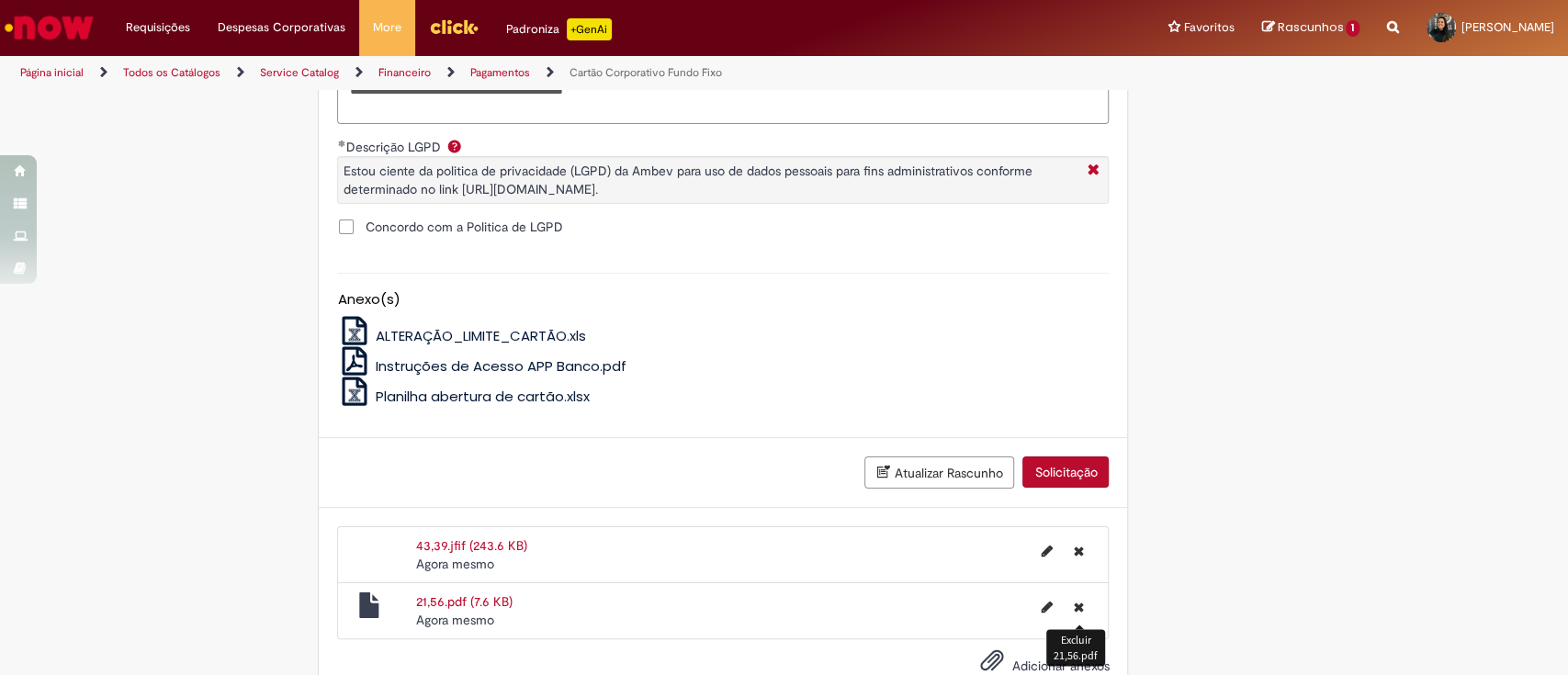
click at [1063, 609] on button "Excluir 21,56.pdf" at bounding box center [1078, 607] width 32 height 30
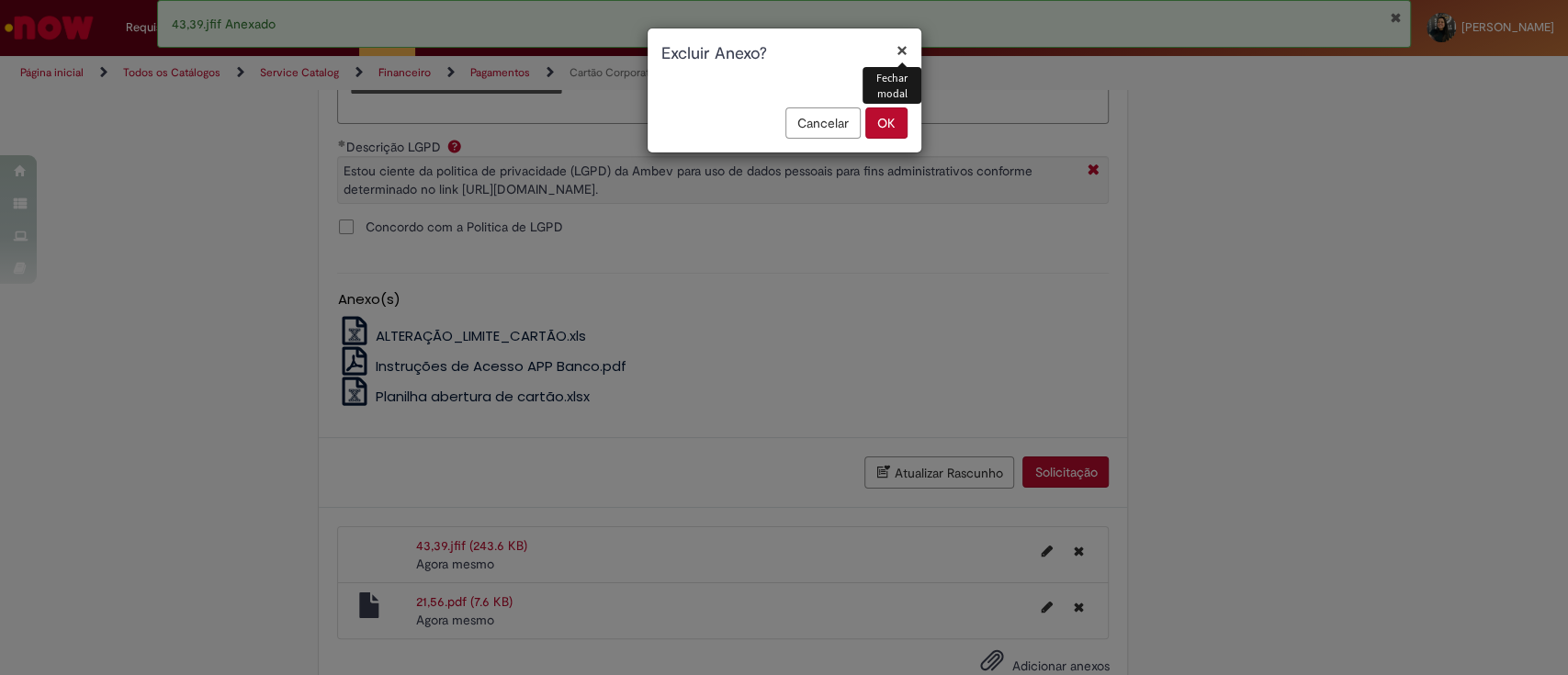
click at [1301, 551] on div "× Fechar modal Excluir Anexo? Cancelar OK" at bounding box center [784, 338] width 1568 height 675
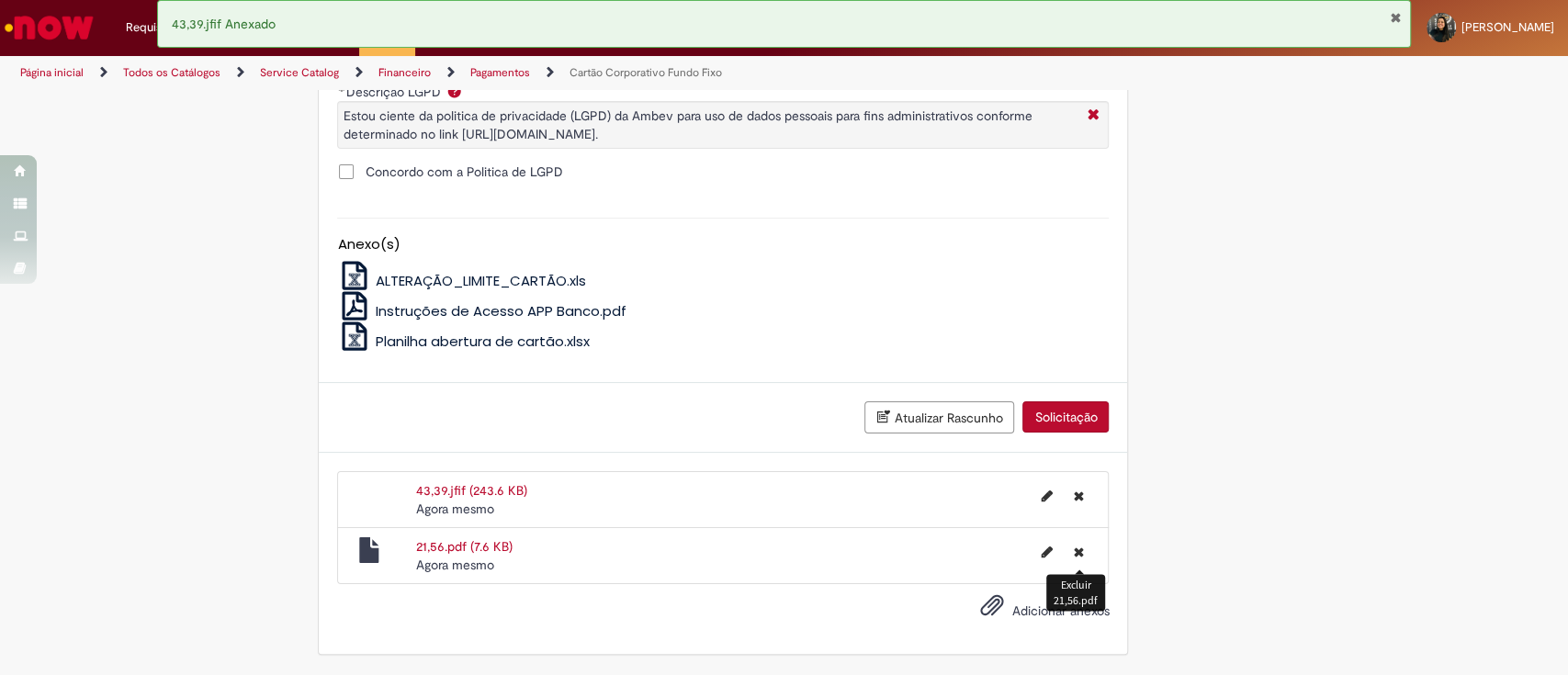
scroll to position [1322, 0]
click at [1012, 612] on span "Adicionar anexos" at bounding box center [1060, 610] width 97 height 17
click at [0, 0] on input "Adicionar anexos" at bounding box center [0, 0] width 0 height 0
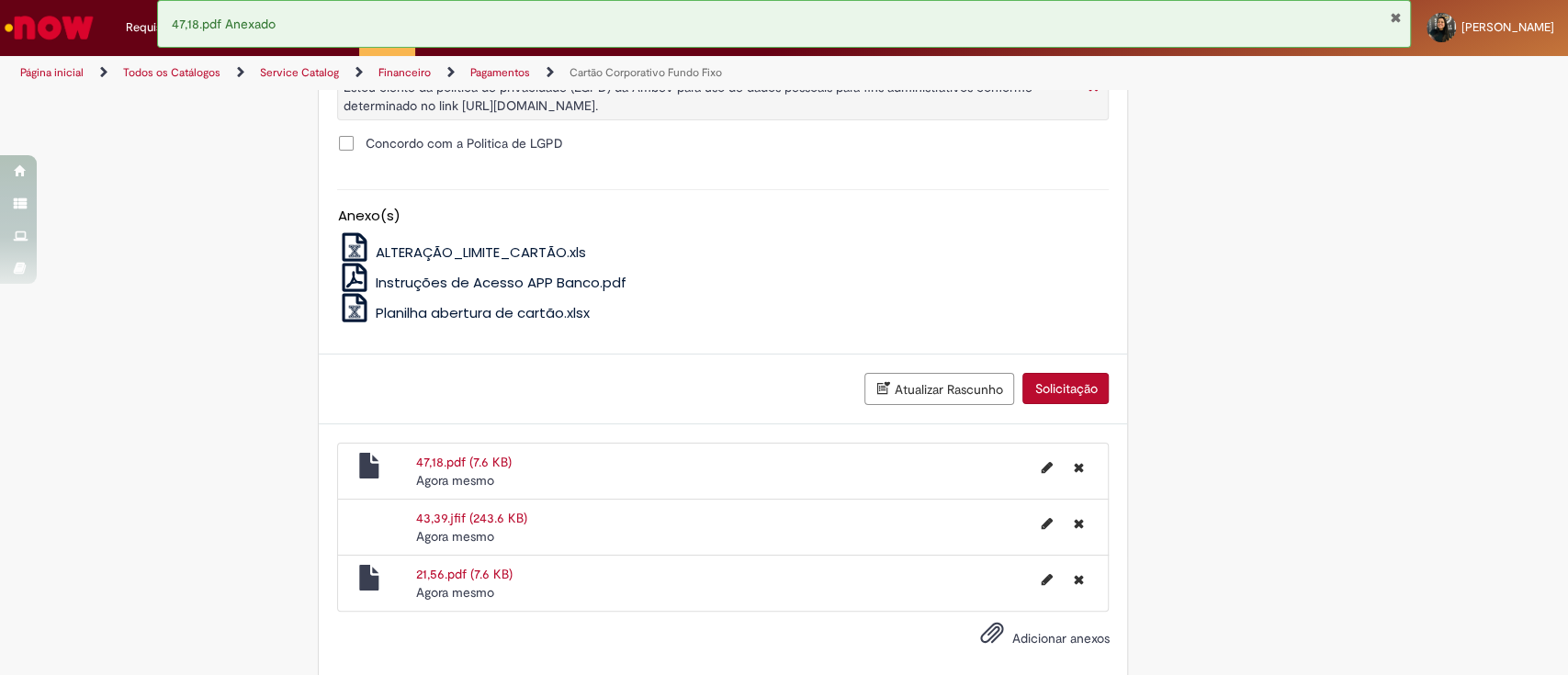
scroll to position [1379, 0]
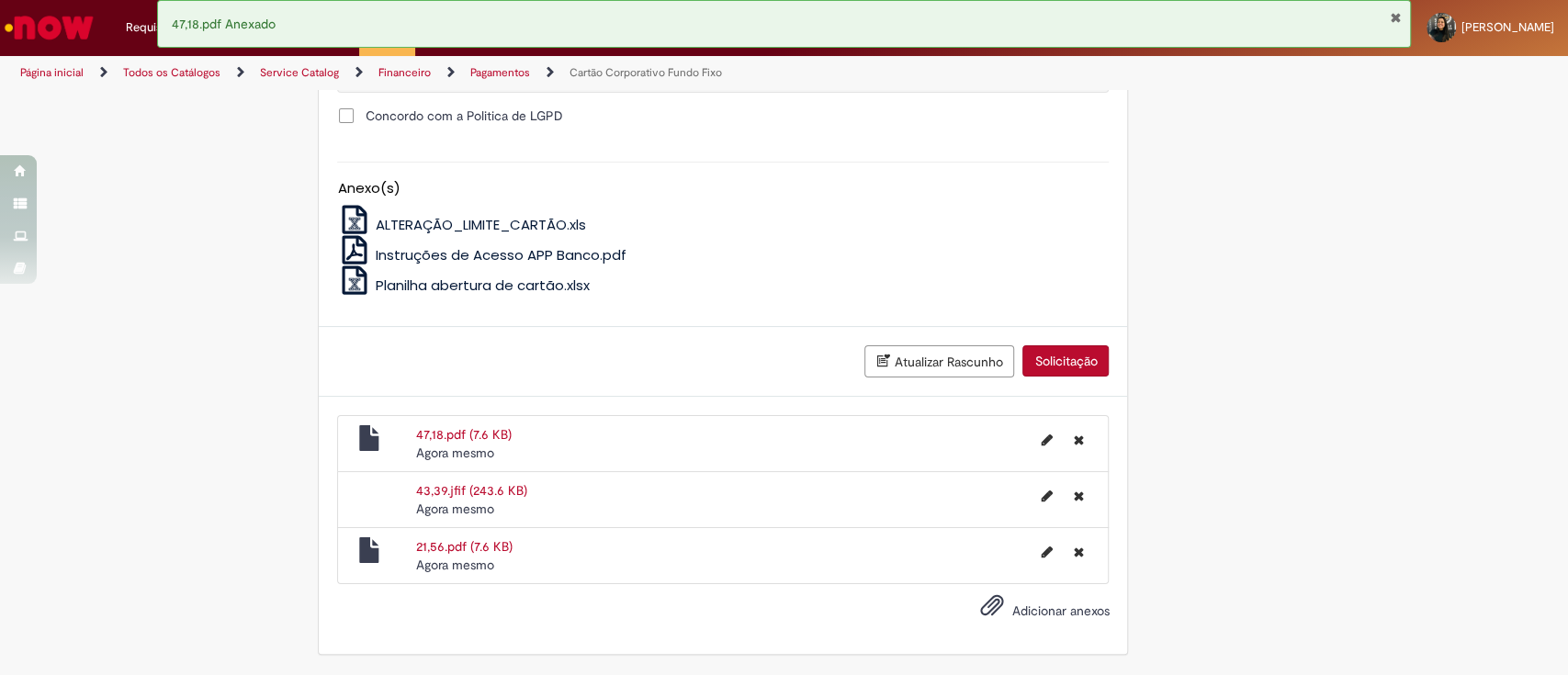
click at [1026, 613] on span "Adicionar anexos" at bounding box center [1060, 610] width 97 height 17
click at [0, 0] on input "Adicionar anexos" at bounding box center [0, 0] width 0 height 0
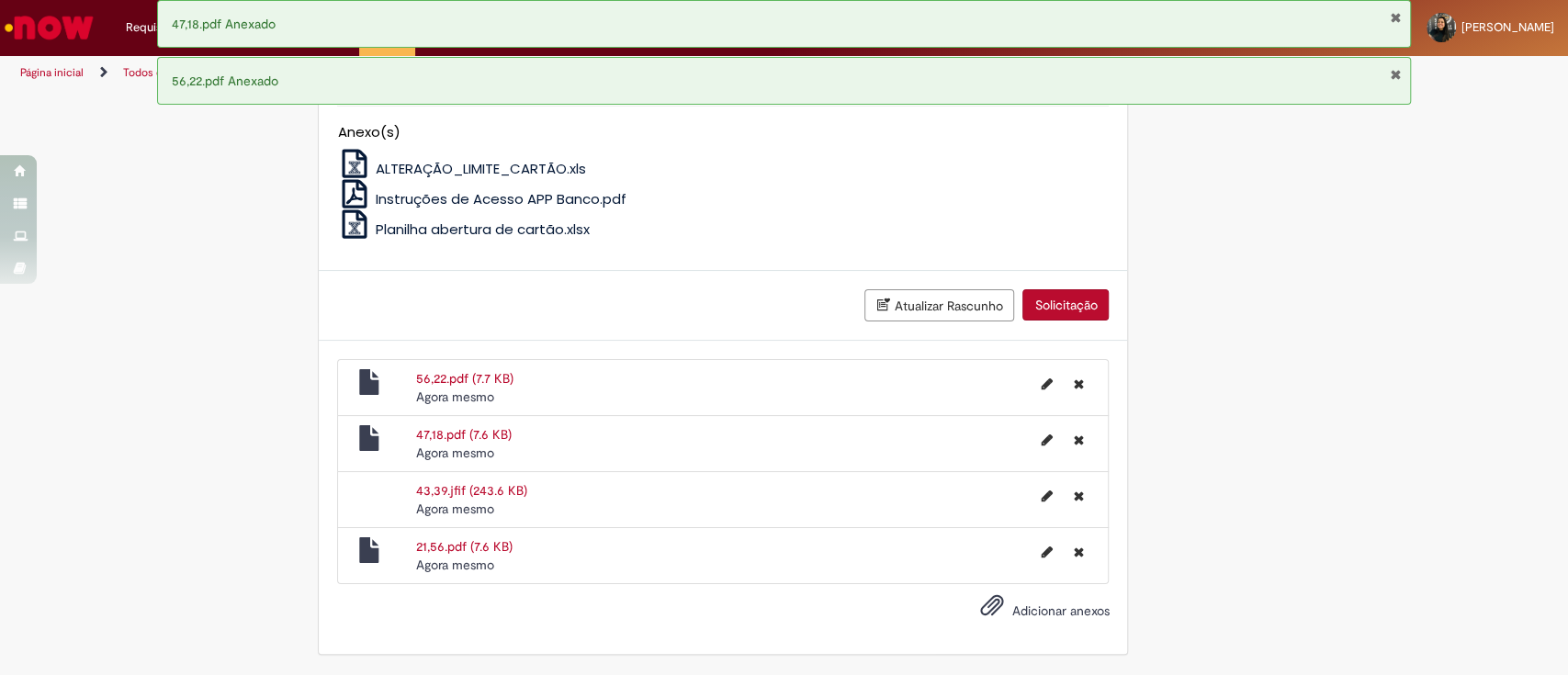
scroll to position [1435, 0]
click at [1036, 613] on span "Adicionar anexos" at bounding box center [1060, 610] width 97 height 17
click at [0, 0] on input "Adicionar anexos" at bounding box center [0, 0] width 0 height 0
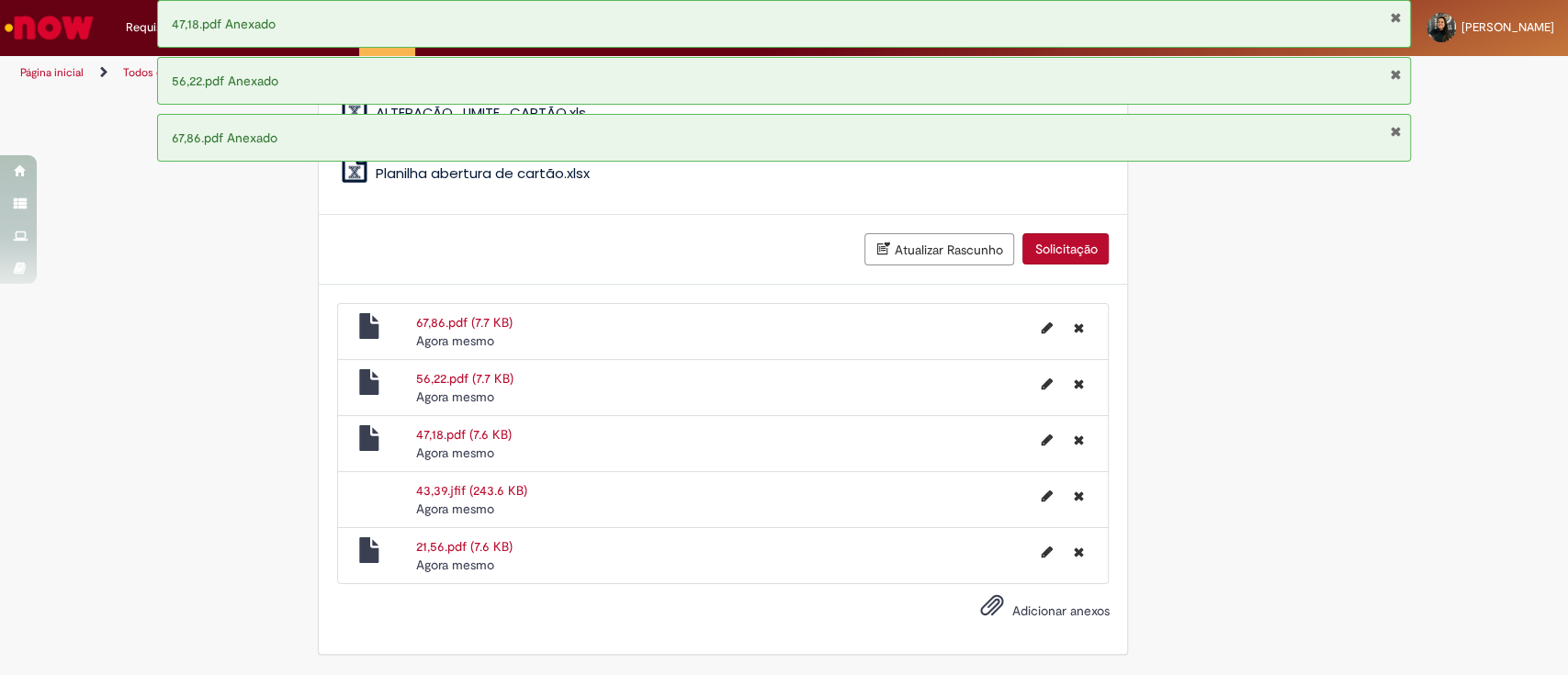
scroll to position [1491, 0]
click at [1015, 604] on span "Adicionar anexos" at bounding box center [1060, 610] width 97 height 17
click at [0, 0] on input "Adicionar anexos" at bounding box center [0, 0] width 0 height 0
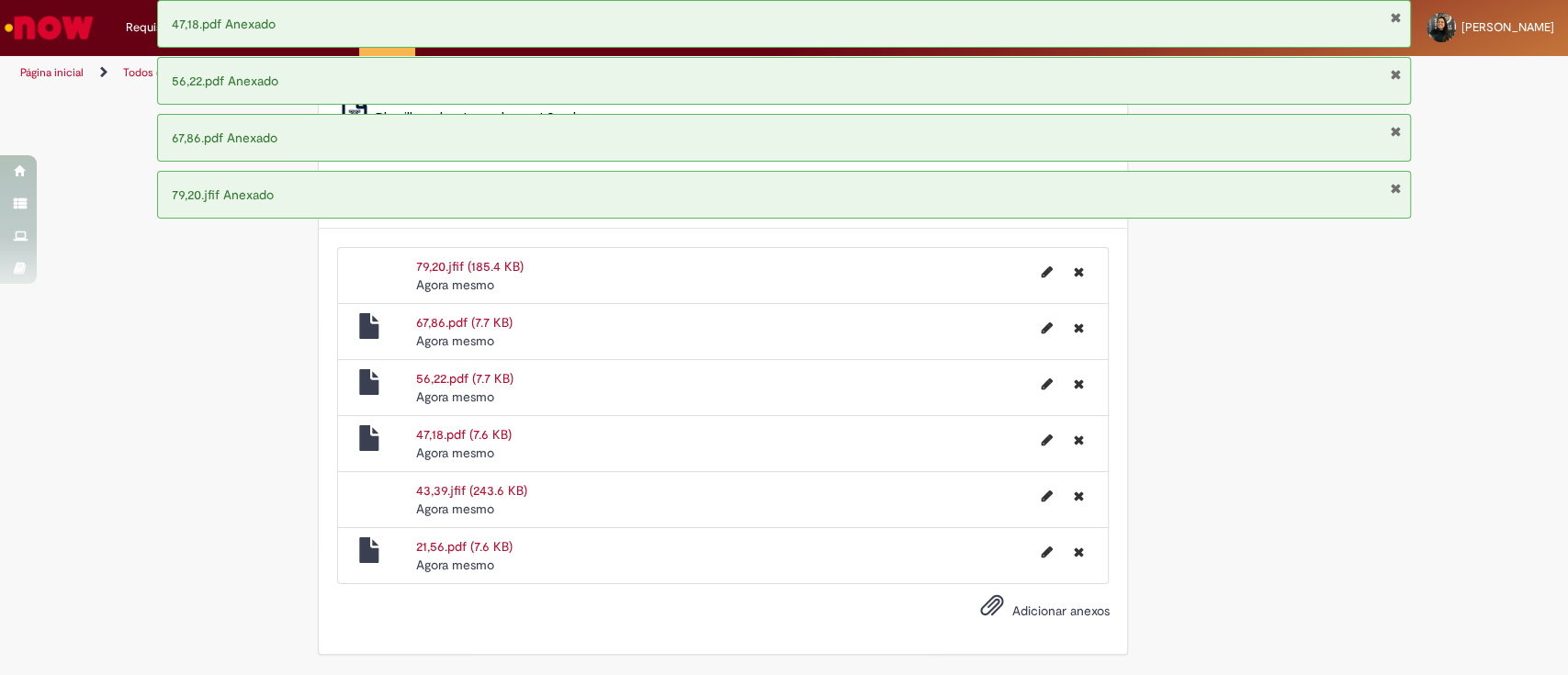
scroll to position [1558, 0]
click at [1054, 606] on span "Adicionar anexos" at bounding box center [1060, 610] width 97 height 17
click at [0, 0] on input "Adicionar anexos" at bounding box center [0, 0] width 0 height 0
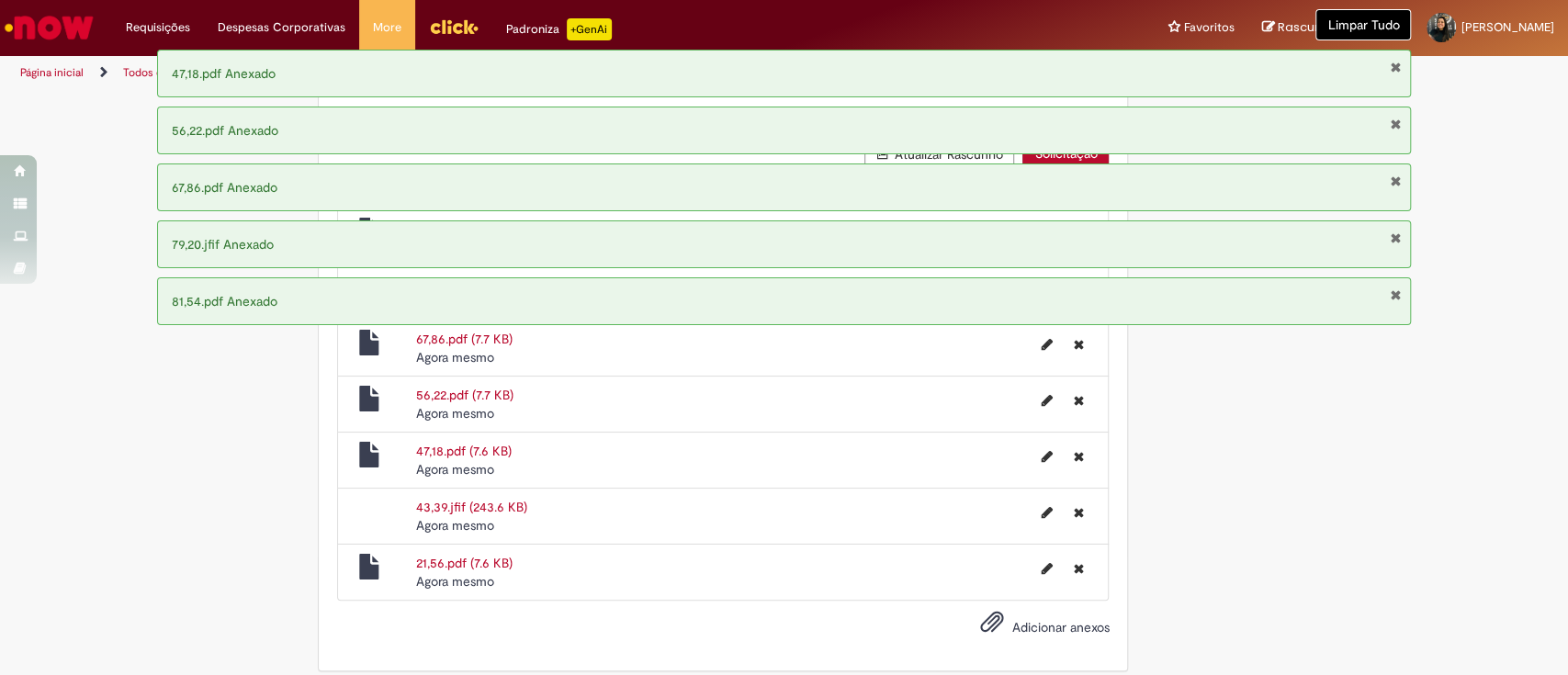
scroll to position [1615, 0]
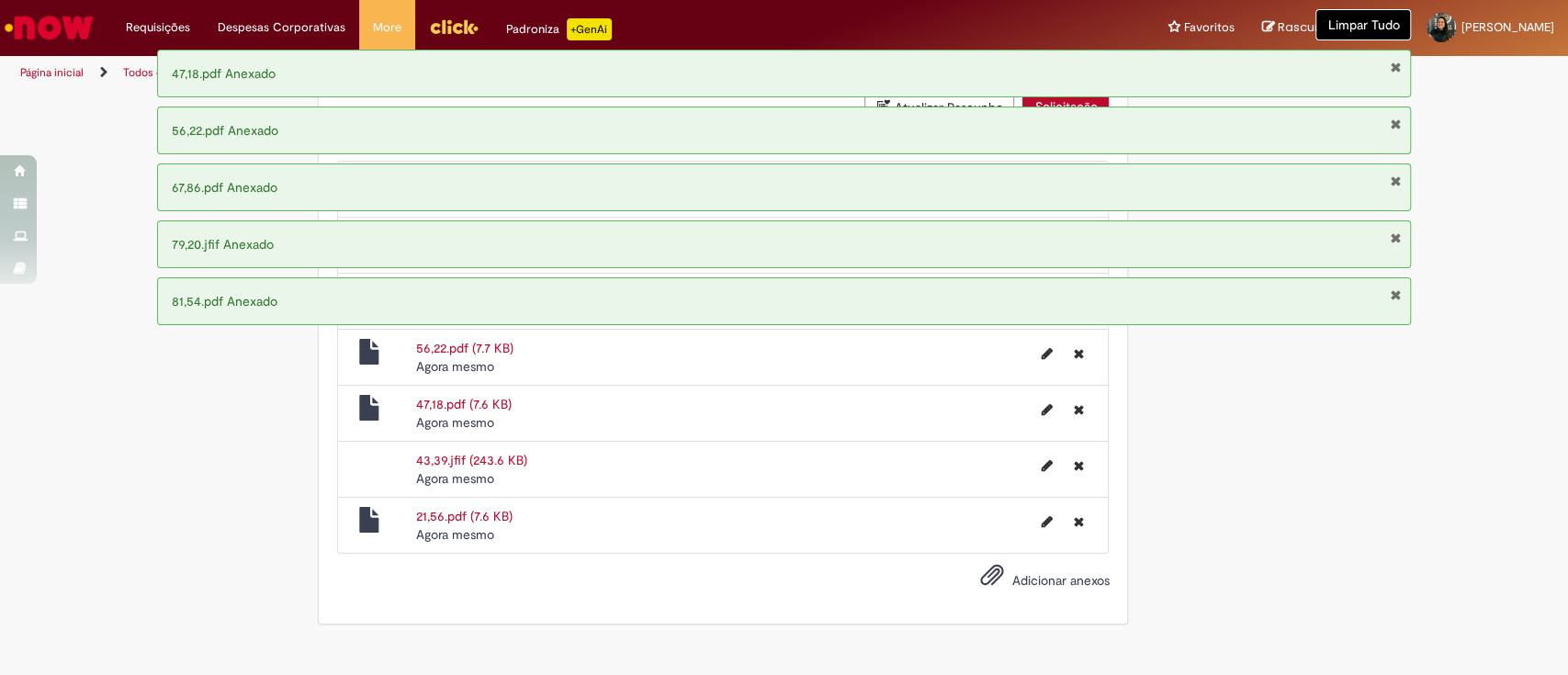
click at [1031, 588] on span "Adicionar anexos" at bounding box center [1060, 580] width 97 height 17
click at [0, 0] on input "Adicionar anexos" at bounding box center [0, 0] width 0 height 0
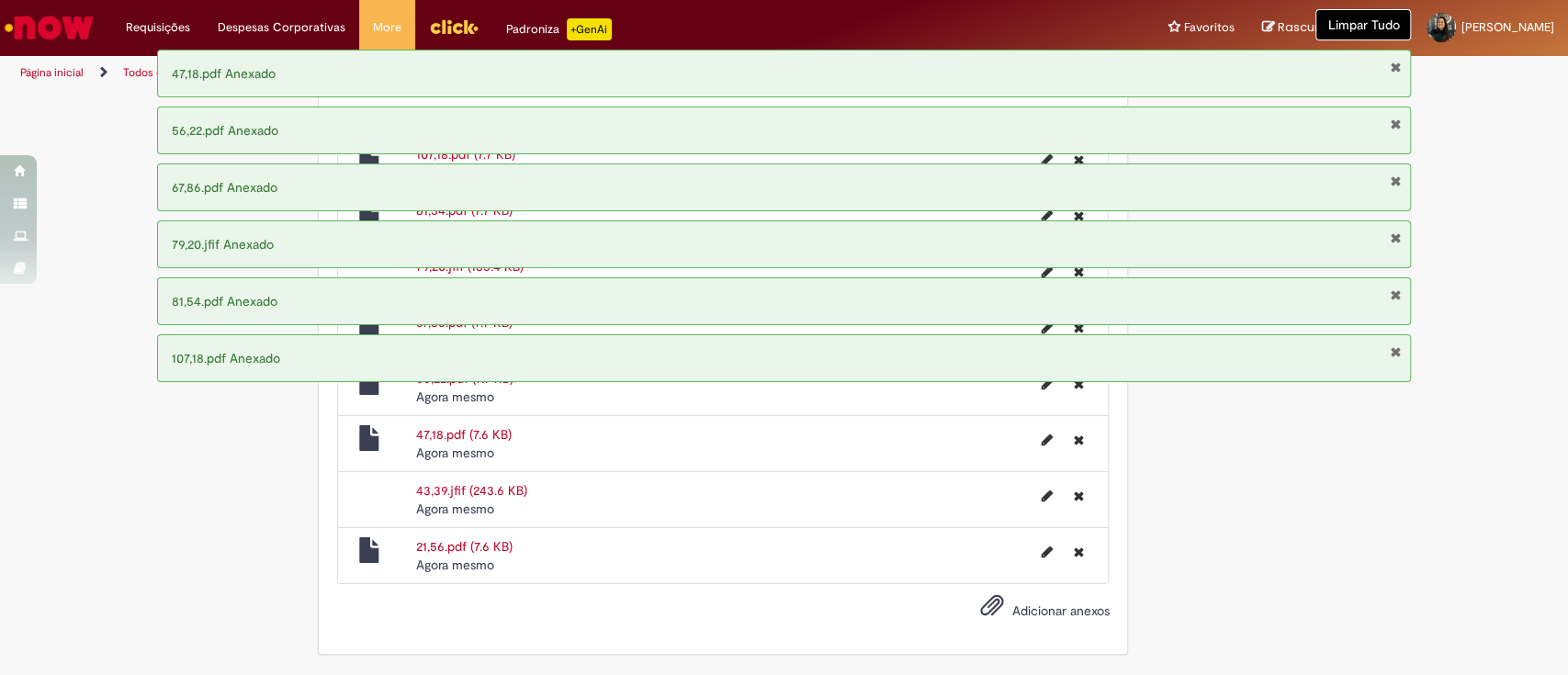
scroll to position [1670, 0]
click at [1063, 620] on label "Adicionar anexos" at bounding box center [1031, 612] width 157 height 37
click at [0, 0] on input "Adicionar anexos" at bounding box center [0, 0] width 0 height 0
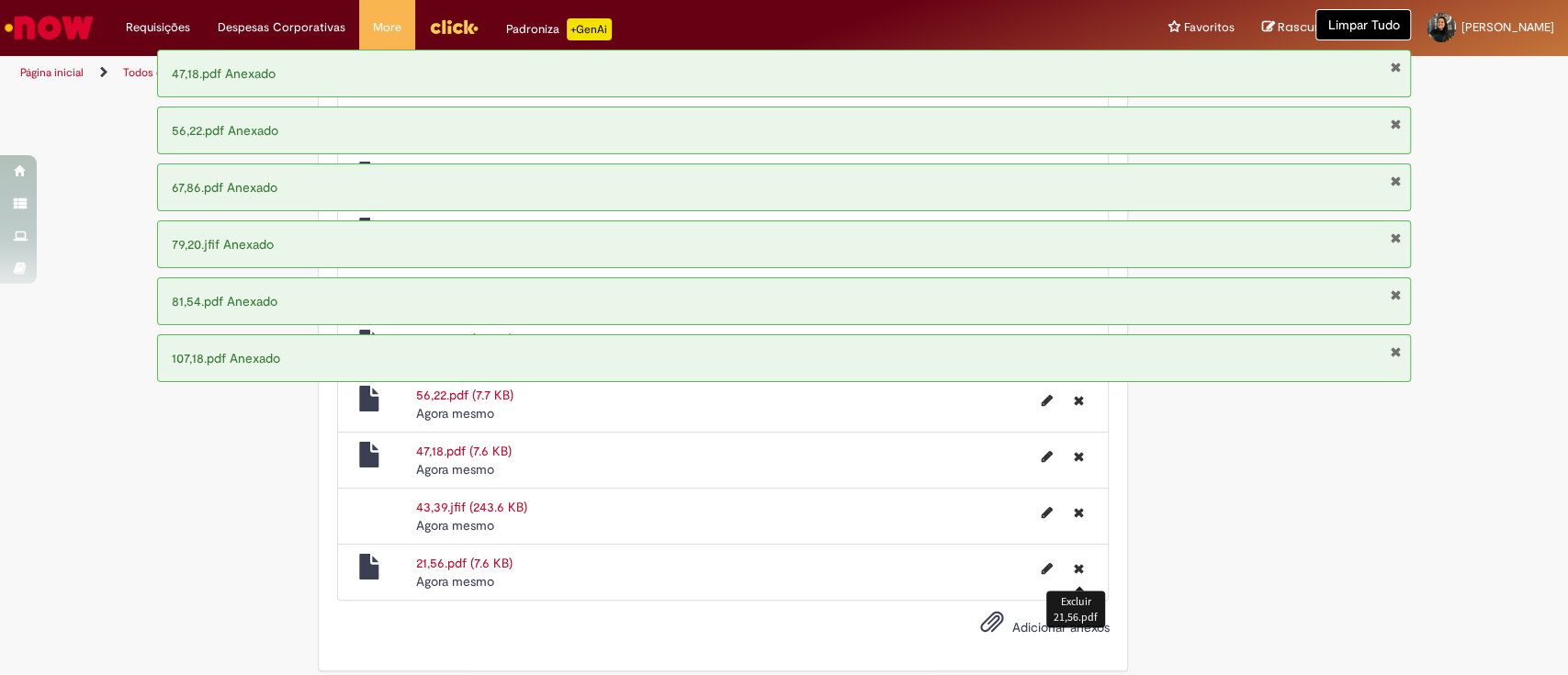
click at [1062, 583] on button "Excluir 21,56.pdf" at bounding box center [1078, 569] width 32 height 30
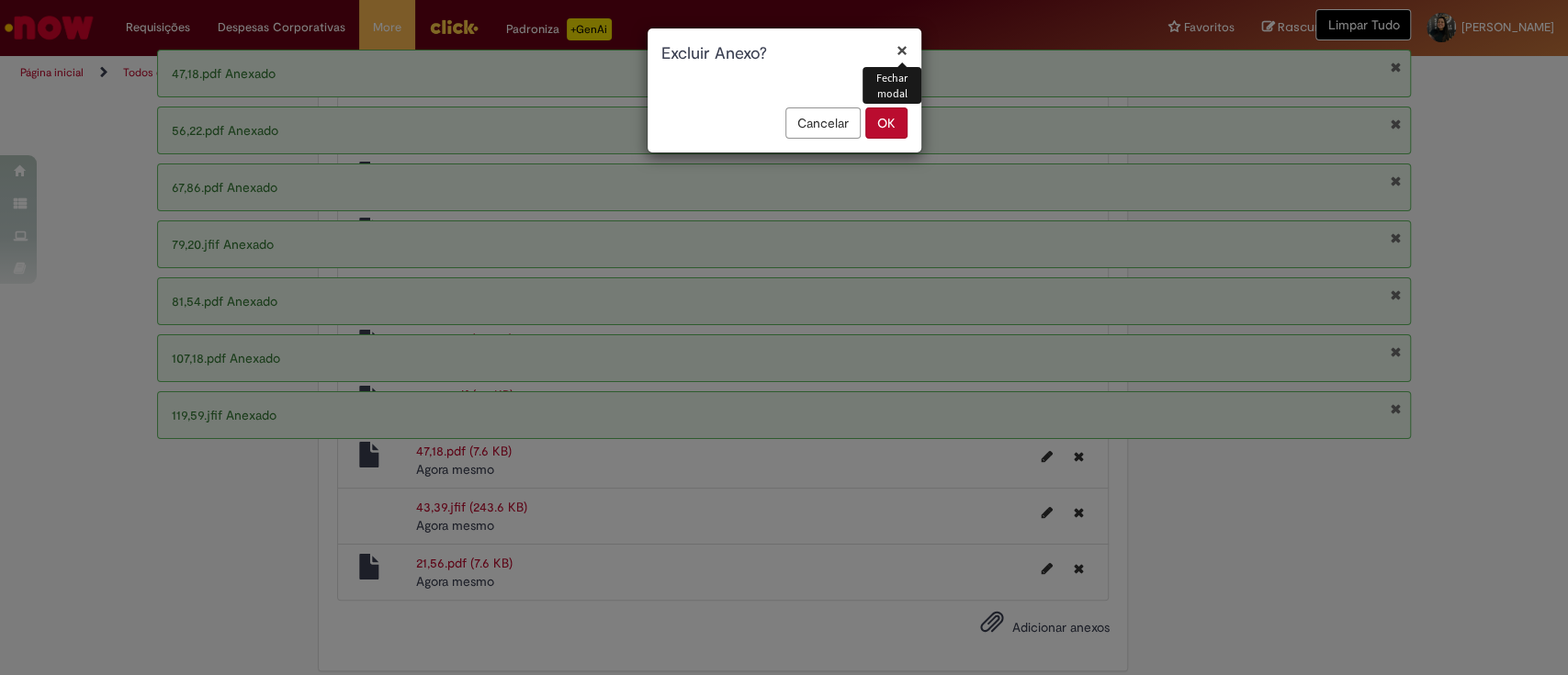
click at [907, 49] on button "×" at bounding box center [902, 50] width 11 height 20
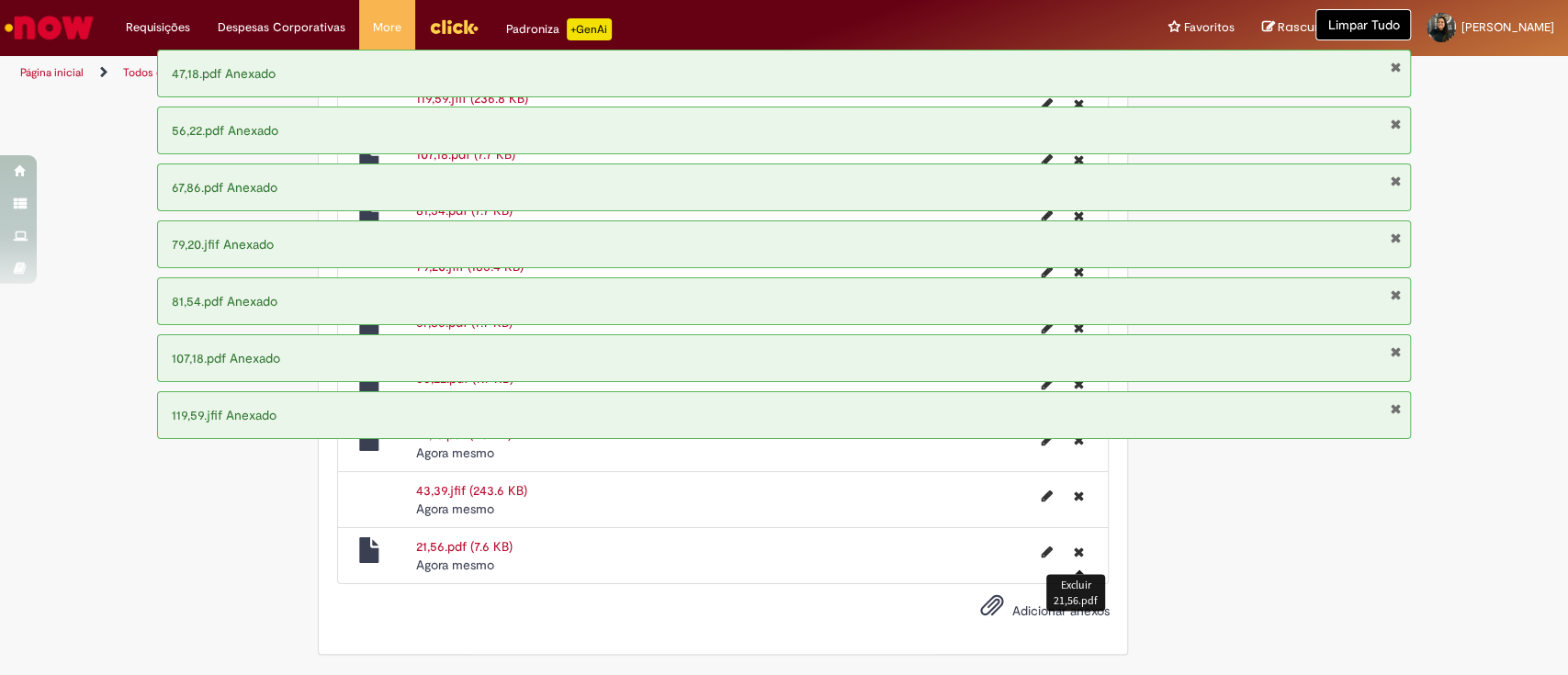
scroll to position [1739, 0]
click at [1062, 611] on span "Adicionar anexos" at bounding box center [1060, 610] width 97 height 17
click at [0, 0] on input "Adicionar anexos" at bounding box center [0, 0] width 0 height 0
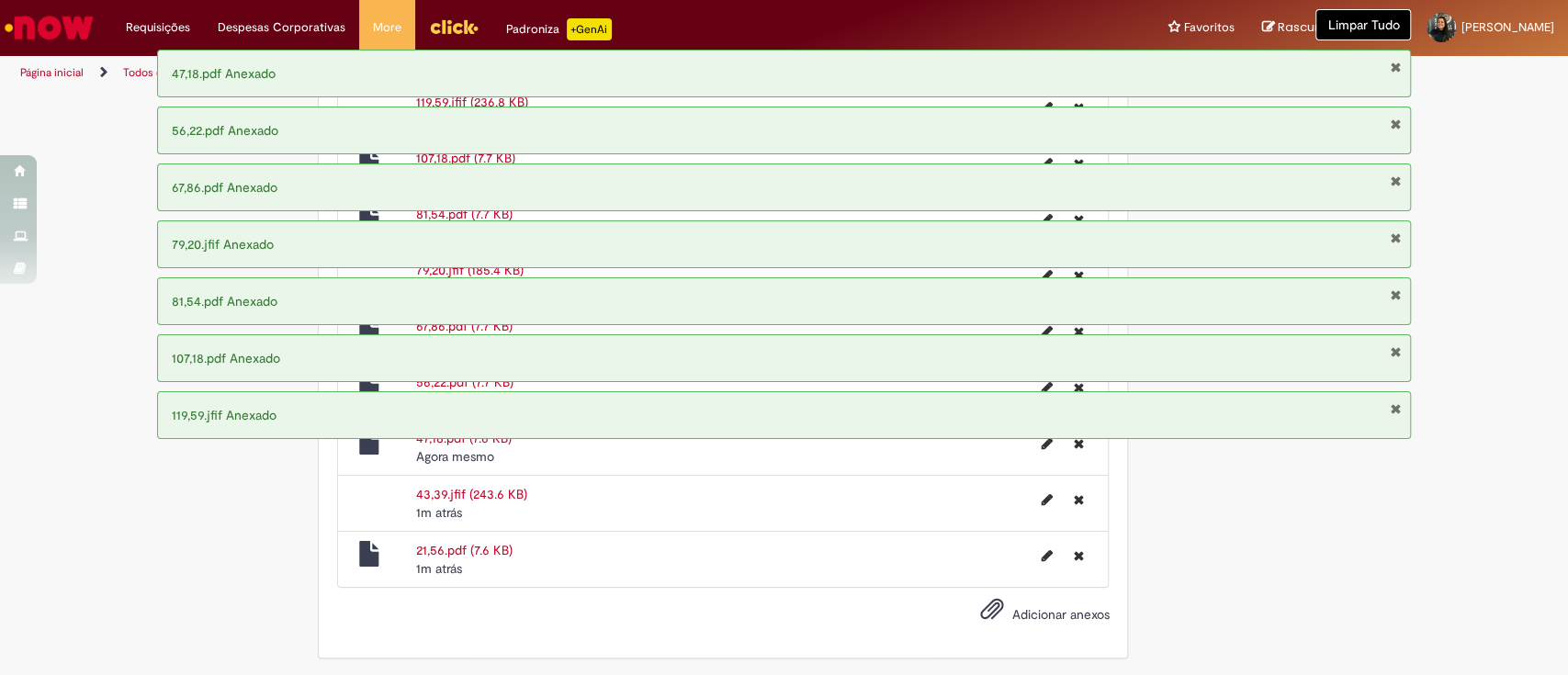
scroll to position [1794, 0]
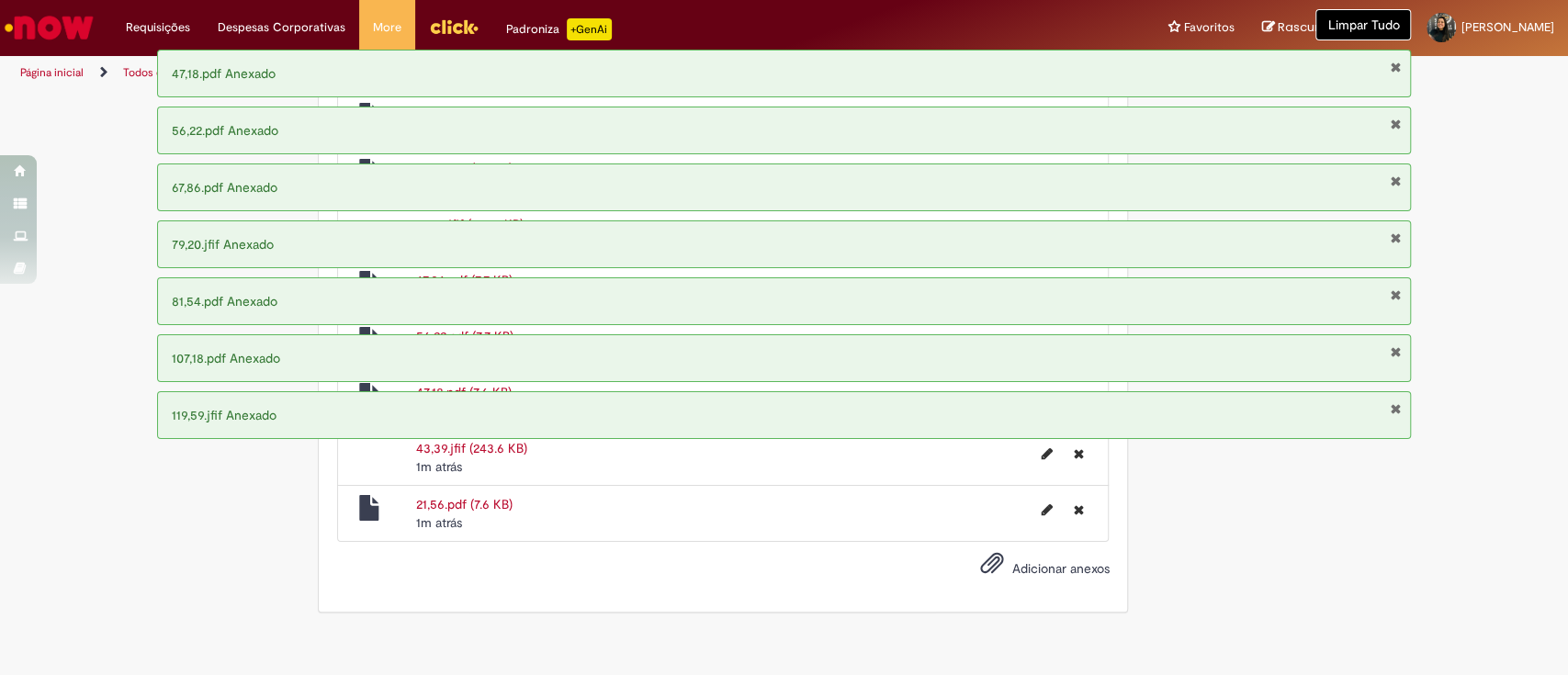
click at [1047, 577] on span "Adicionar anexos" at bounding box center [1060, 568] width 97 height 17
click at [0, 0] on input "Adicionar anexos" at bounding box center [0, 0] width 0 height 0
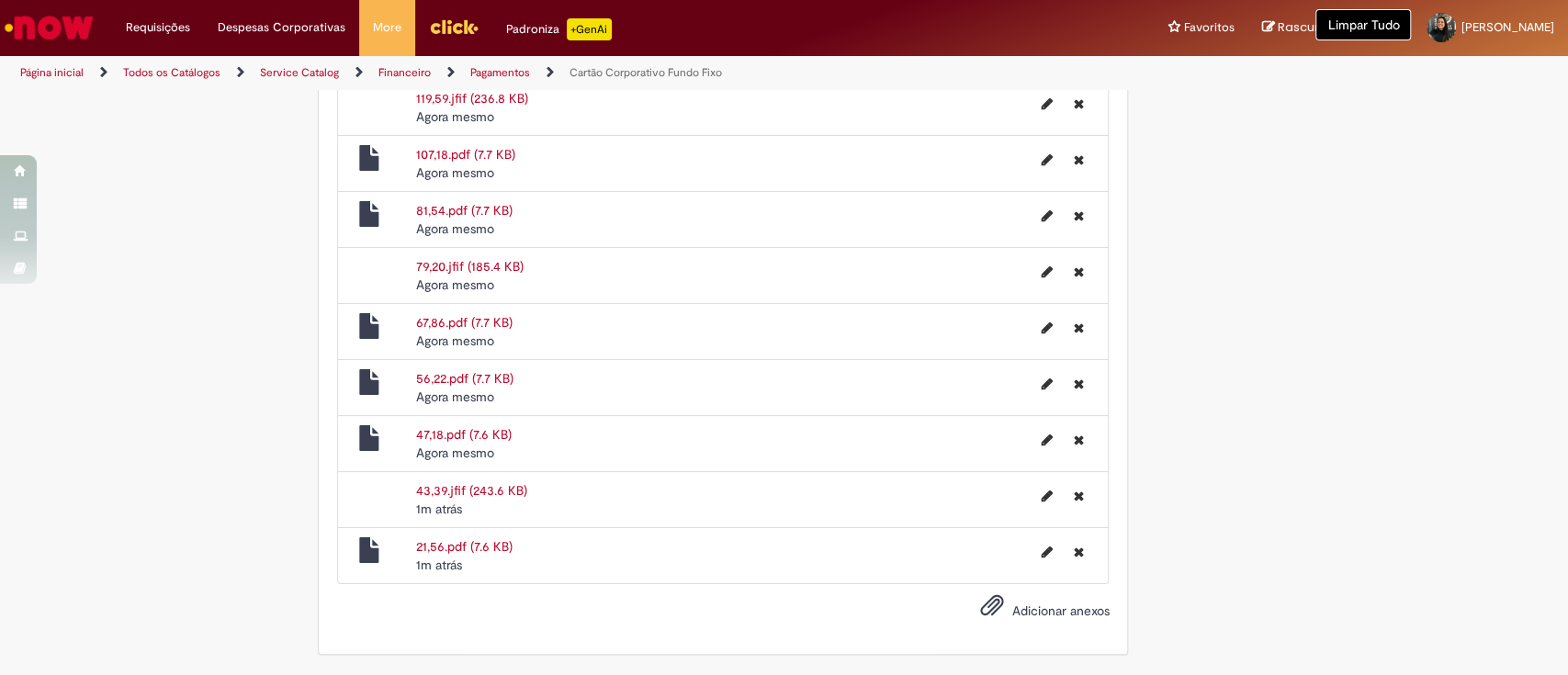
click at [1051, 610] on span "Adicionar anexos" at bounding box center [1060, 610] width 97 height 17
click at [0, 0] on input "Adicionar anexos" at bounding box center [0, 0] width 0 height 0
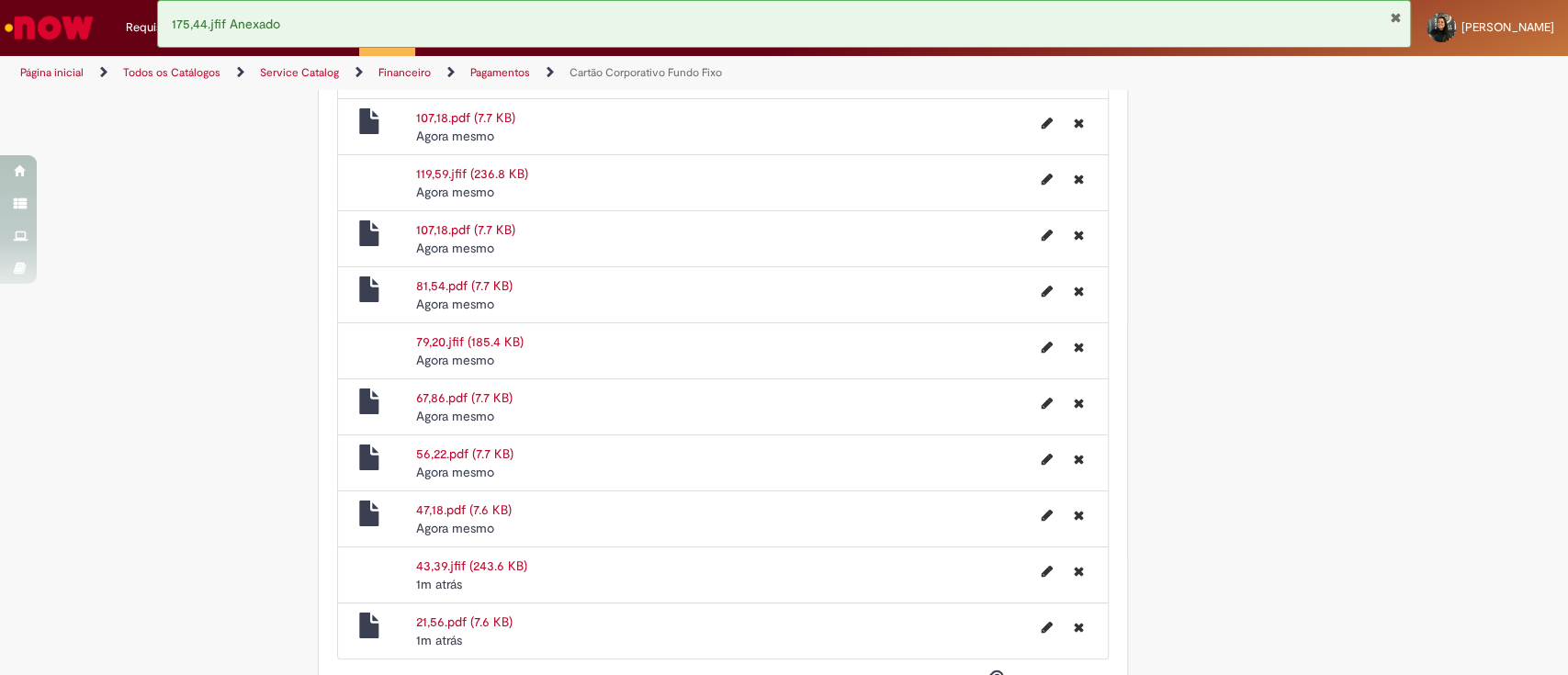
scroll to position [1862, 0]
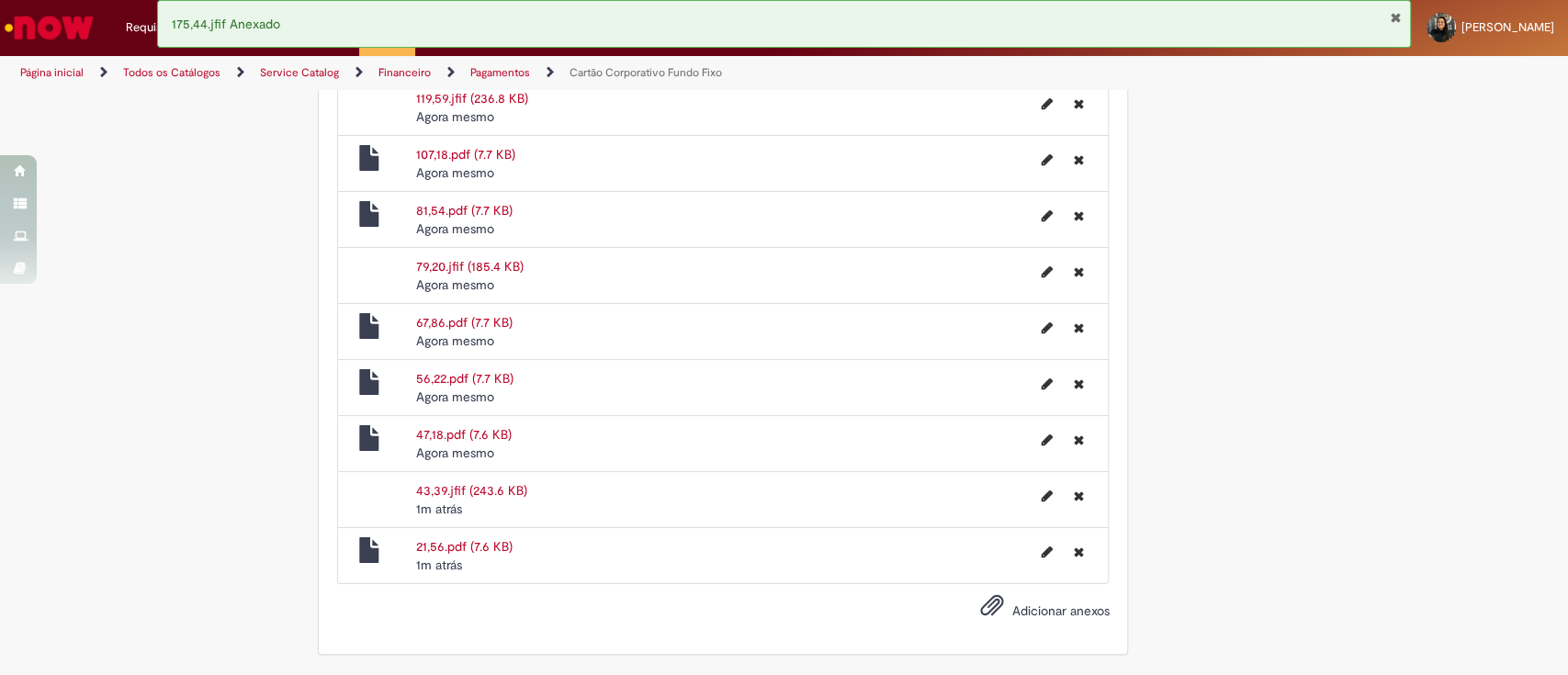
click at [1012, 613] on span "Adicionar anexos" at bounding box center [1060, 610] width 97 height 17
click at [0, 0] on input "Adicionar anexos" at bounding box center [0, 0] width 0 height 0
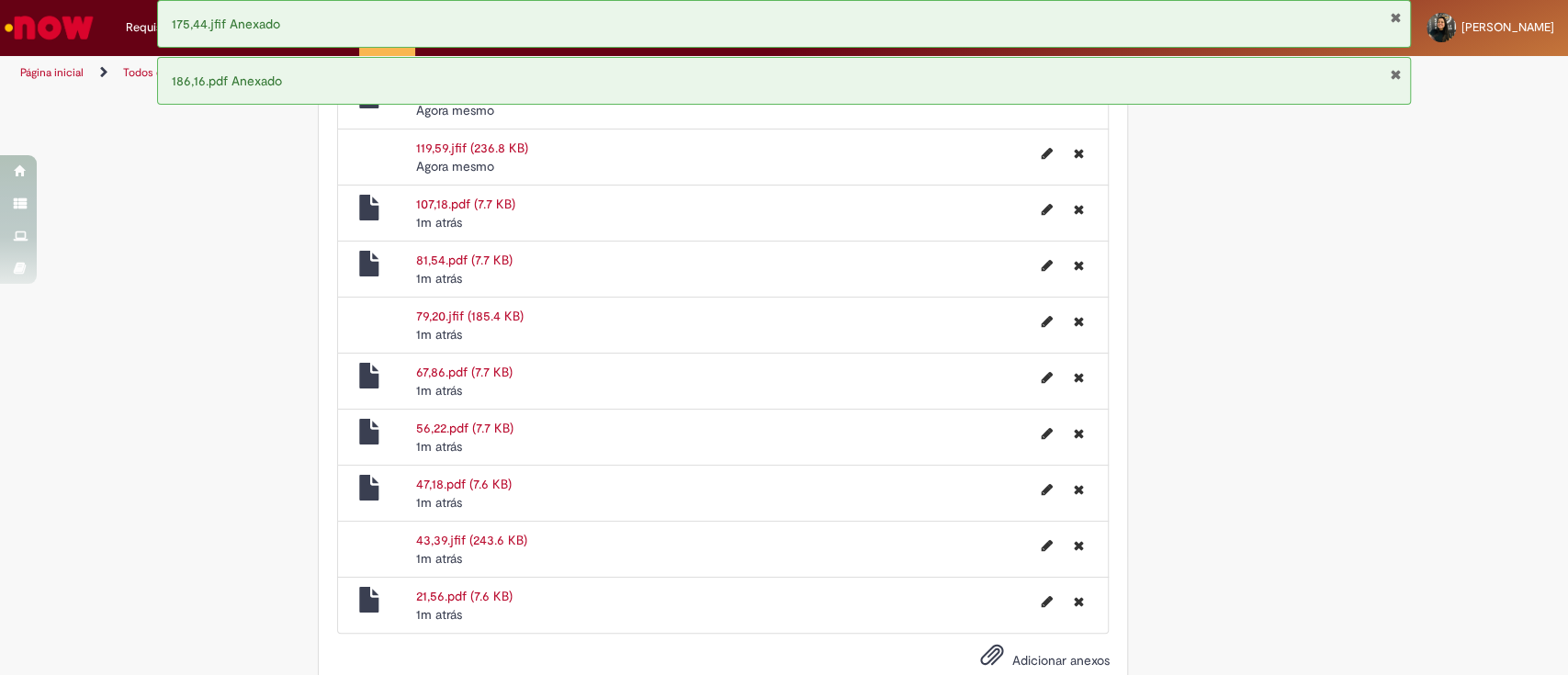
scroll to position [1918, 0]
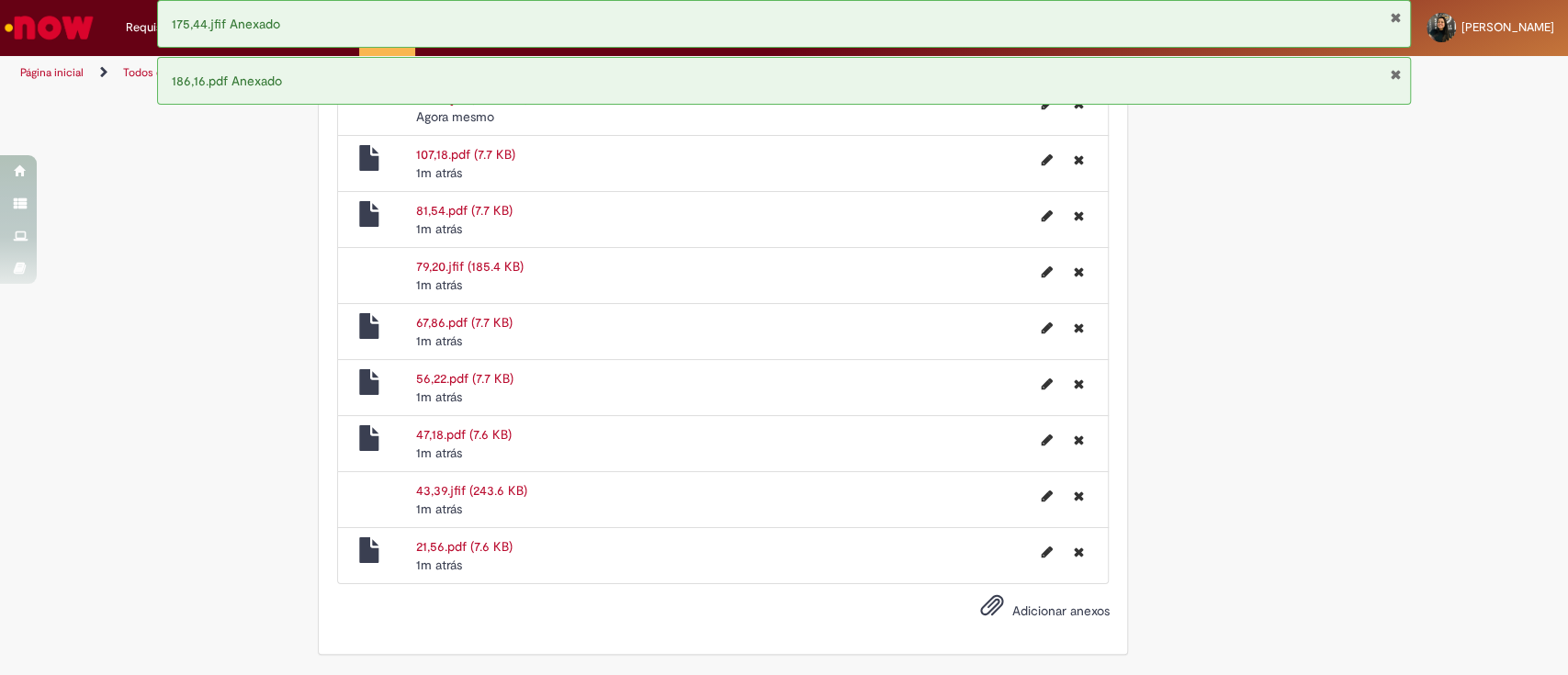
click at [1042, 604] on span "Adicionar anexos" at bounding box center [1060, 610] width 97 height 17
click at [0, 0] on input "Adicionar anexos" at bounding box center [0, 0] width 0 height 0
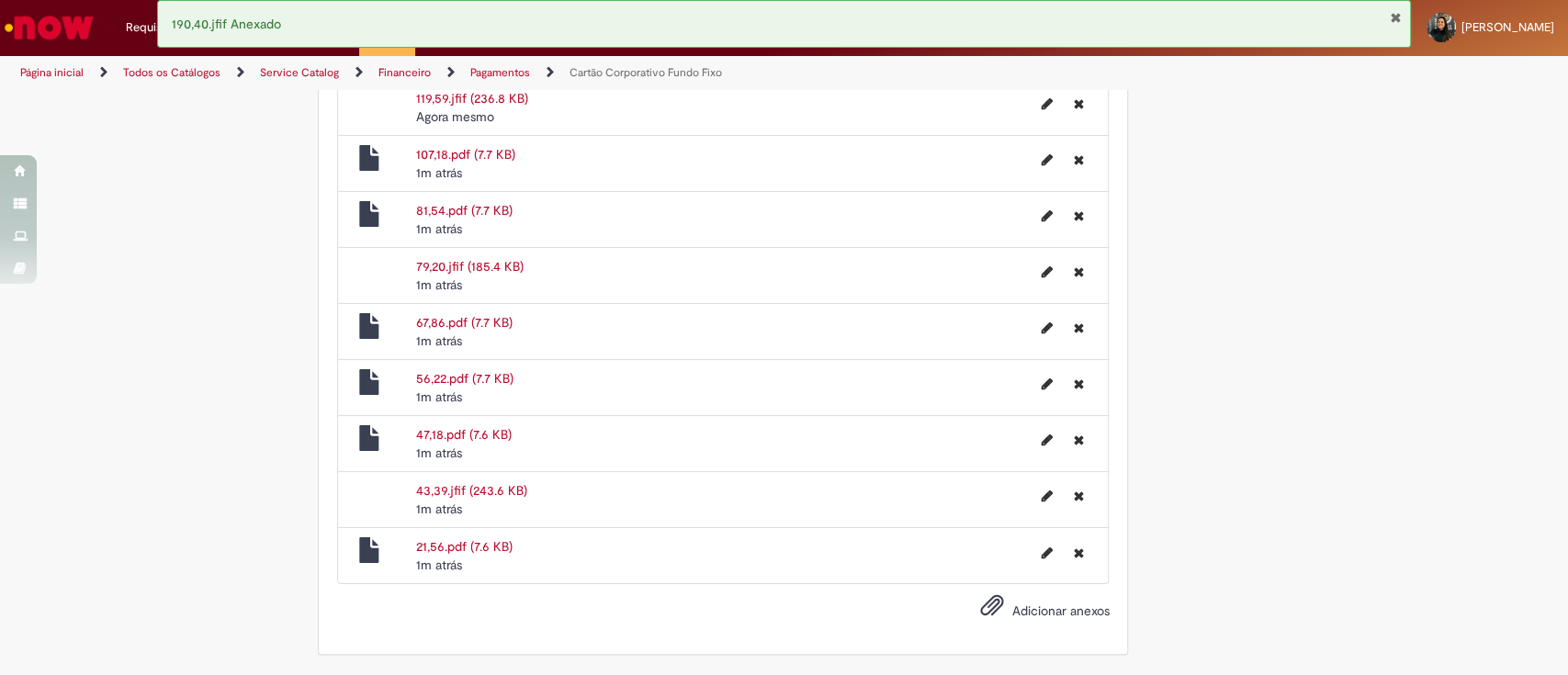
scroll to position [1974, 0]
click at [1045, 620] on label "Adicionar anexos" at bounding box center [1031, 612] width 157 height 37
click at [0, 0] on input "Adicionar anexos" at bounding box center [0, 0] width 0 height 0
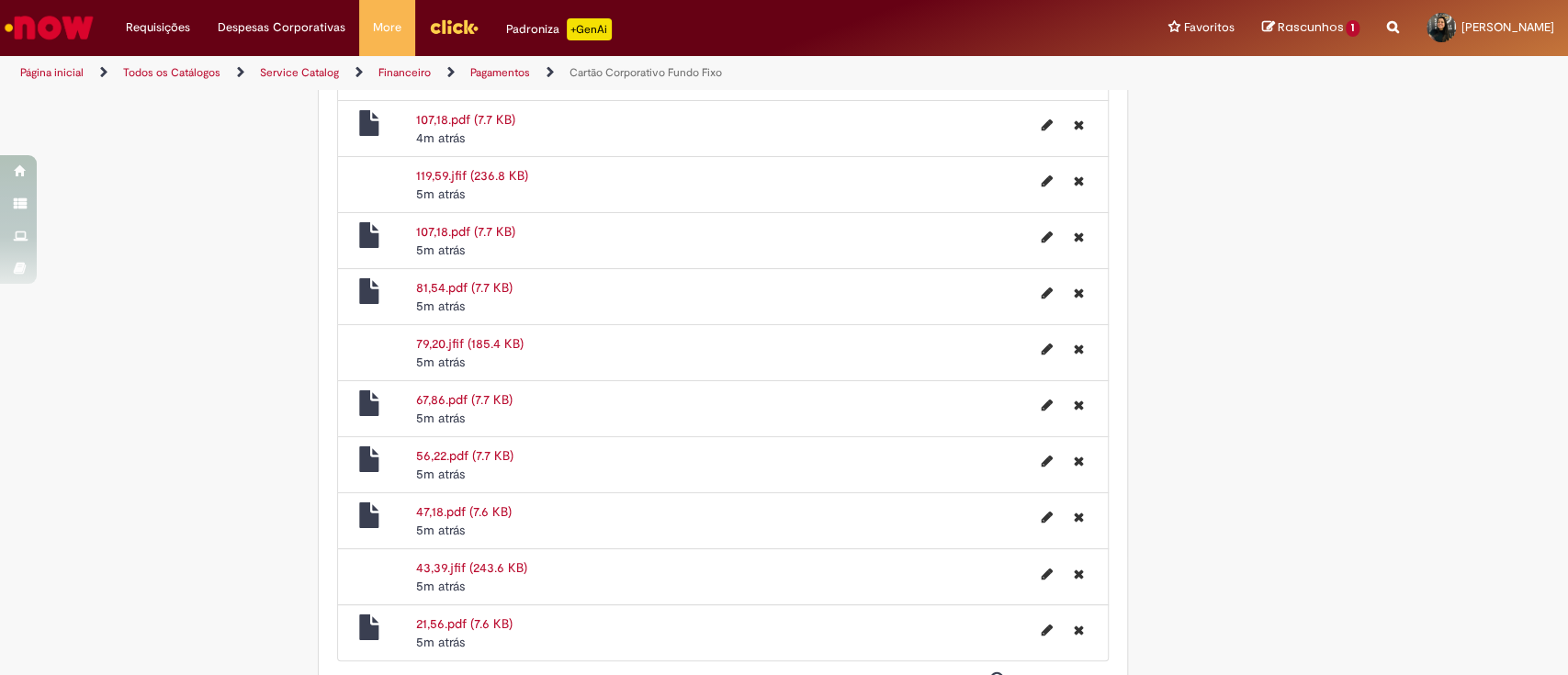
scroll to position [2043, 0]
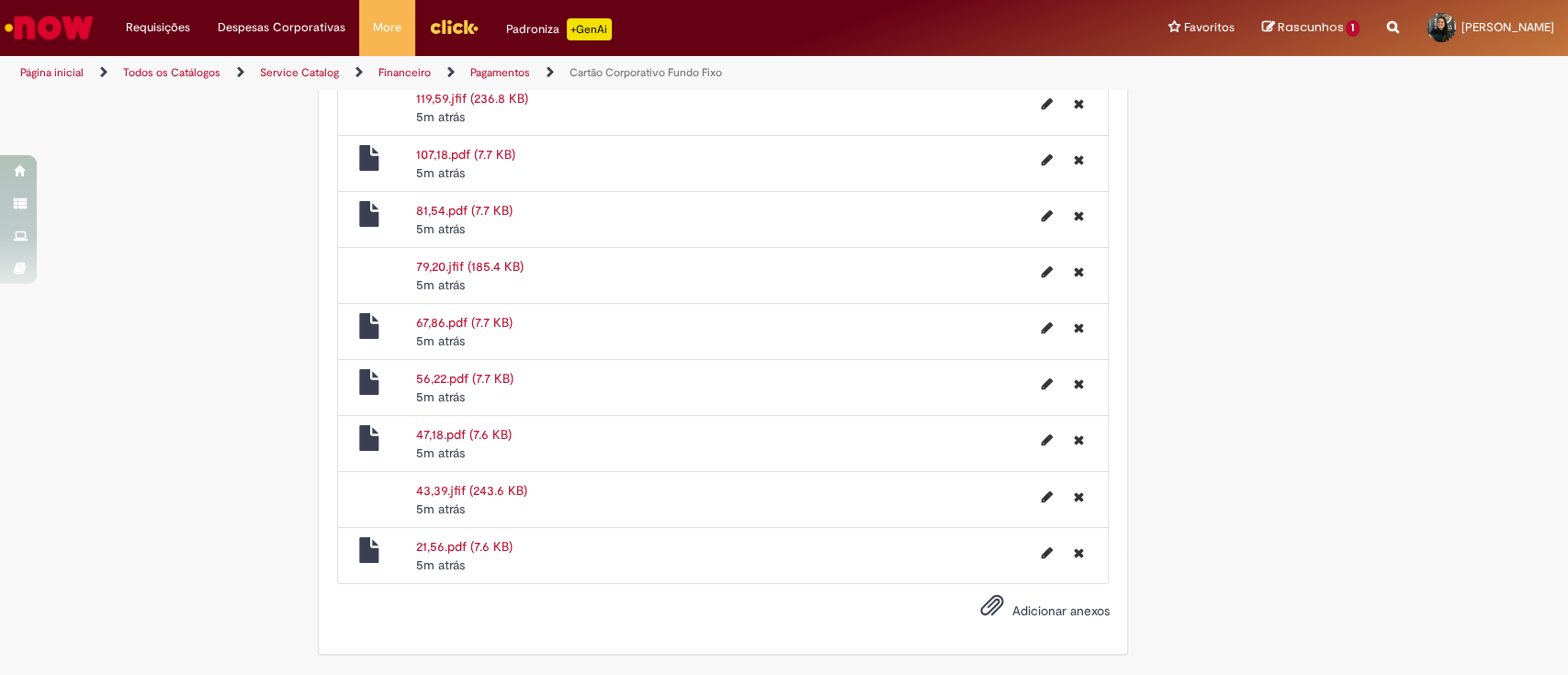
click at [1017, 614] on span "Adicionar anexos" at bounding box center [1060, 610] width 97 height 17
click at [0, 0] on input "Adicionar anexos" at bounding box center [0, 0] width 0 height 0
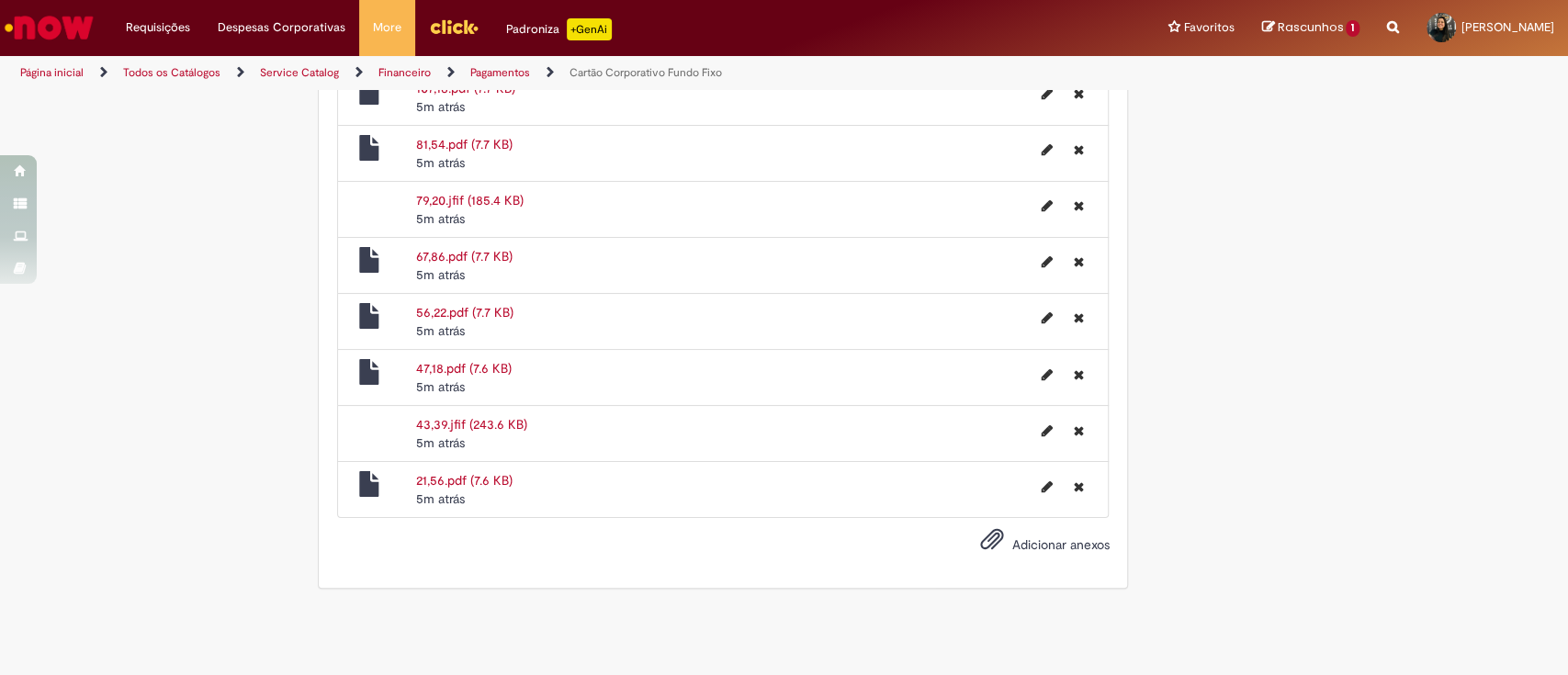
scroll to position [2110, 0]
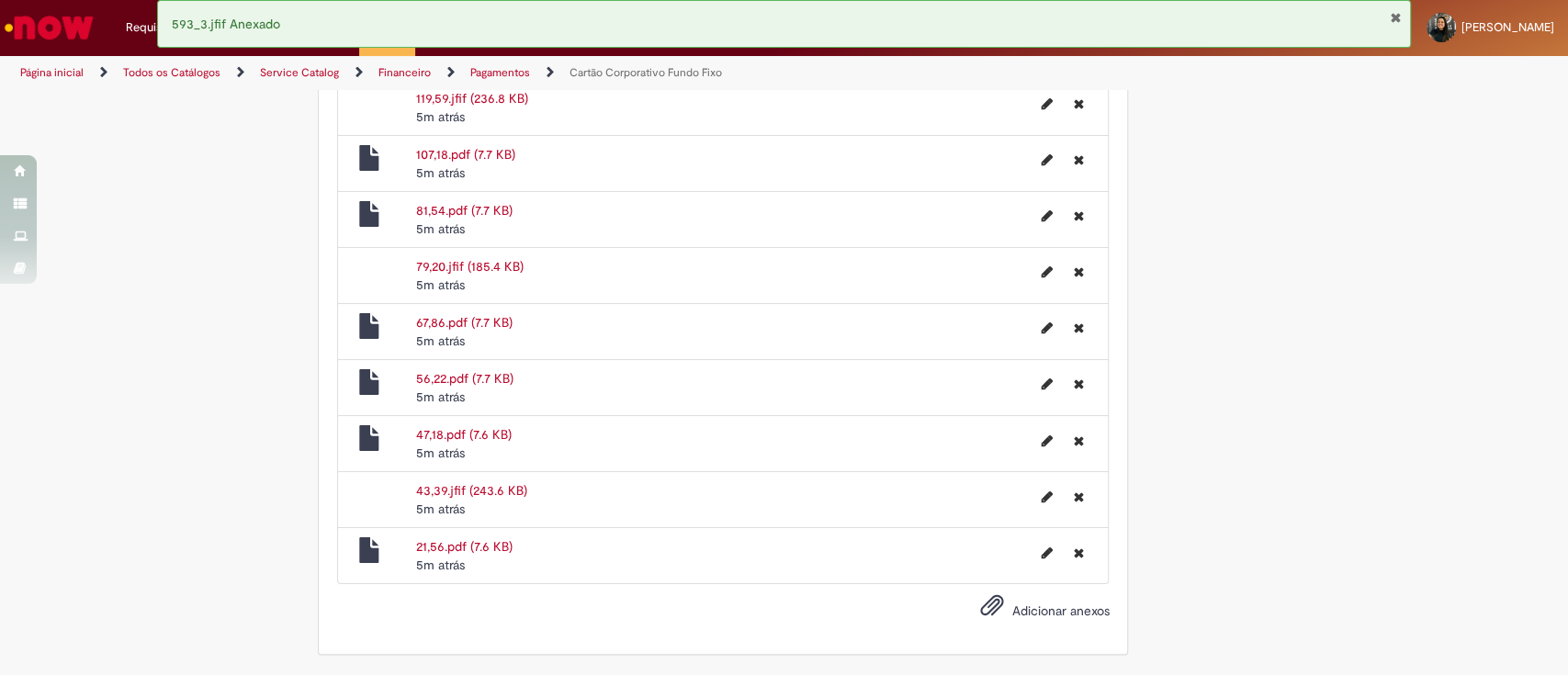
click at [1036, 611] on span "Adicionar anexos" at bounding box center [1060, 610] width 97 height 17
click at [0, 0] on input "Adicionar anexos" at bounding box center [0, 0] width 0 height 0
click at [1042, 611] on span "Adicionar anexos" at bounding box center [1060, 610] width 97 height 17
click at [0, 0] on input "Adicionar anexos" at bounding box center [0, 0] width 0 height 0
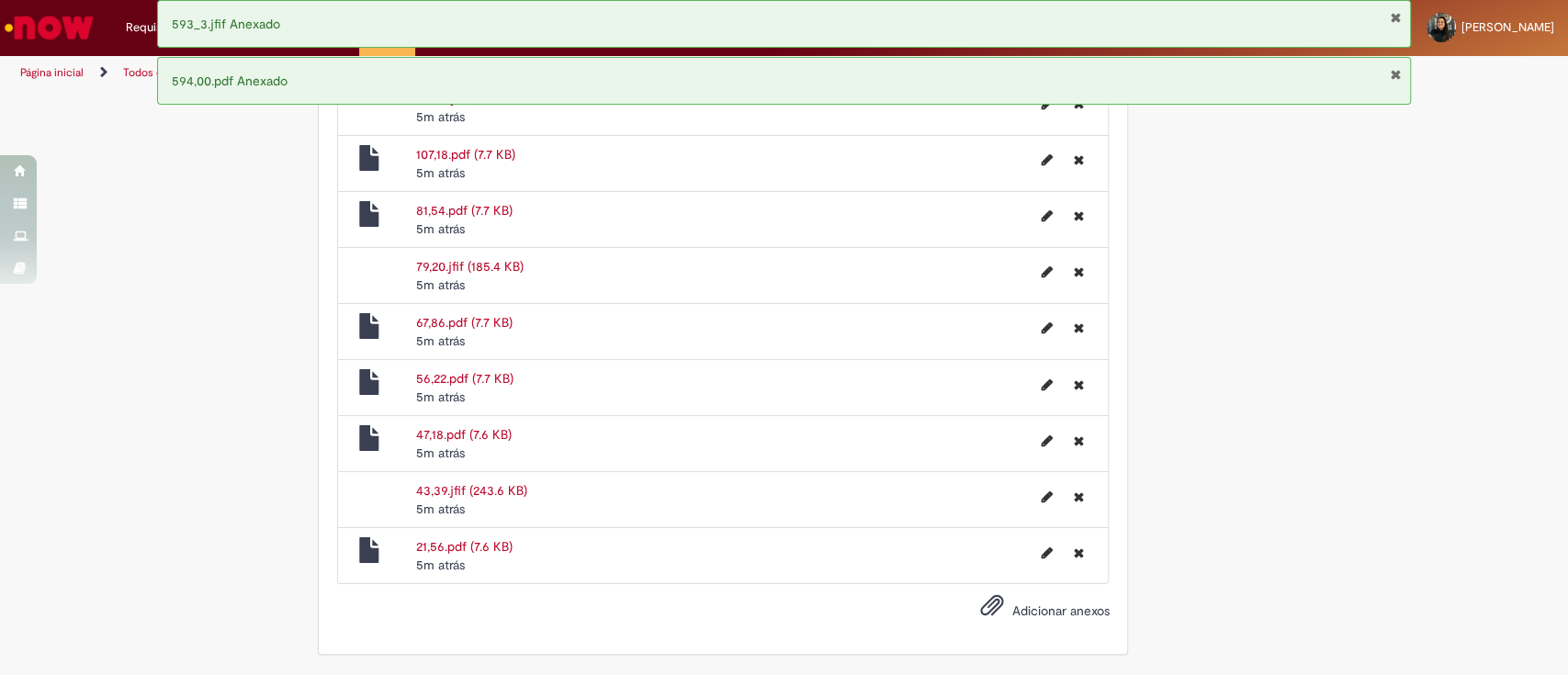
click at [1026, 613] on span "Adicionar anexos" at bounding box center [1060, 610] width 97 height 17
click at [0, 0] on input "Adicionar anexos" at bounding box center [0, 0] width 0 height 0
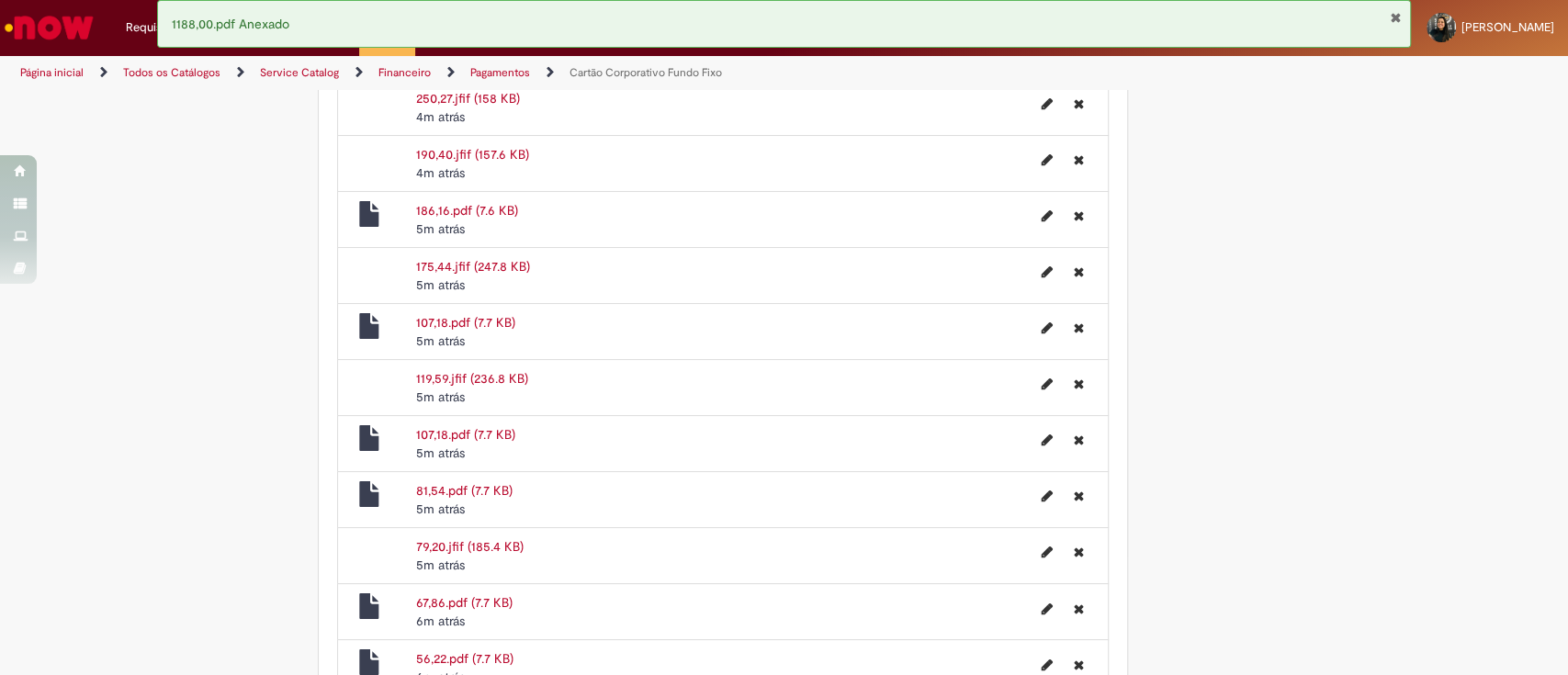
scroll to position [2222, 0]
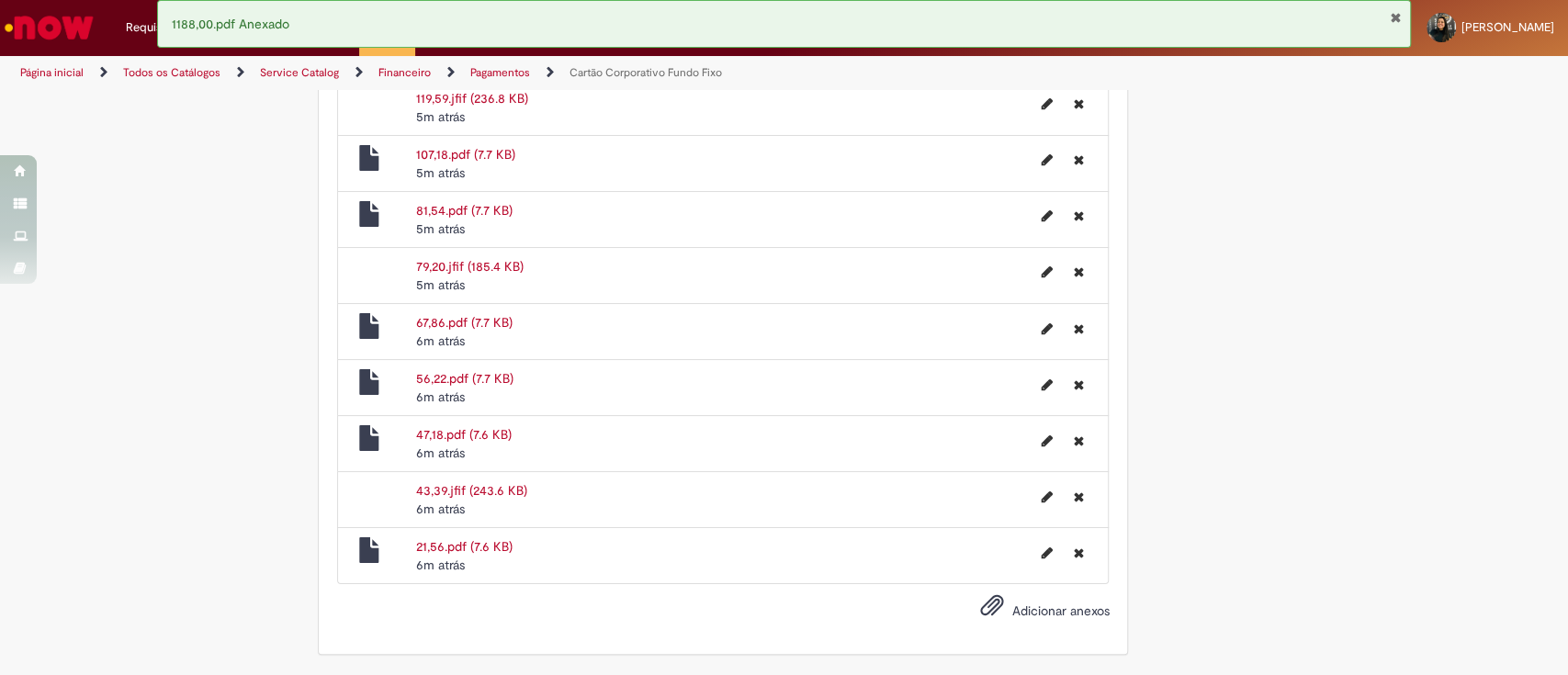
click at [1073, 613] on span "Adicionar anexos" at bounding box center [1060, 610] width 97 height 17
click at [0, 0] on input "Adicionar anexos" at bounding box center [0, 0] width 0 height 0
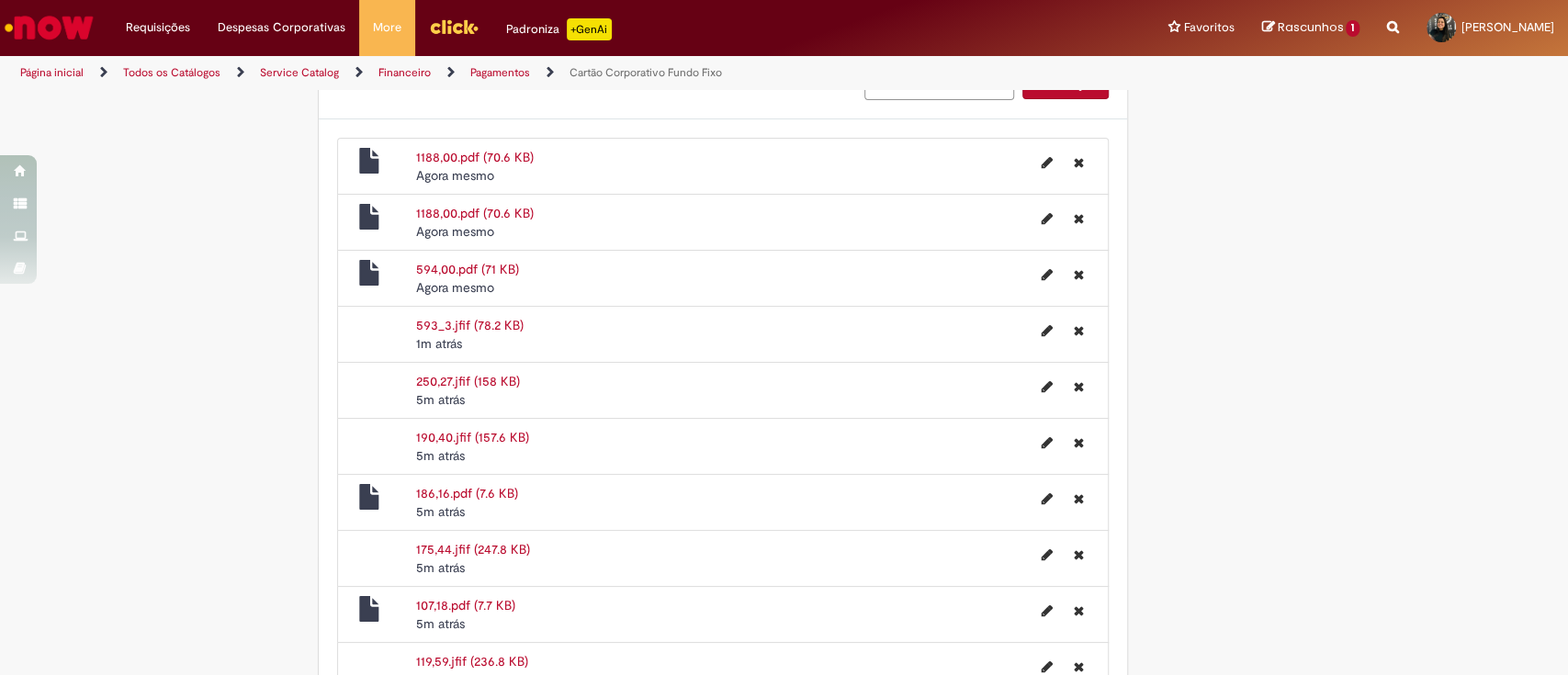
scroll to position [1666, 0]
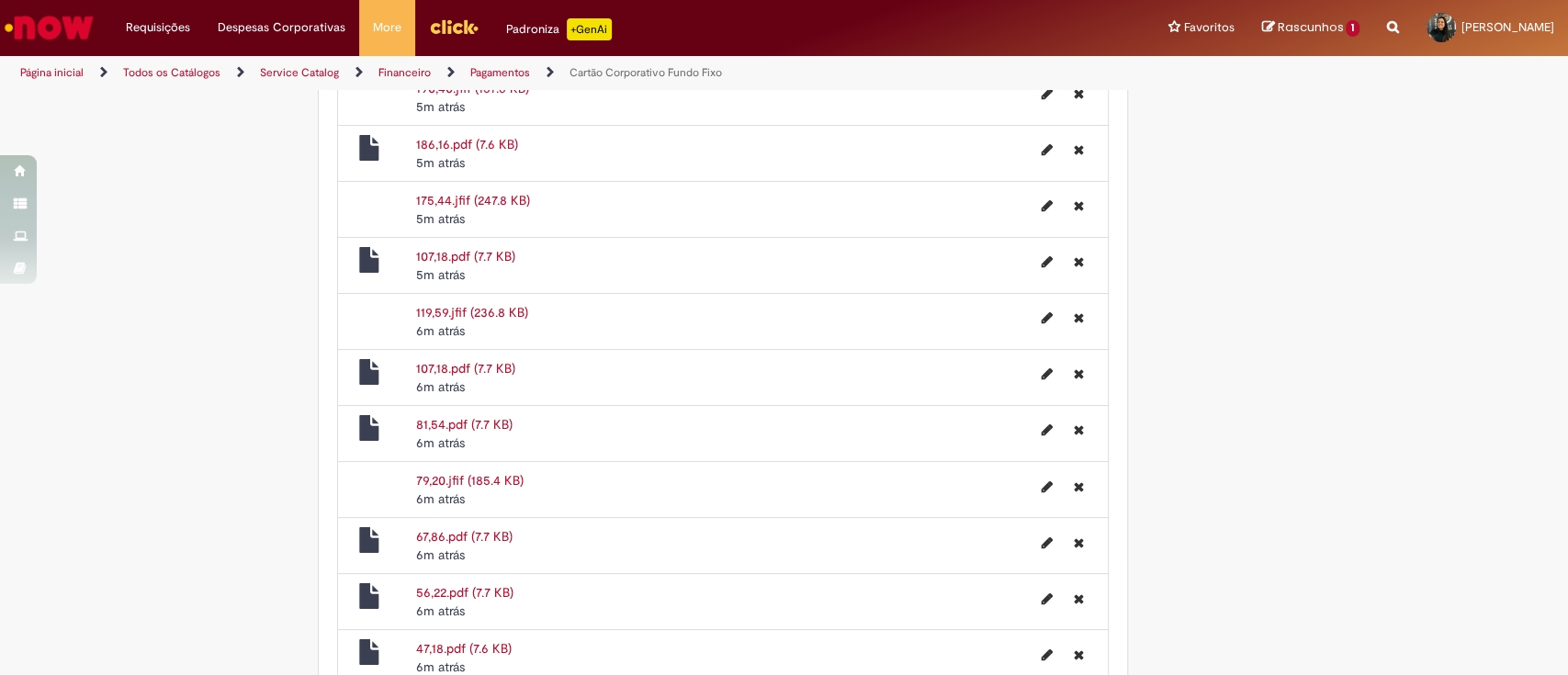
scroll to position [2278, 0]
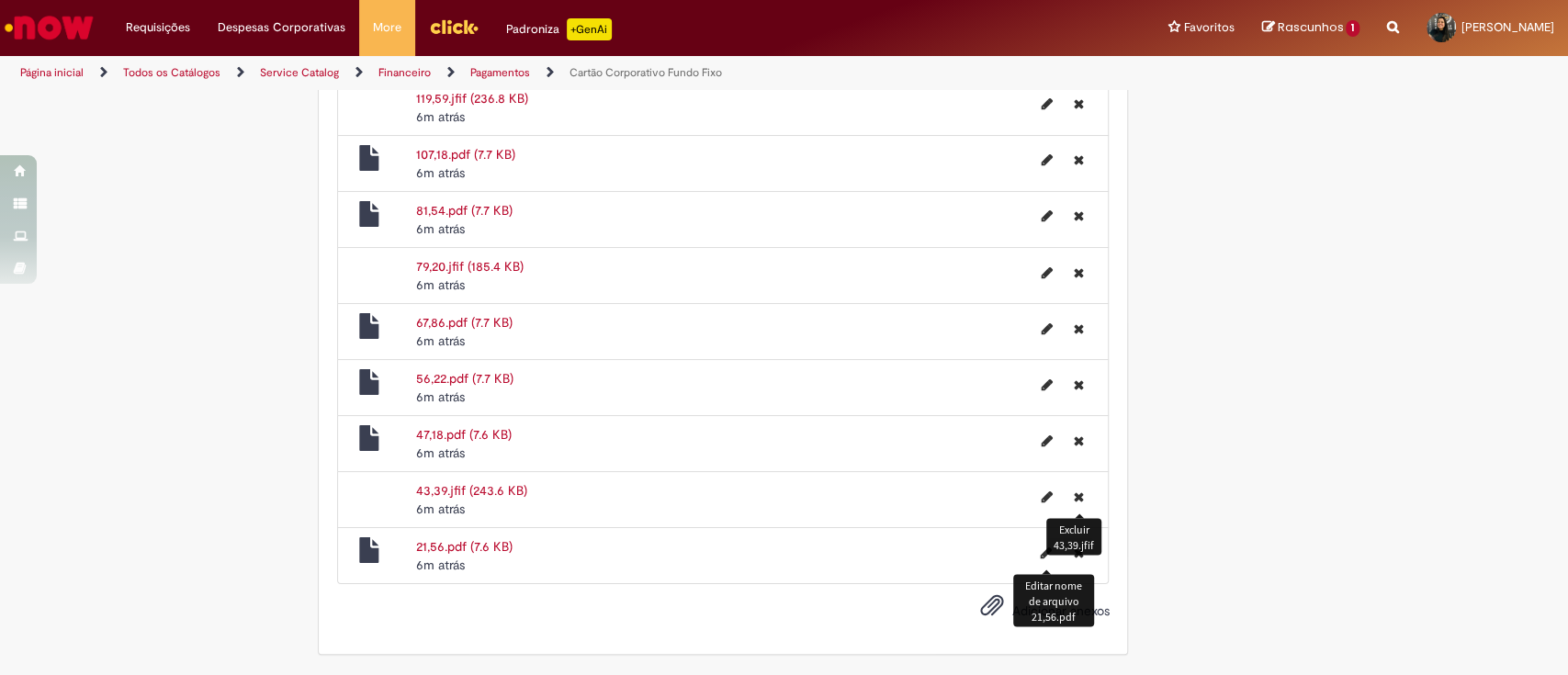
click at [1025, 601] on div "Editar nome de arquivo 21,56.pdf" at bounding box center [1053, 599] width 82 height 52
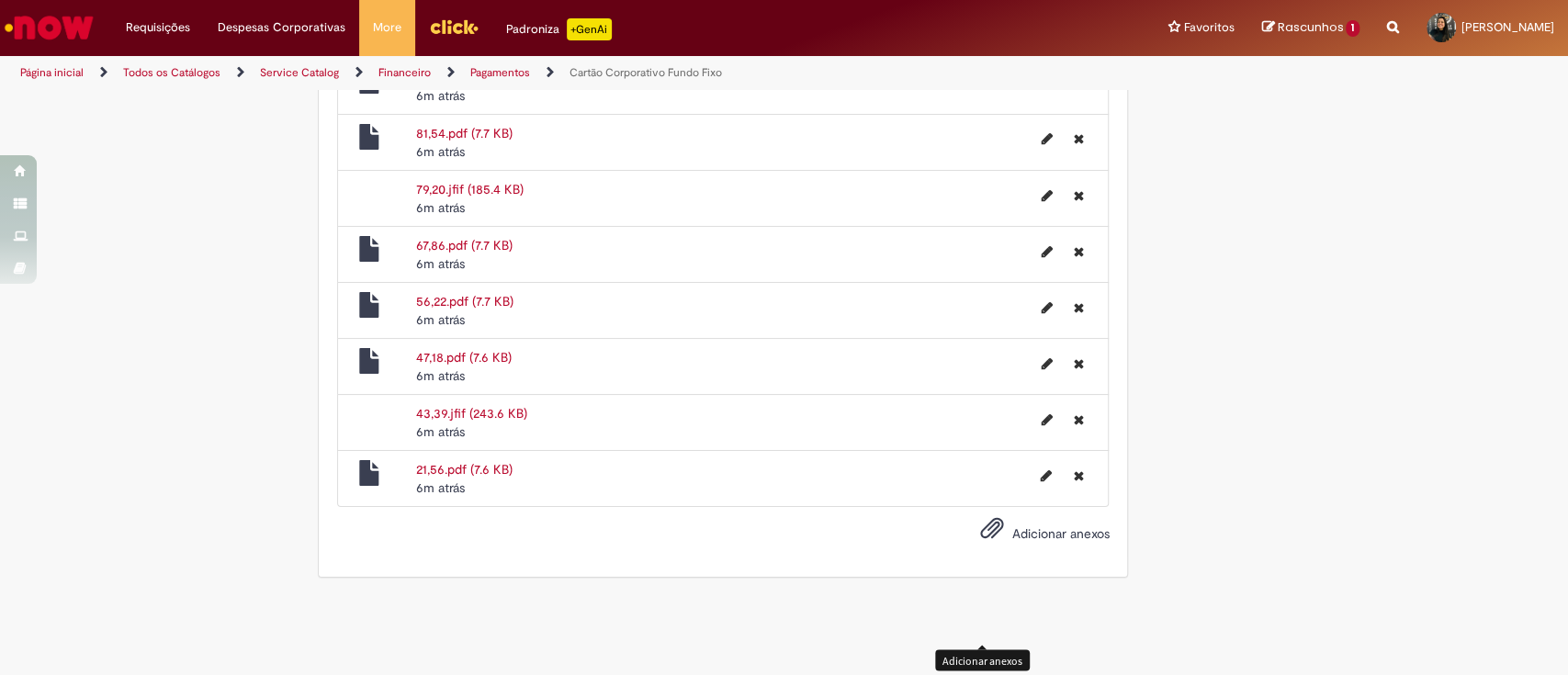
click at [982, 540] on span "Adicionar anexos" at bounding box center [991, 528] width 22 height 22
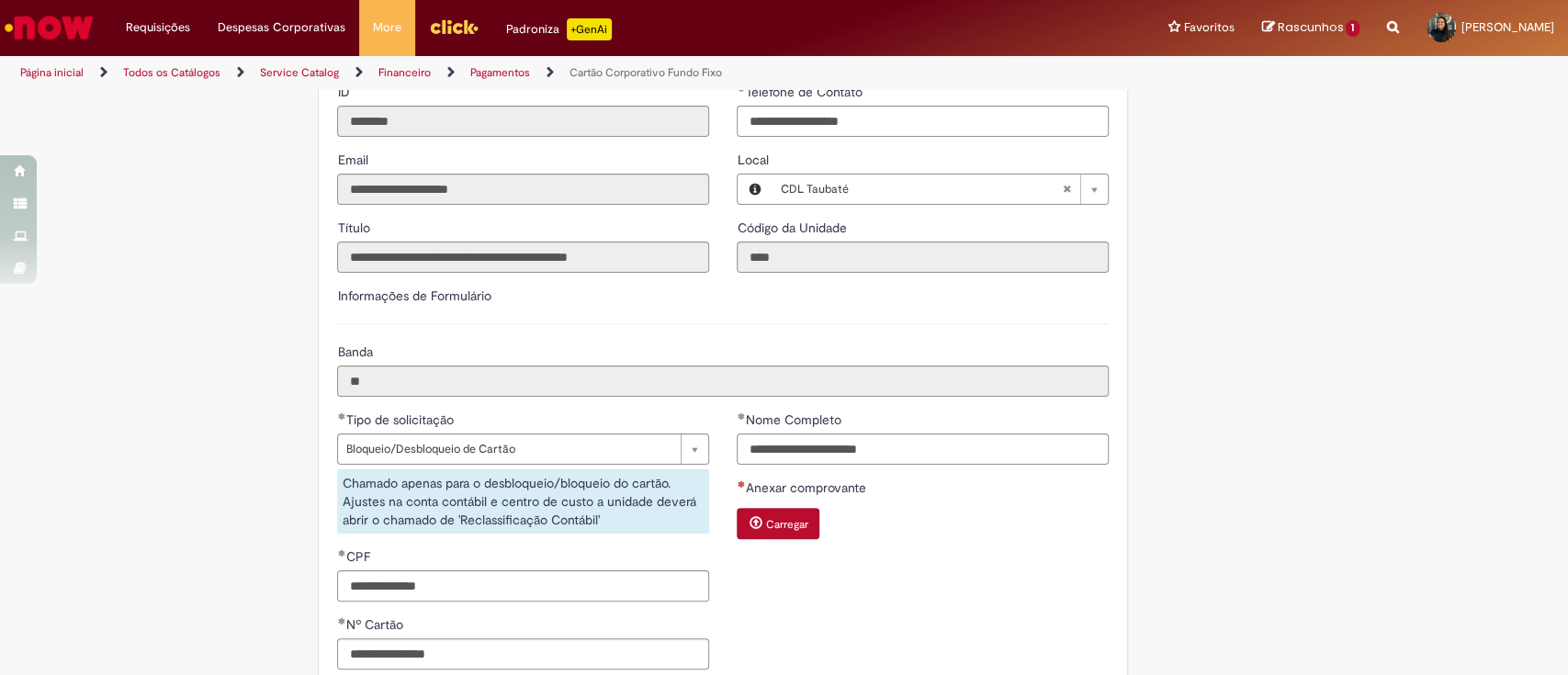
scroll to position [619, 0]
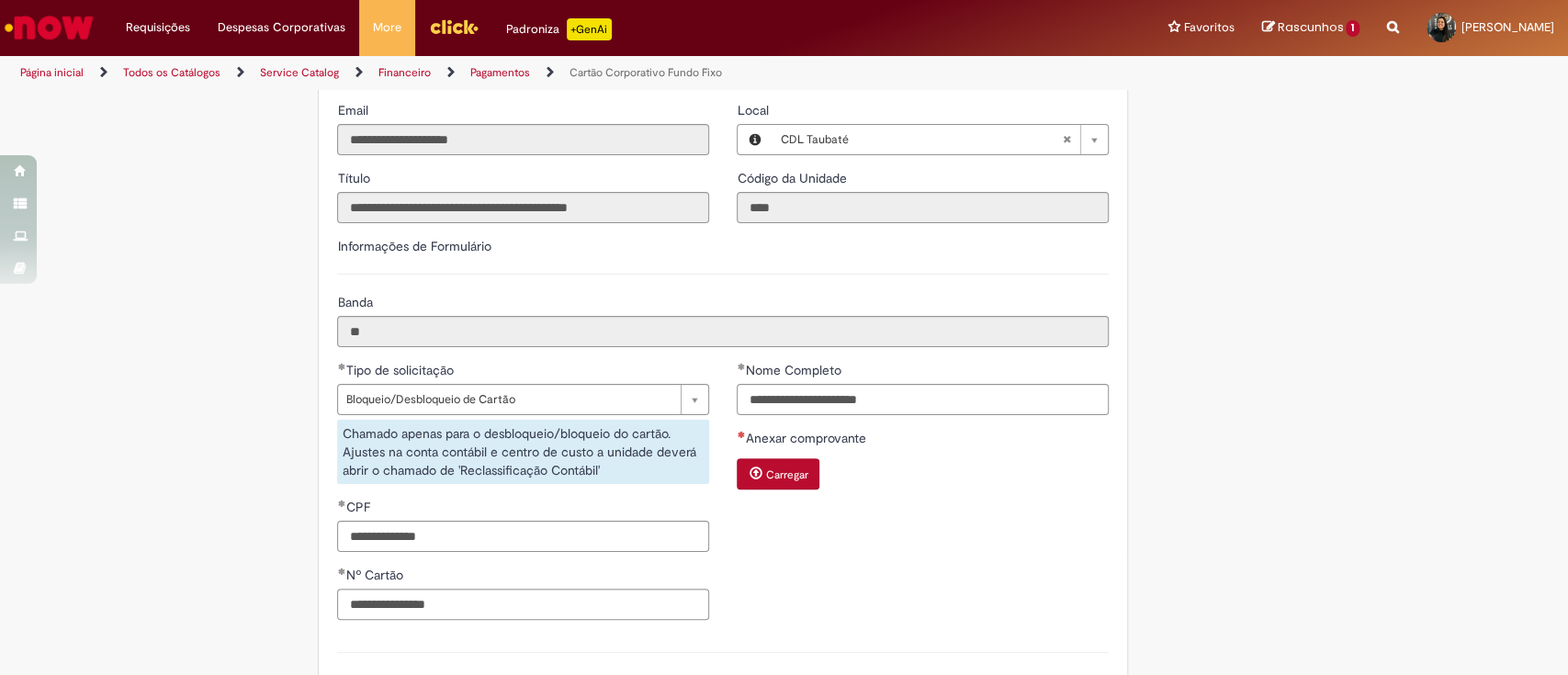
click at [782, 467] on small "Carregar" at bounding box center [785, 474] width 42 height 15
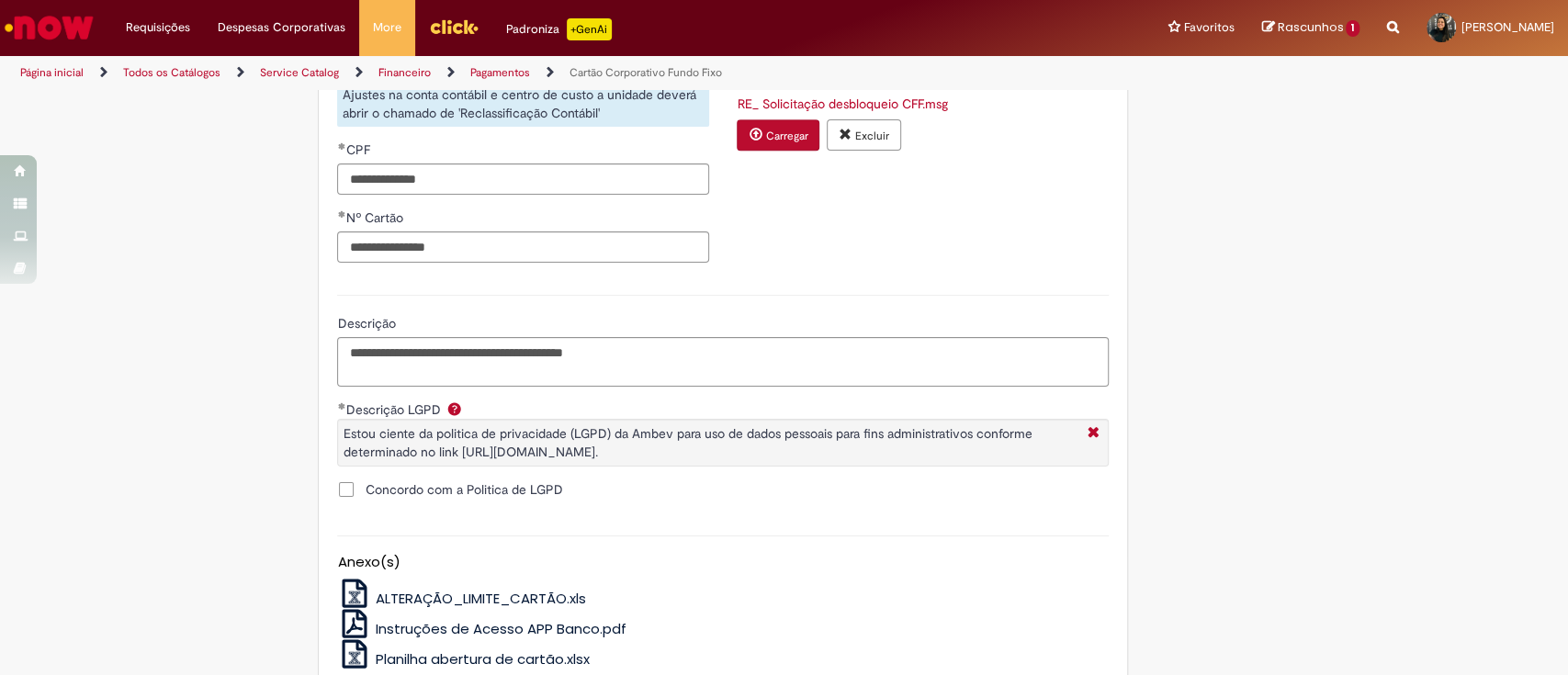
scroll to position [986, 0]
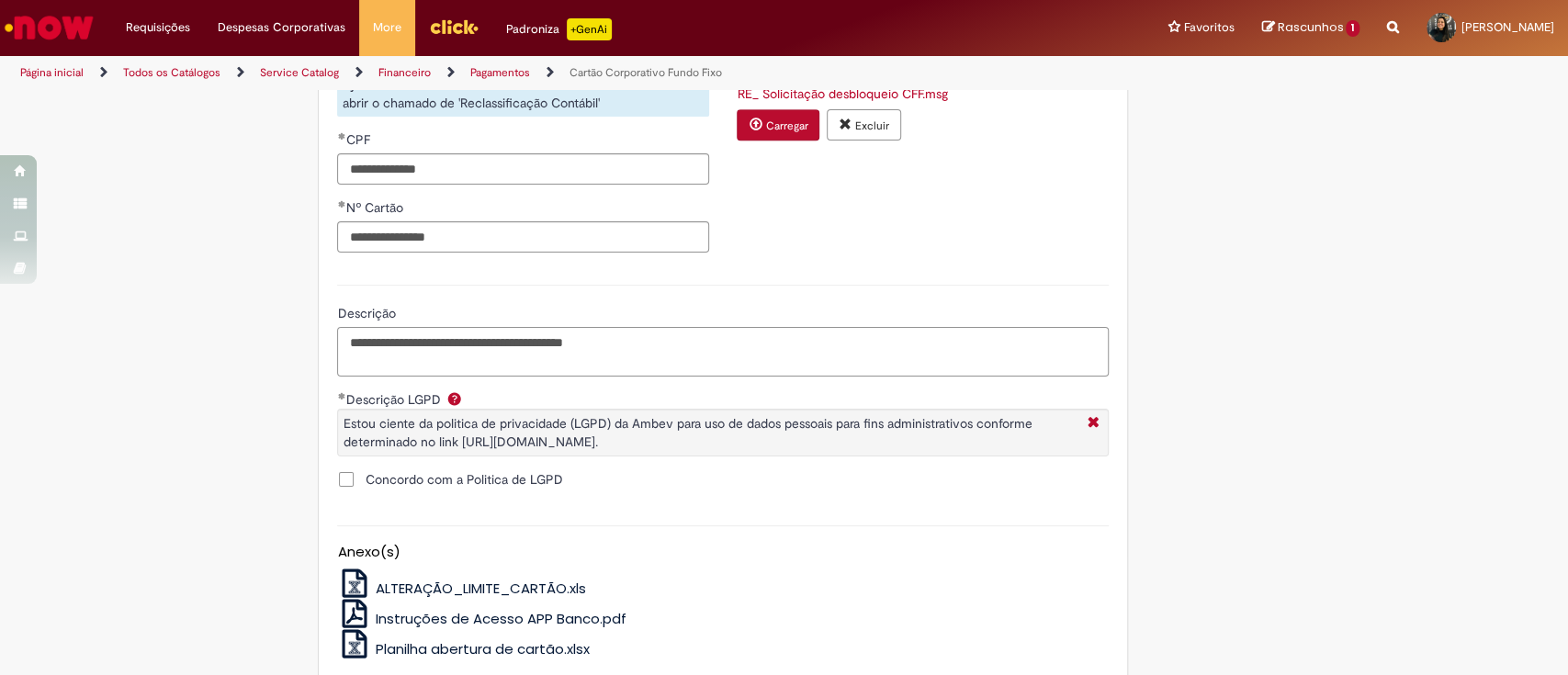
click at [632, 336] on textarea "**********" at bounding box center [723, 351] width 772 height 49
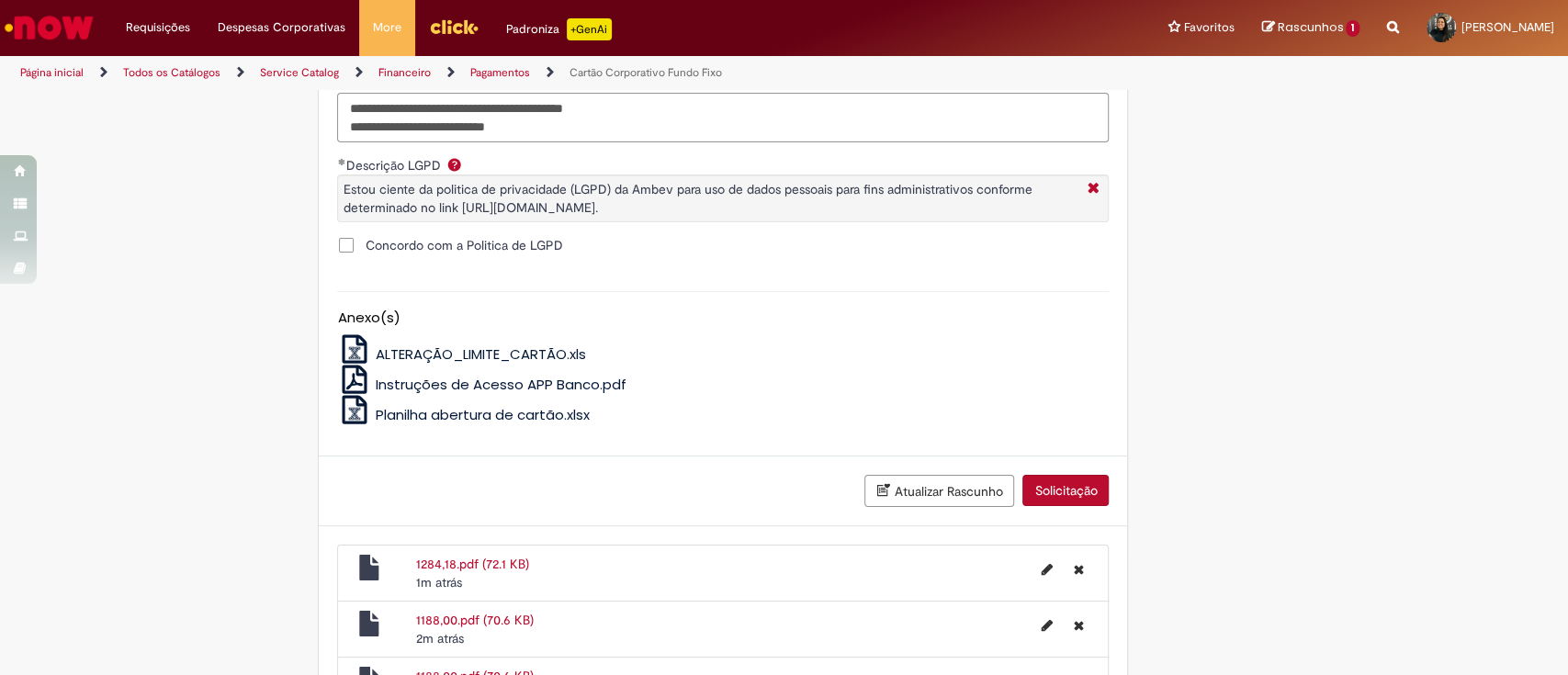
scroll to position [1599, 0]
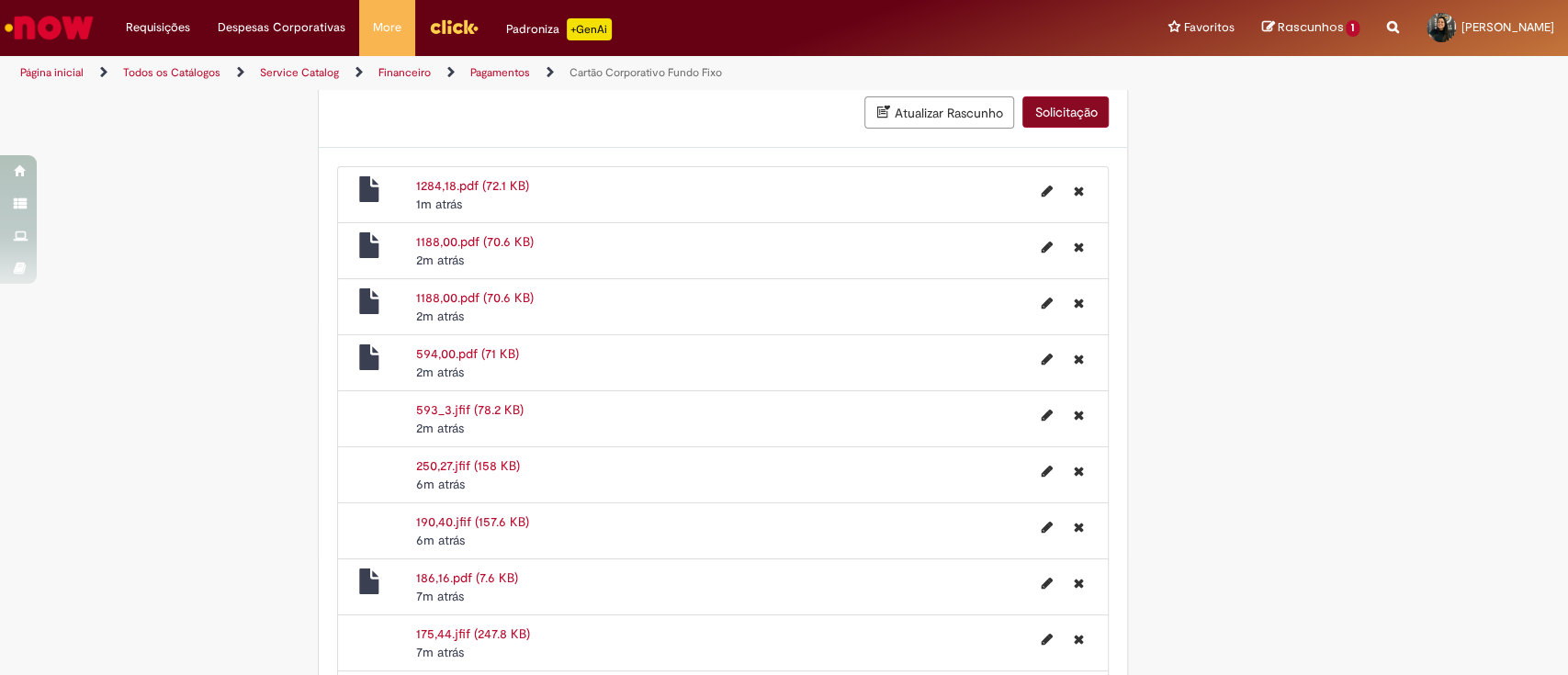
type textarea "**********"
click at [1046, 120] on button "Solicitação" at bounding box center [1066, 112] width 87 height 31
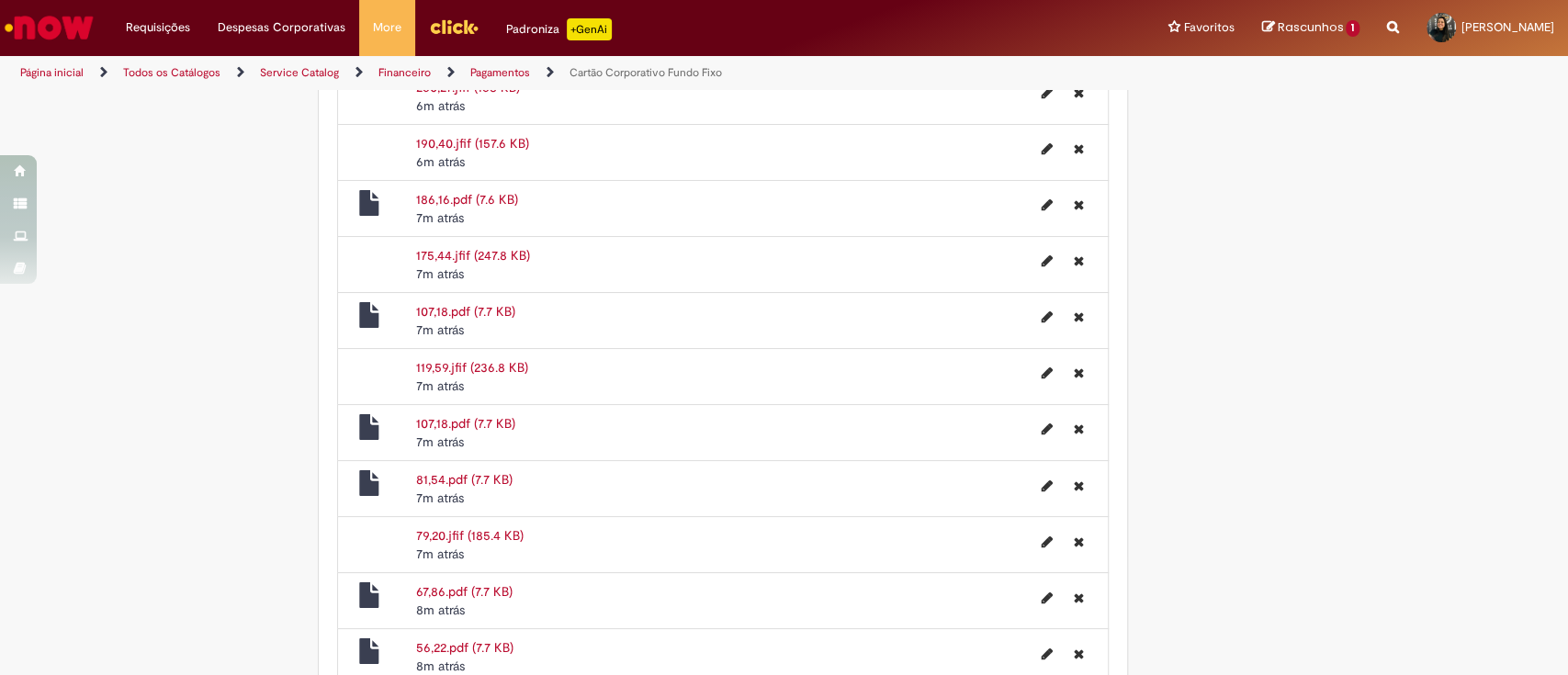
scroll to position [2292, 0]
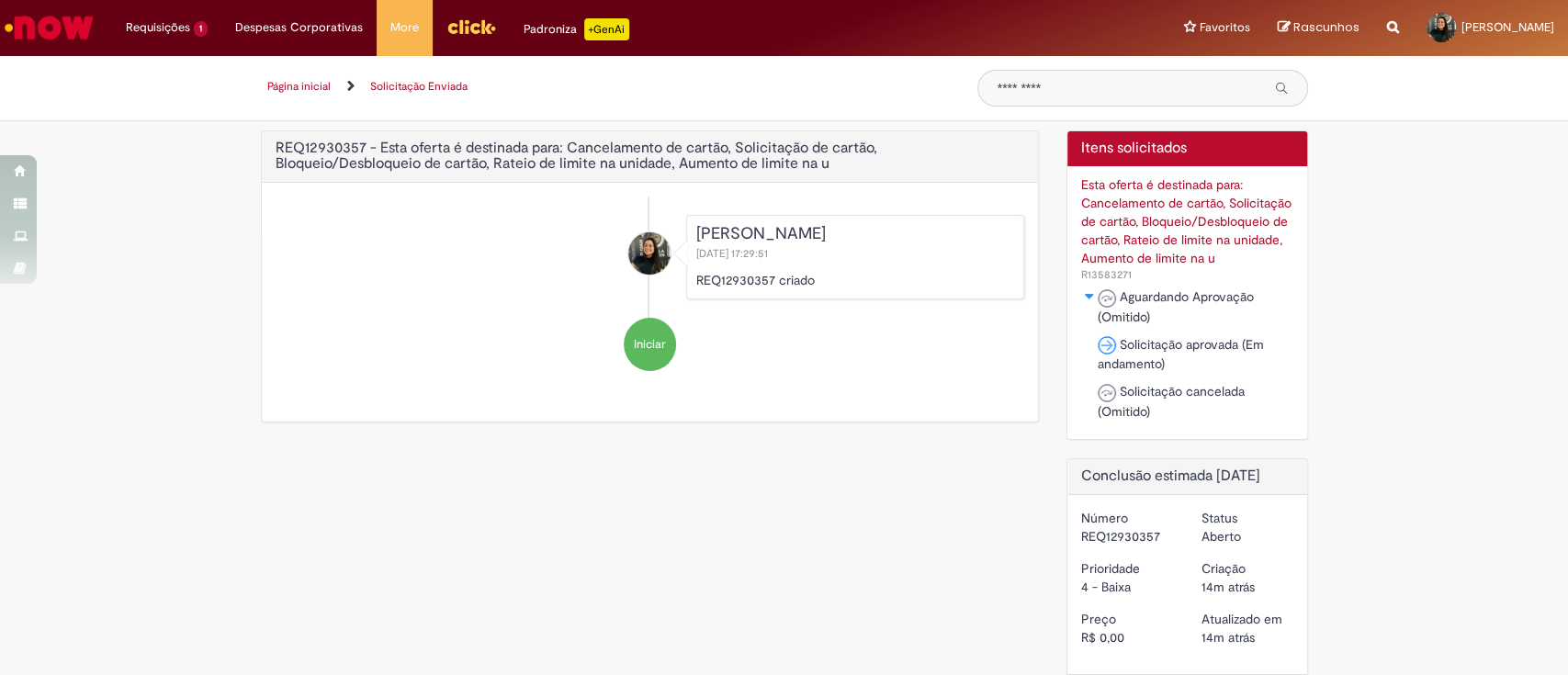
click at [287, 88] on link "Página inicial" at bounding box center [299, 86] width 63 height 15
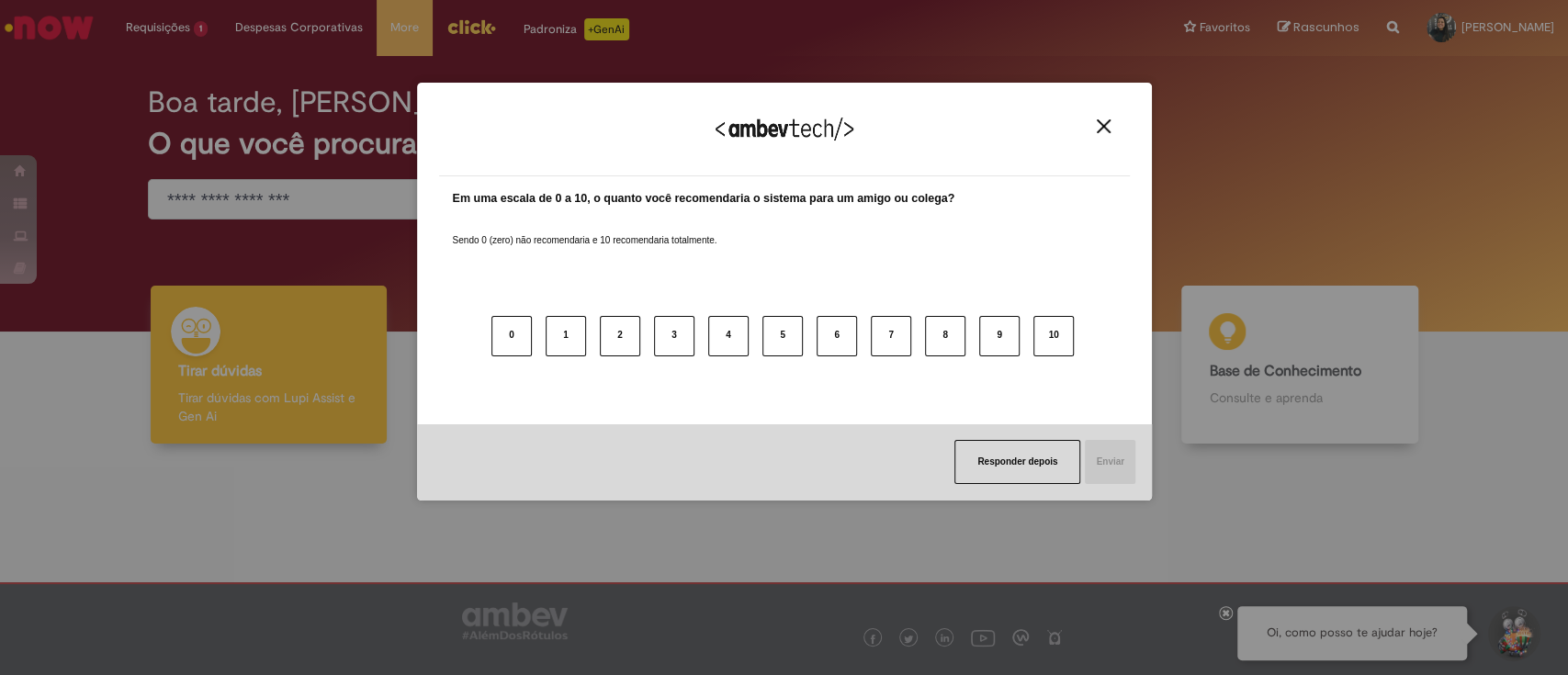
click at [1106, 123] on img "Close" at bounding box center [1103, 126] width 14 height 14
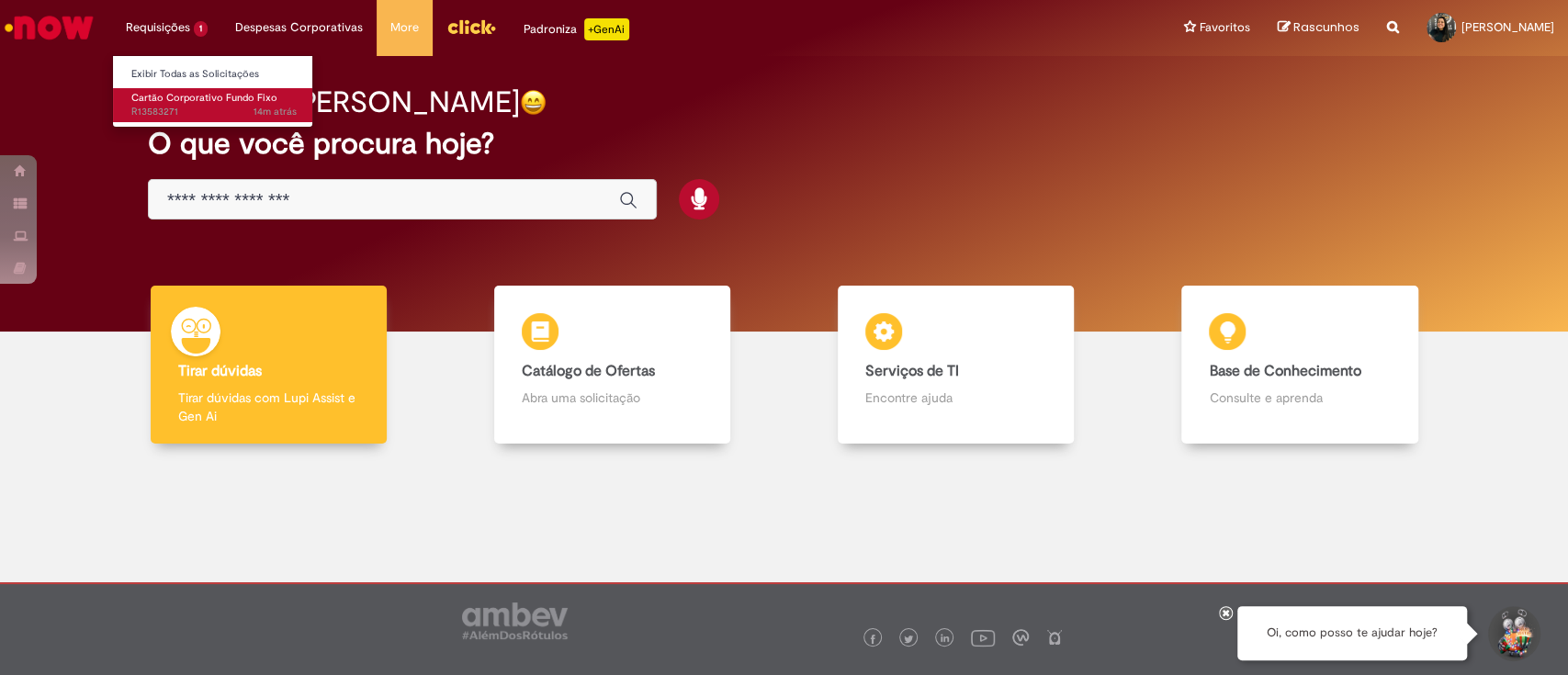
click at [162, 97] on span "Cartão Corporativo Fundo Fixo" at bounding box center [204, 97] width 146 height 14
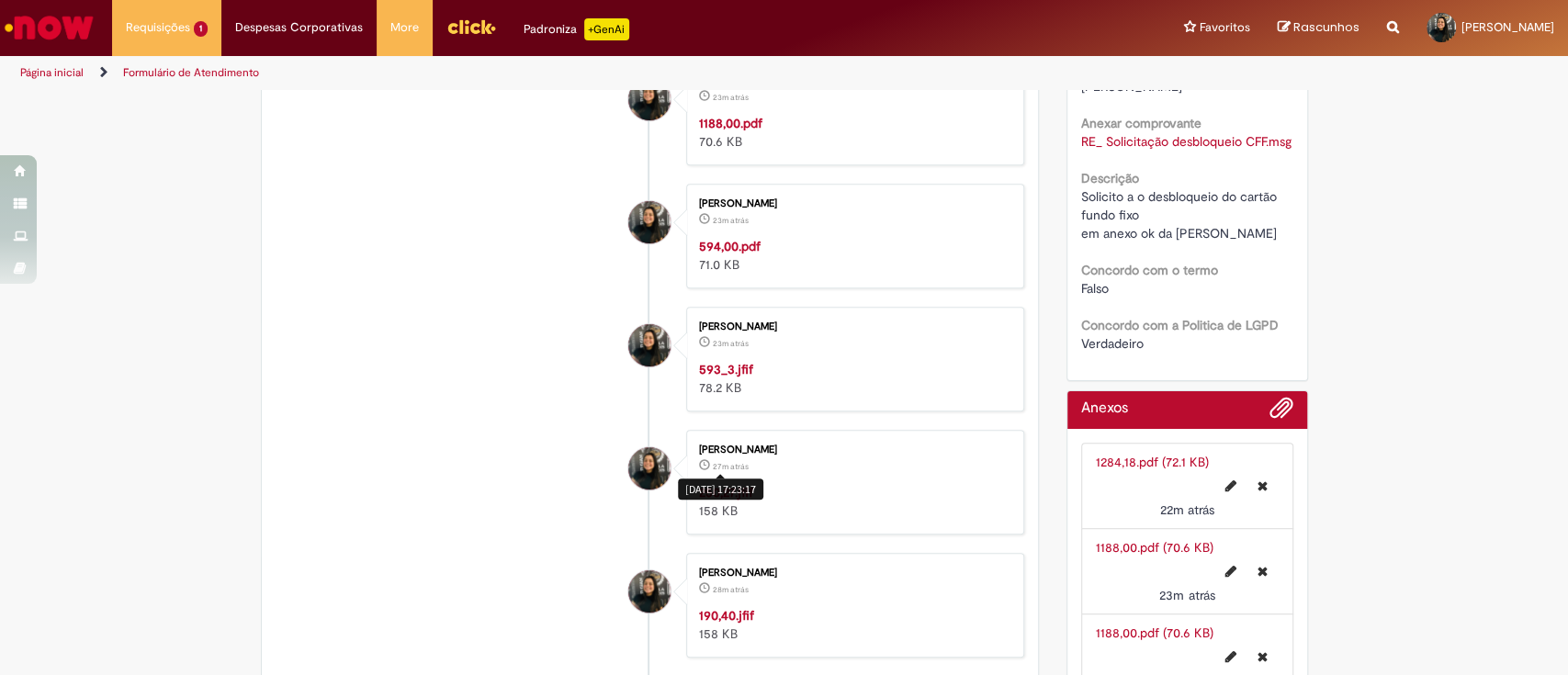
scroll to position [857, 0]
